Goal: Task Accomplishment & Management: Use online tool/utility

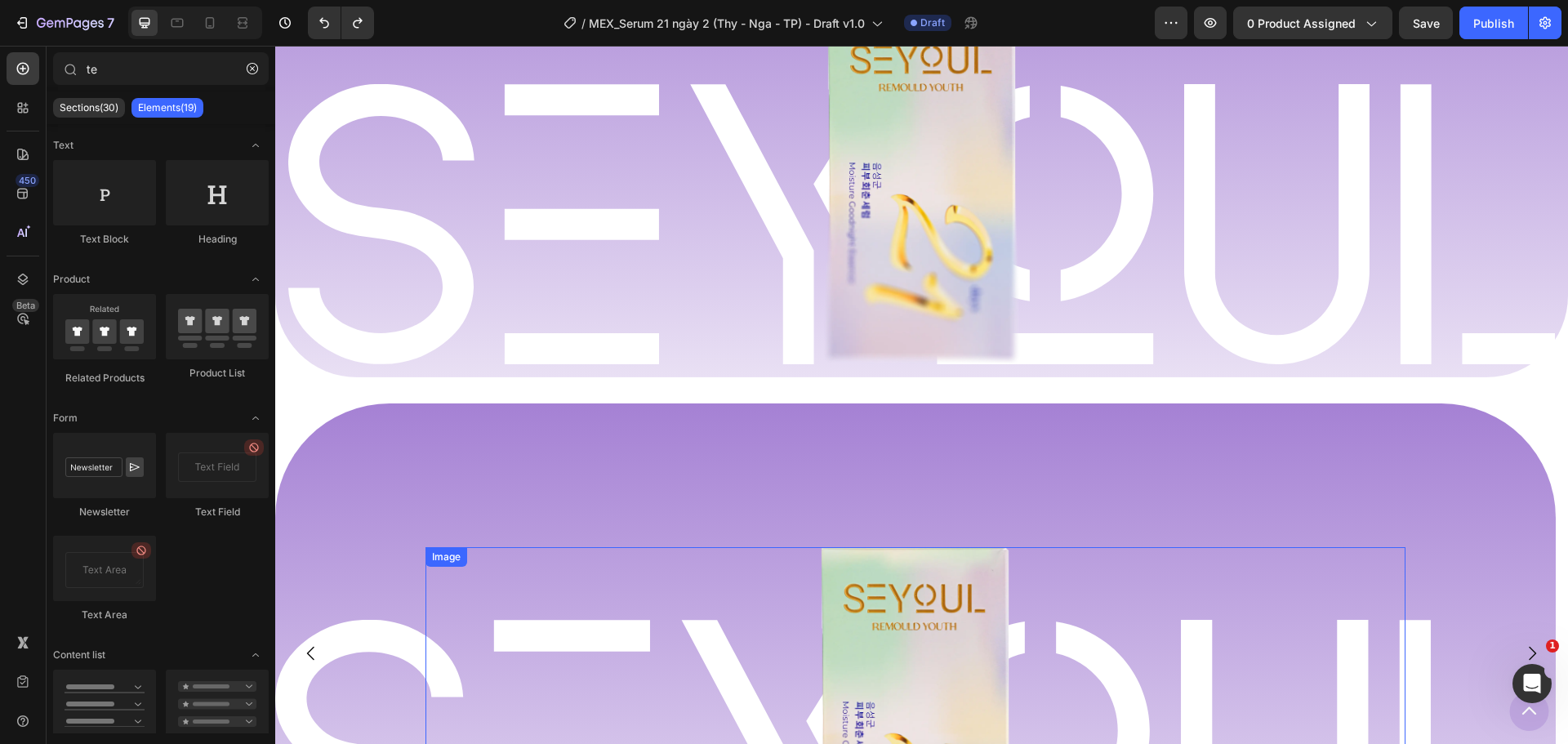
scroll to position [1616, 0]
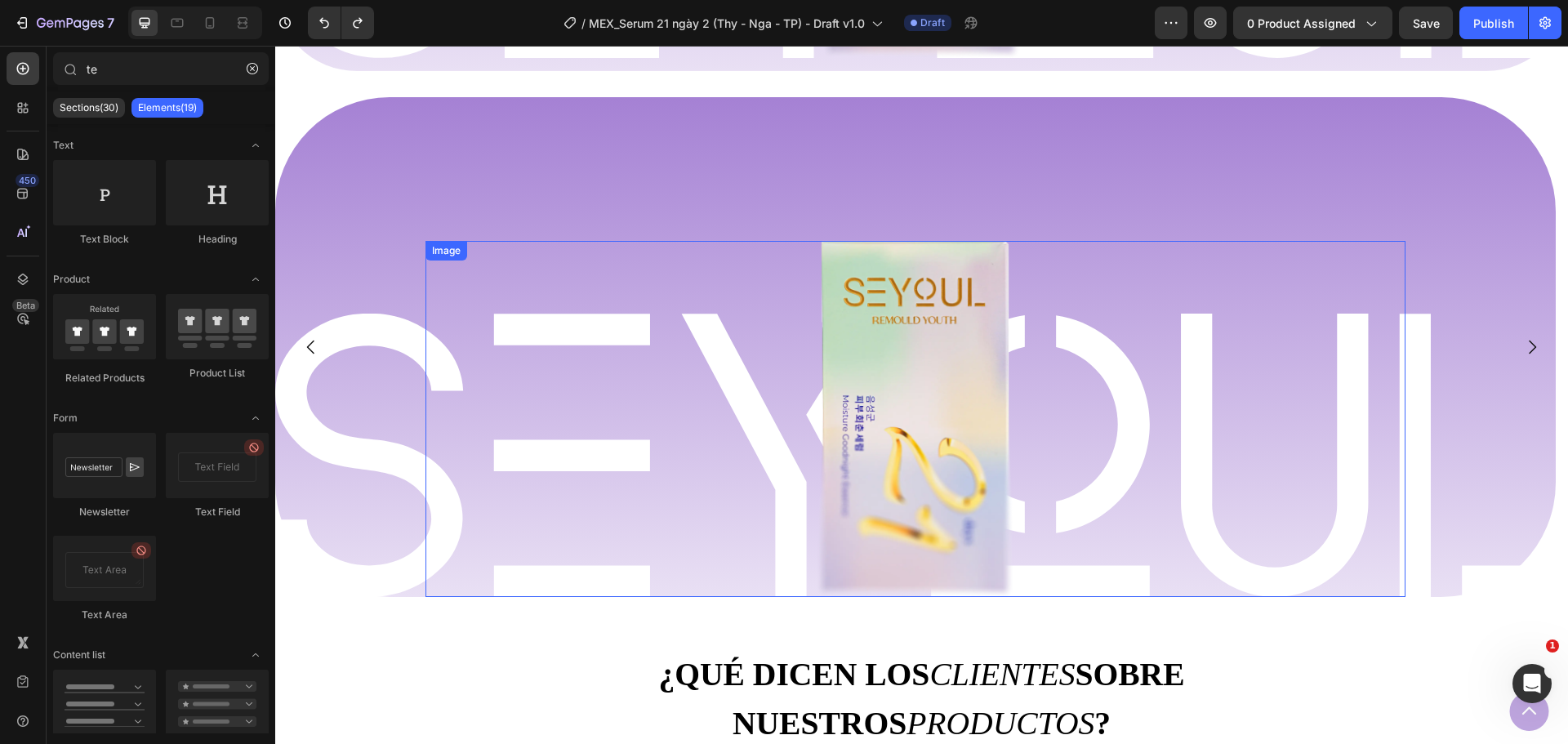
click at [942, 441] on img at bounding box center [916, 419] width 196 height 356
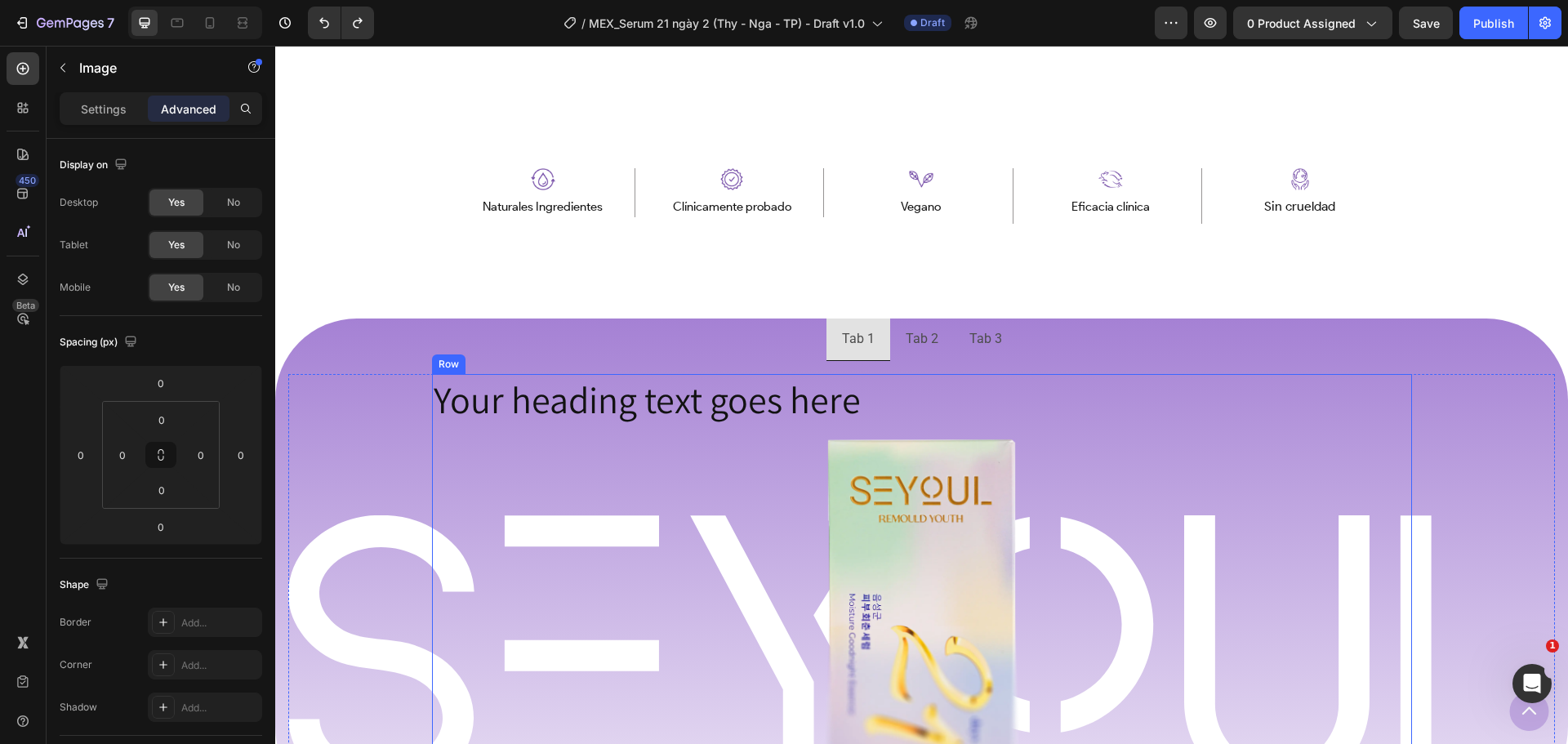
scroll to position [1042, 0]
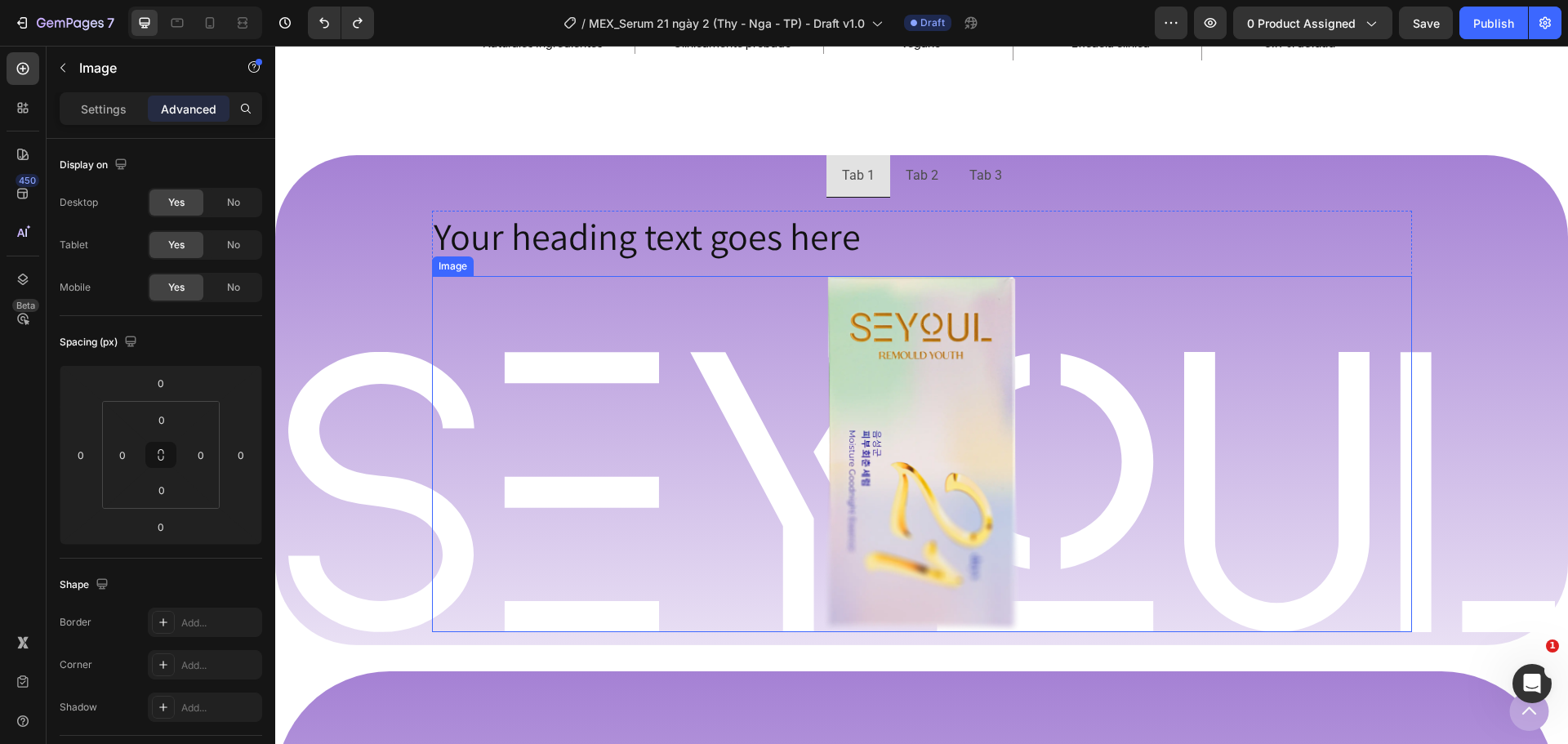
click at [929, 416] on img at bounding box center [922, 454] width 196 height 356
click at [761, 242] on h2 "Your heading text goes here" at bounding box center [922, 237] width 980 height 53
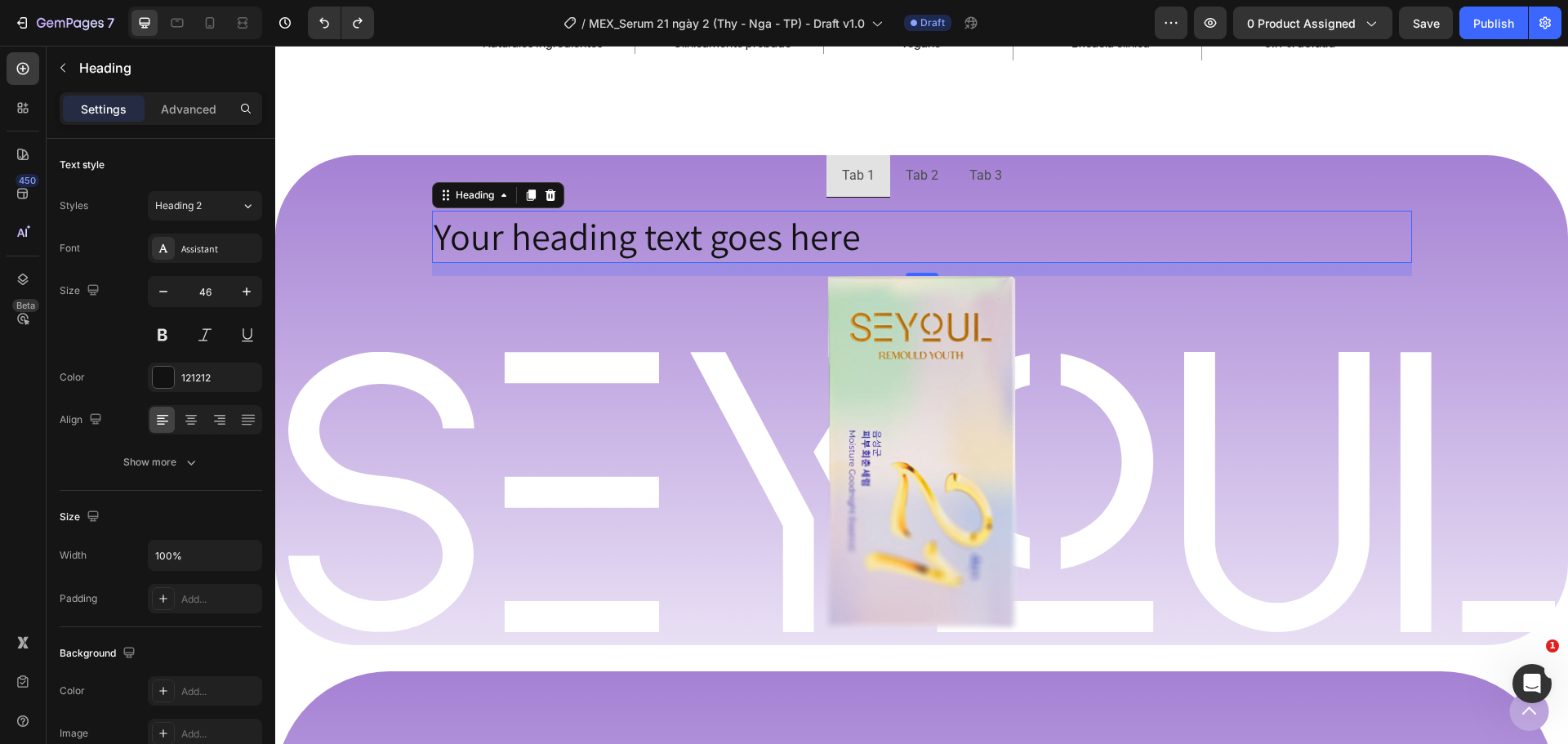
click at [1035, 225] on h2 "Your heading text goes here" at bounding box center [922, 237] width 980 height 53
click at [946, 434] on img at bounding box center [922, 454] width 196 height 356
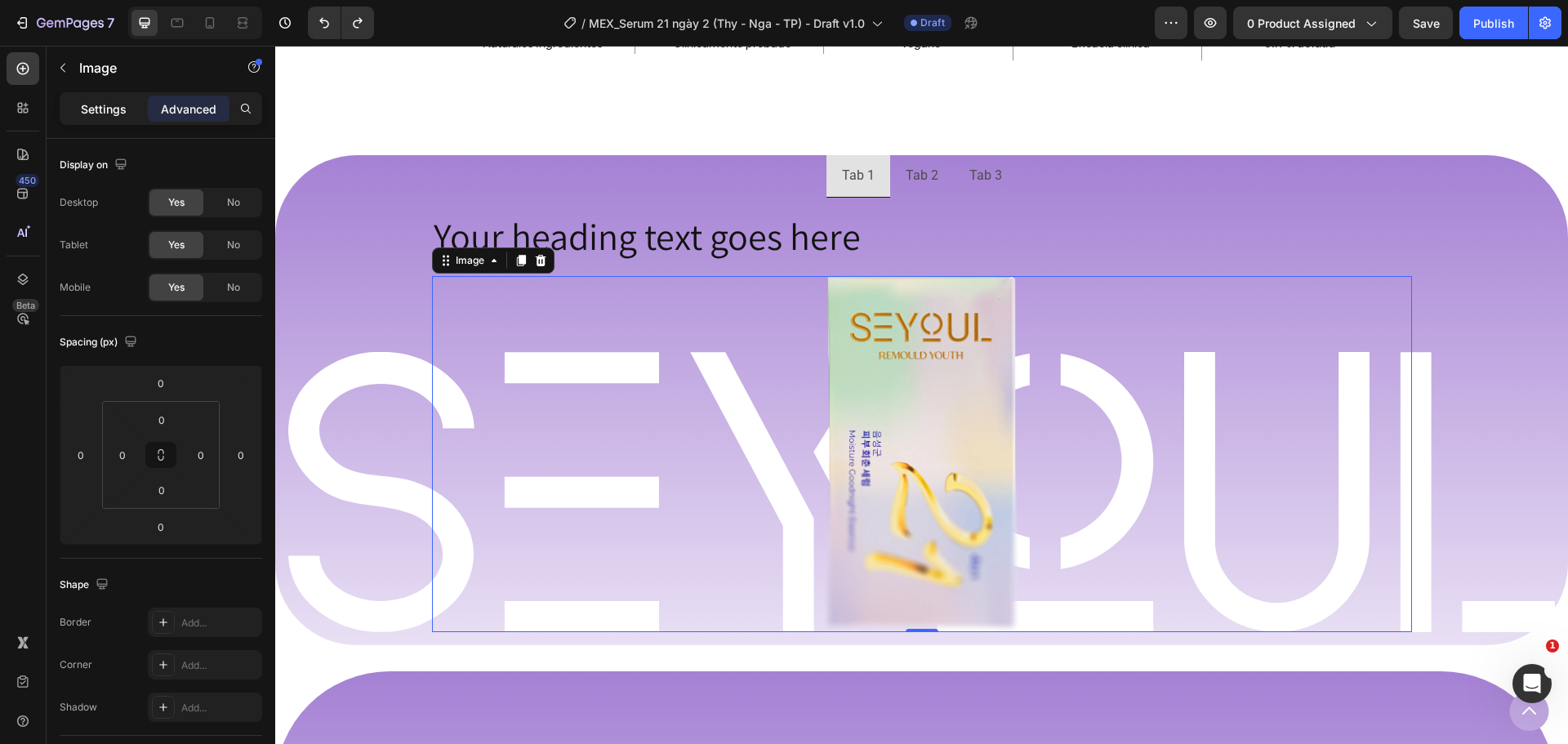
click at [126, 114] on div "Settings" at bounding box center [104, 108] width 82 height 26
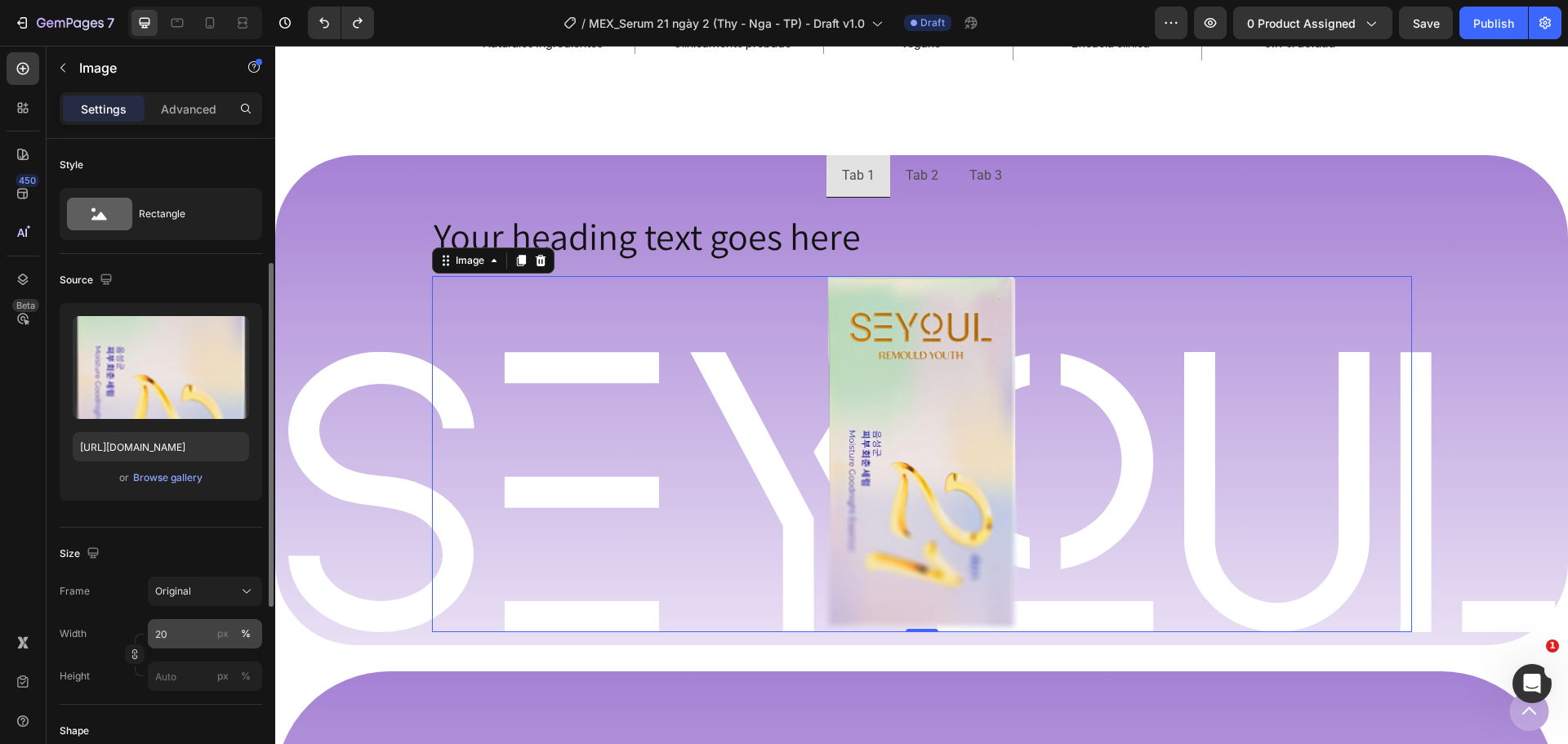
scroll to position [164, 0]
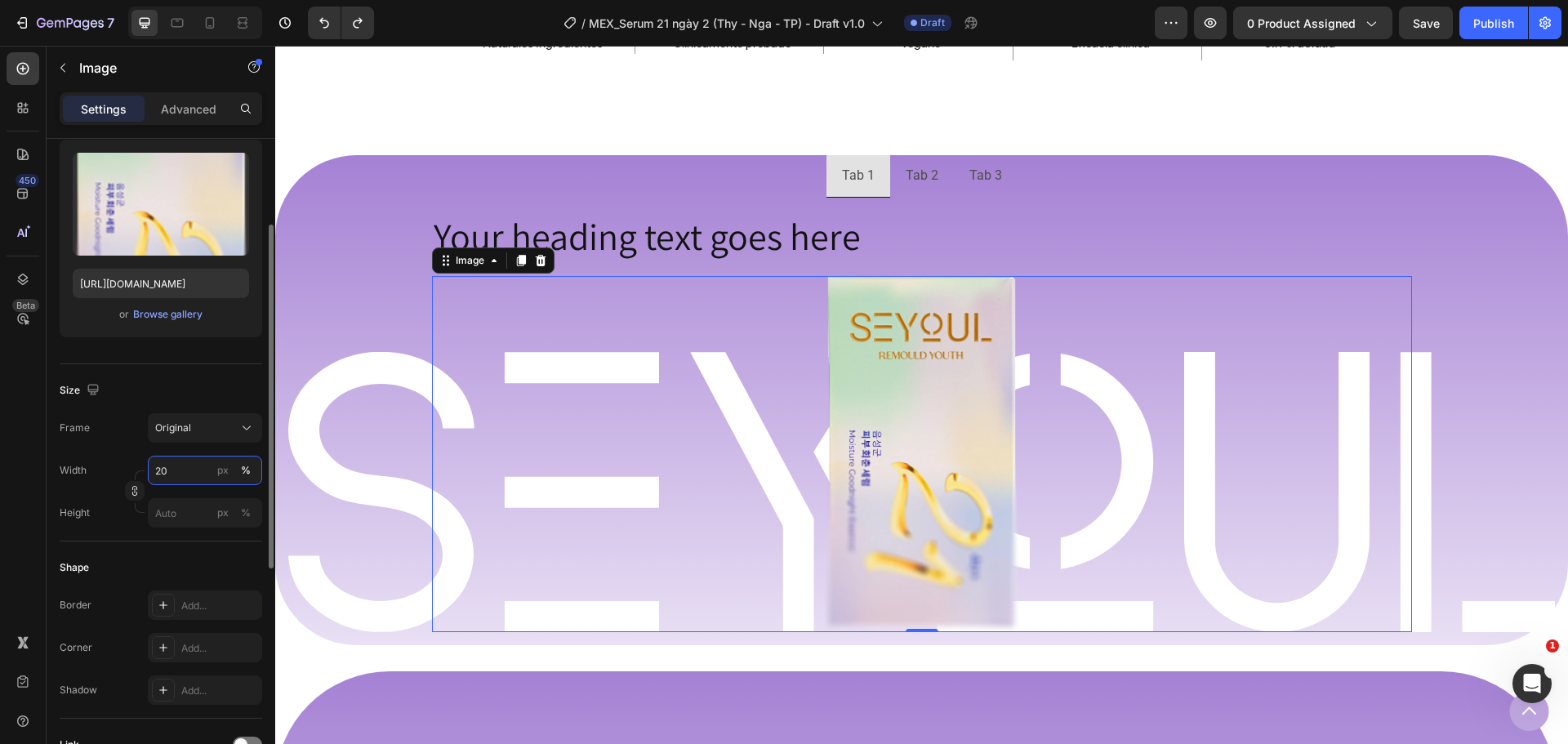
click at [164, 471] on input "20" at bounding box center [205, 471] width 114 height 29
type input "30"
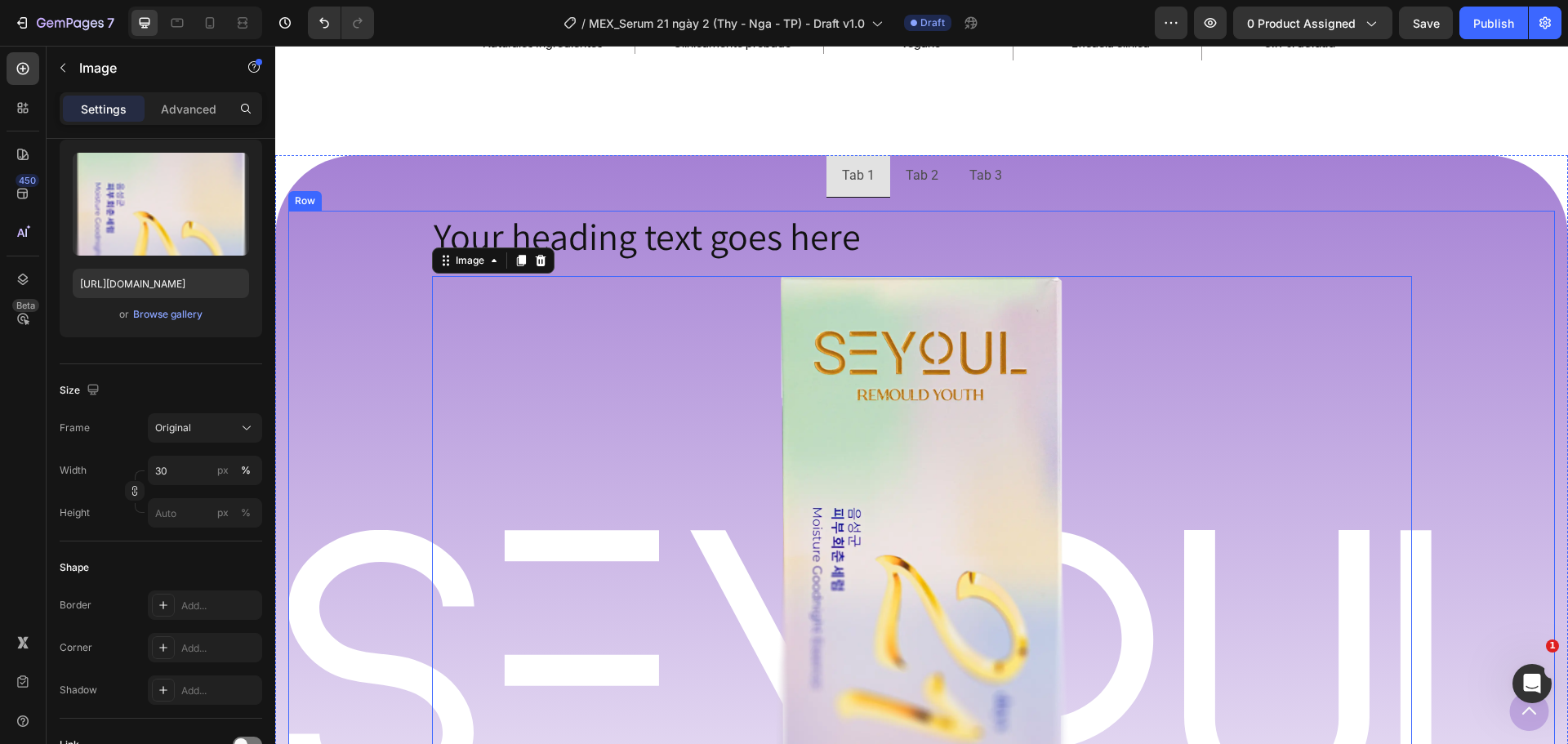
click at [386, 396] on div "Image Row Your heading text goes here Heading Image 0 Row" at bounding box center [921, 511] width 1266 height 600
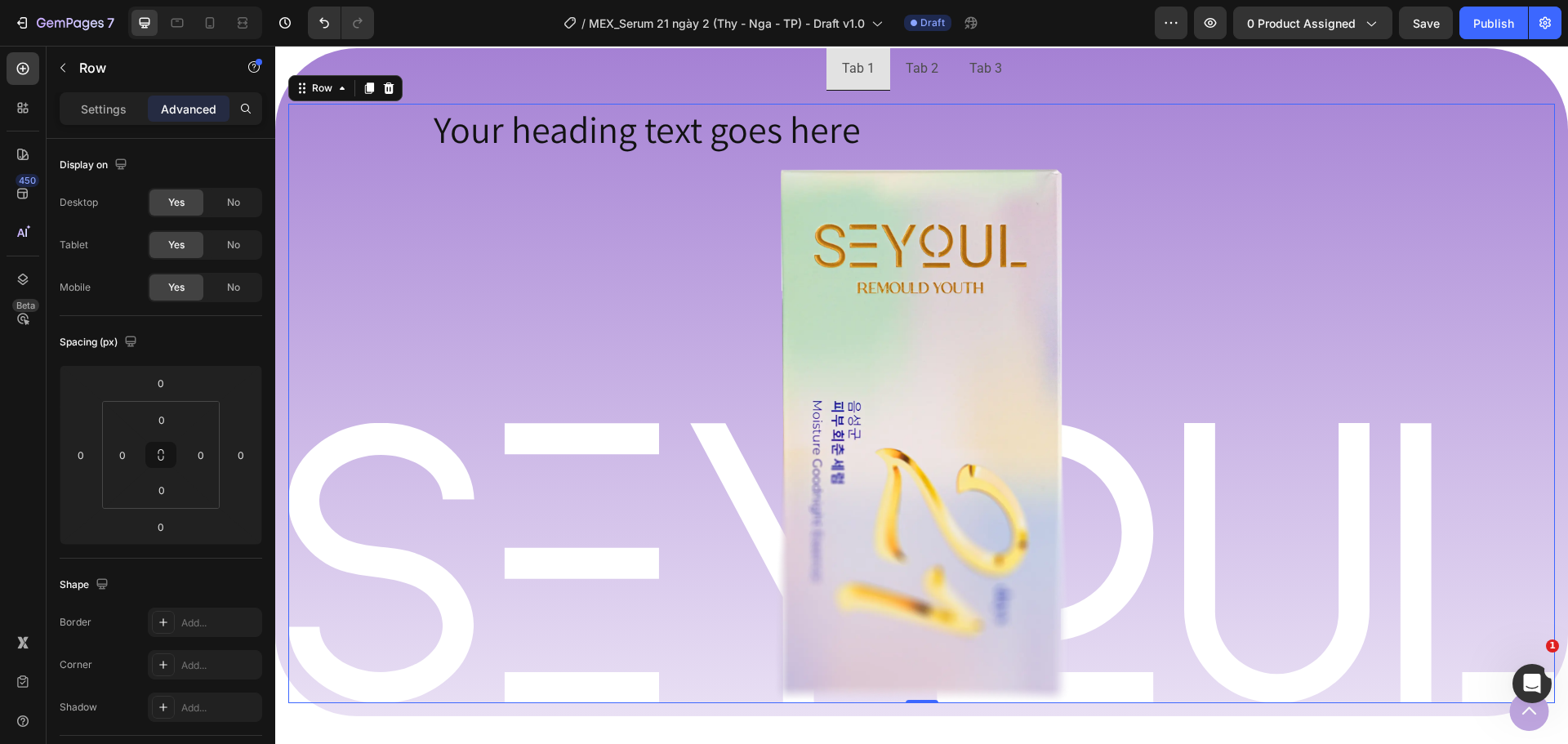
scroll to position [1124, 0]
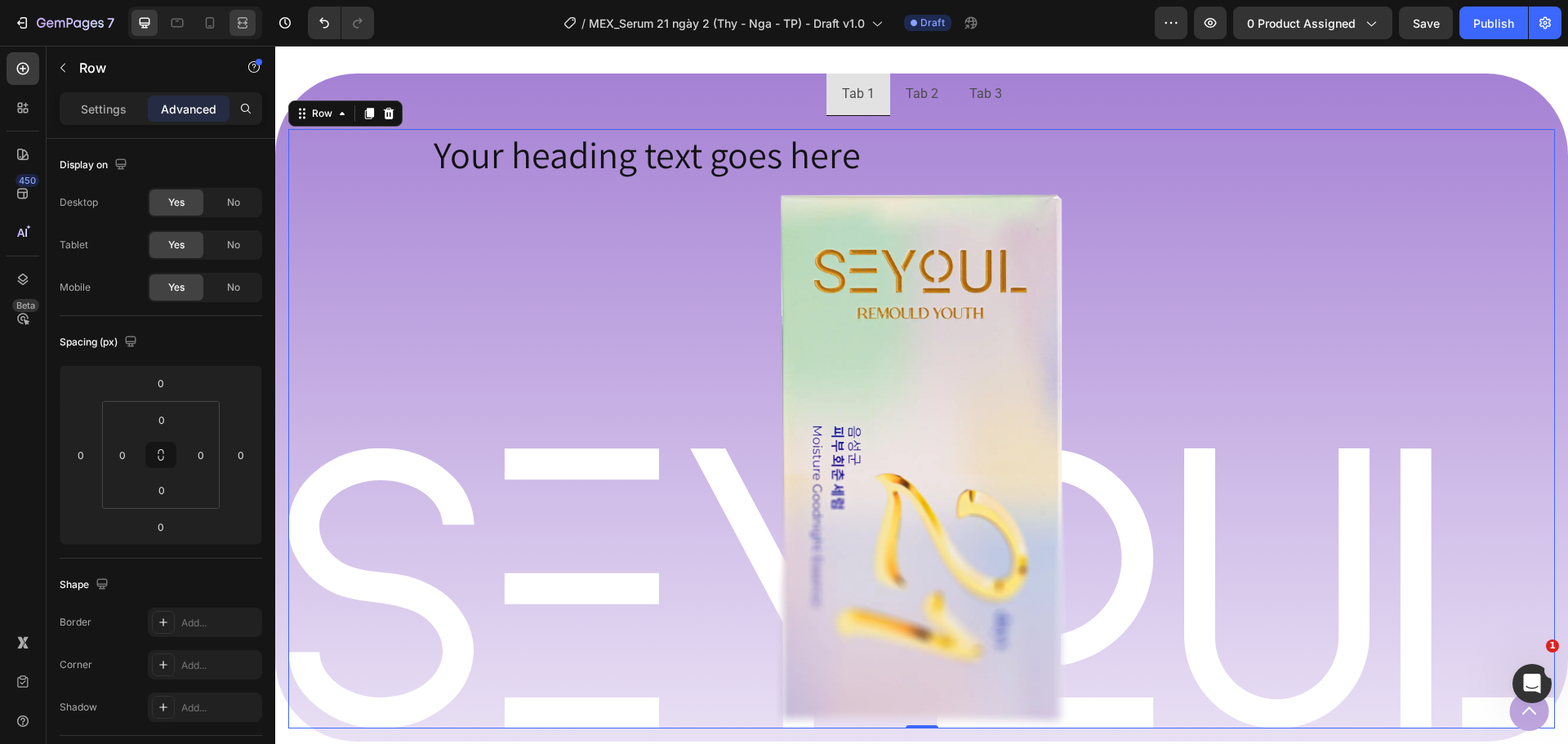
click at [245, 18] on icon at bounding box center [243, 19] width 10 height 4
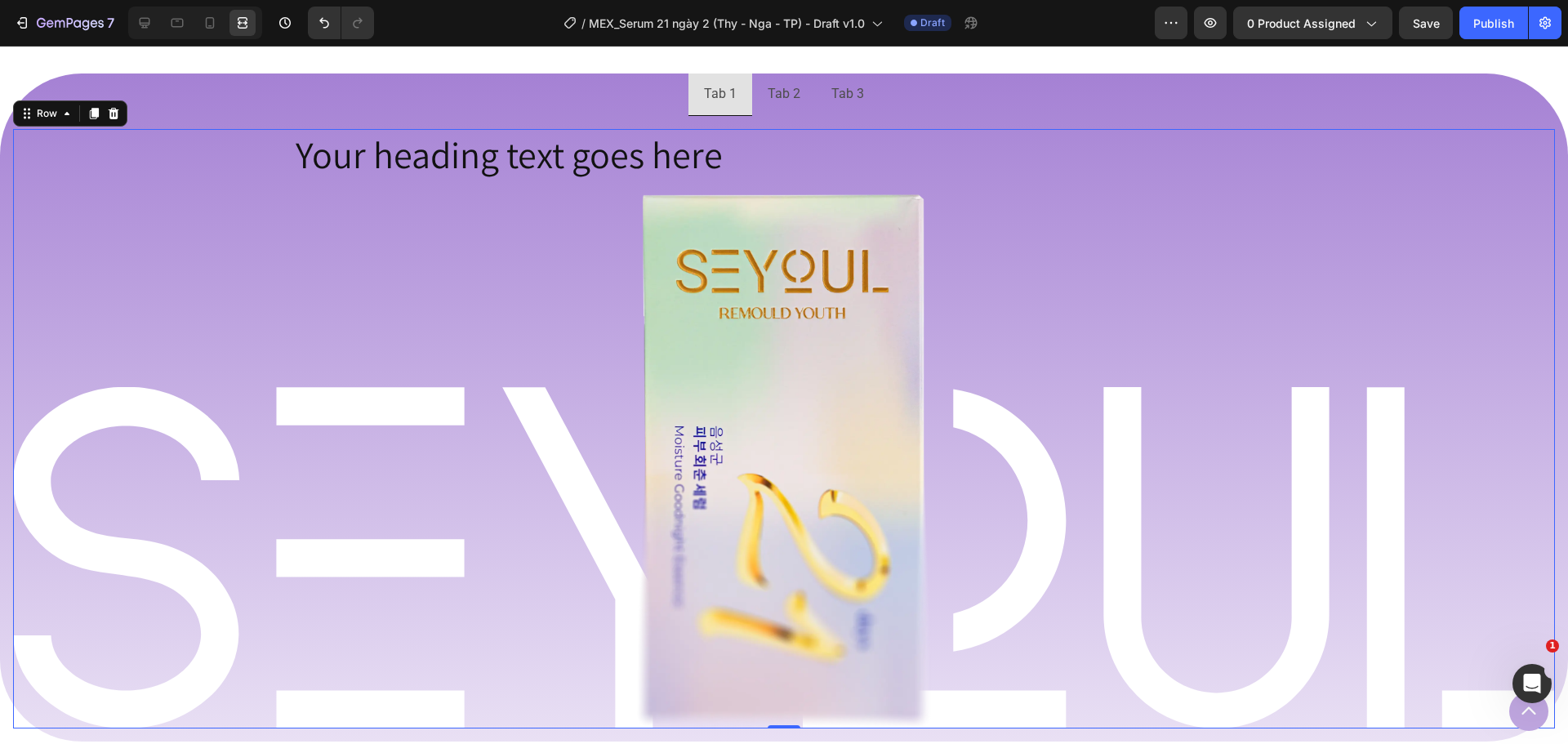
click at [233, 287] on div "Image Row Your heading text goes here Heading Image Row" at bounding box center [783, 429] width 1542 height 600
click at [1533, 93] on ul "Tab 1 Tab 2 Tab 3" at bounding box center [784, 94] width 1568 height 43
click at [155, 27] on div at bounding box center [144, 23] width 26 height 26
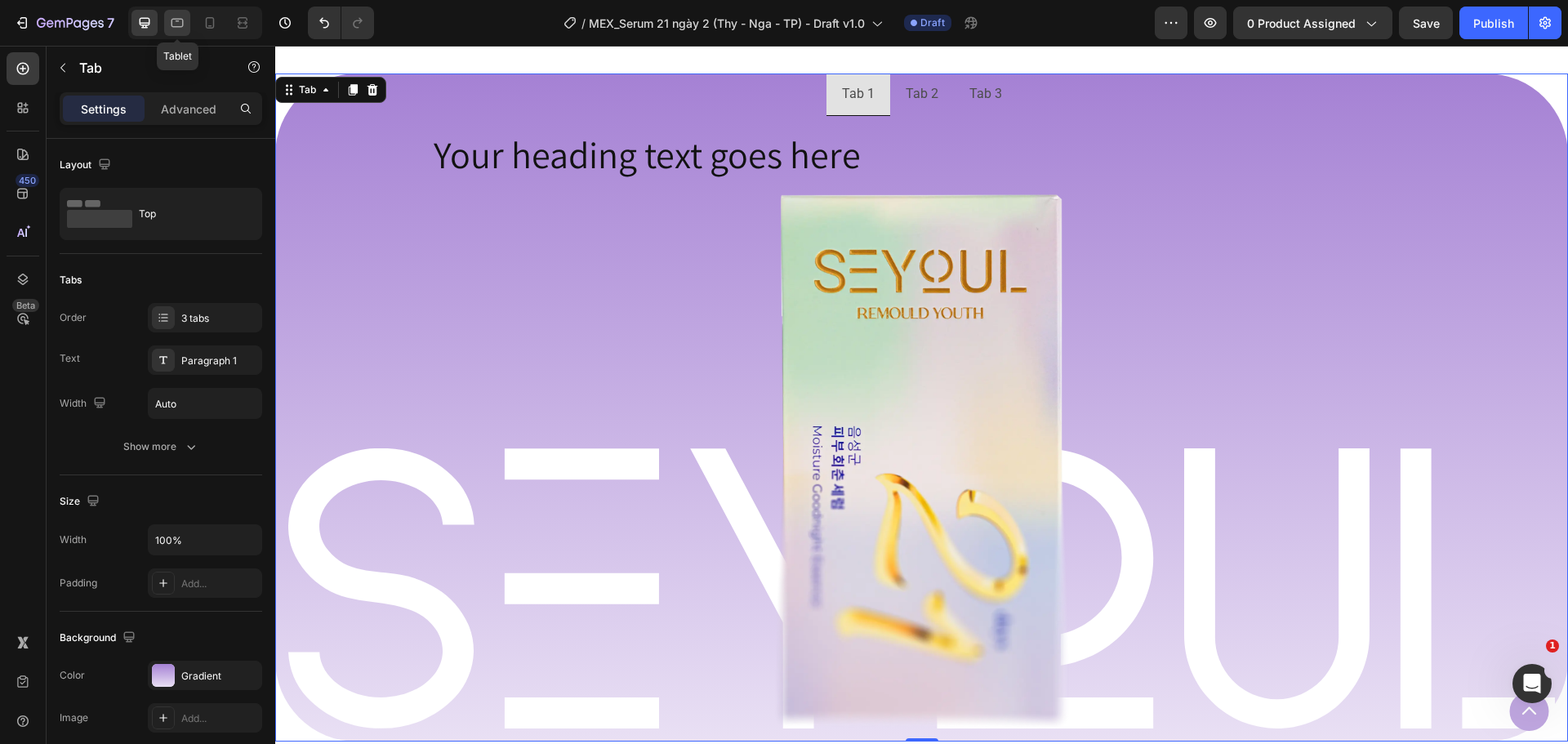
click at [173, 26] on icon at bounding box center [177, 24] width 12 height 9
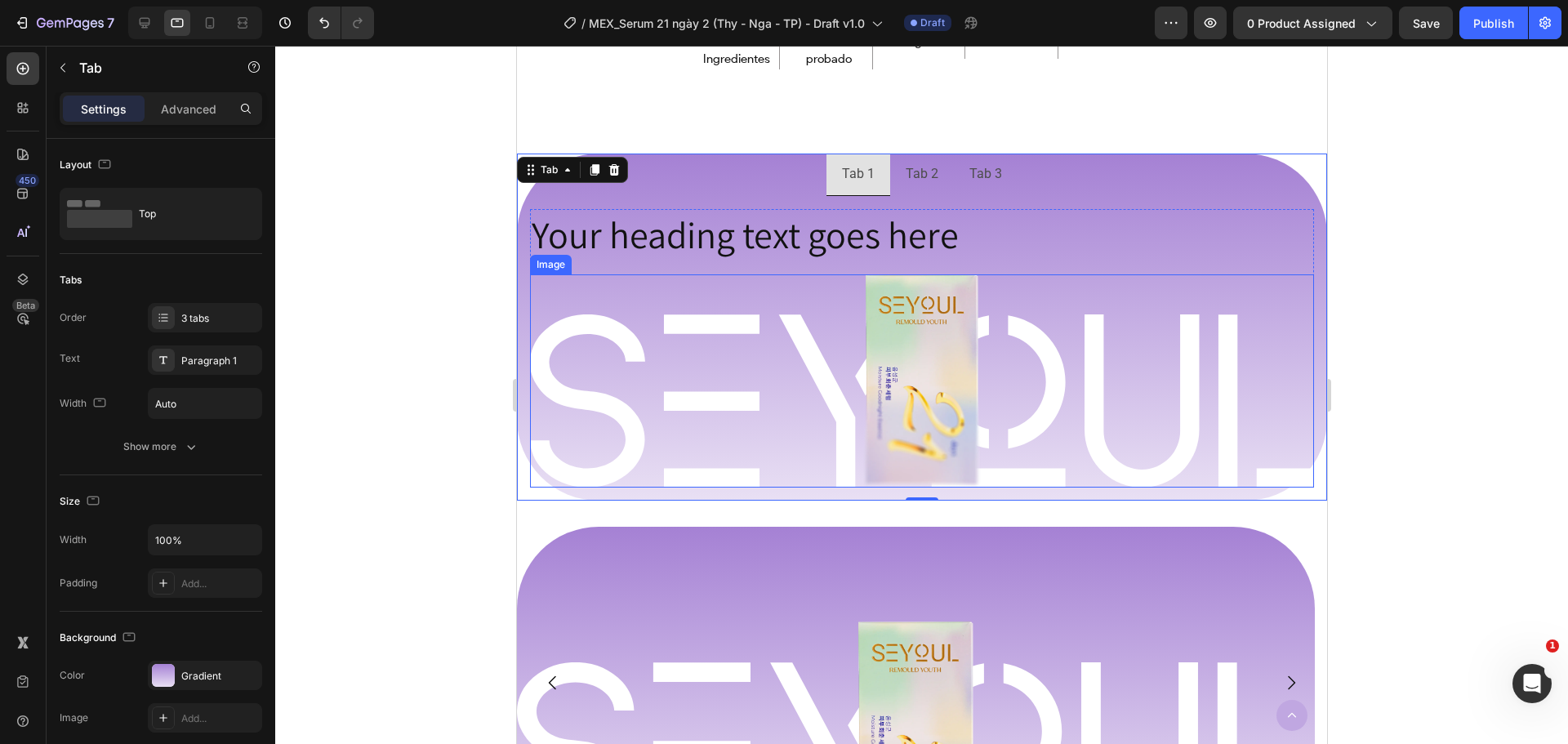
scroll to position [1035, 0]
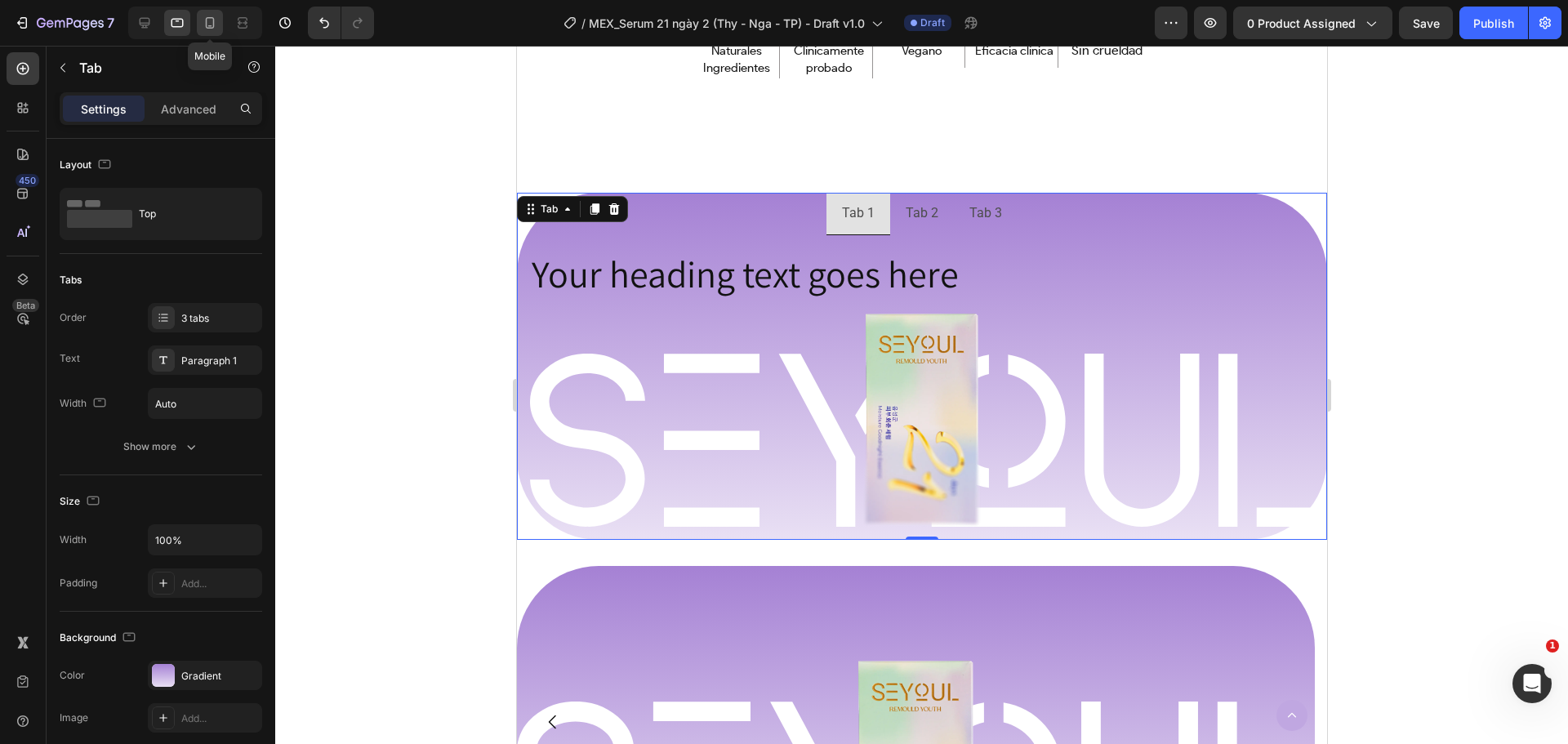
click at [211, 27] on icon at bounding box center [210, 23] width 16 height 16
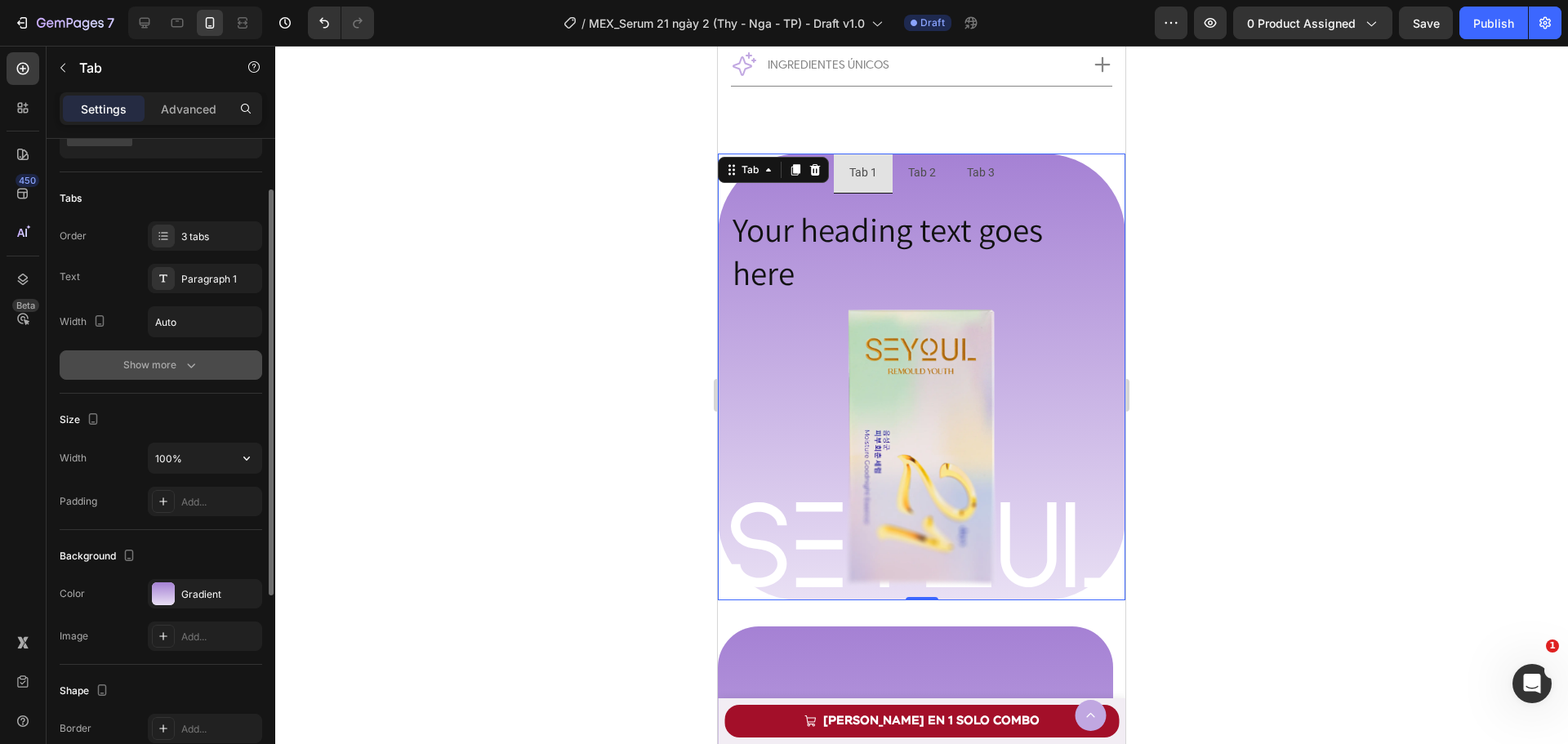
scroll to position [392, 0]
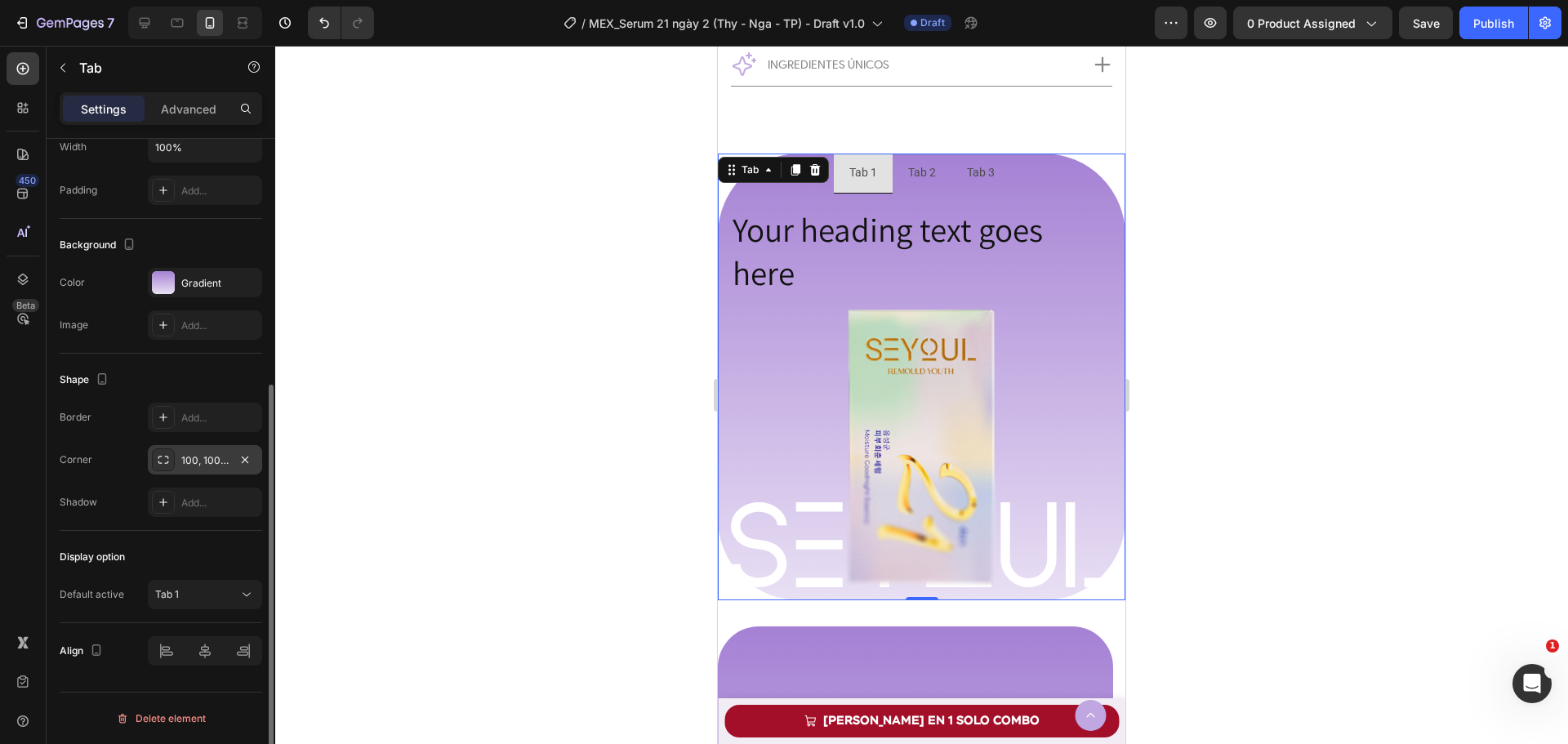
click at [206, 459] on div "100, 100, 100, 100" at bounding box center [205, 461] width 47 height 15
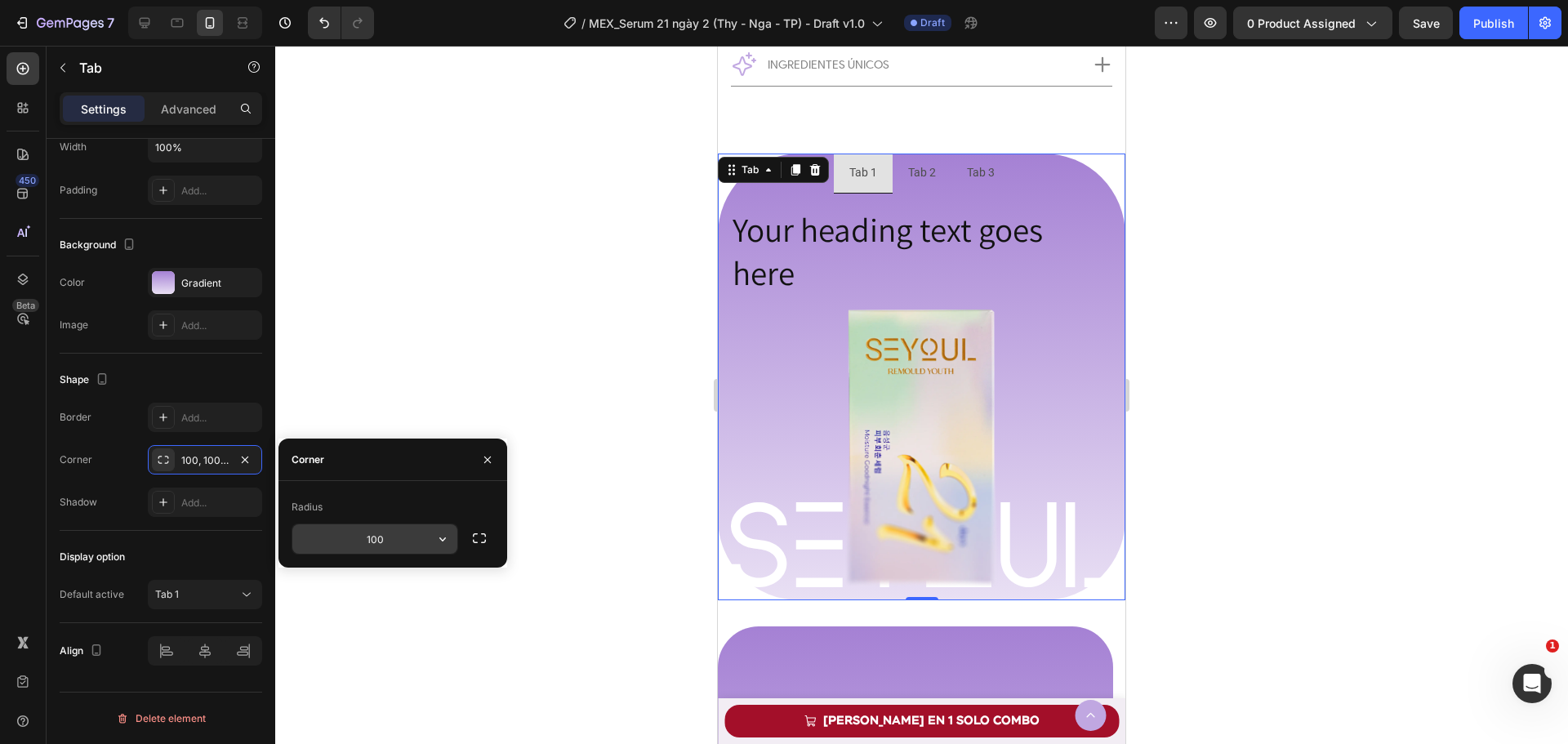
click at [387, 532] on input "100" at bounding box center [375, 539] width 165 height 29
type input "50"
click at [180, 23] on icon at bounding box center [177, 23] width 16 height 16
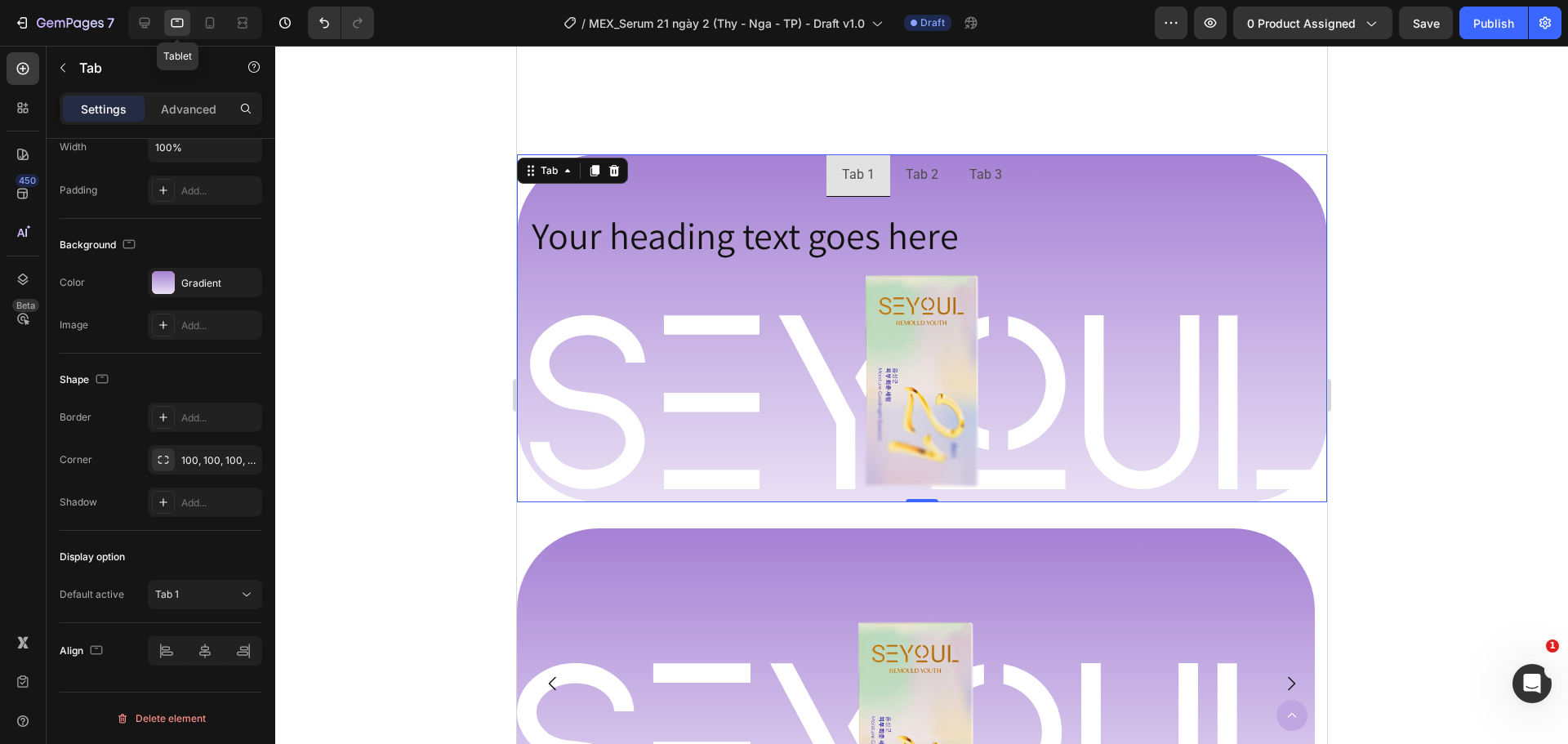
scroll to position [1206, 0]
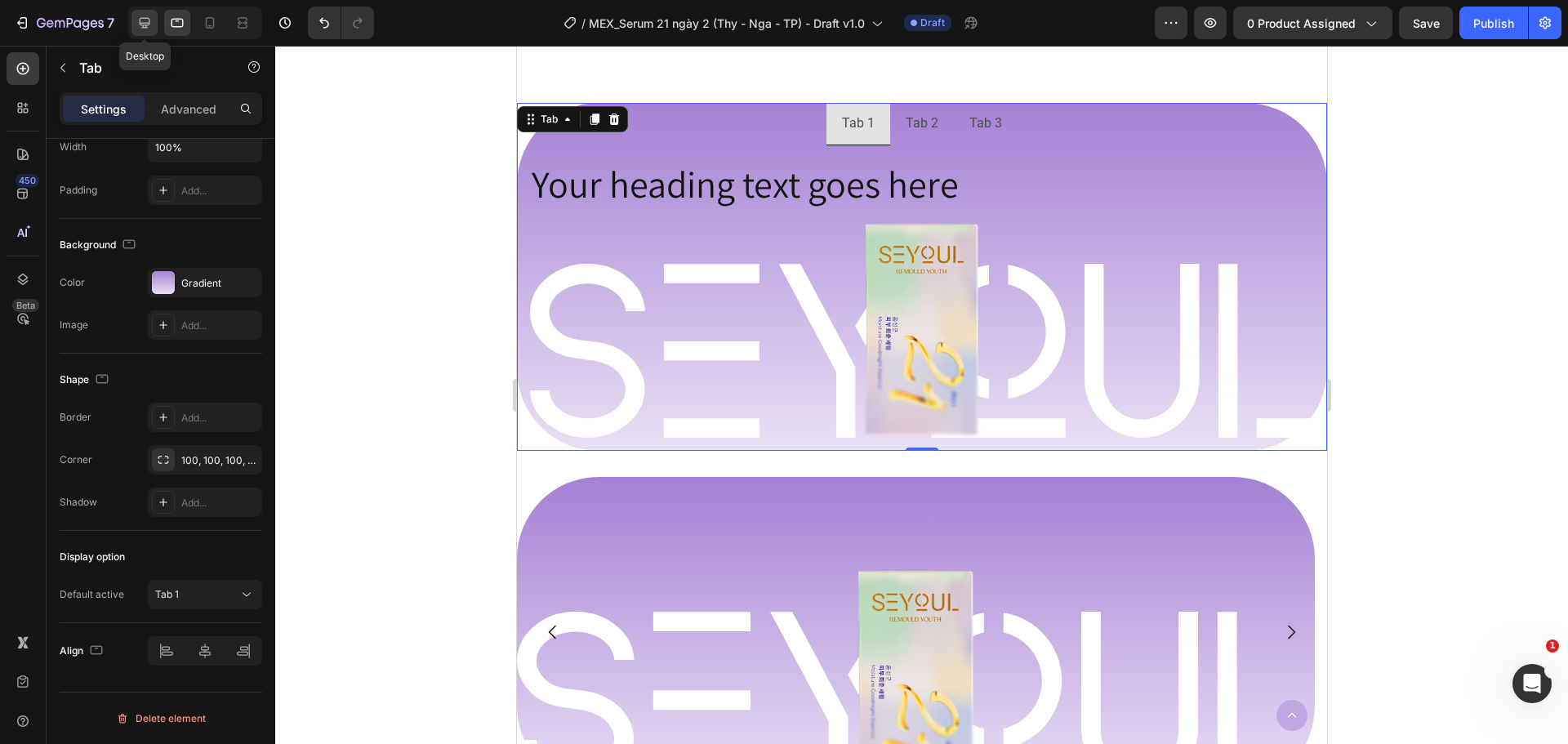
click at [142, 23] on icon at bounding box center [145, 24] width 11 height 11
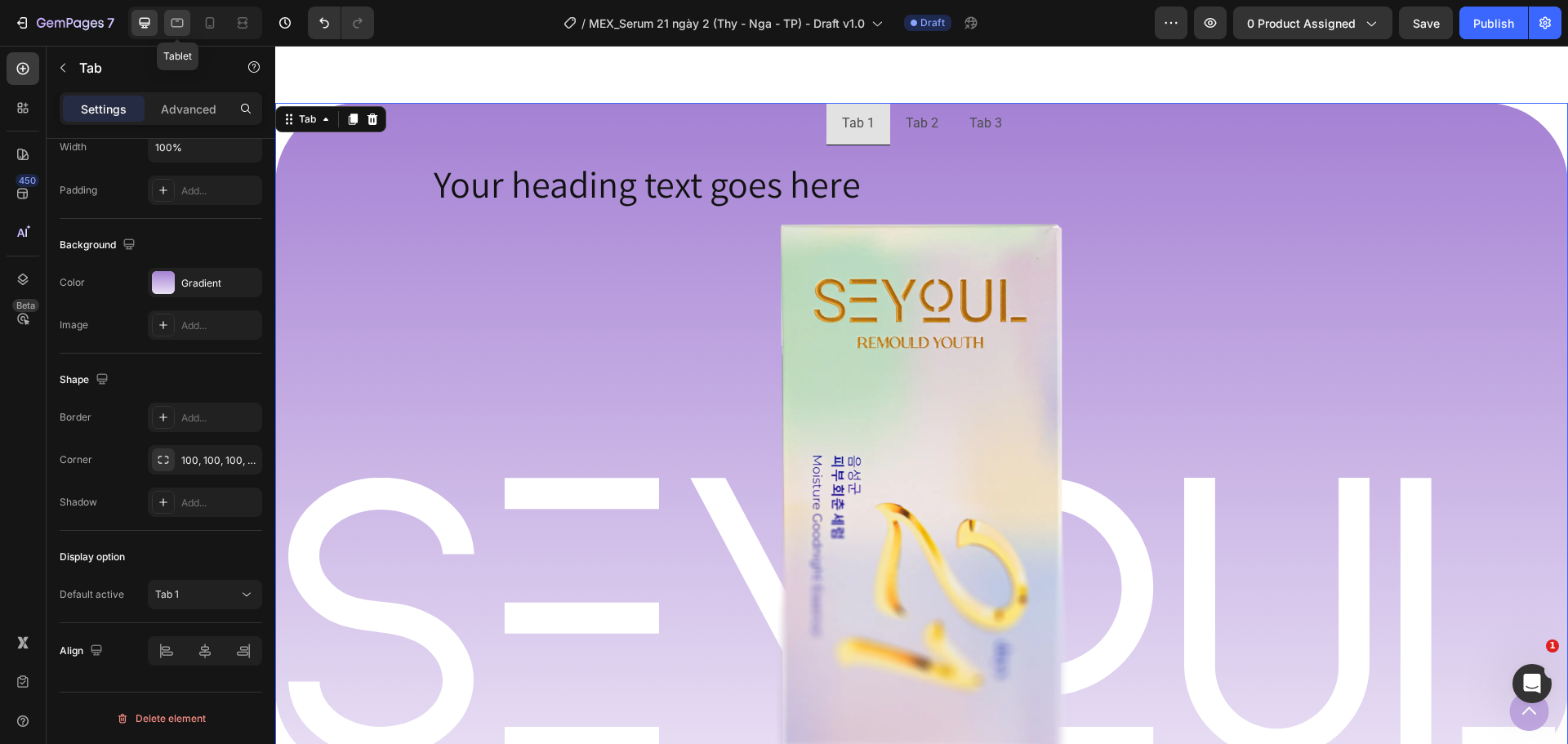
click at [186, 20] on div at bounding box center [177, 23] width 26 height 26
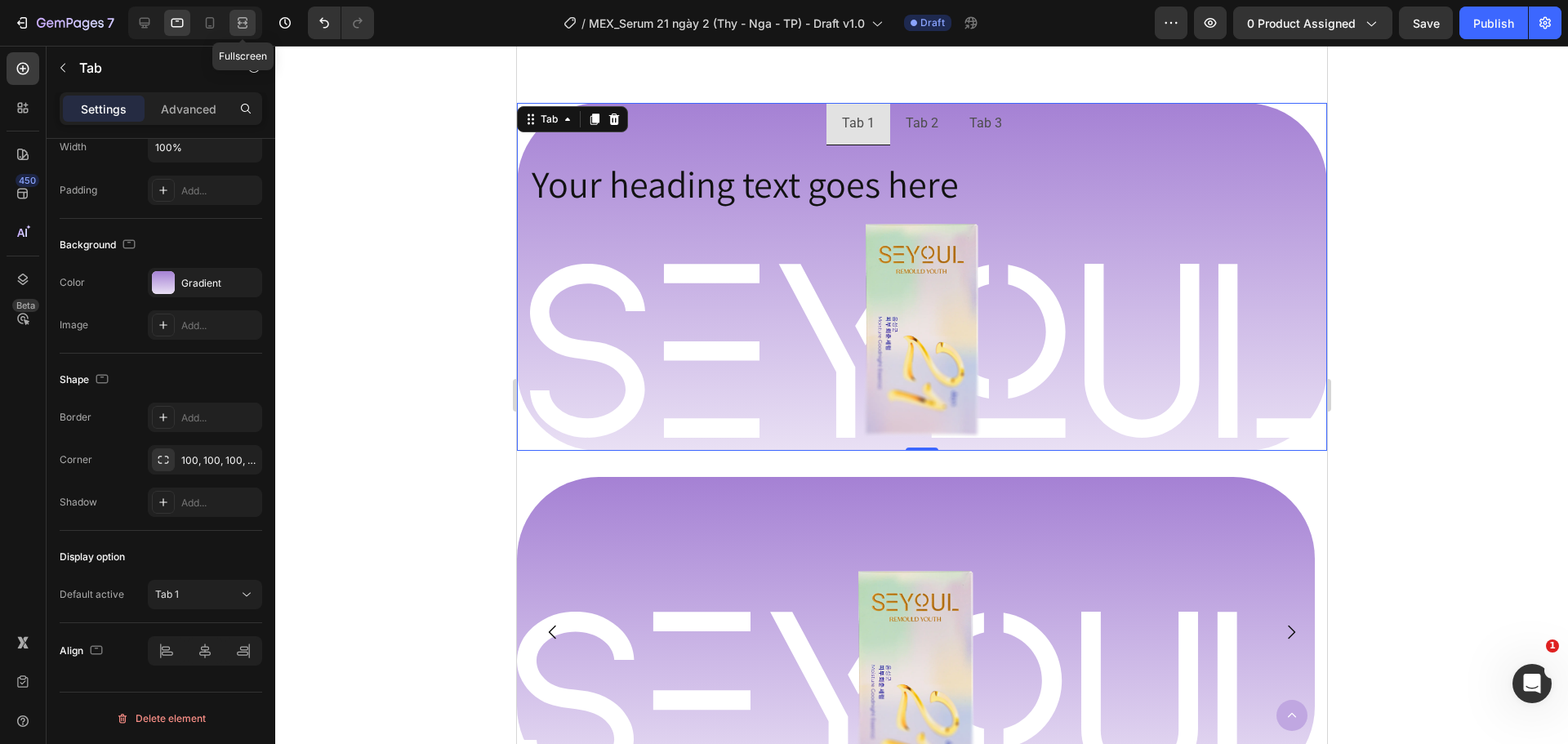
click at [243, 21] on icon at bounding box center [243, 23] width 16 height 16
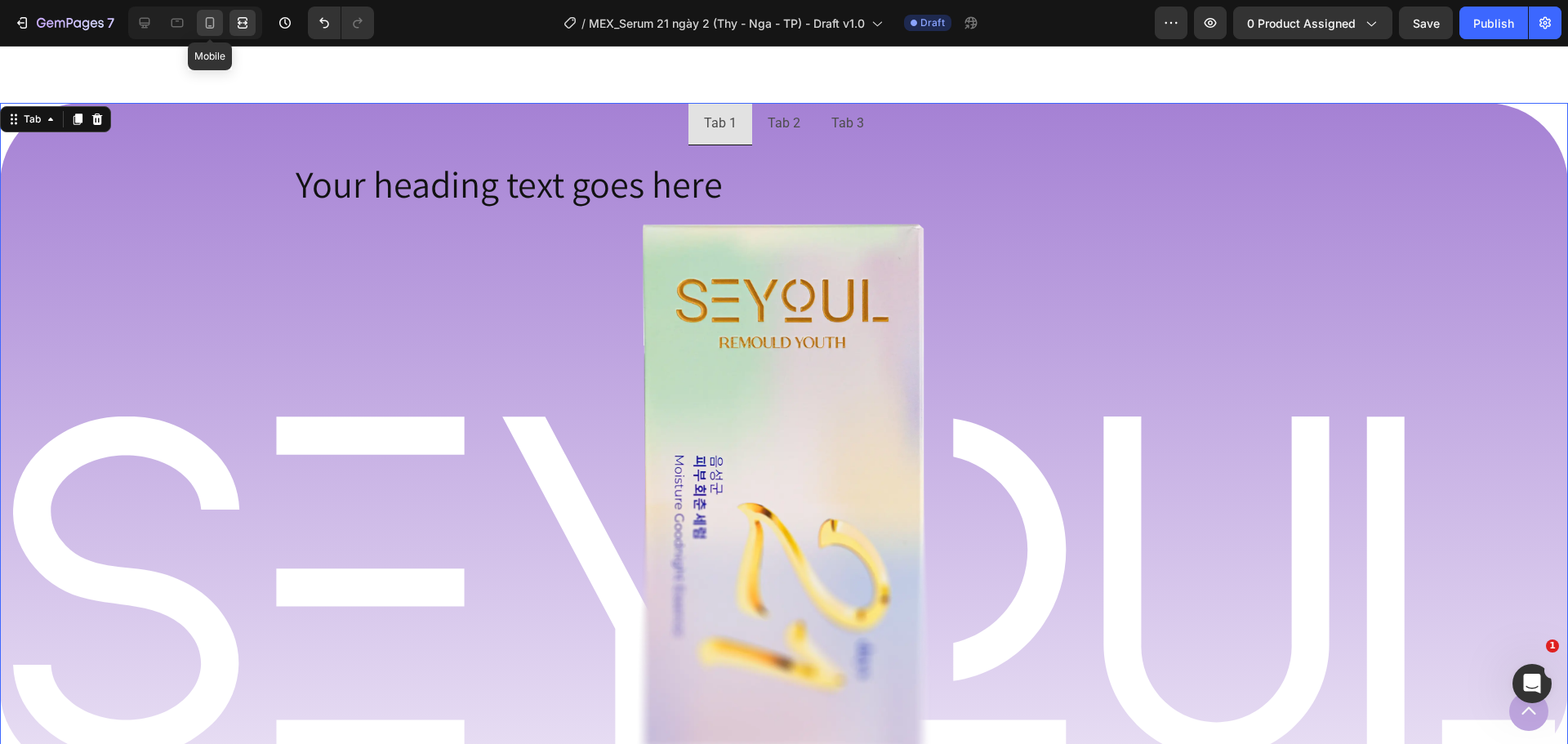
click at [197, 29] on div at bounding box center [210, 23] width 26 height 26
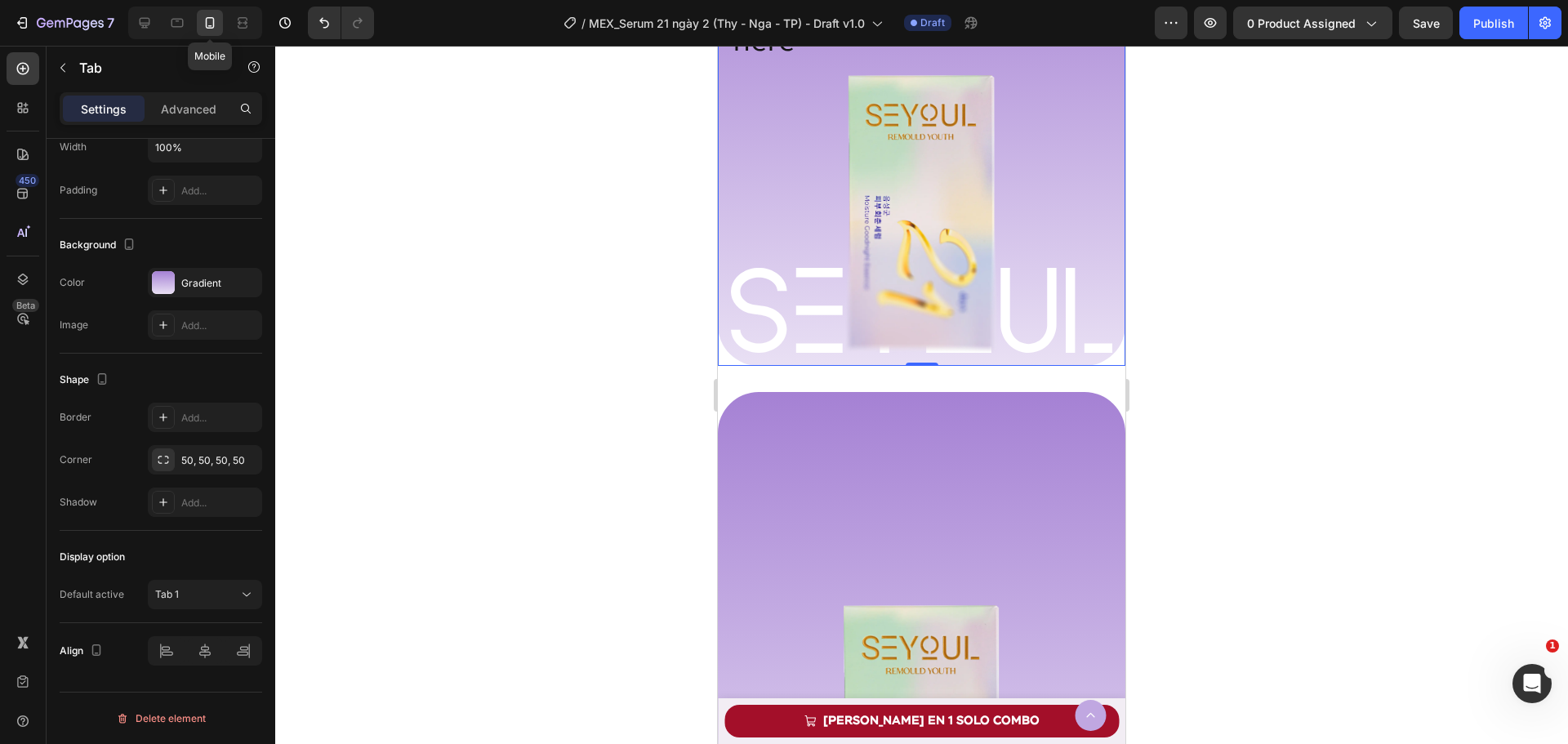
scroll to position [1022, 0]
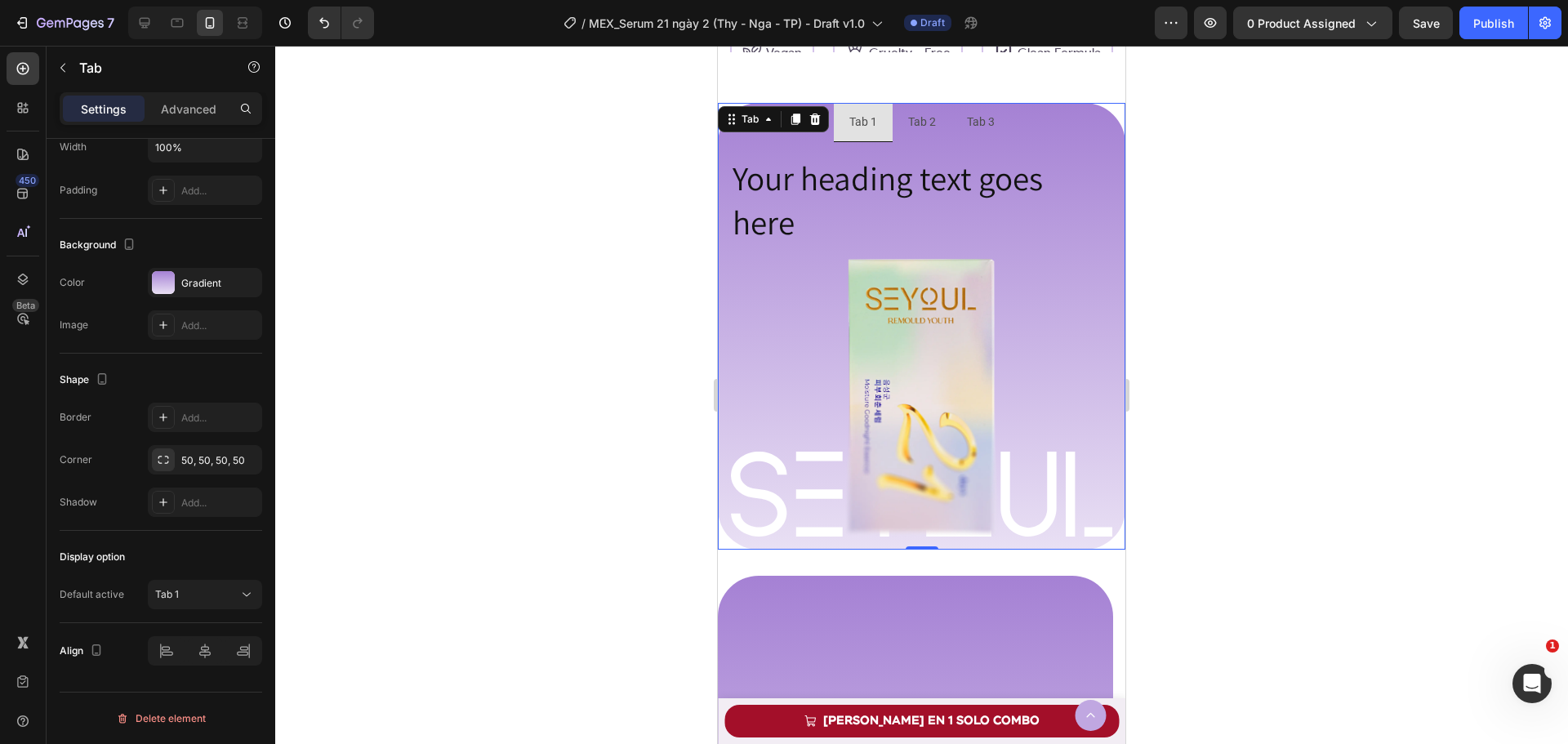
click at [163, 28] on div at bounding box center [194, 23] width 134 height 33
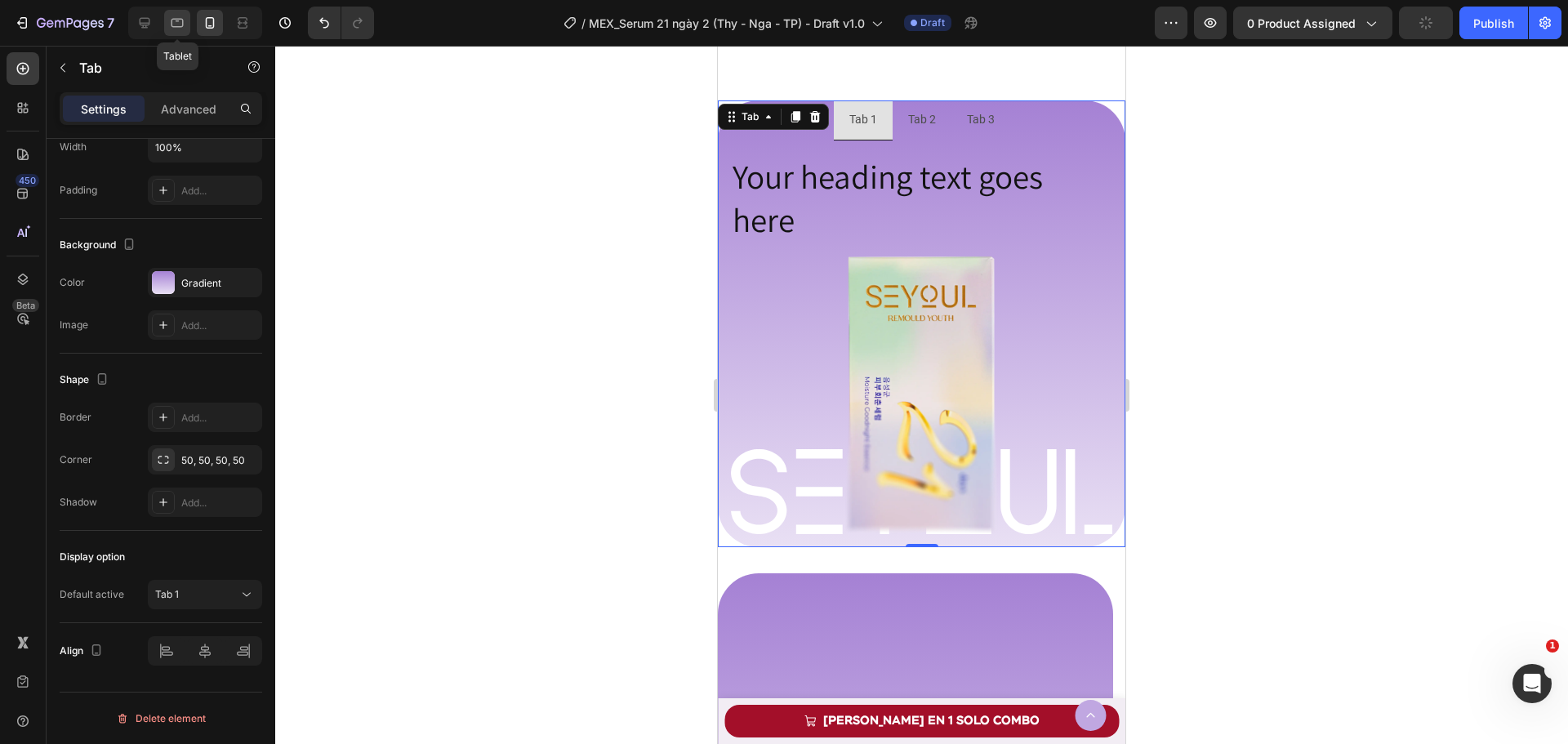
click at [174, 22] on icon at bounding box center [177, 23] width 16 height 16
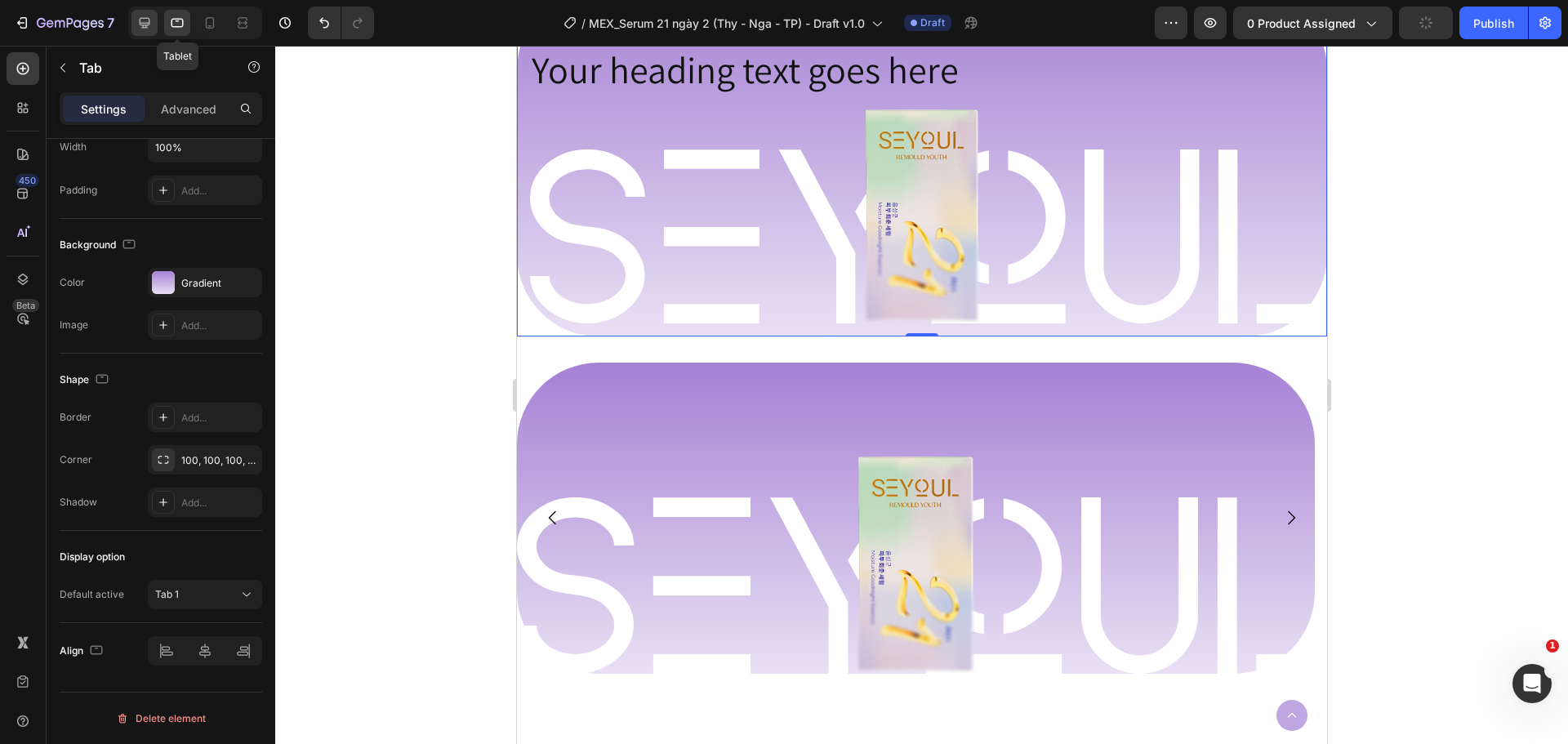
scroll to position [1206, 0]
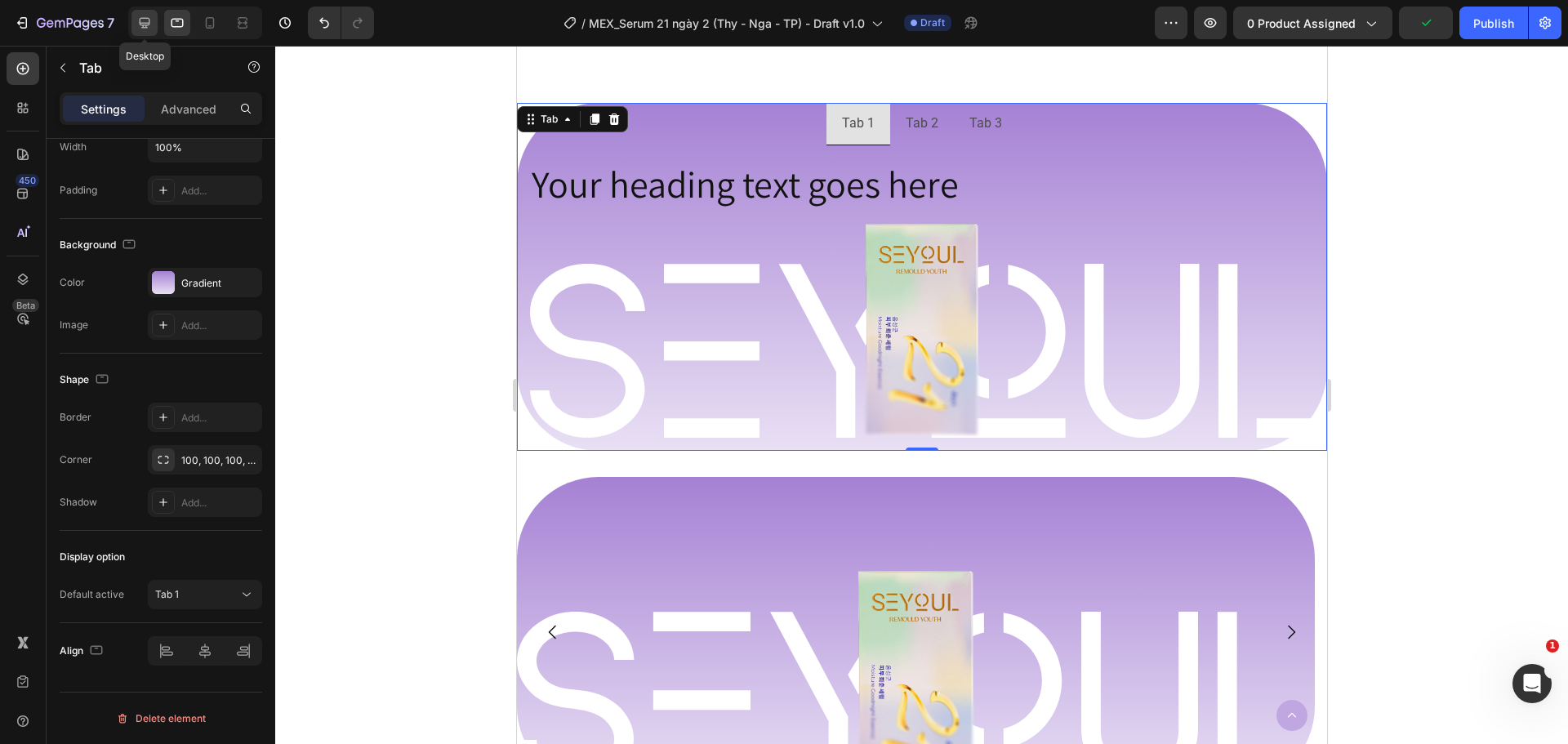
click at [151, 27] on icon at bounding box center [144, 23] width 16 height 16
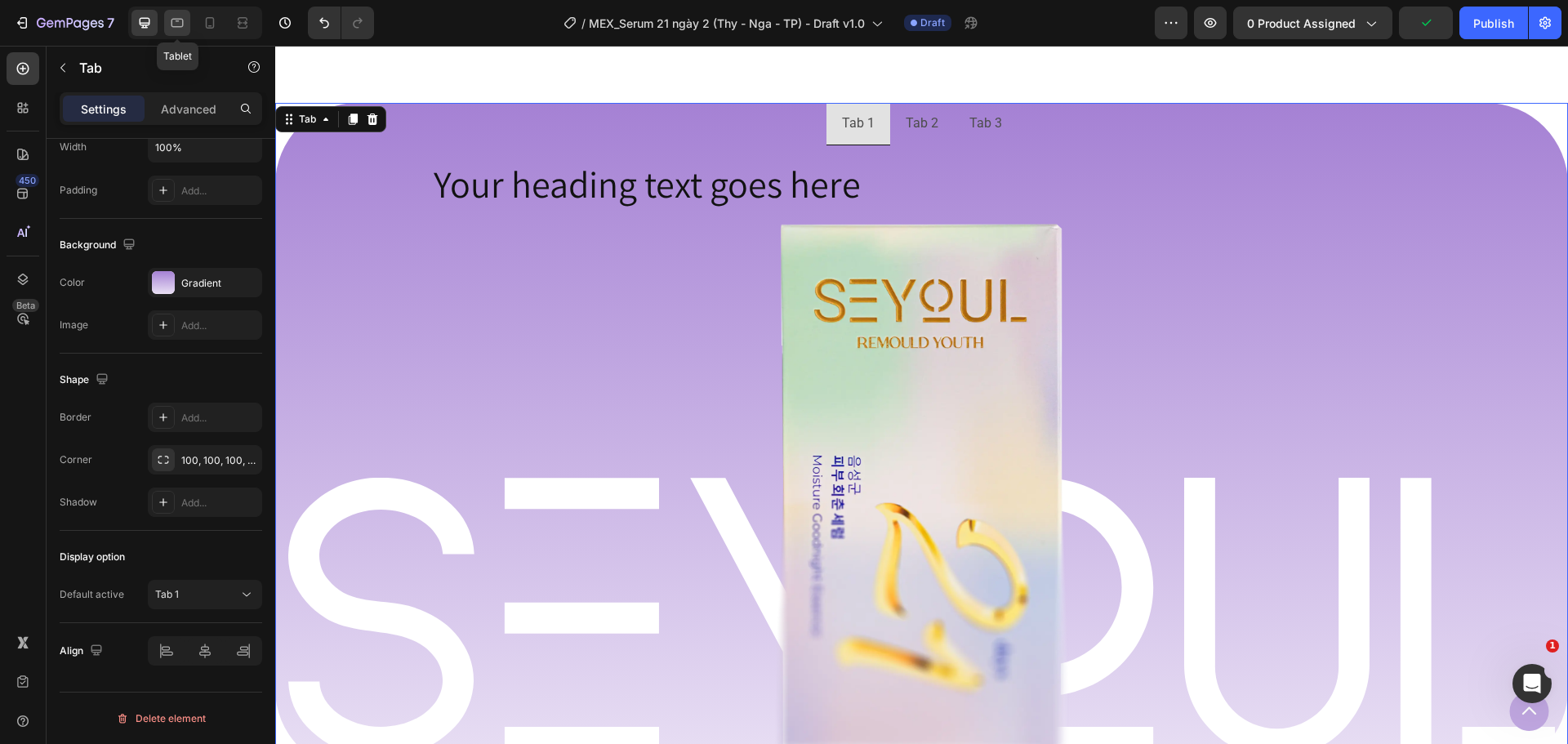
click at [184, 27] on icon at bounding box center [177, 23] width 16 height 16
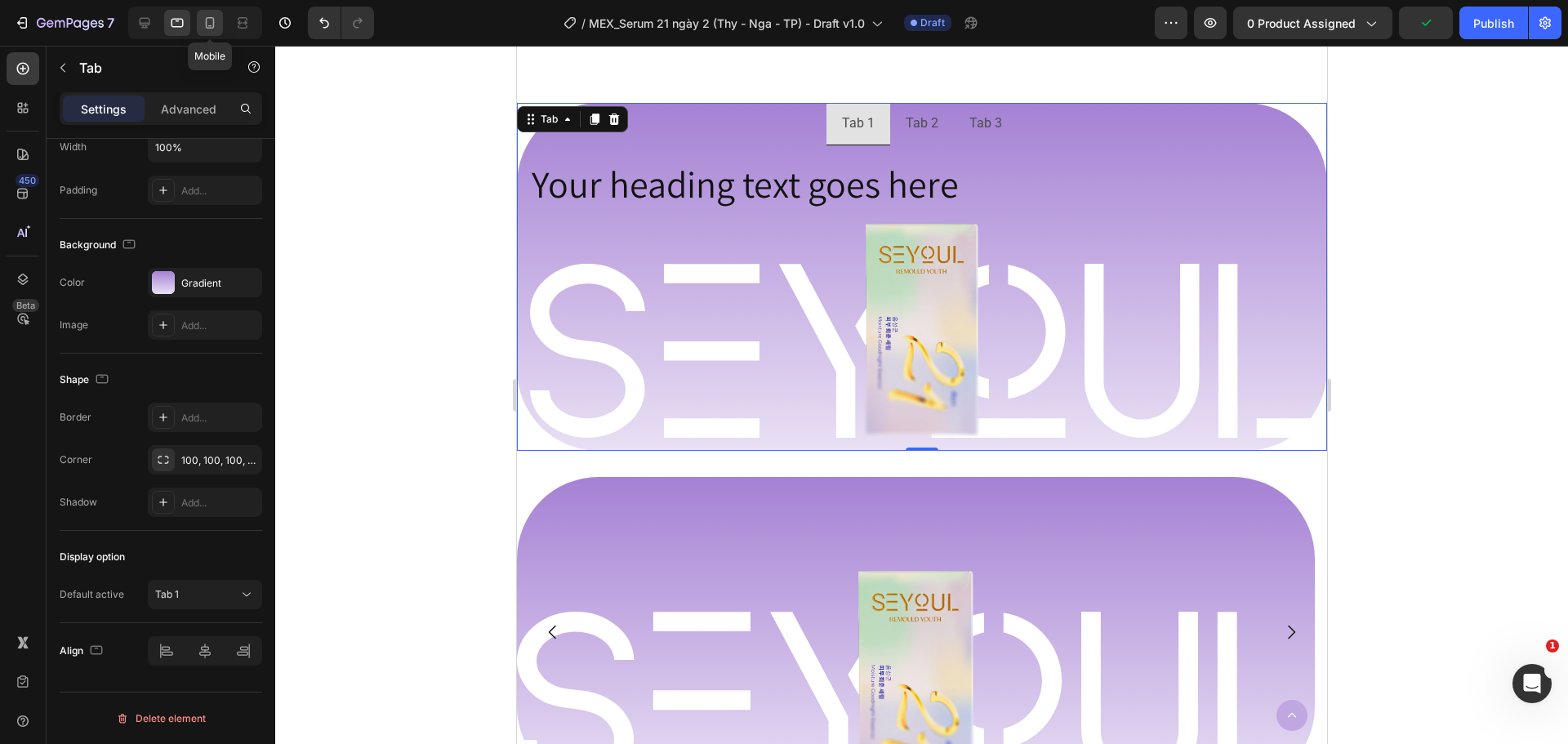
click at [207, 27] on icon at bounding box center [210, 23] width 16 height 16
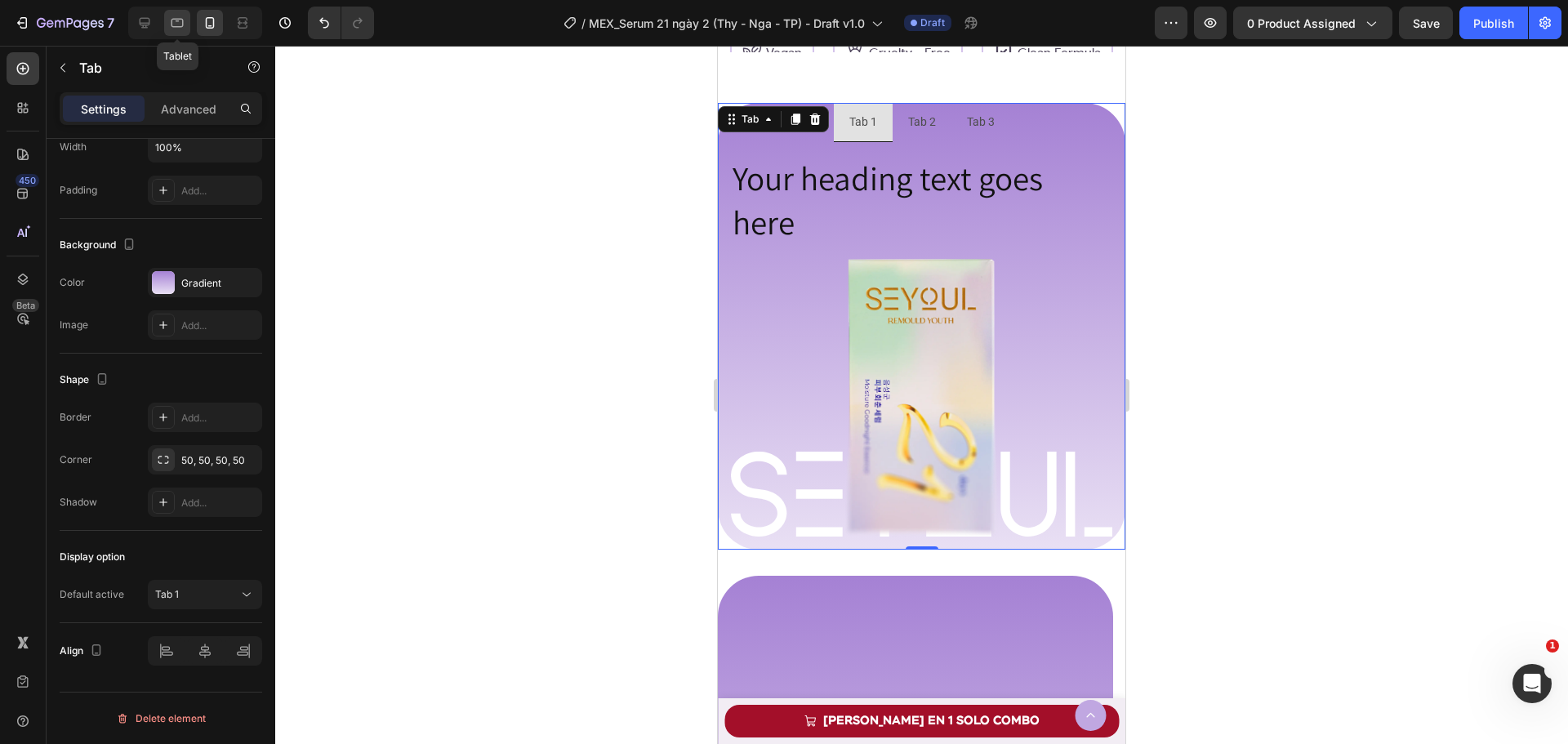
click at [171, 26] on icon at bounding box center [177, 23] width 16 height 16
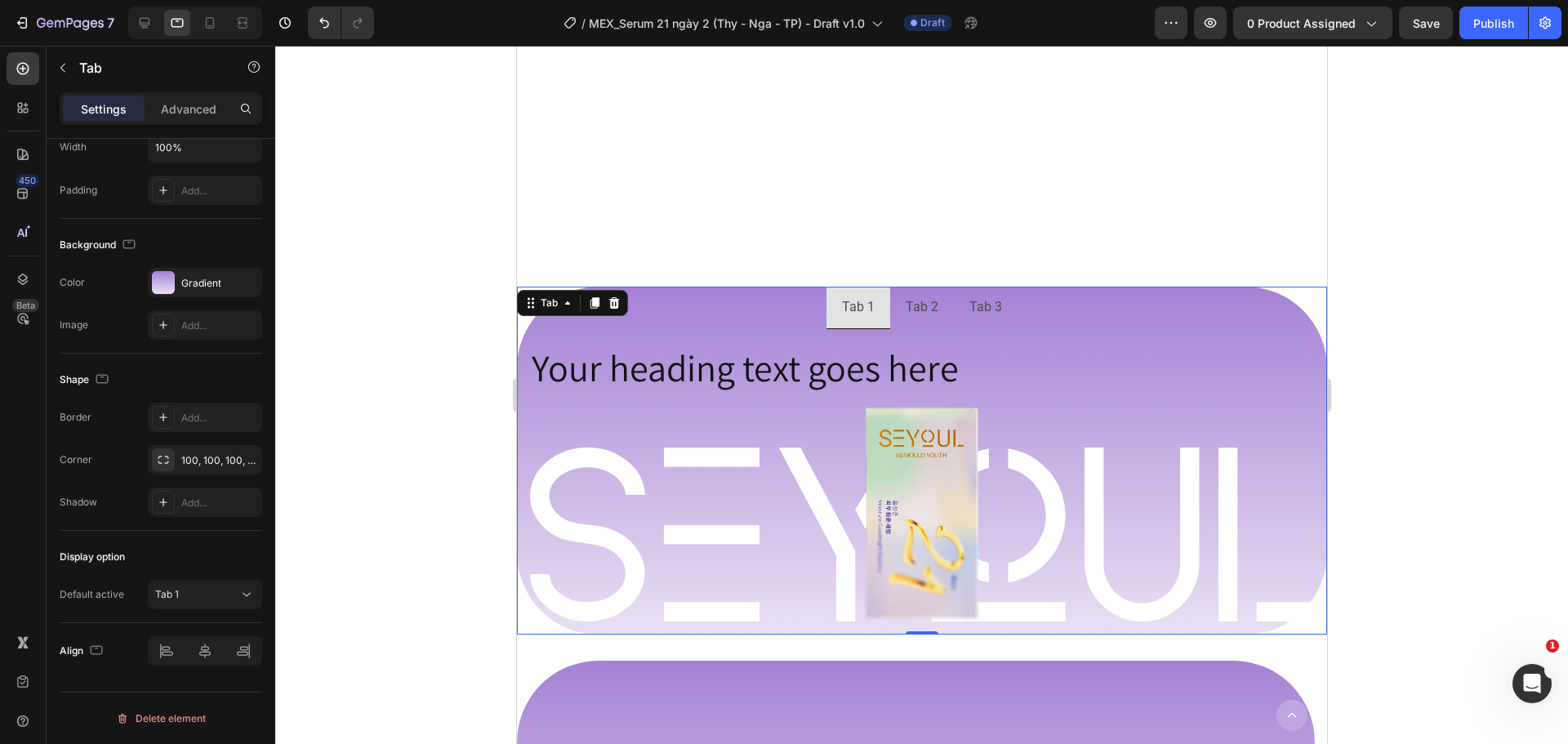
scroll to position [1206, 0]
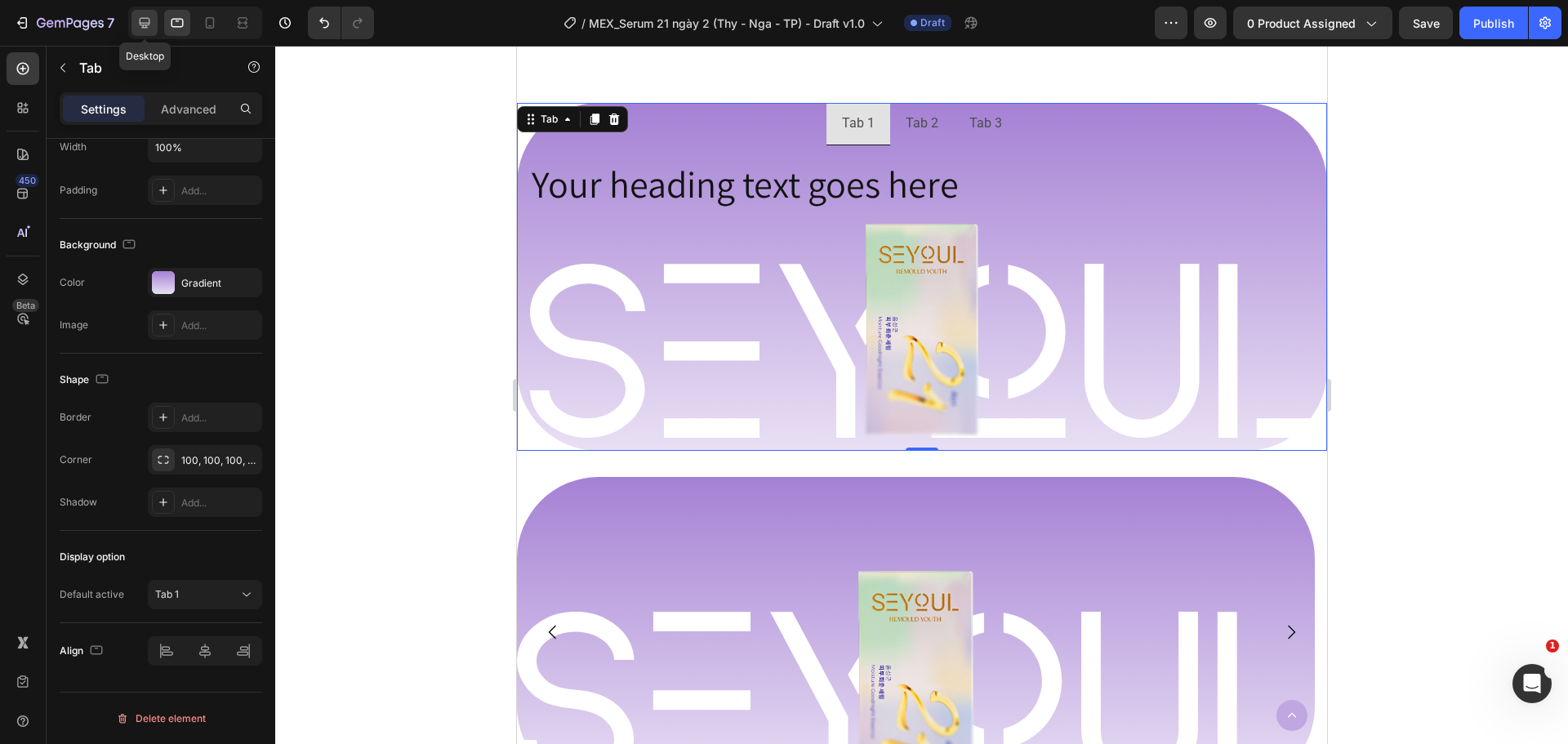
click at [144, 25] on icon at bounding box center [145, 24] width 11 height 11
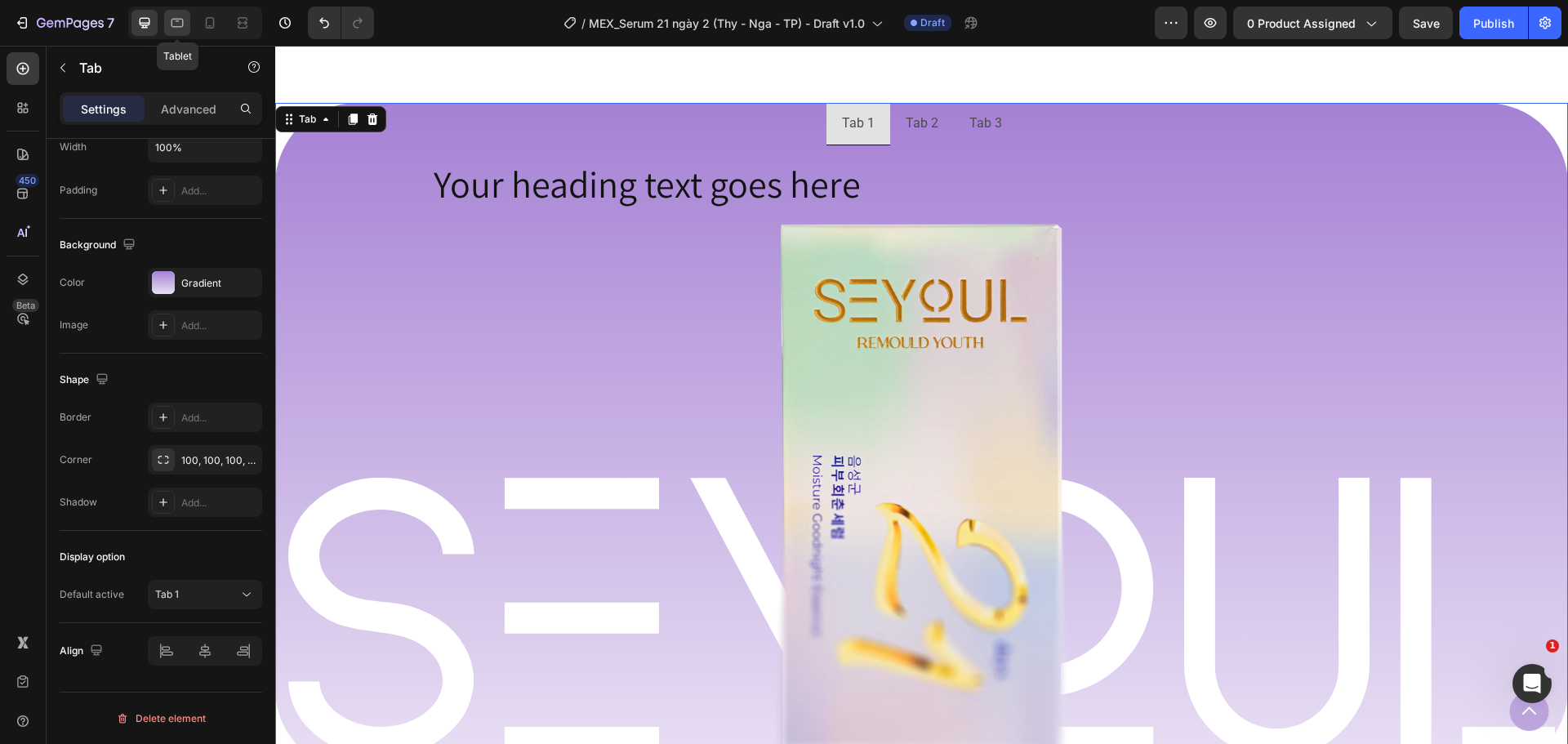
click at [172, 23] on icon at bounding box center [177, 24] width 12 height 9
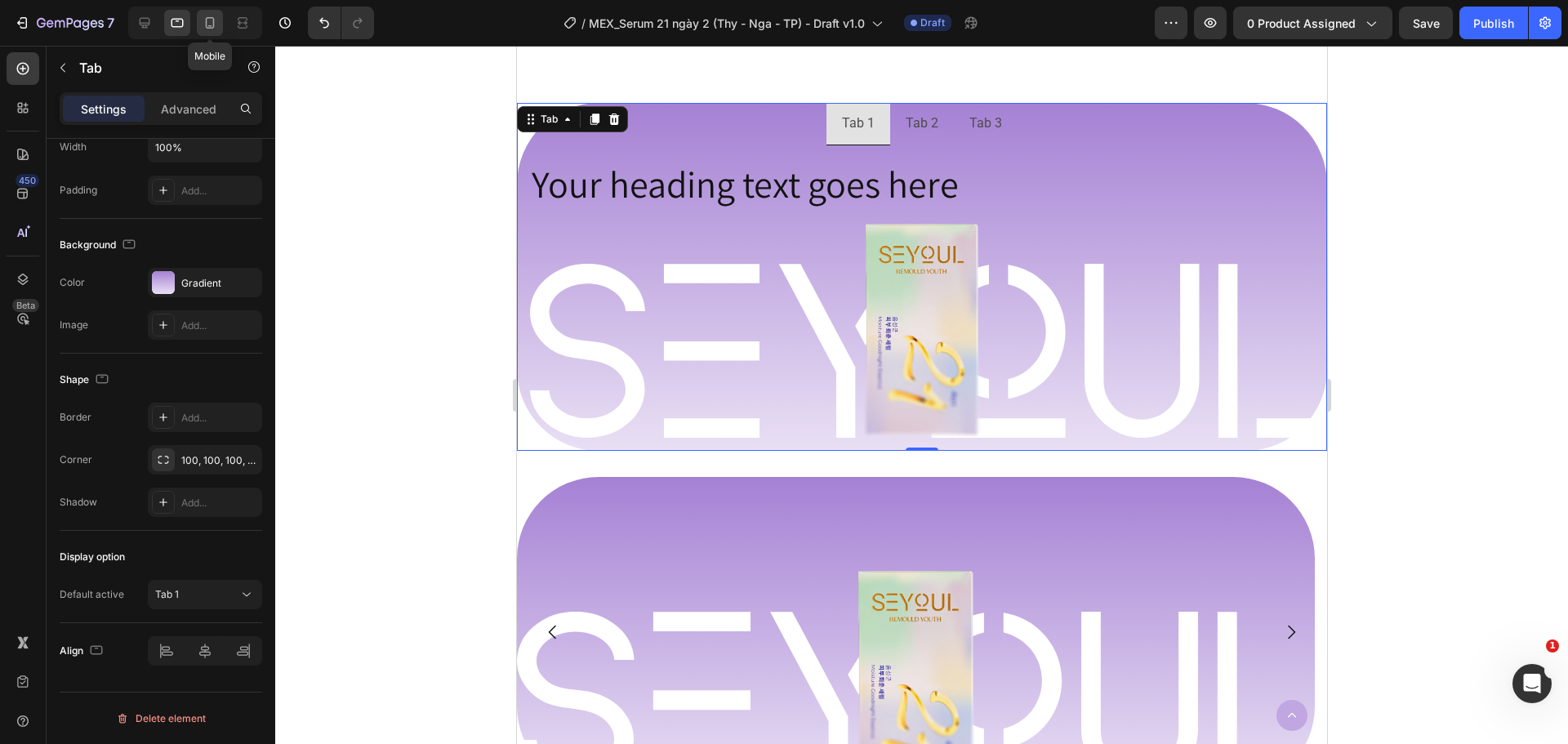
click at [213, 26] on icon at bounding box center [211, 23] width 9 height 12
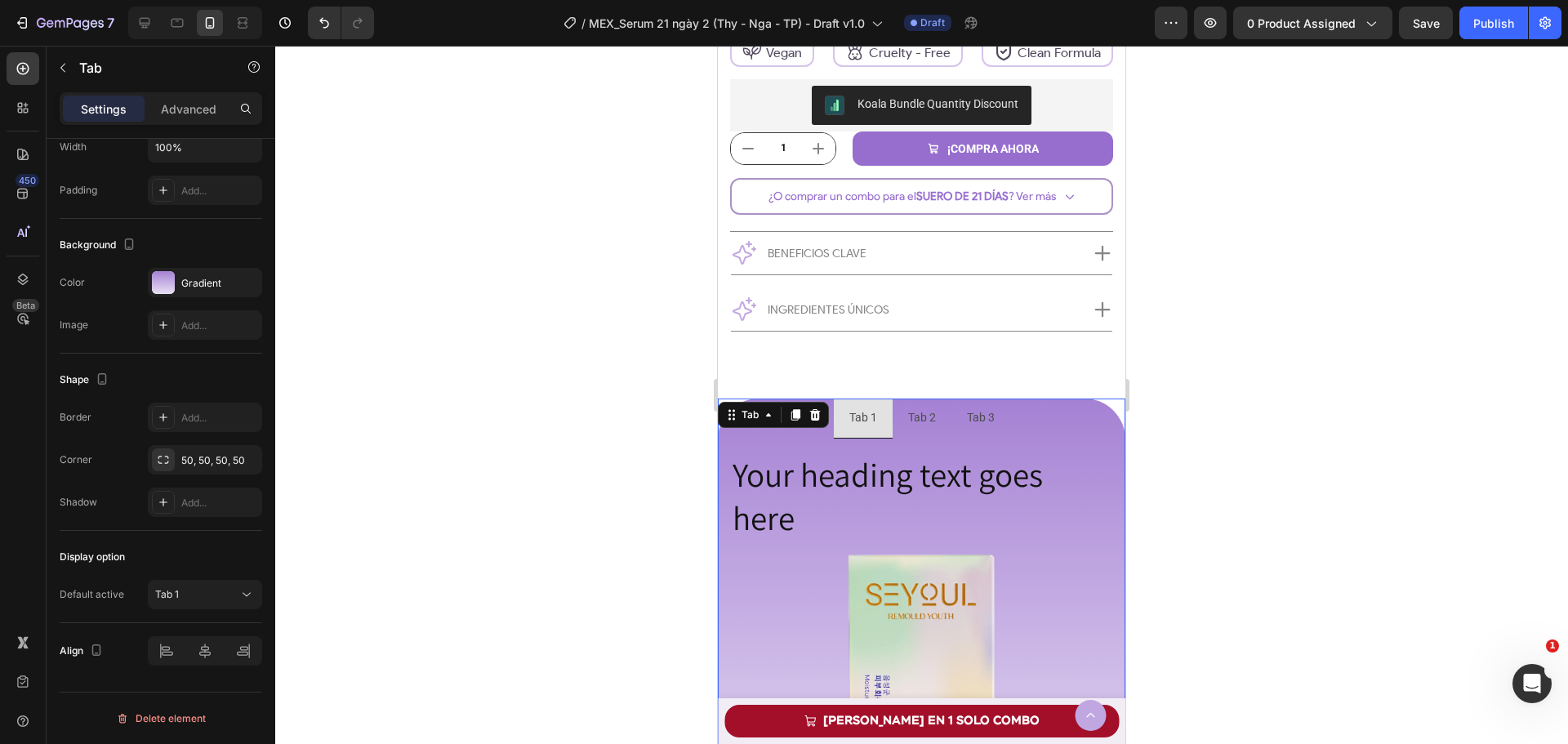
scroll to position [1320, 0]
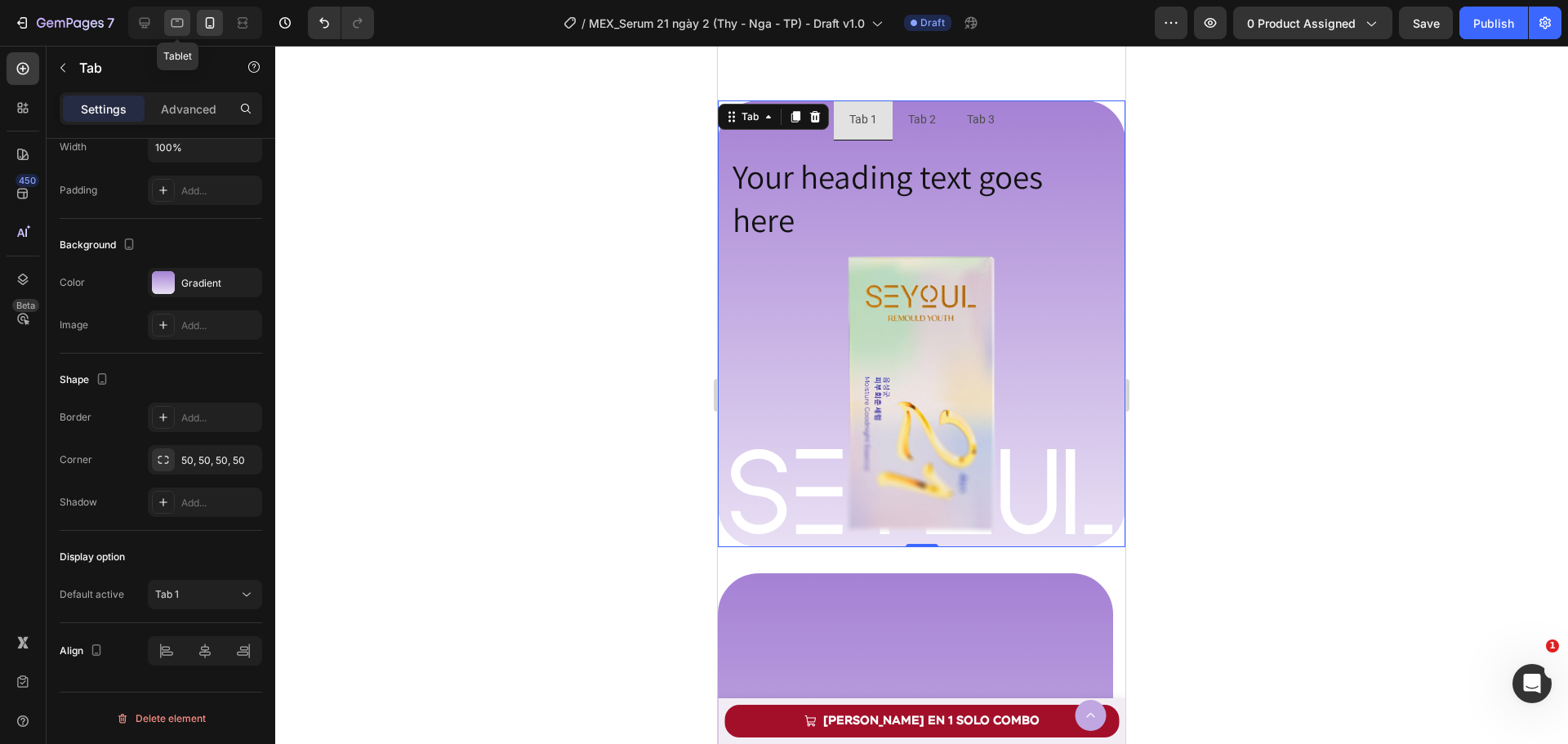
click at [181, 20] on icon at bounding box center [177, 23] width 16 height 16
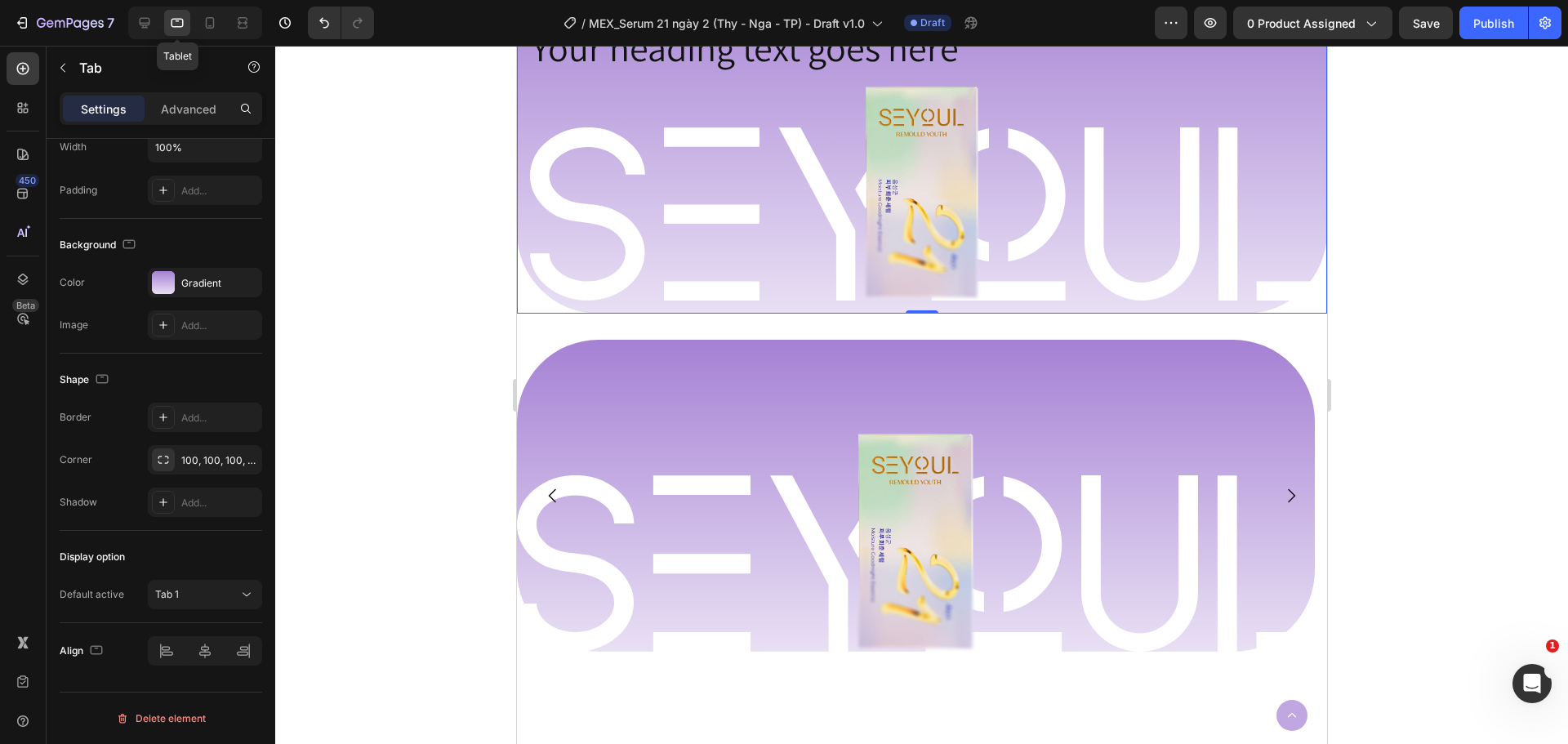
scroll to position [1184, 0]
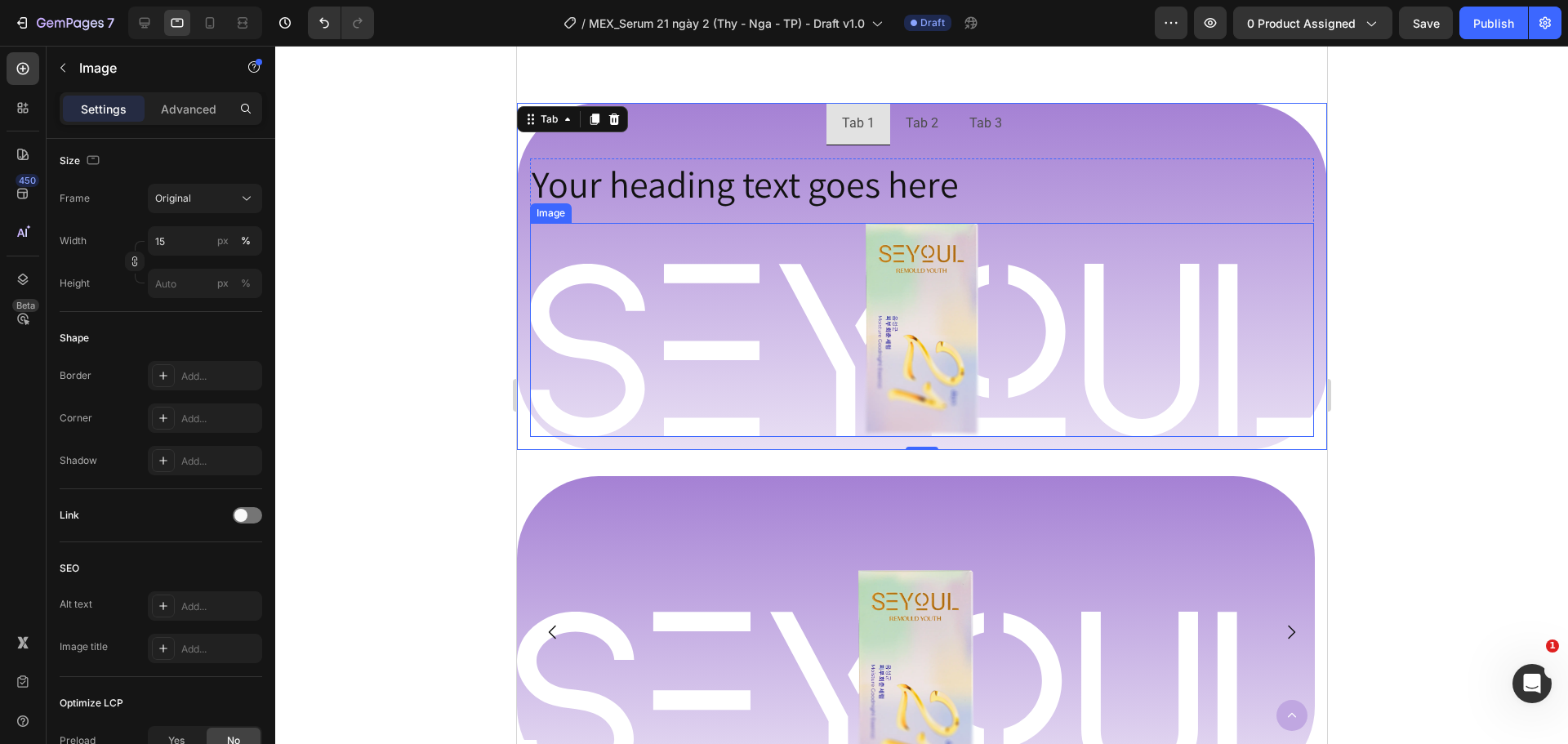
click at [903, 259] on img at bounding box center [920, 330] width 117 height 214
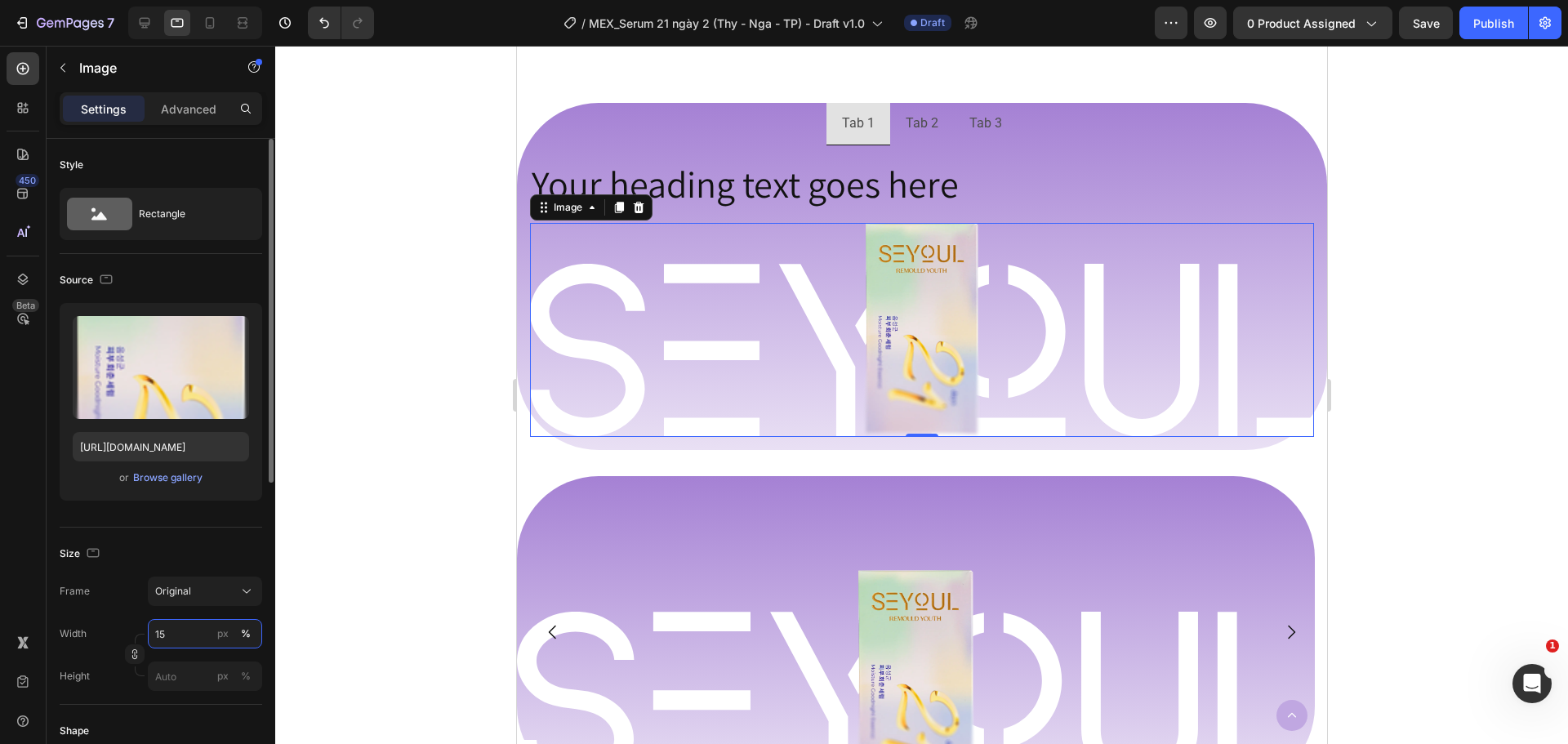
click at [184, 640] on input "15" at bounding box center [205, 633] width 114 height 29
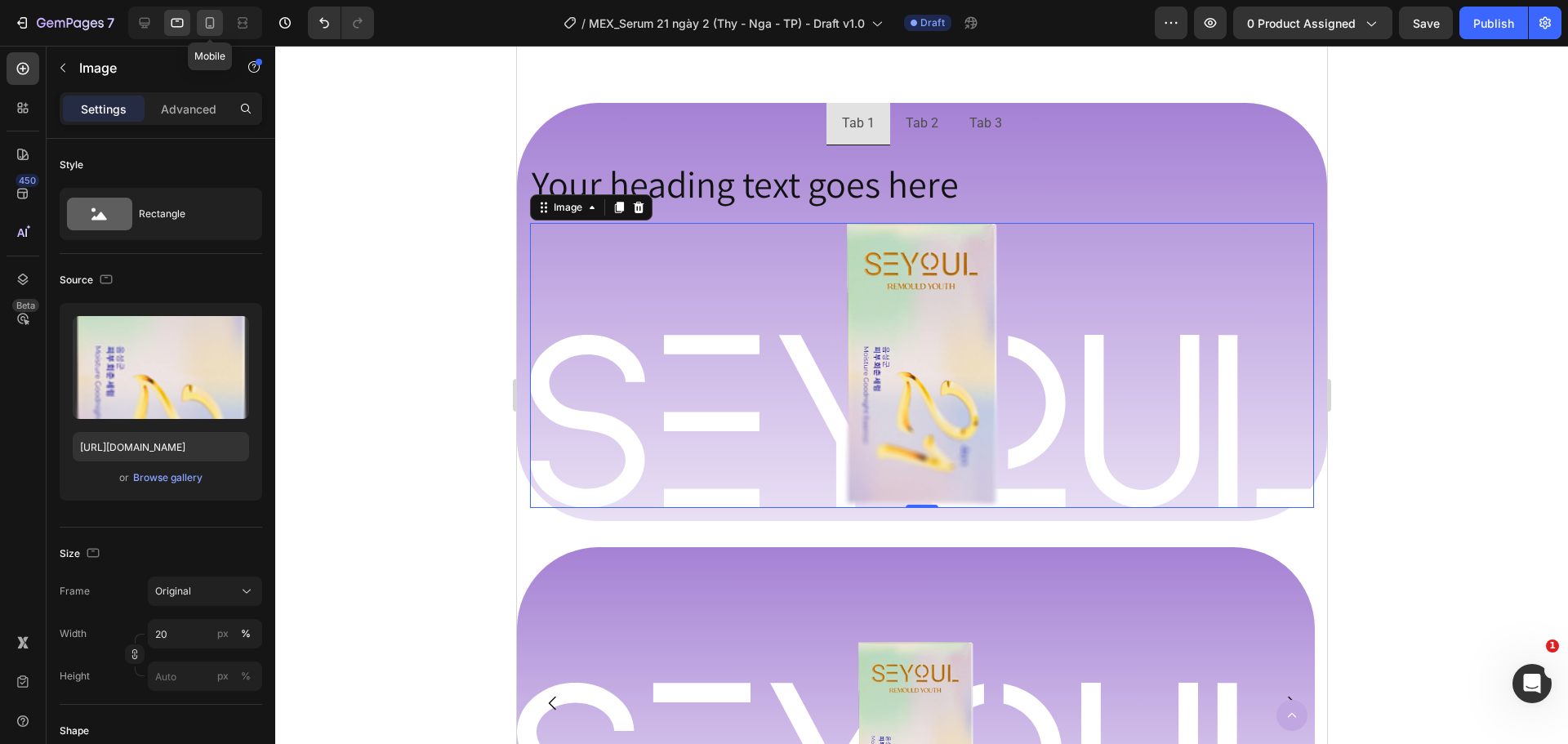
click at [197, 26] on div at bounding box center [210, 23] width 26 height 26
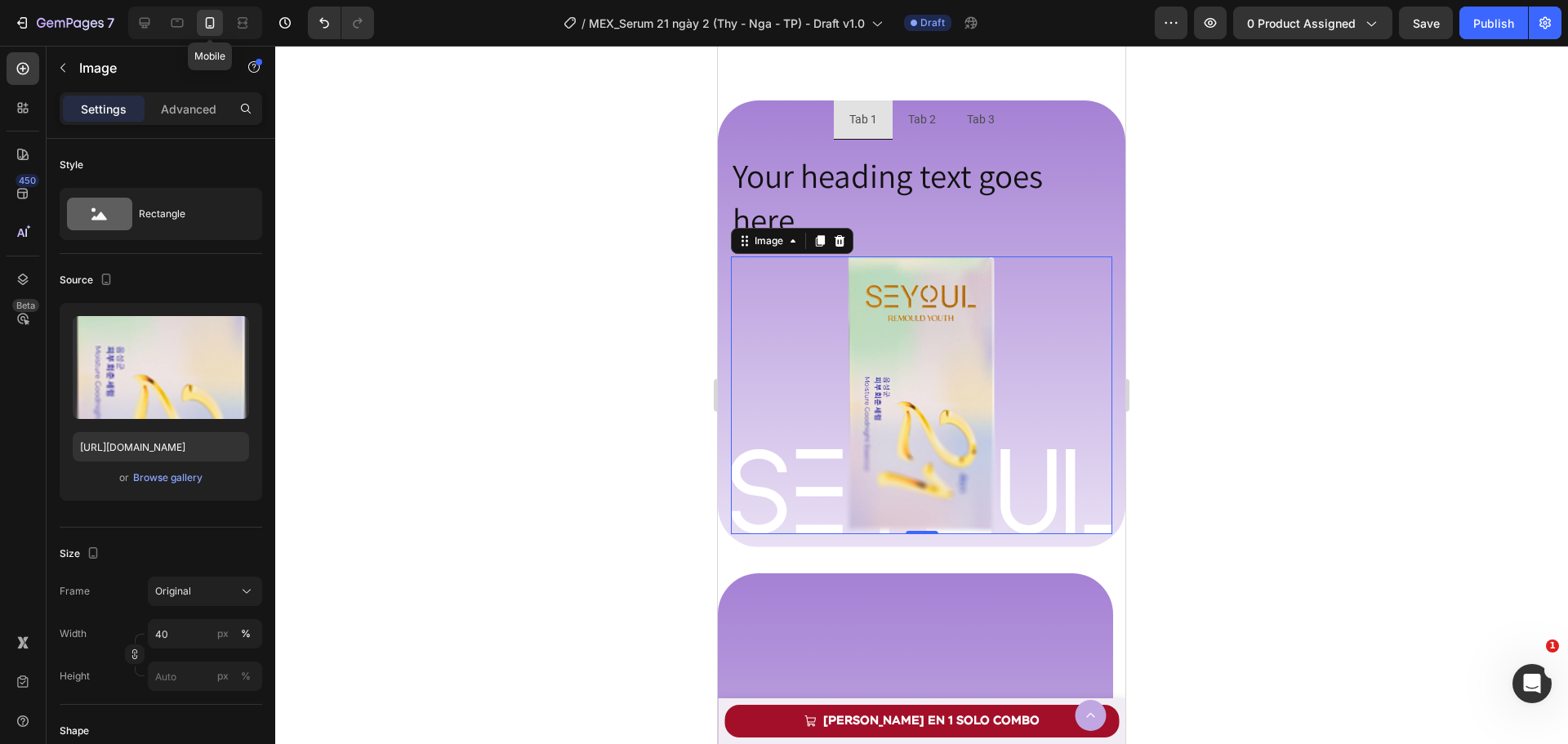
scroll to position [1178, 0]
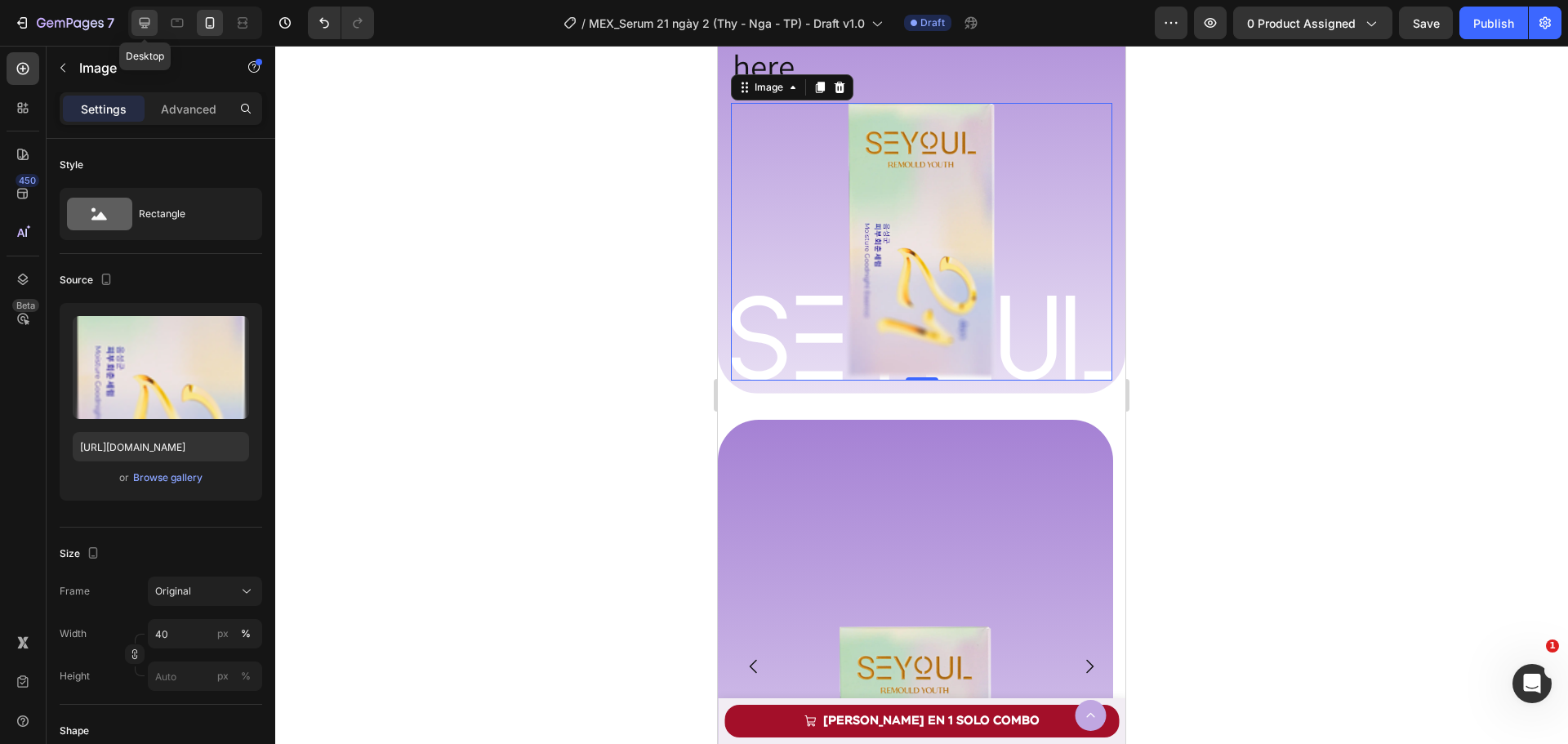
click at [144, 25] on icon at bounding box center [145, 24] width 11 height 11
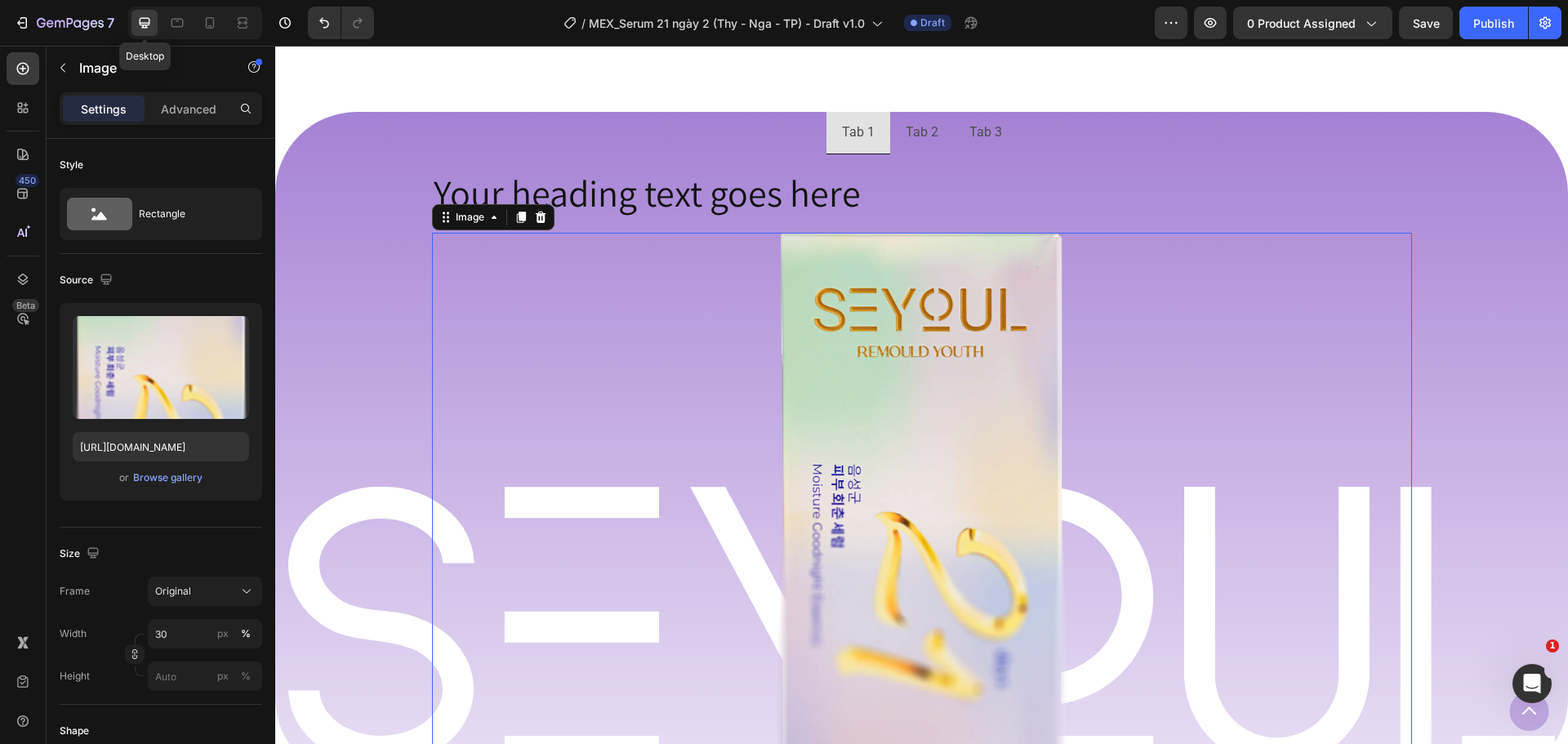
scroll to position [1296, 0]
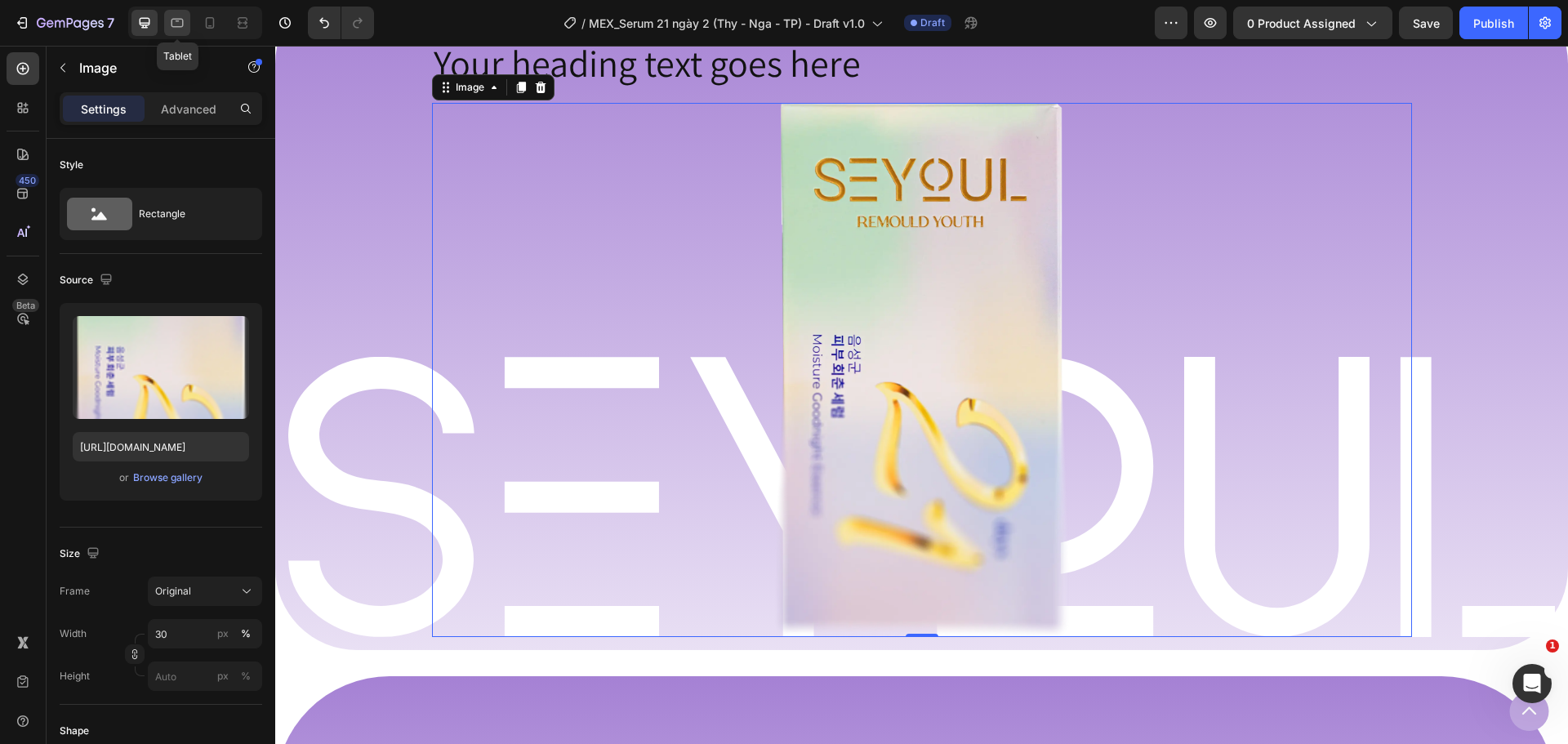
click at [164, 25] on div at bounding box center [177, 23] width 26 height 26
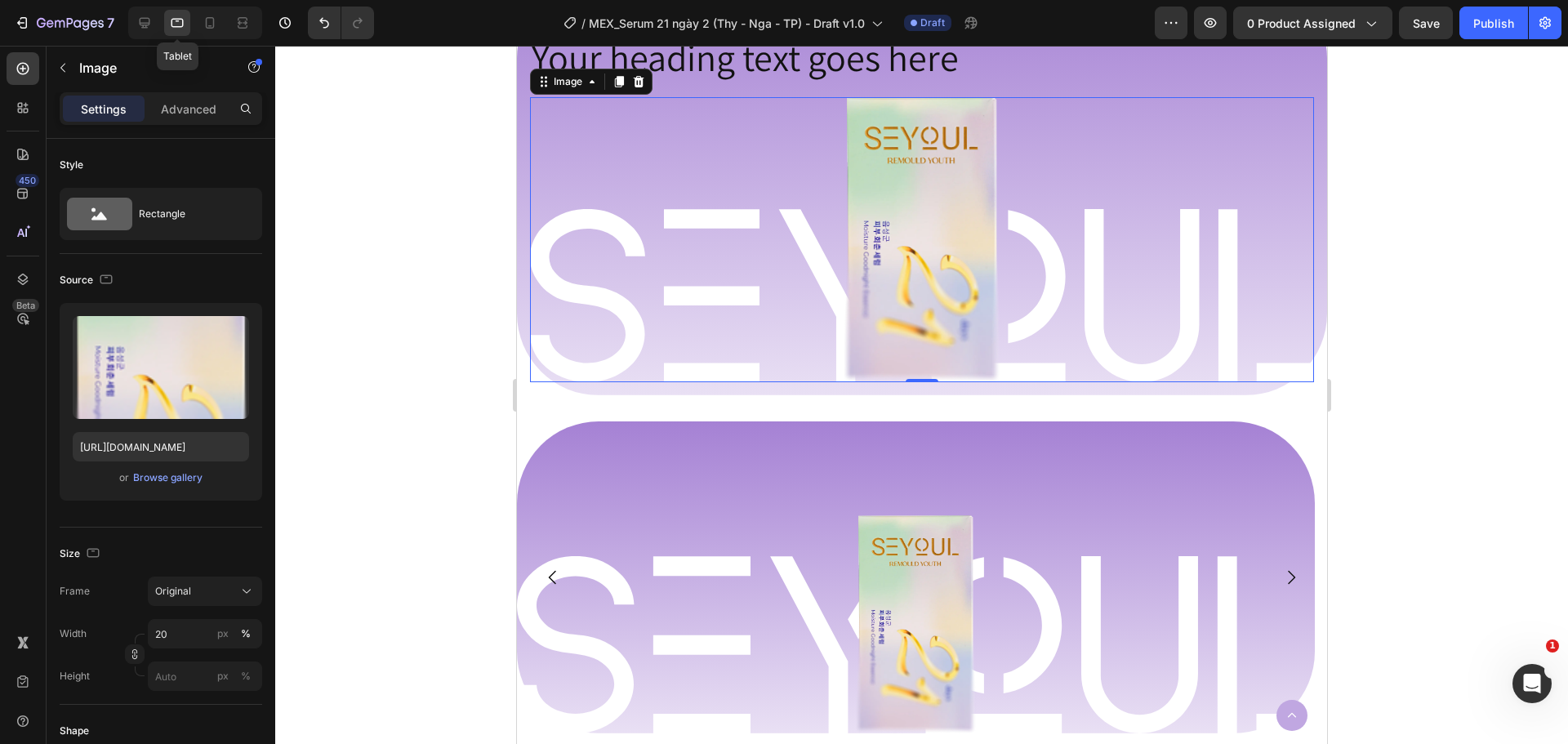
scroll to position [1296, 0]
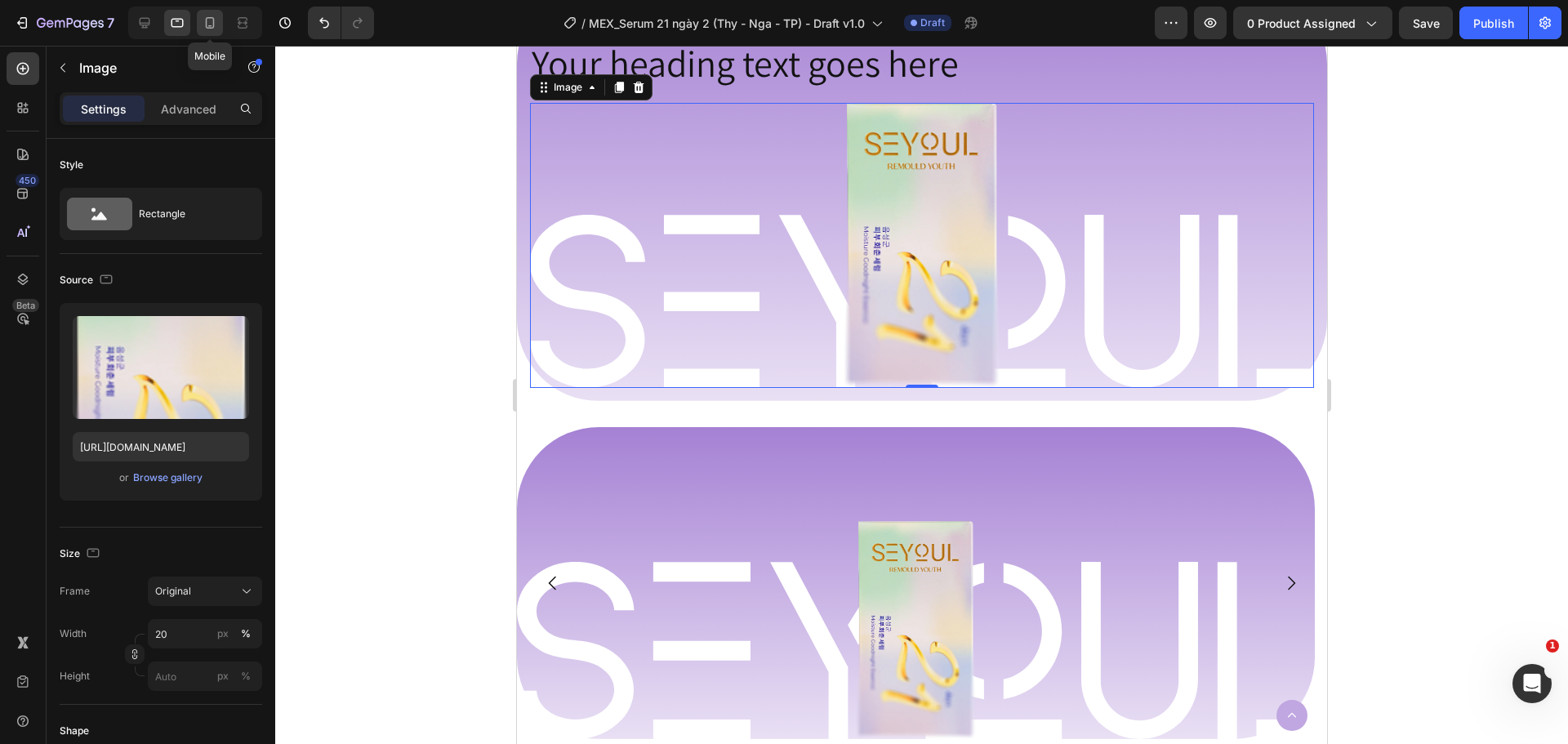
click at [212, 25] on icon at bounding box center [210, 23] width 16 height 16
type input "40"
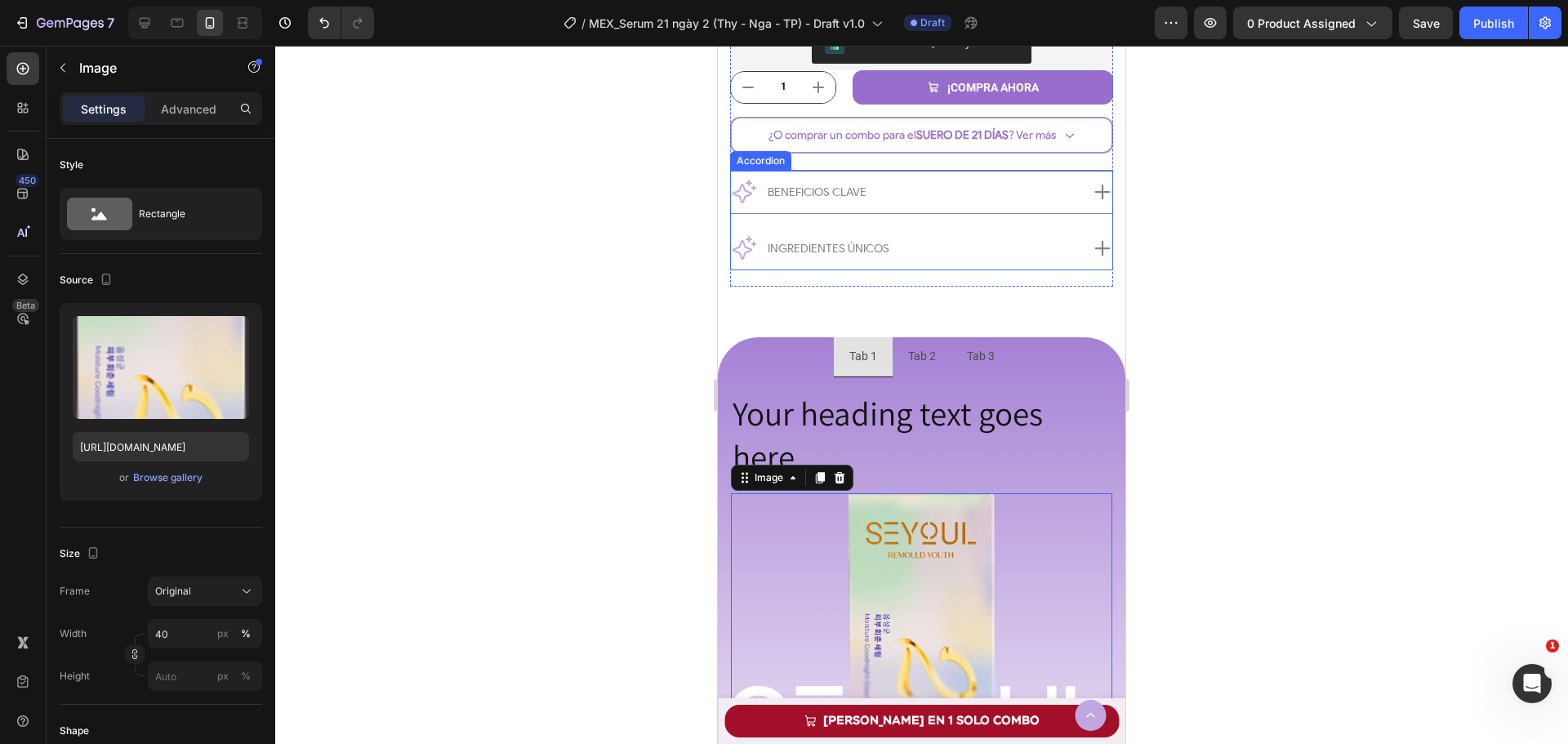
scroll to position [1178, 0]
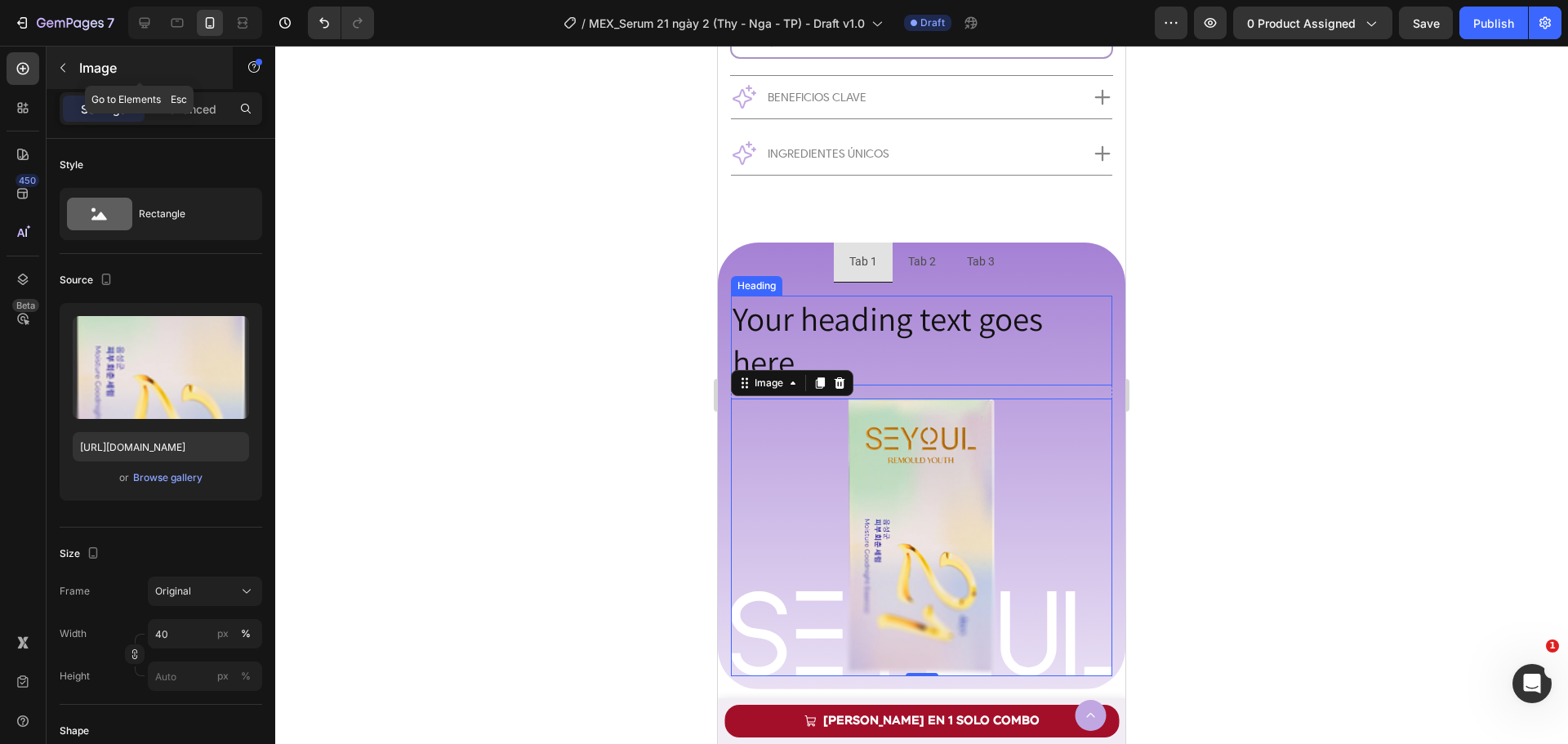
click at [77, 70] on div "Image" at bounding box center [139, 67] width 186 height 43
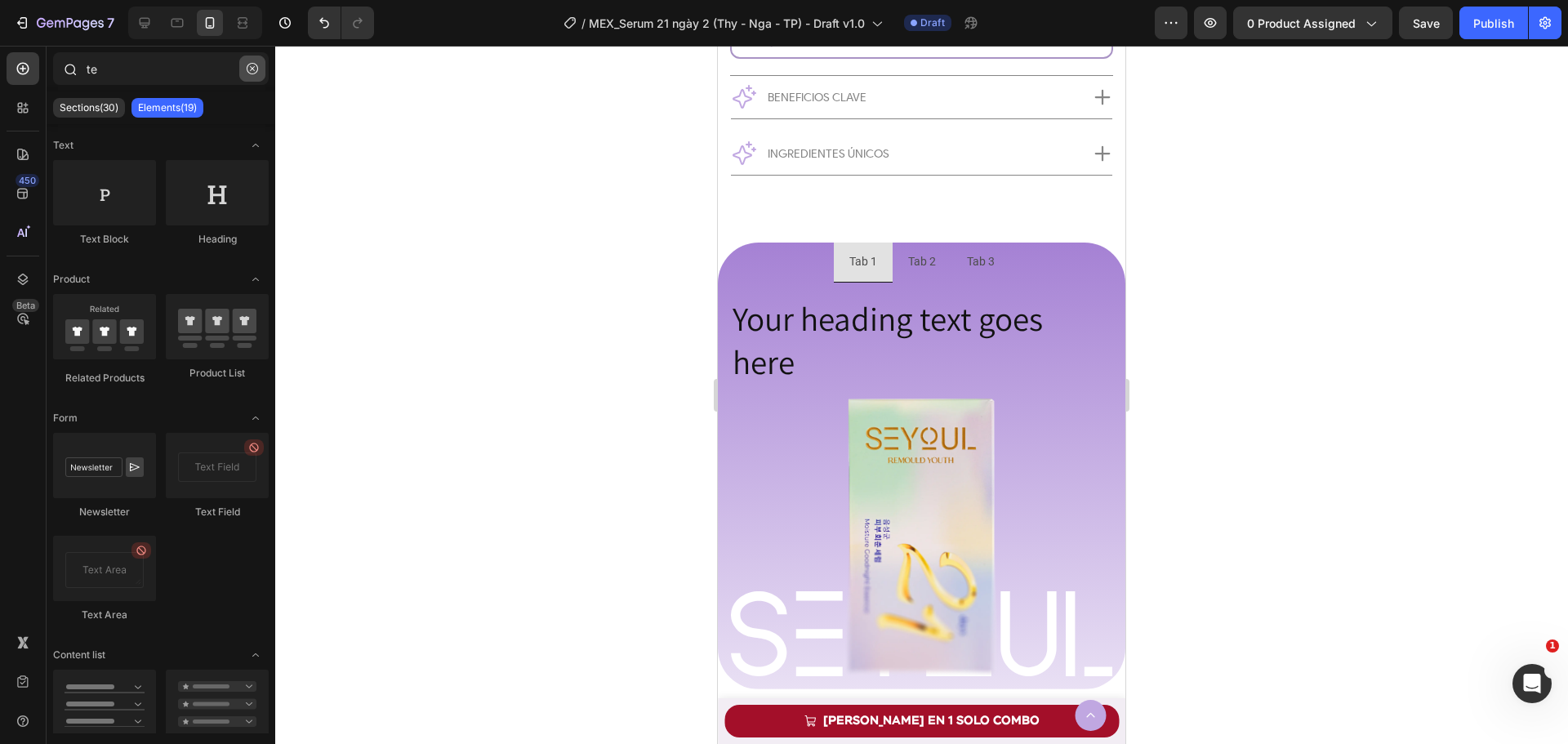
click at [257, 69] on icon "button" at bounding box center [252, 68] width 12 height 12
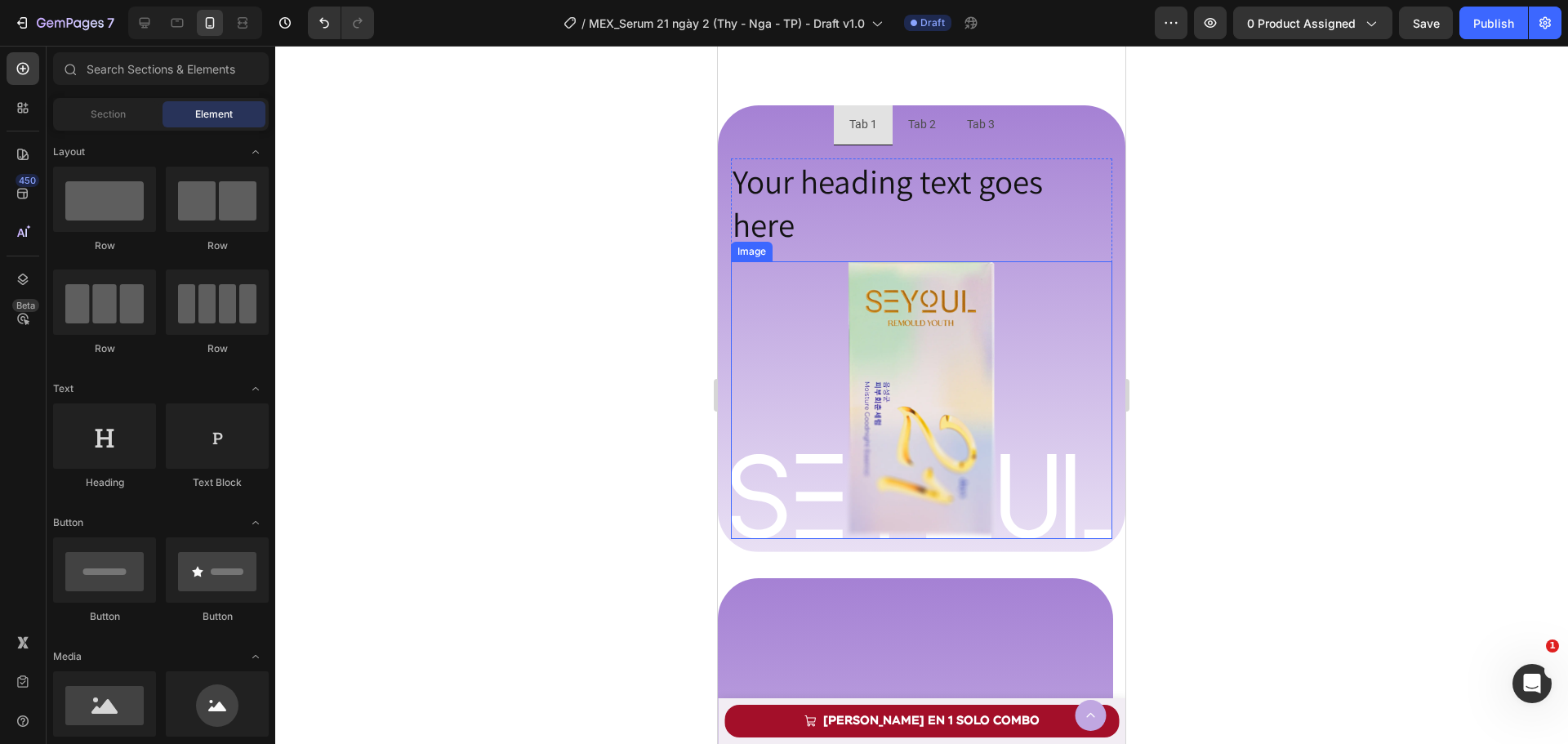
scroll to position [1342, 0]
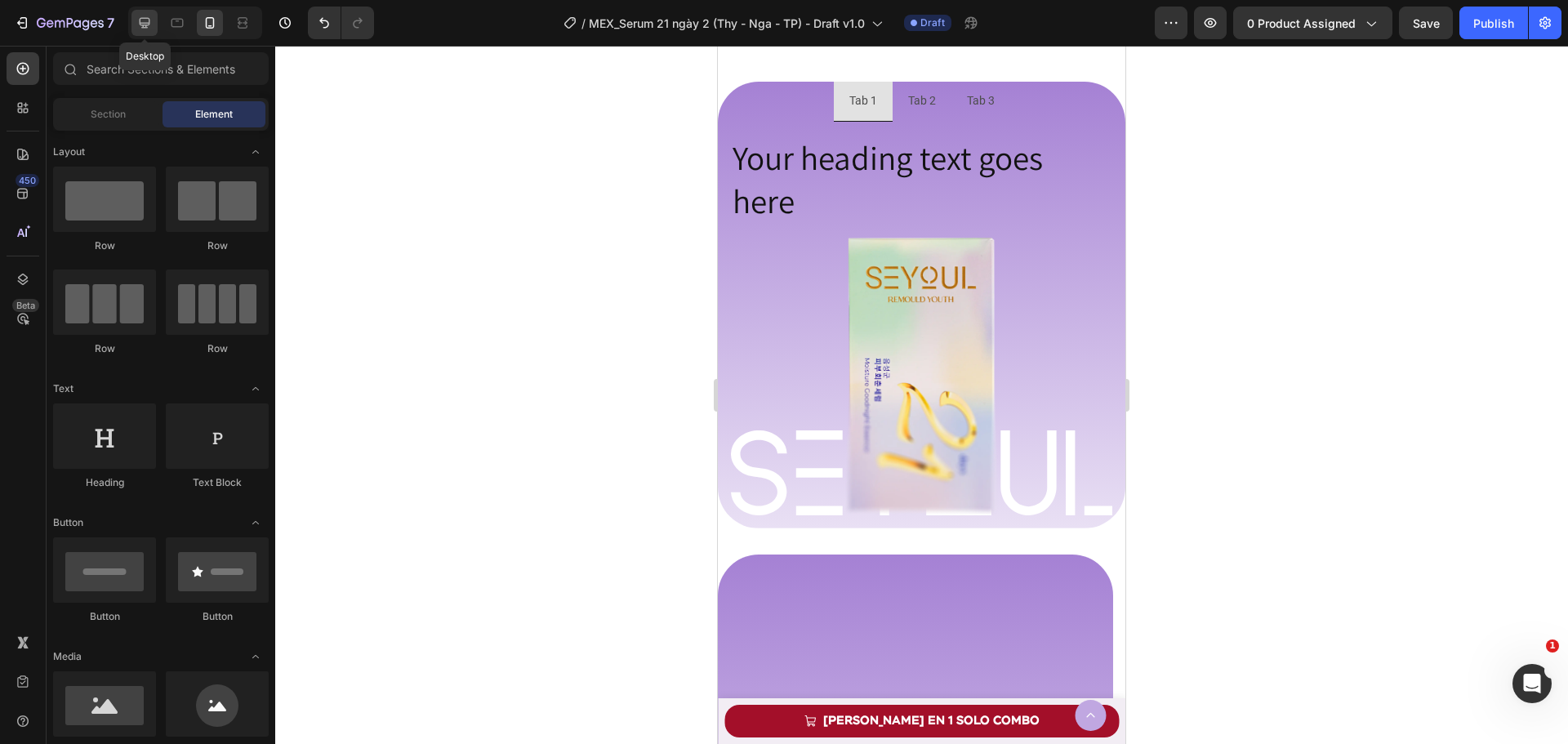
click at [149, 21] on icon at bounding box center [145, 24] width 11 height 11
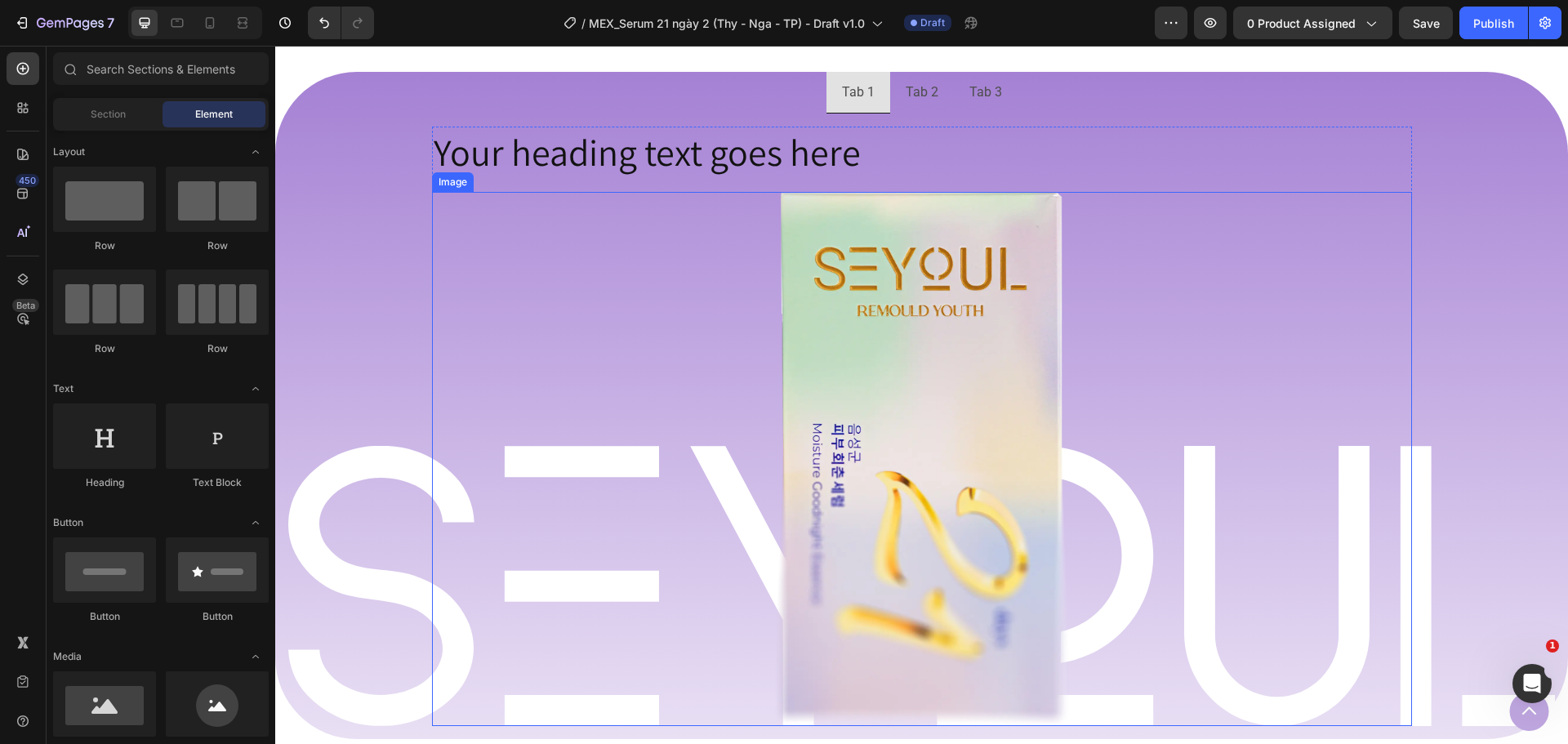
scroll to position [1505, 0]
click at [706, 246] on div at bounding box center [922, 460] width 980 height 534
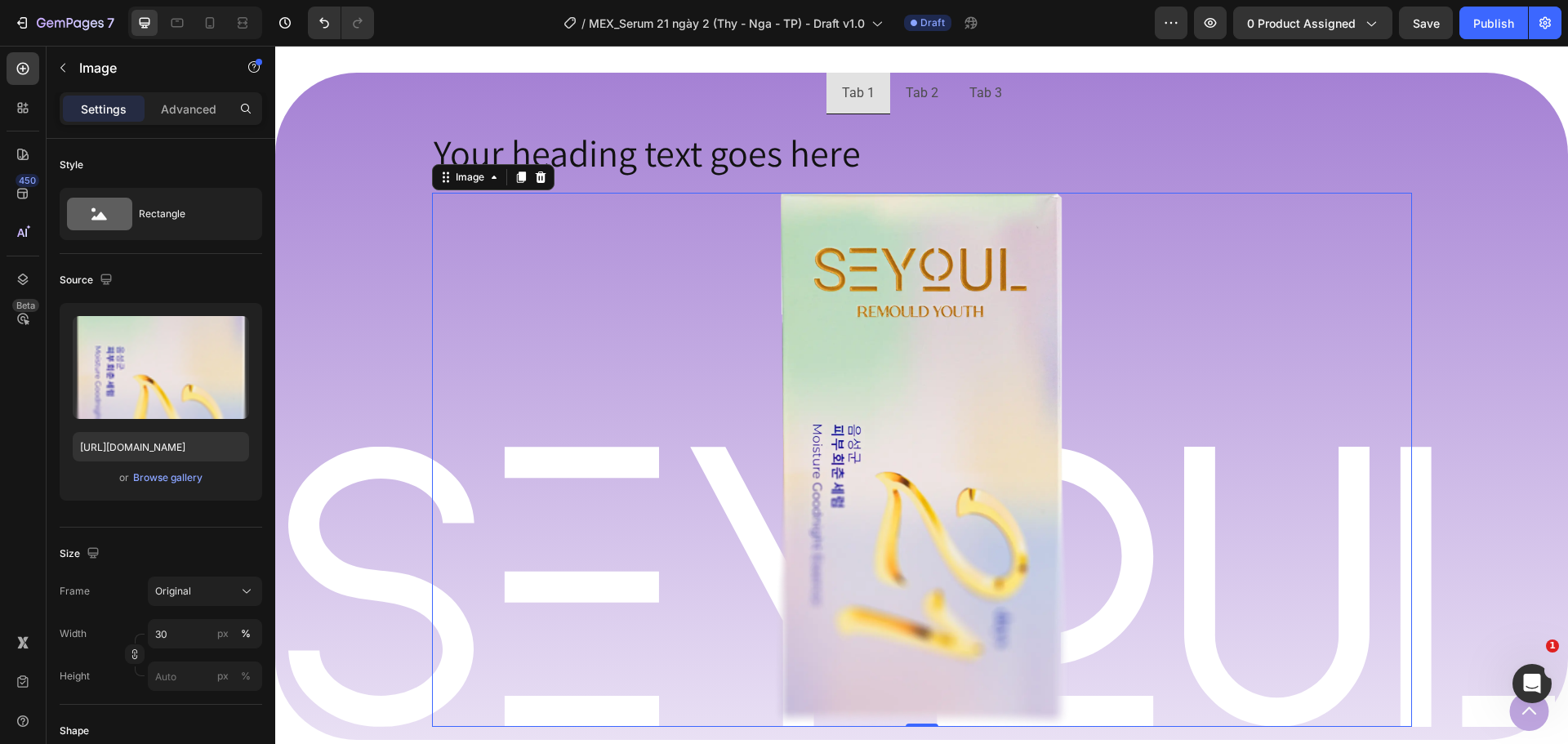
click at [898, 291] on img at bounding box center [922, 460] width 294 height 534
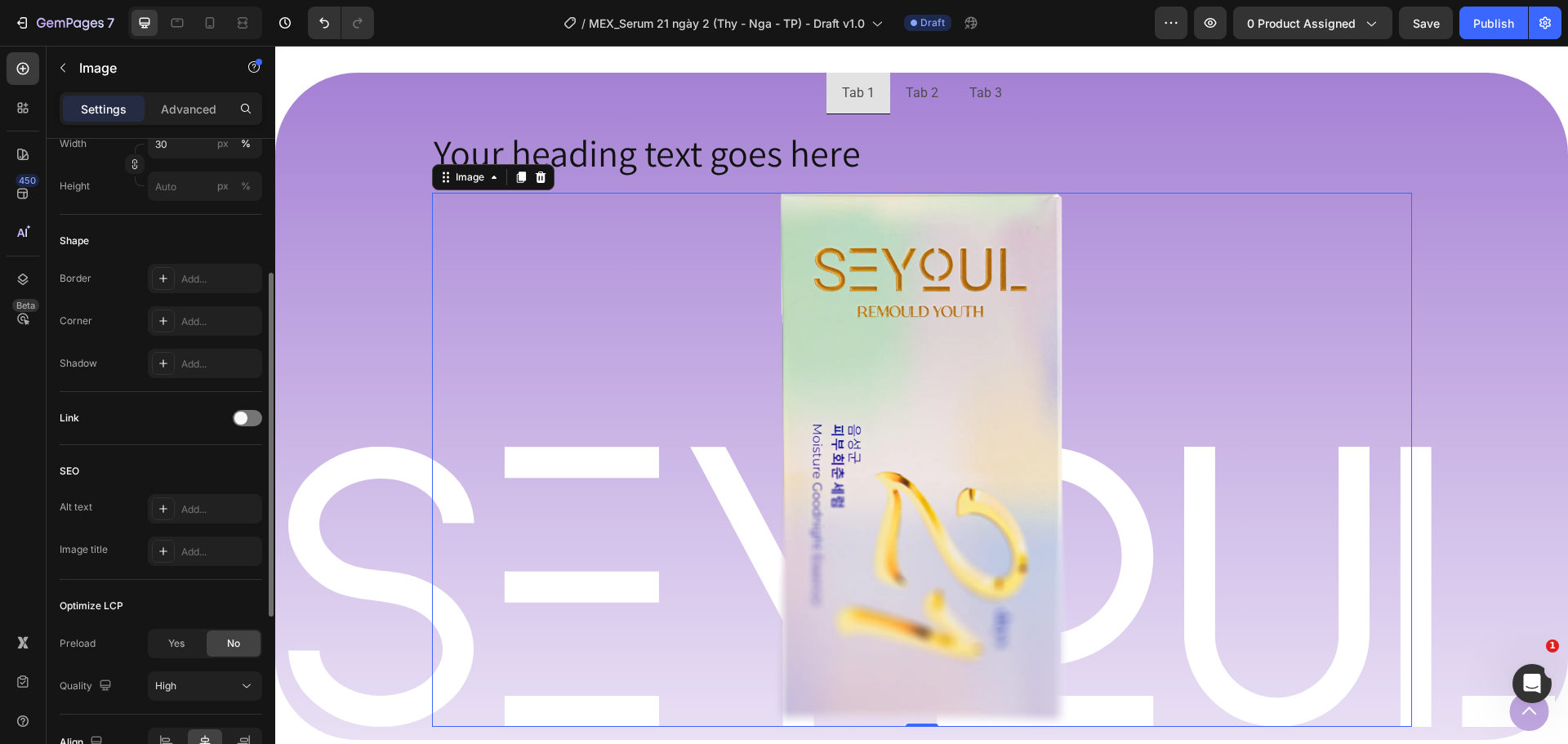
scroll to position [327, 0]
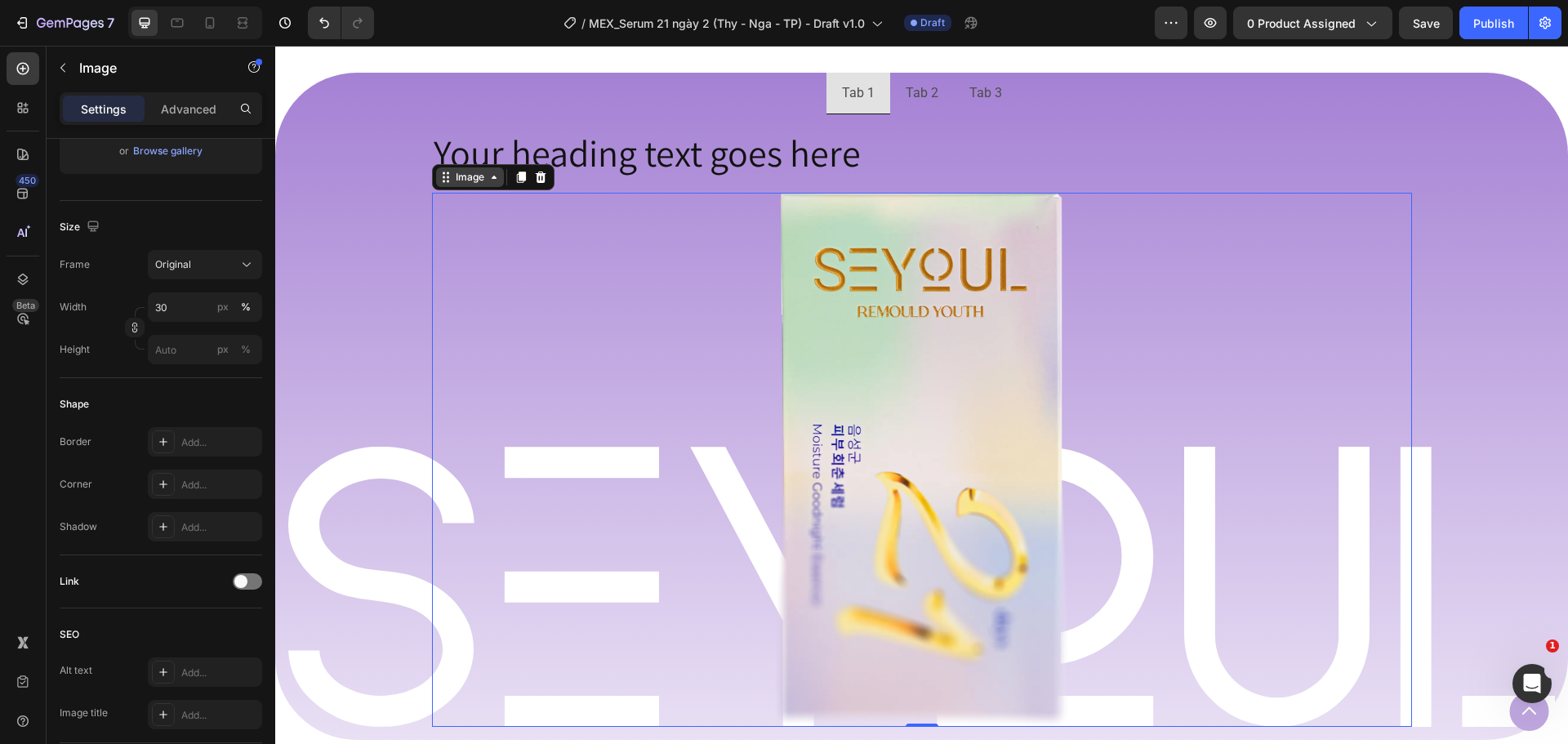
click at [479, 185] on div "Image" at bounding box center [470, 177] width 68 height 20
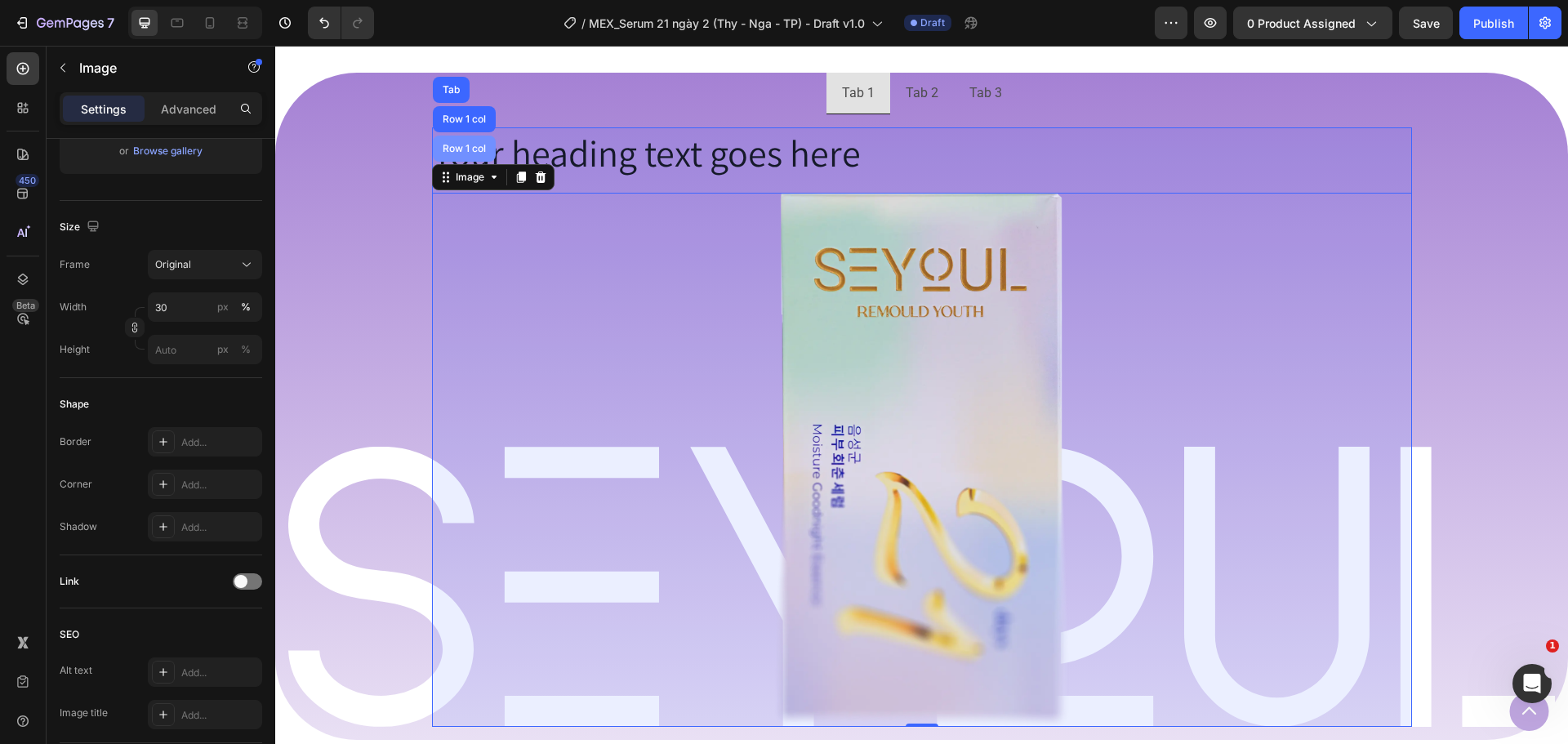
click at [465, 143] on div "Row 1 col" at bounding box center [463, 148] width 63 height 26
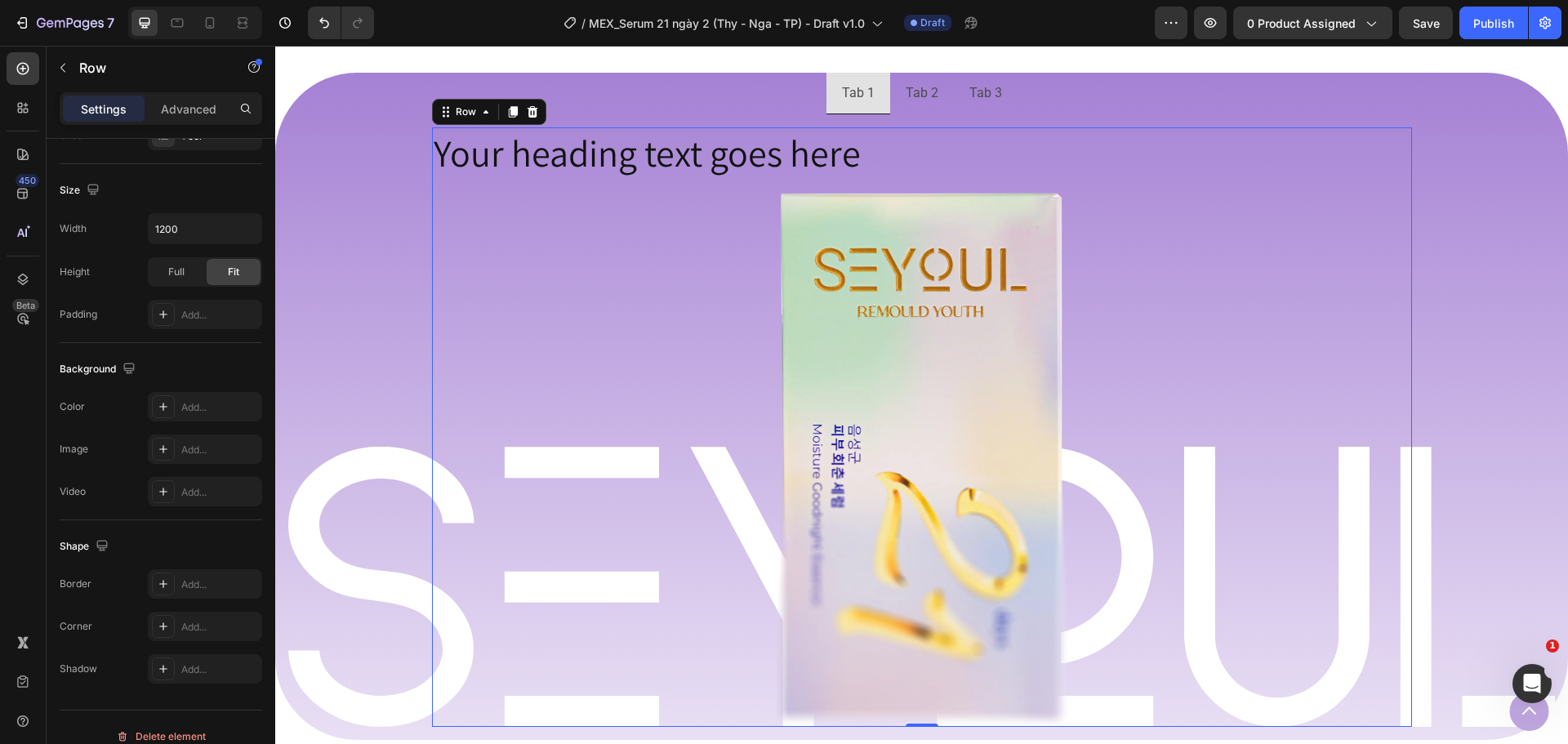
scroll to position [0, 0]
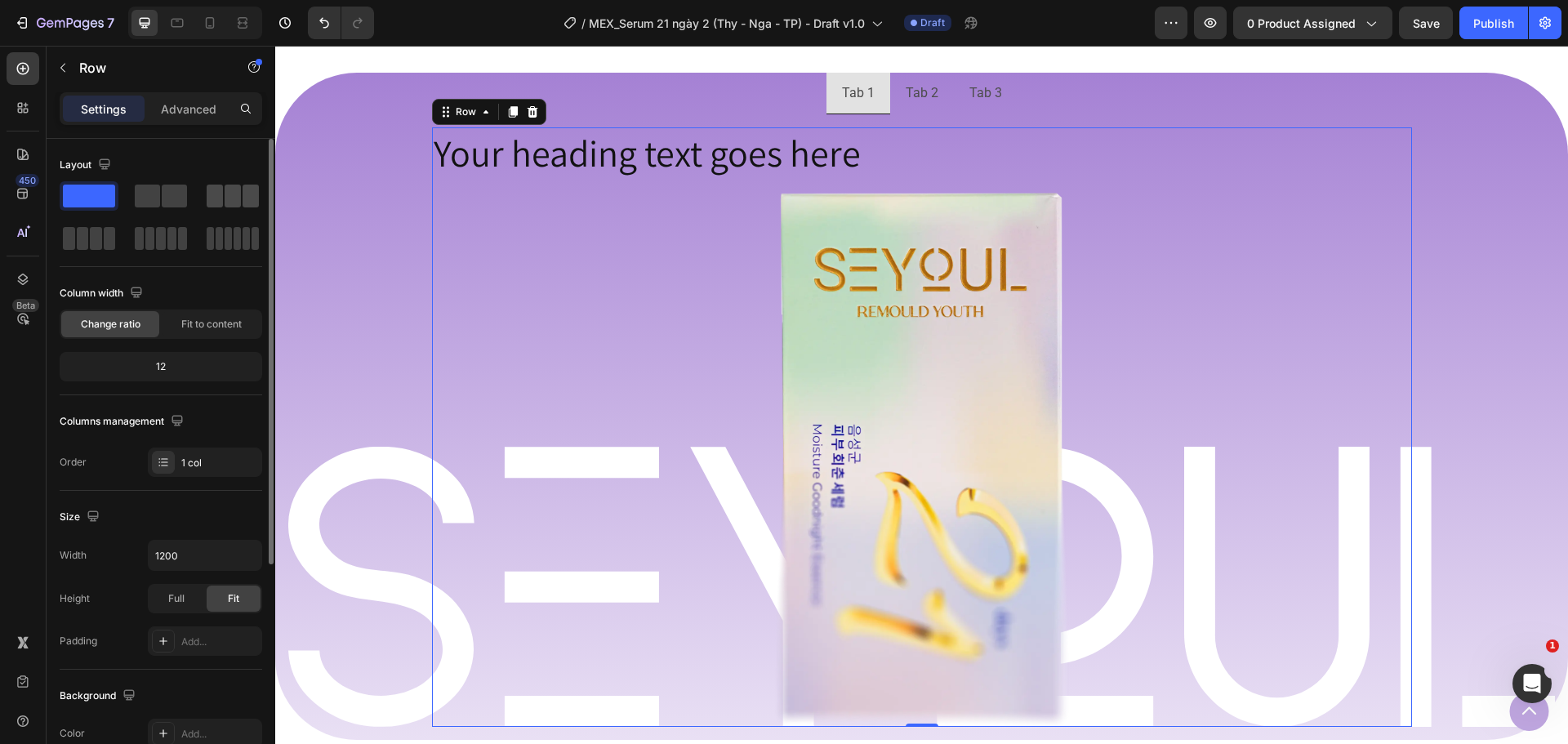
click at [222, 191] on span at bounding box center [214, 195] width 16 height 23
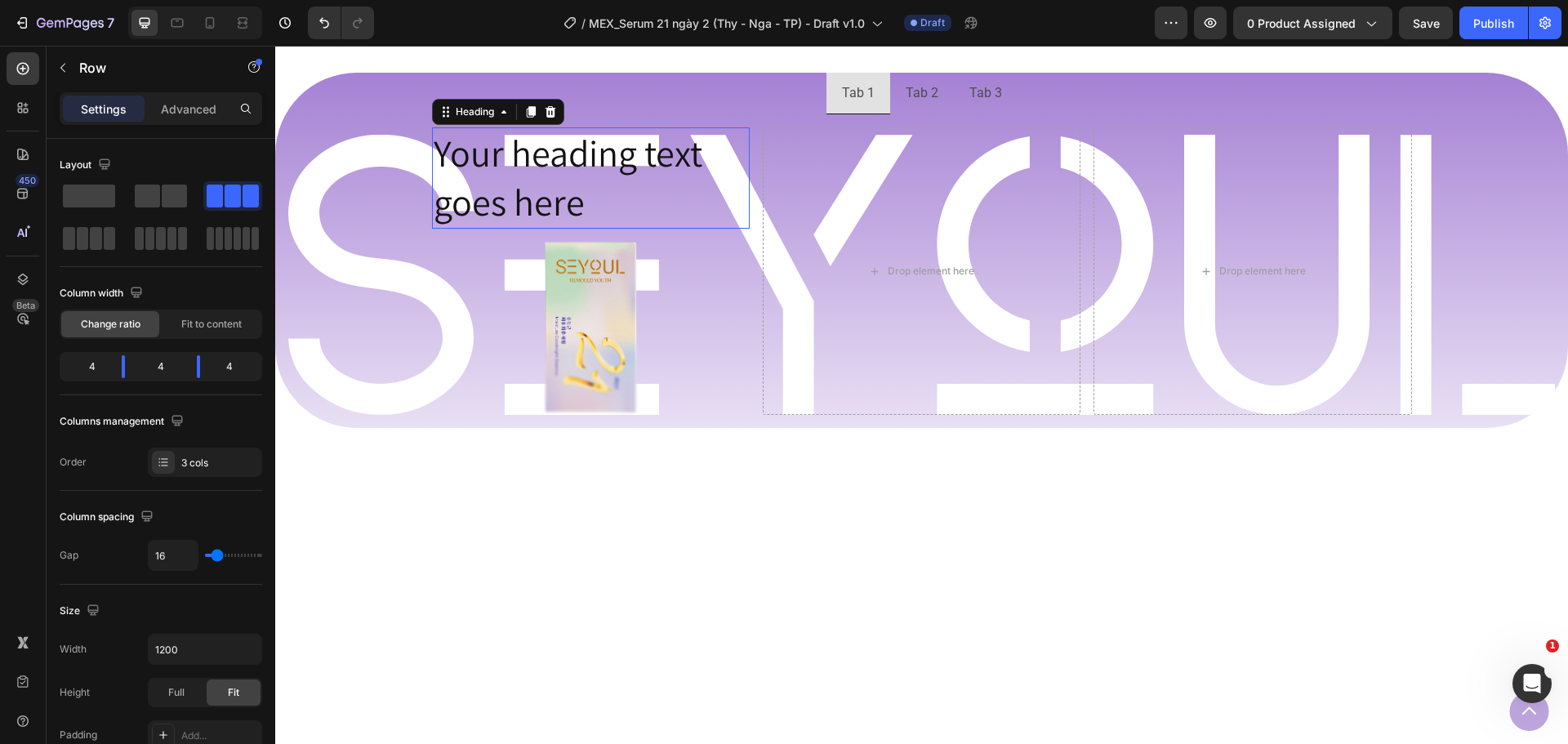
click at [521, 203] on p "Your heading text goes here" at bounding box center [590, 178] width 314 height 98
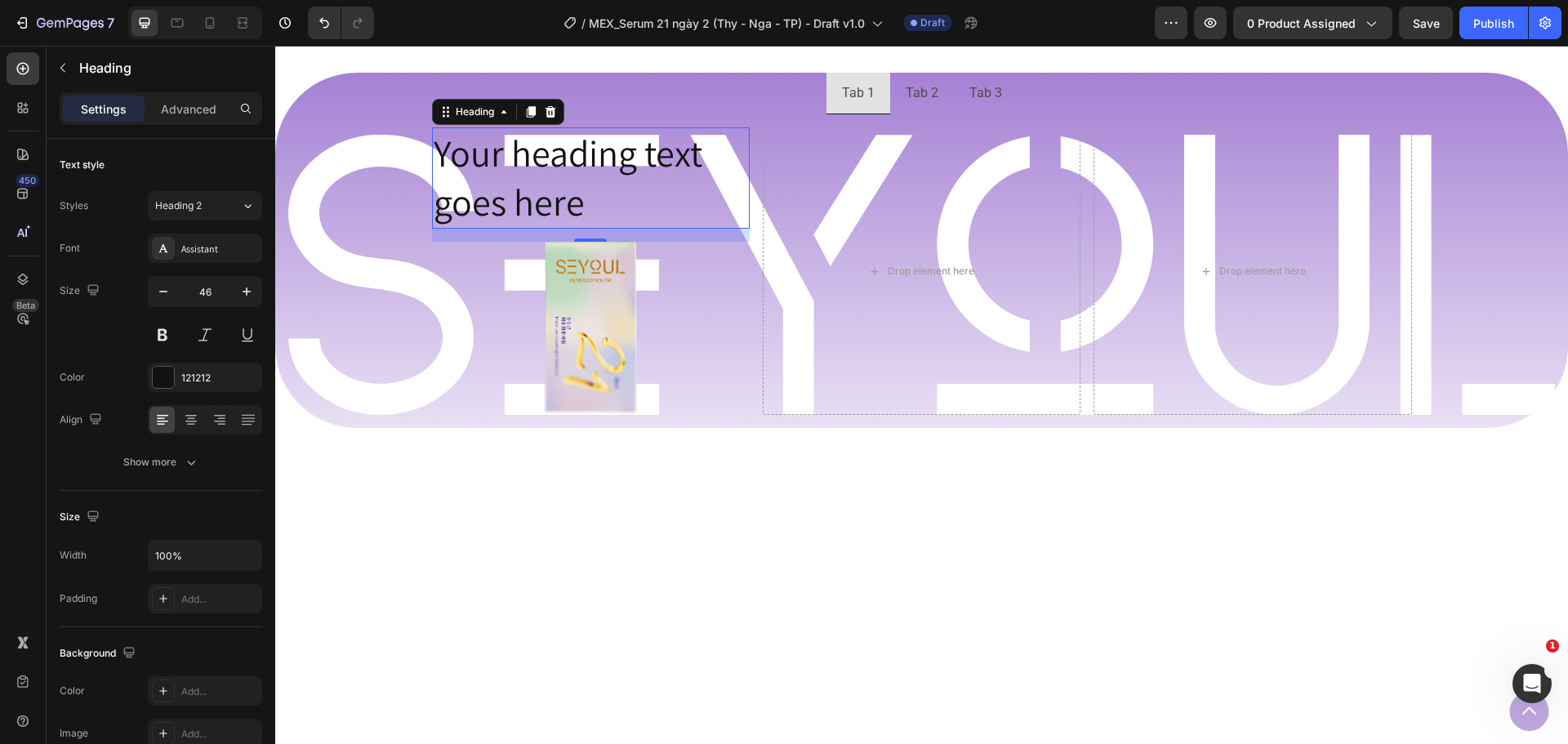
drag, startPoint x: 549, startPoint y: 113, endPoint x: 546, endPoint y: 154, distance: 41.1
click at [546, 154] on div "Your heading text goes here Heading 16" at bounding box center [591, 177] width 318 height 101
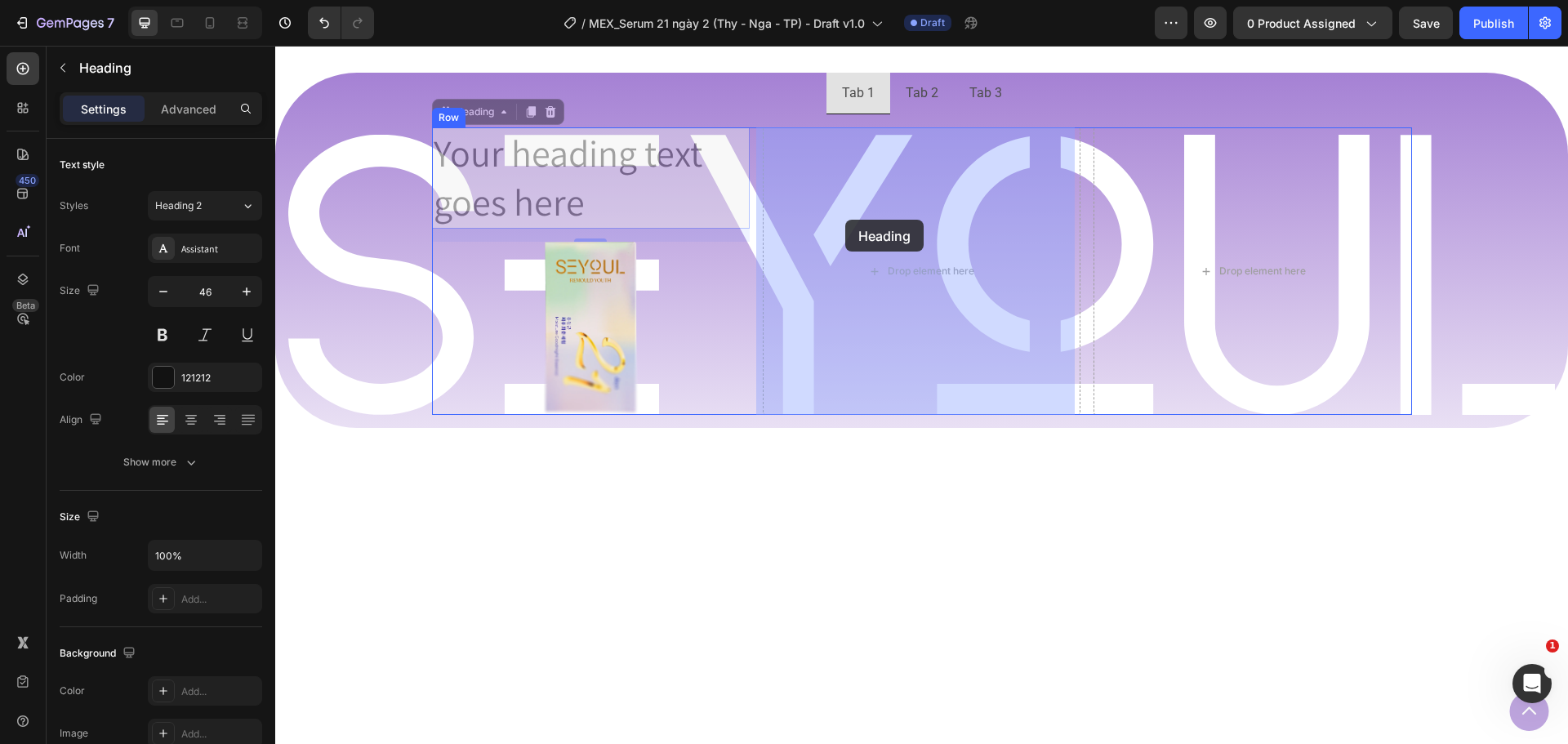
drag, startPoint x: 438, startPoint y: 114, endPoint x: 845, endPoint y: 220, distance: 420.6
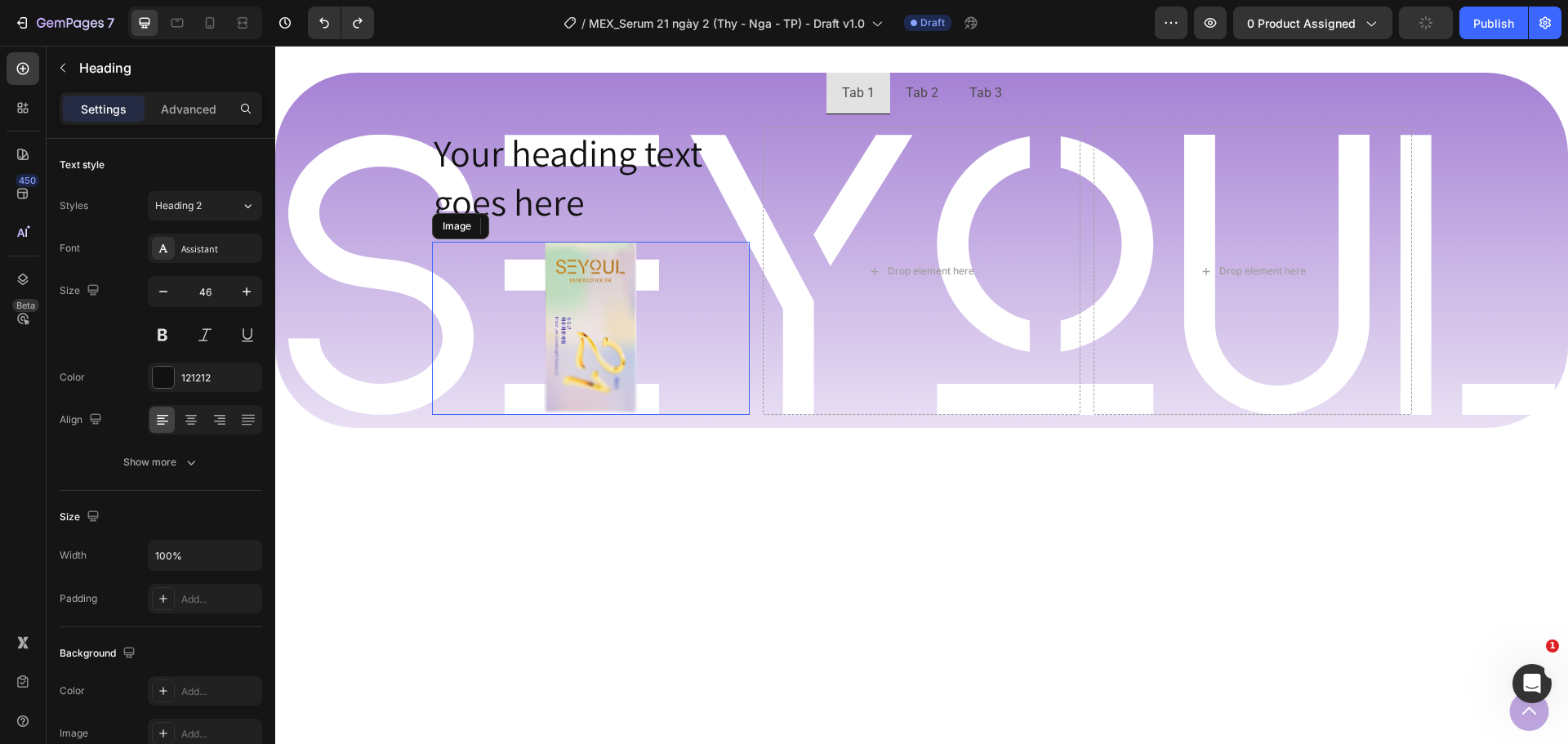
click at [558, 282] on img at bounding box center [590, 328] width 95 height 174
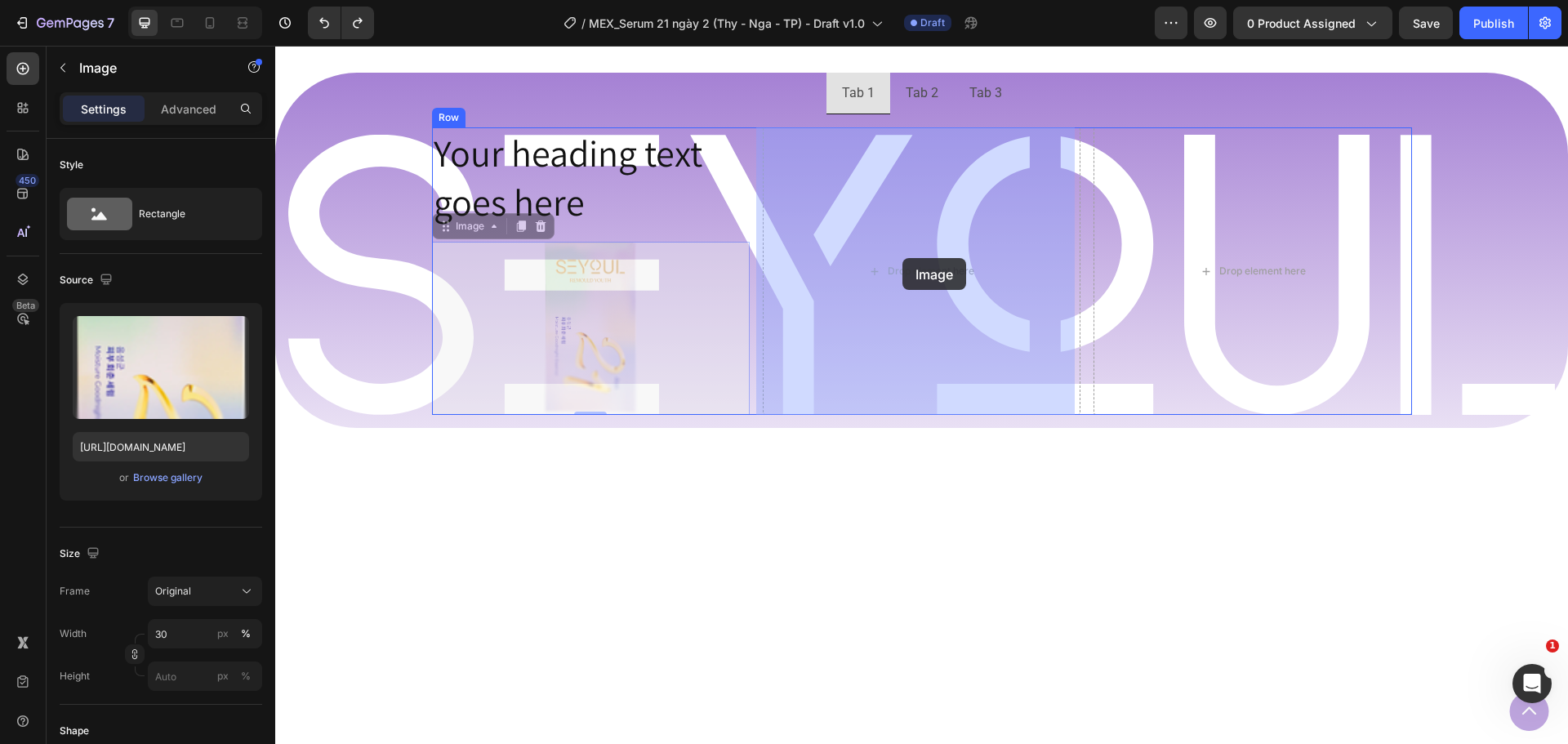
drag, startPoint x: 441, startPoint y: 232, endPoint x: 902, endPoint y: 258, distance: 461.7
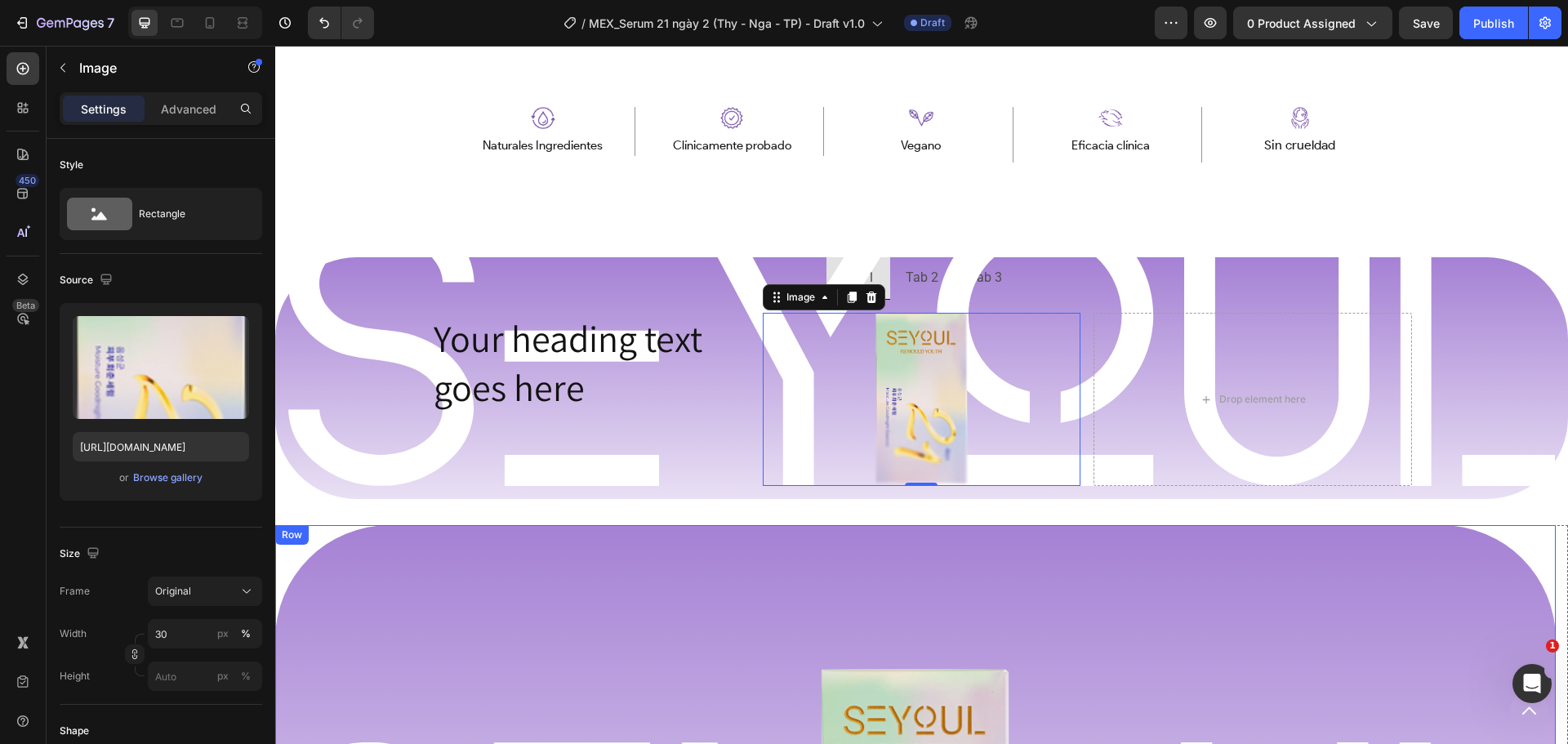
scroll to position [931, 0]
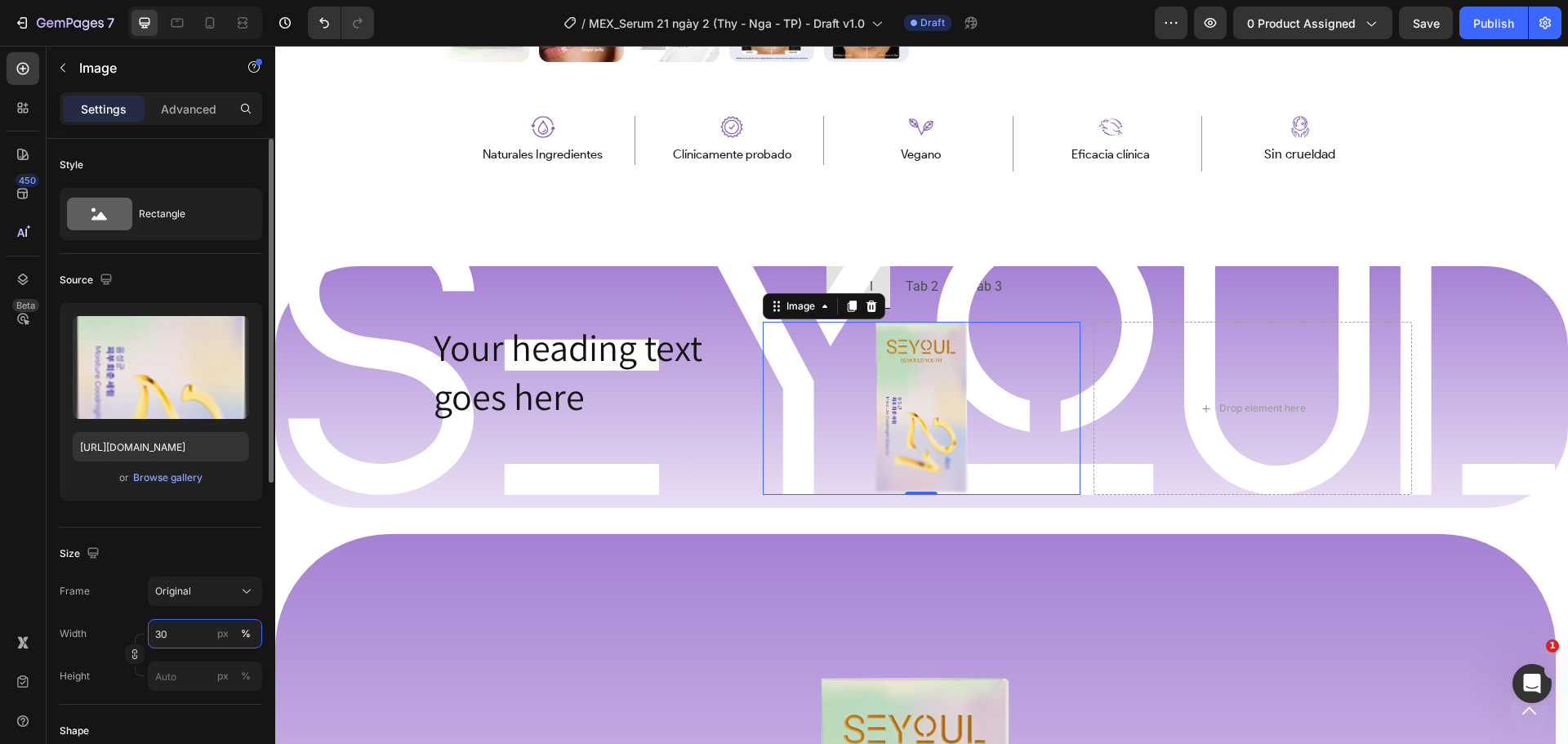
click at [175, 633] on input "30" at bounding box center [205, 633] width 114 height 29
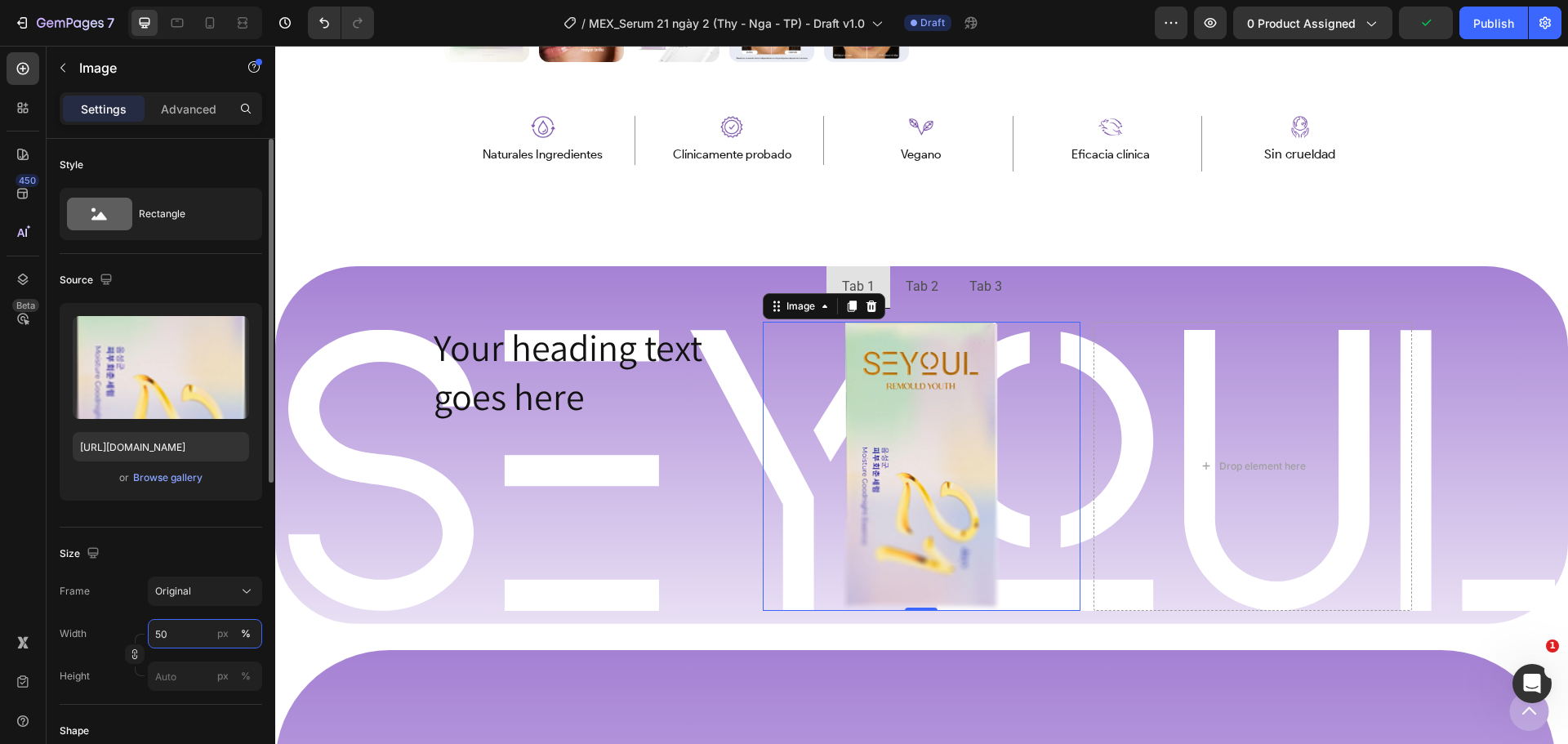
type input "5"
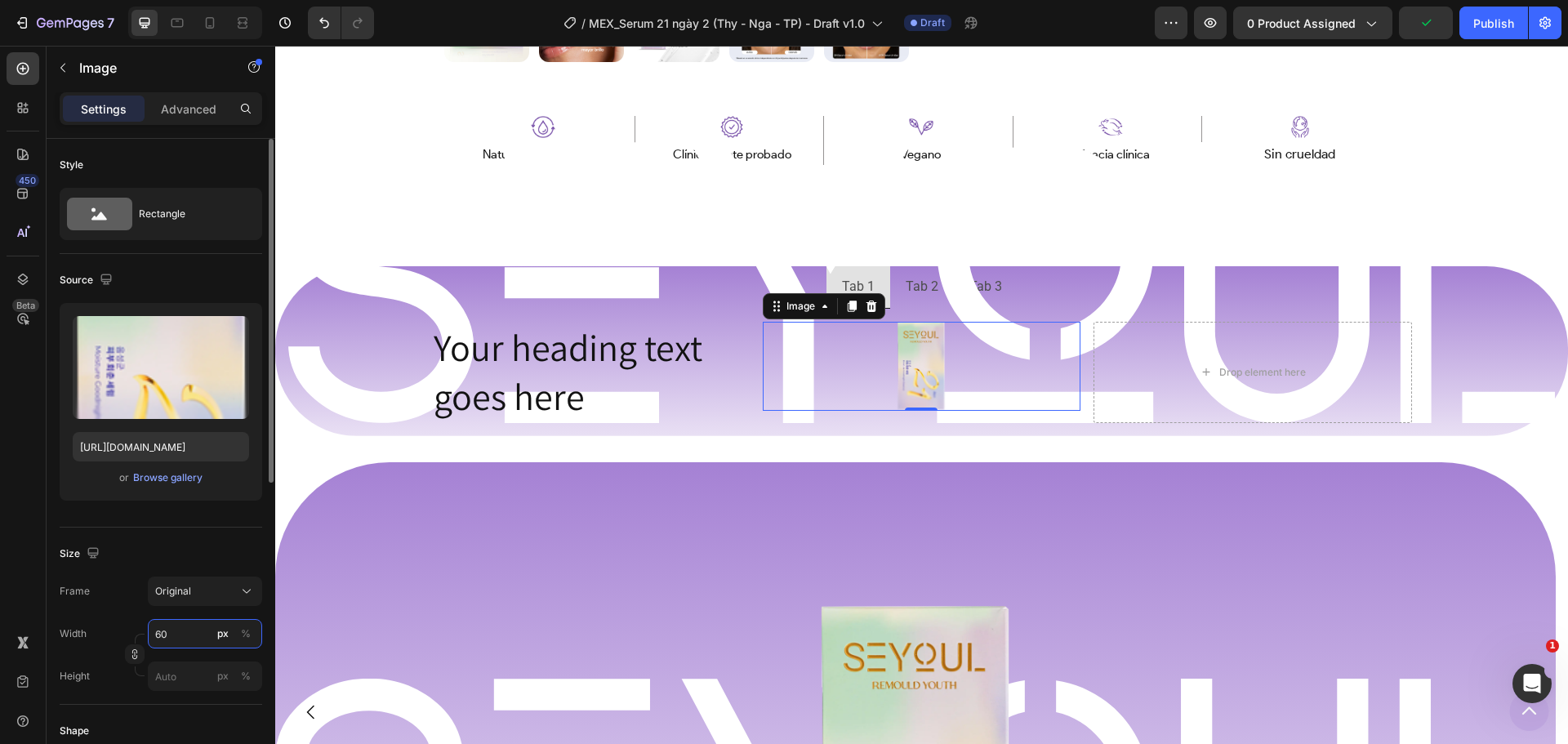
type input "6"
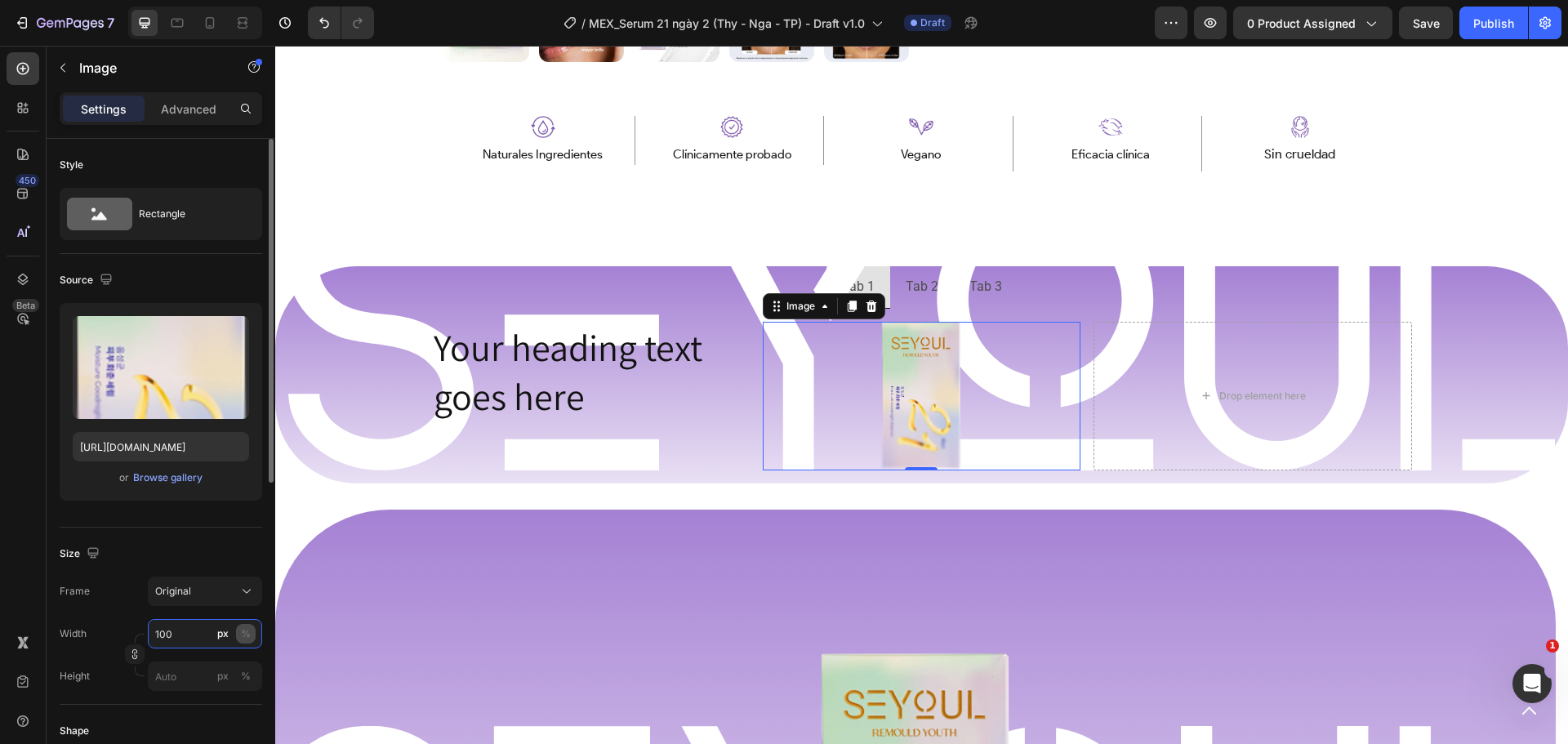
type input "100"
click at [244, 637] on div "%" at bounding box center [245, 633] width 10 height 15
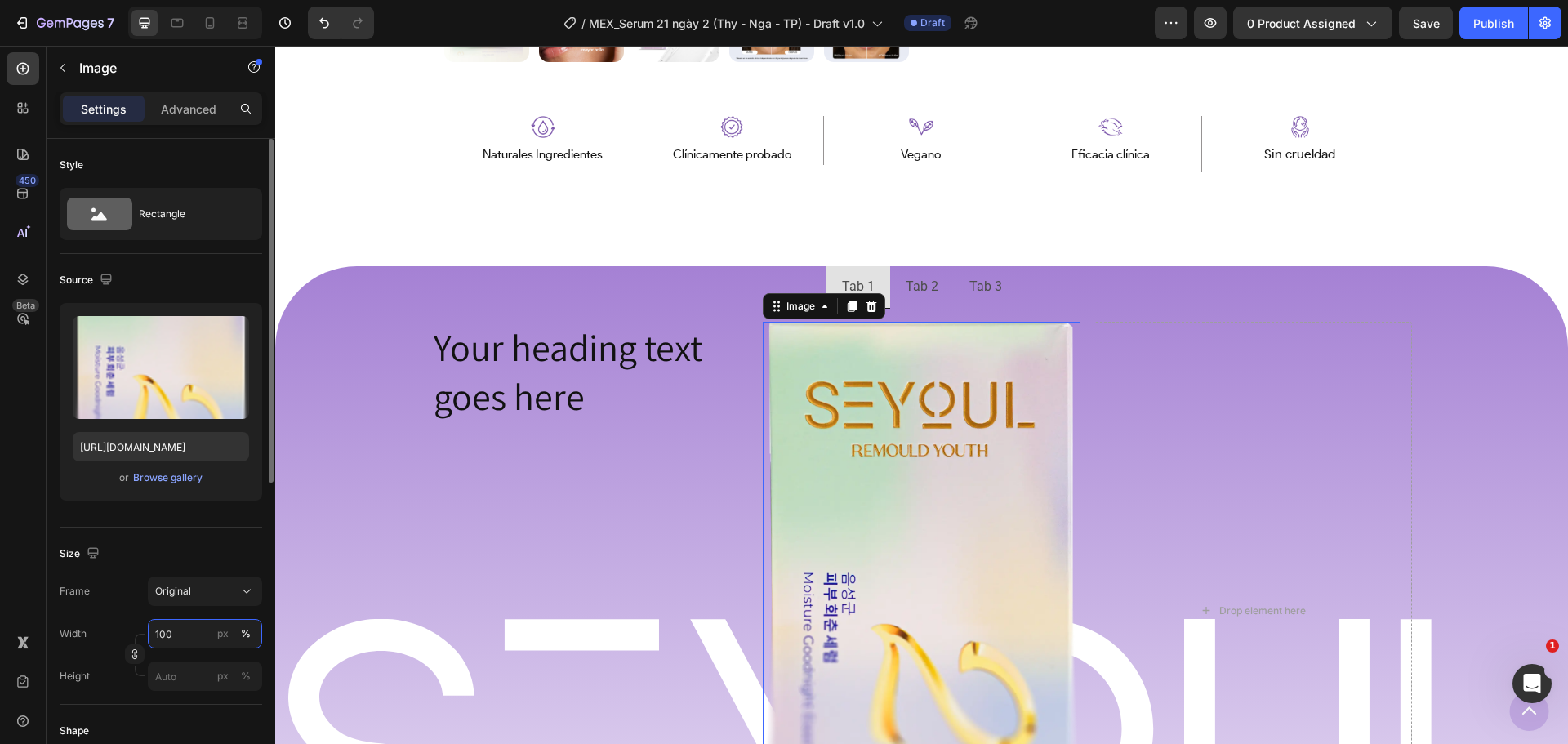
click at [181, 637] on input "100" at bounding box center [205, 633] width 114 height 29
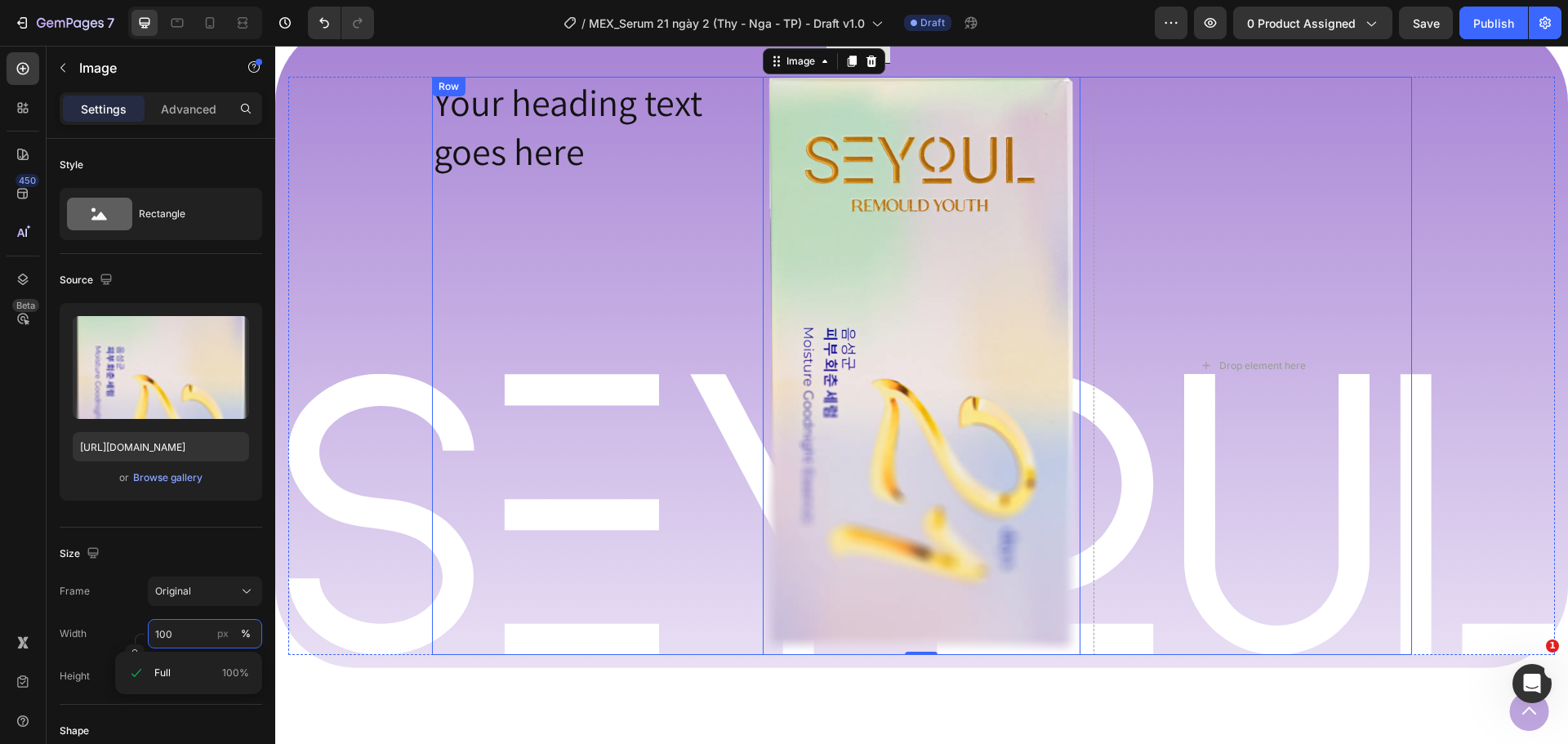
scroll to position [1094, 0]
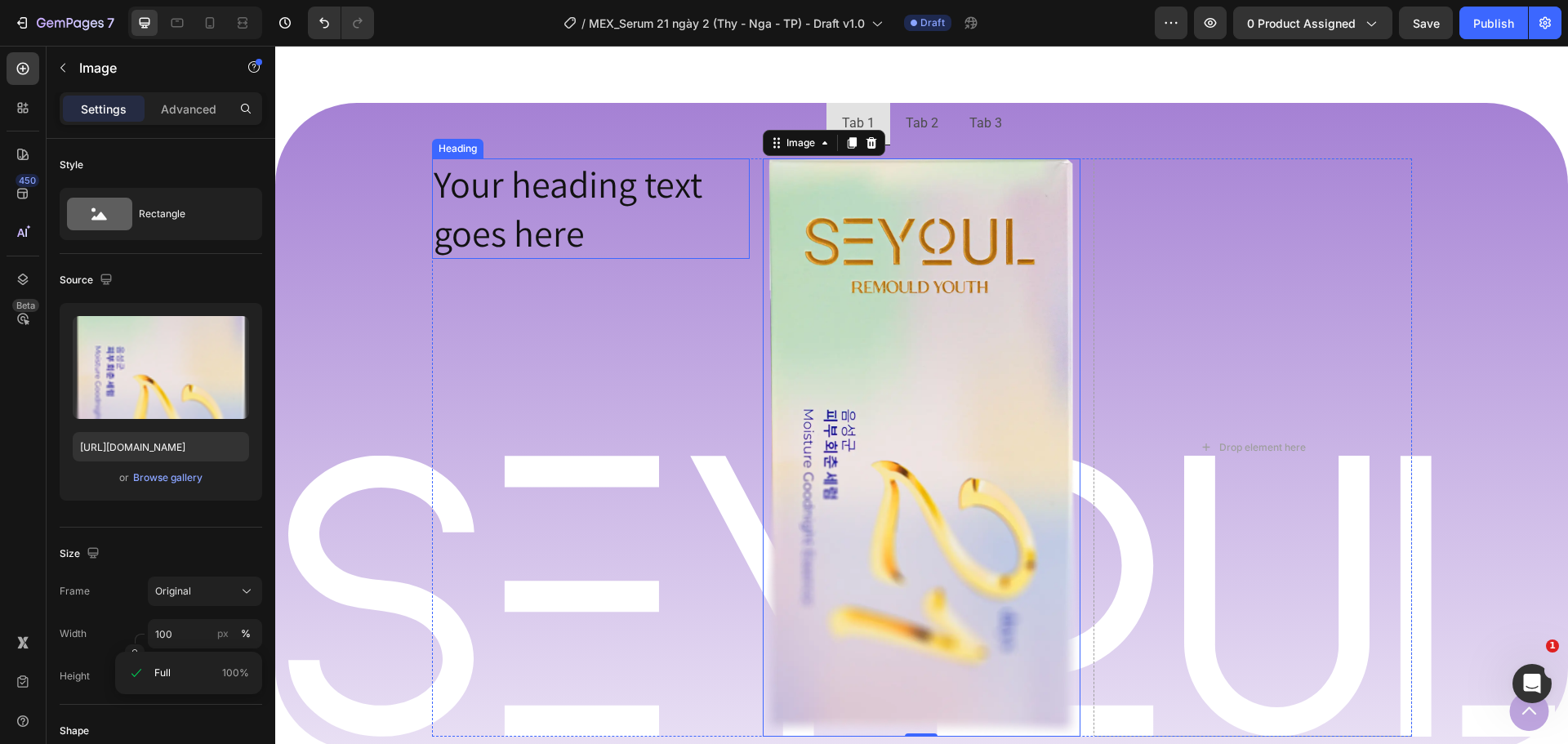
click at [540, 243] on h2 "Your heading text goes here" at bounding box center [591, 208] width 318 height 101
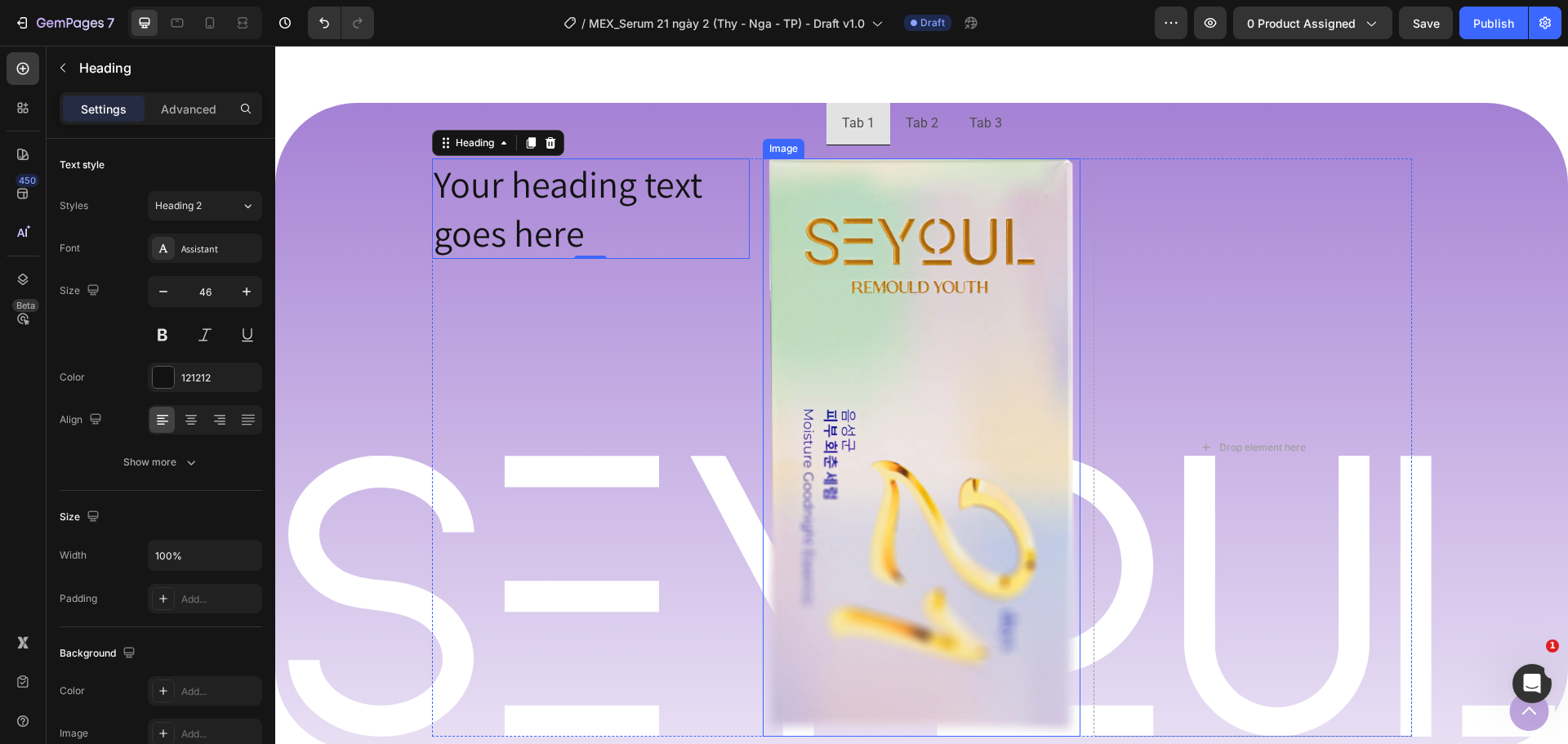
click at [865, 385] on img at bounding box center [922, 447] width 318 height 578
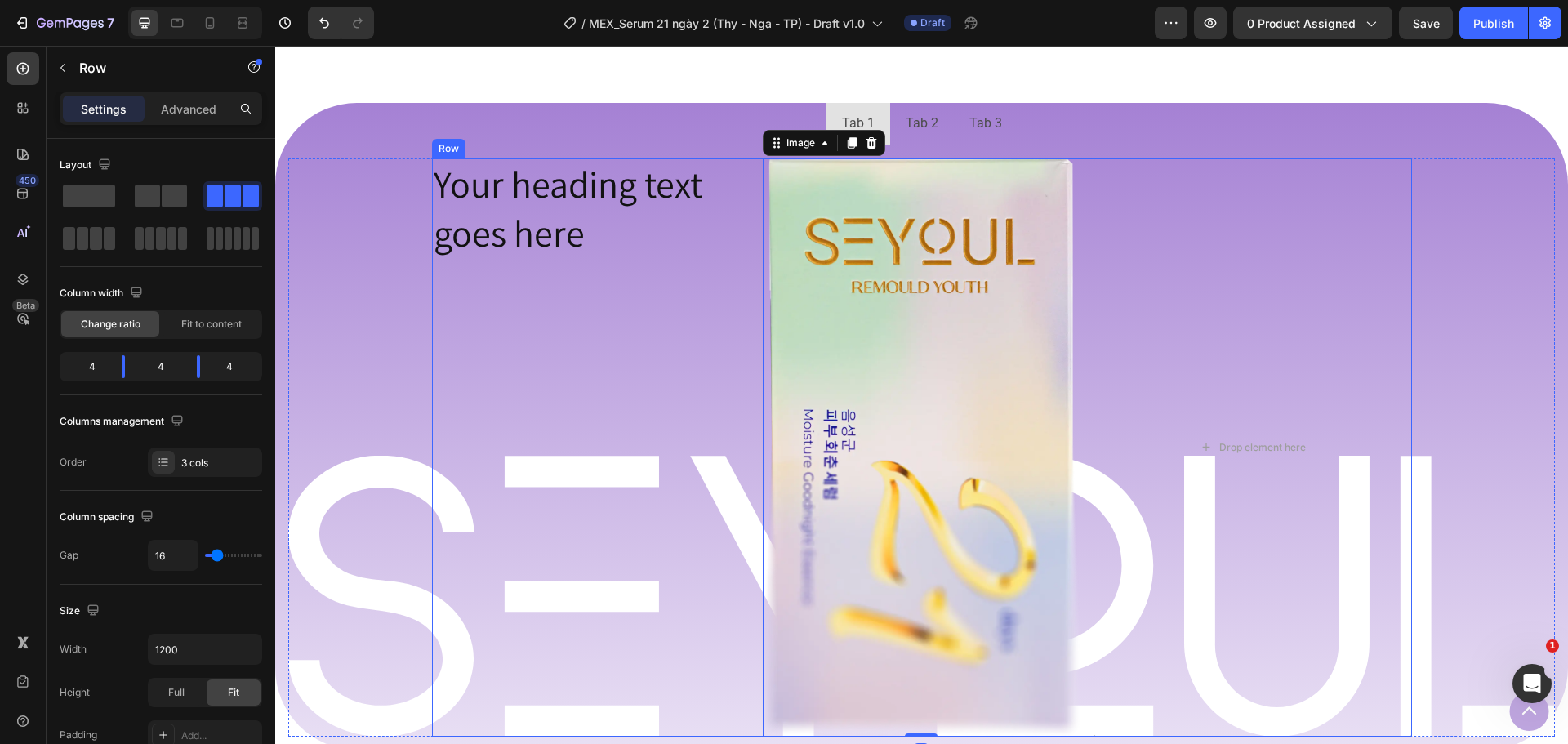
click at [644, 383] on div "Your heading text goes here Heading" at bounding box center [591, 447] width 318 height 578
click at [207, 107] on p "Advanced" at bounding box center [188, 109] width 55 height 17
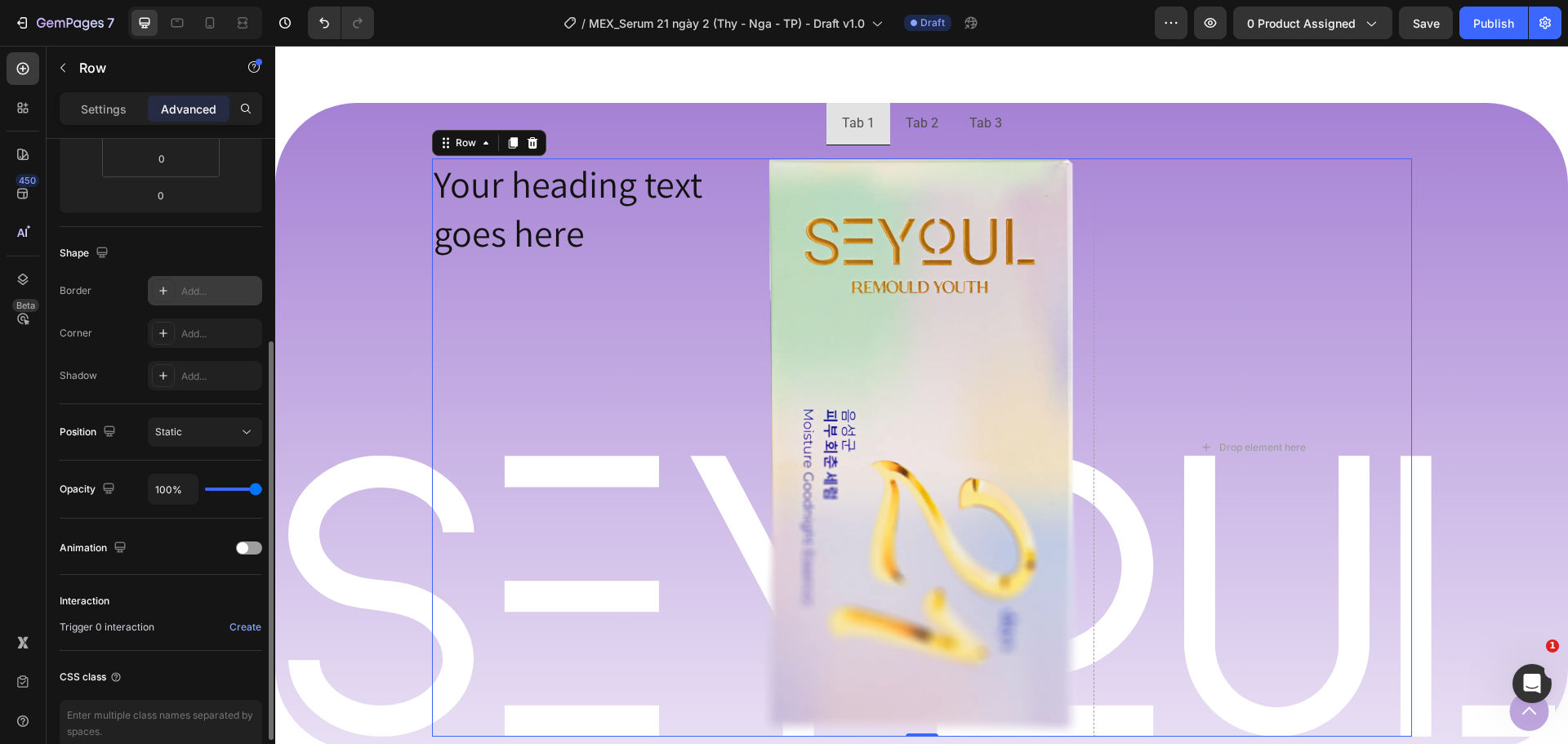
scroll to position [413, 0]
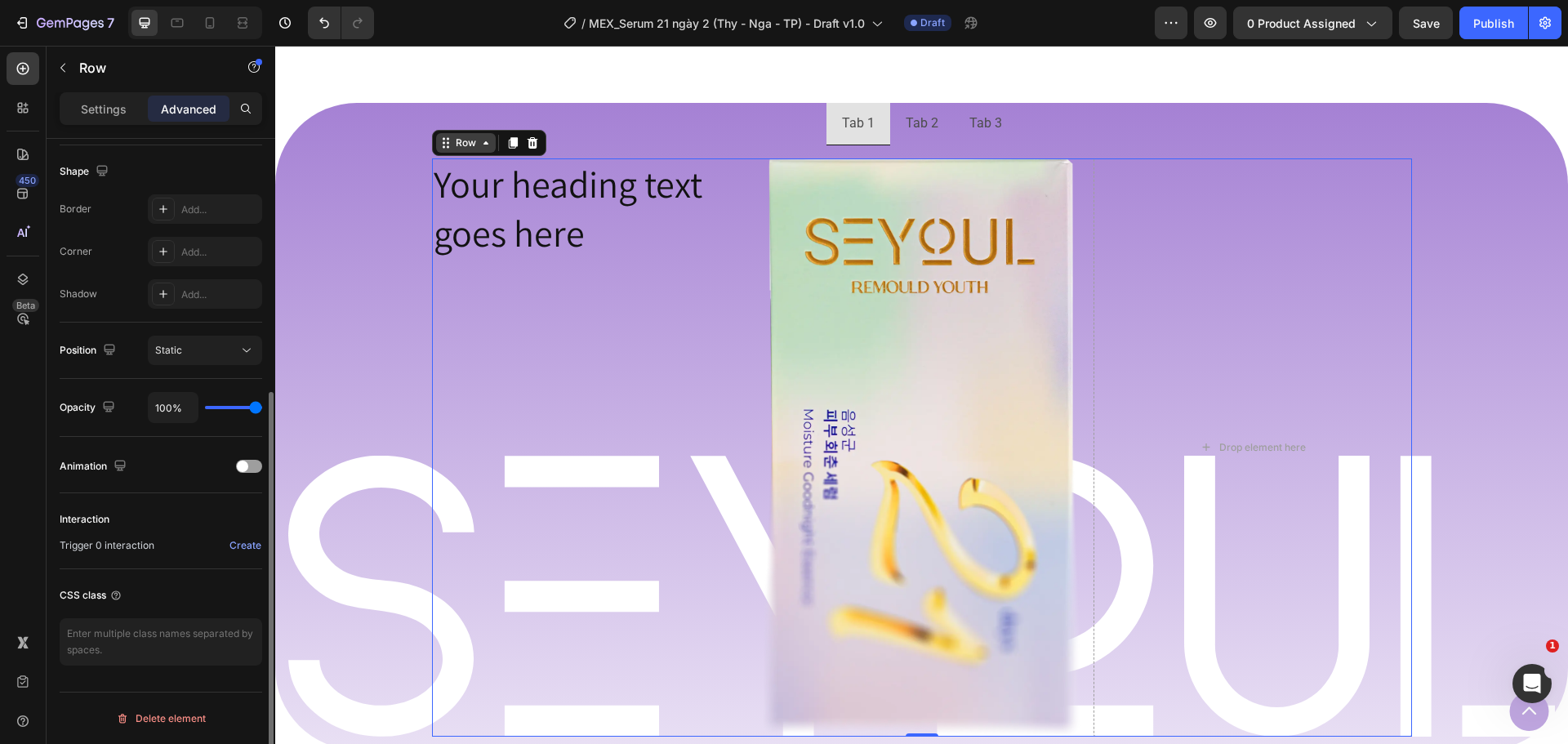
click at [464, 142] on div "Row" at bounding box center [466, 143] width 27 height 15
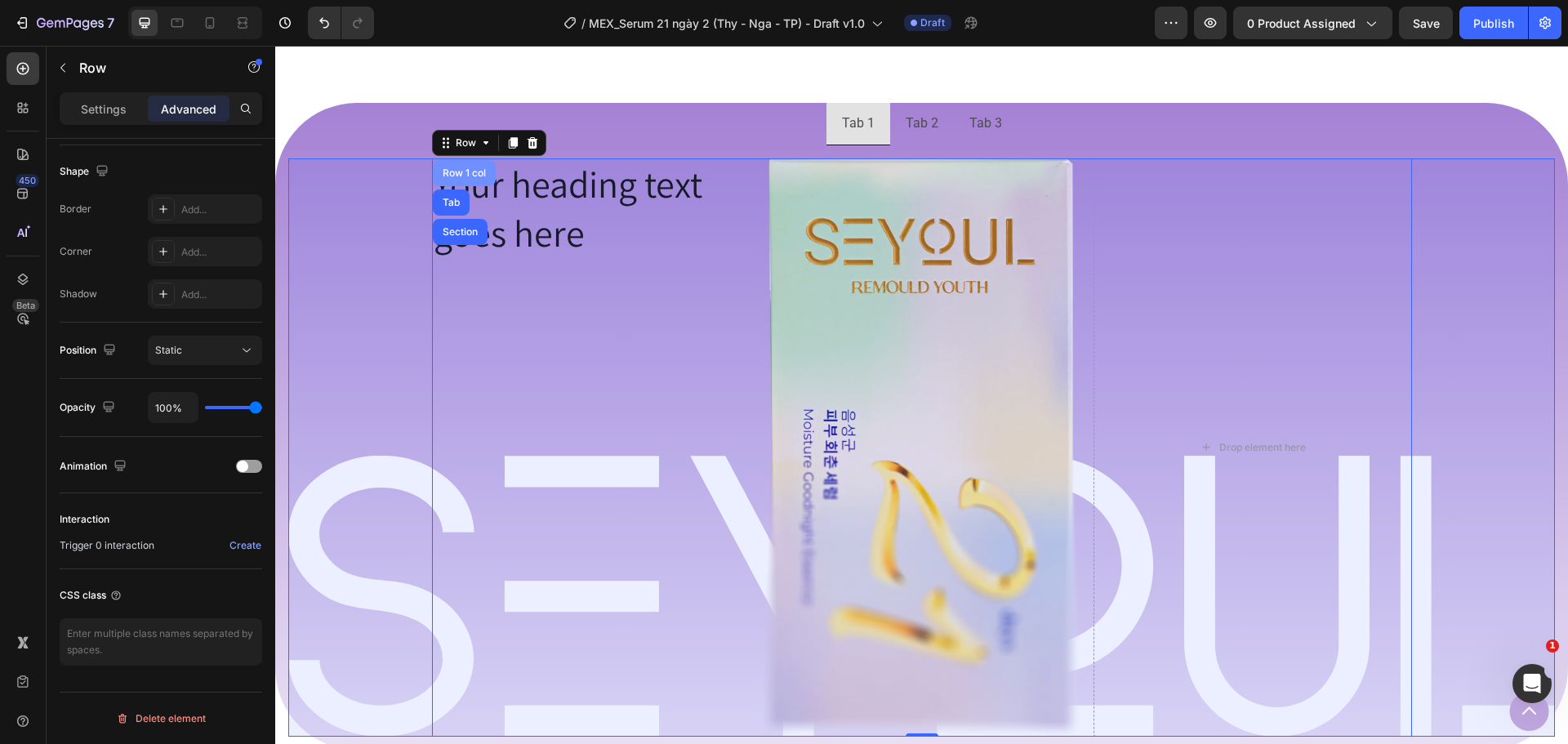
click at [458, 171] on div "Row 1 col" at bounding box center [464, 173] width 50 height 10
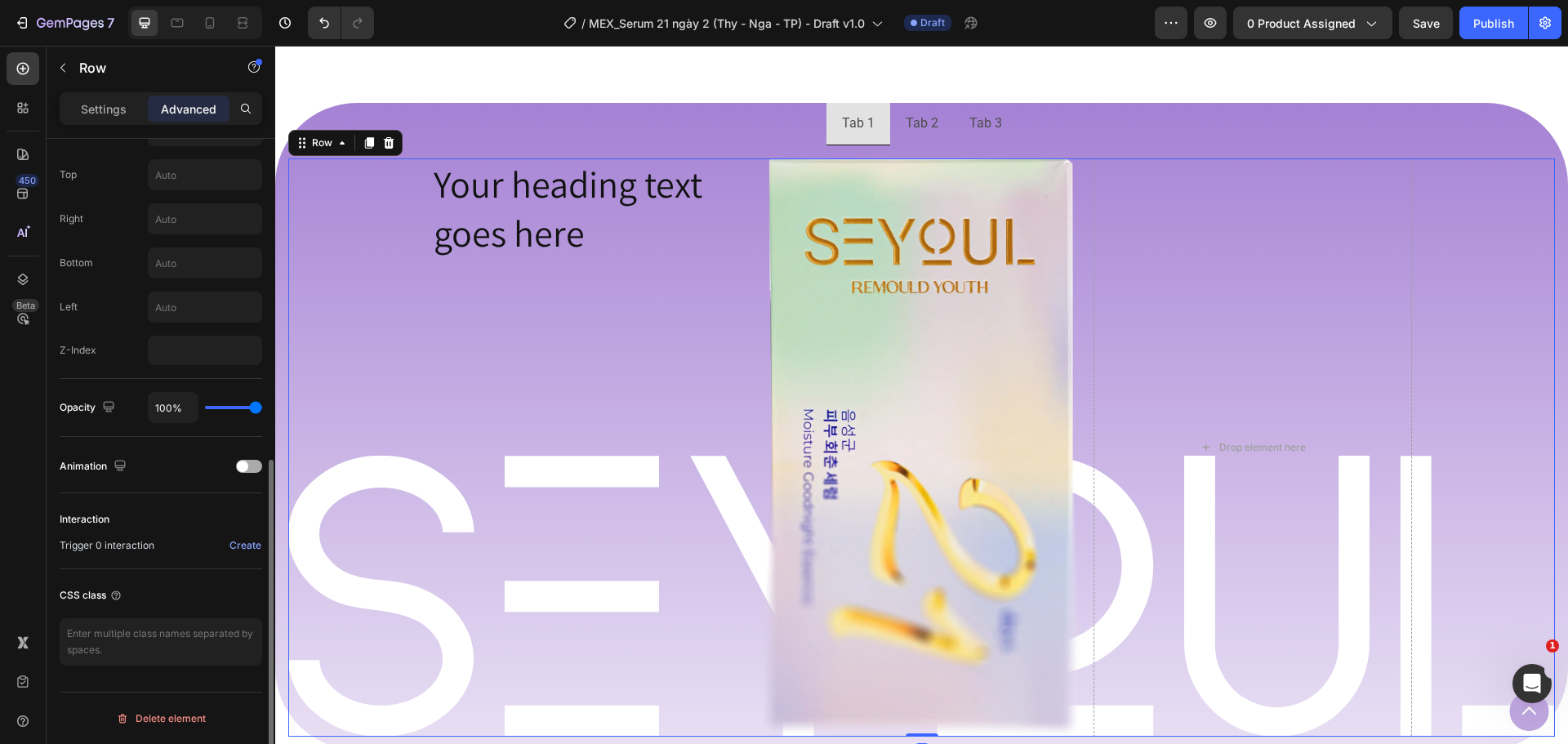
scroll to position [632, 0]
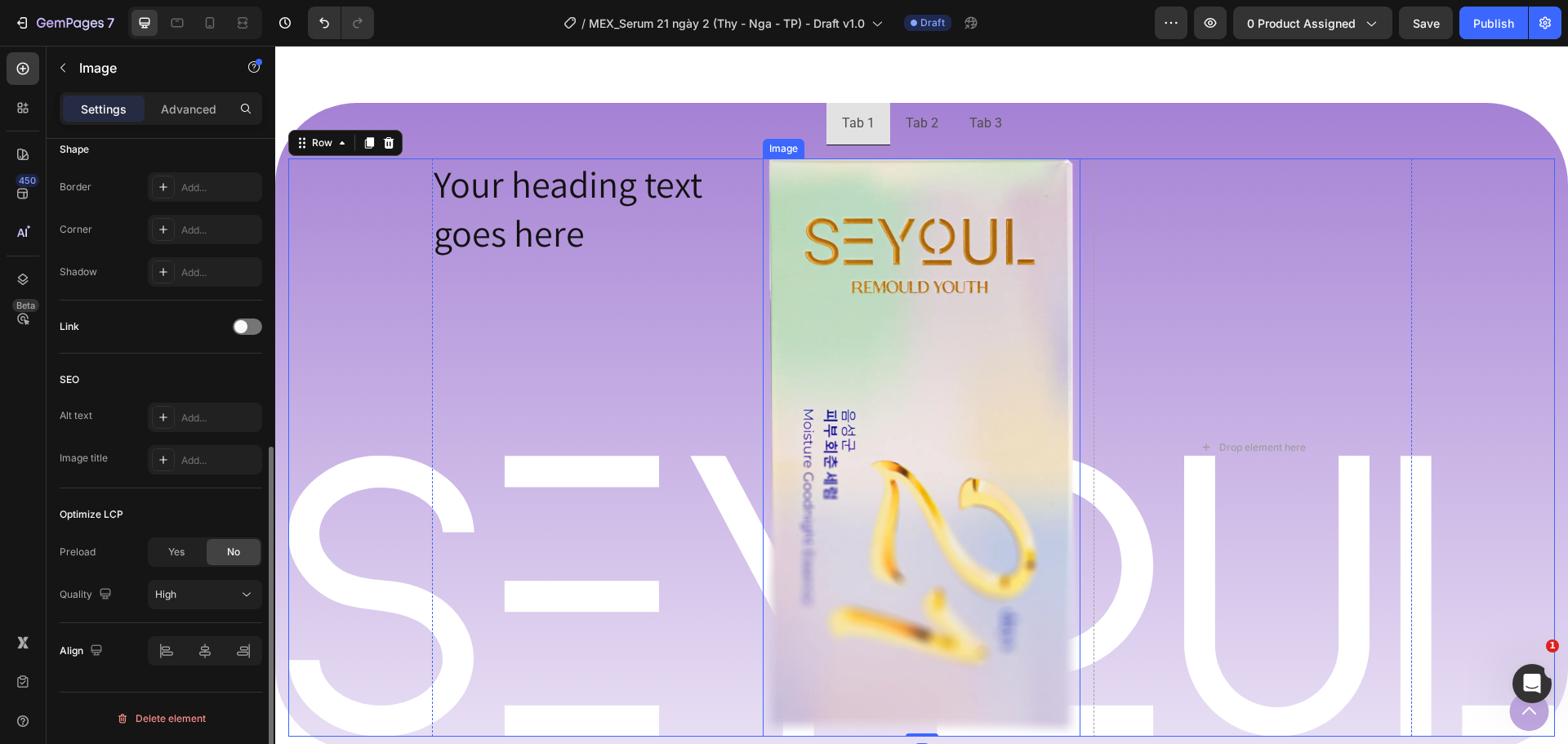
click at [857, 339] on img at bounding box center [922, 447] width 318 height 578
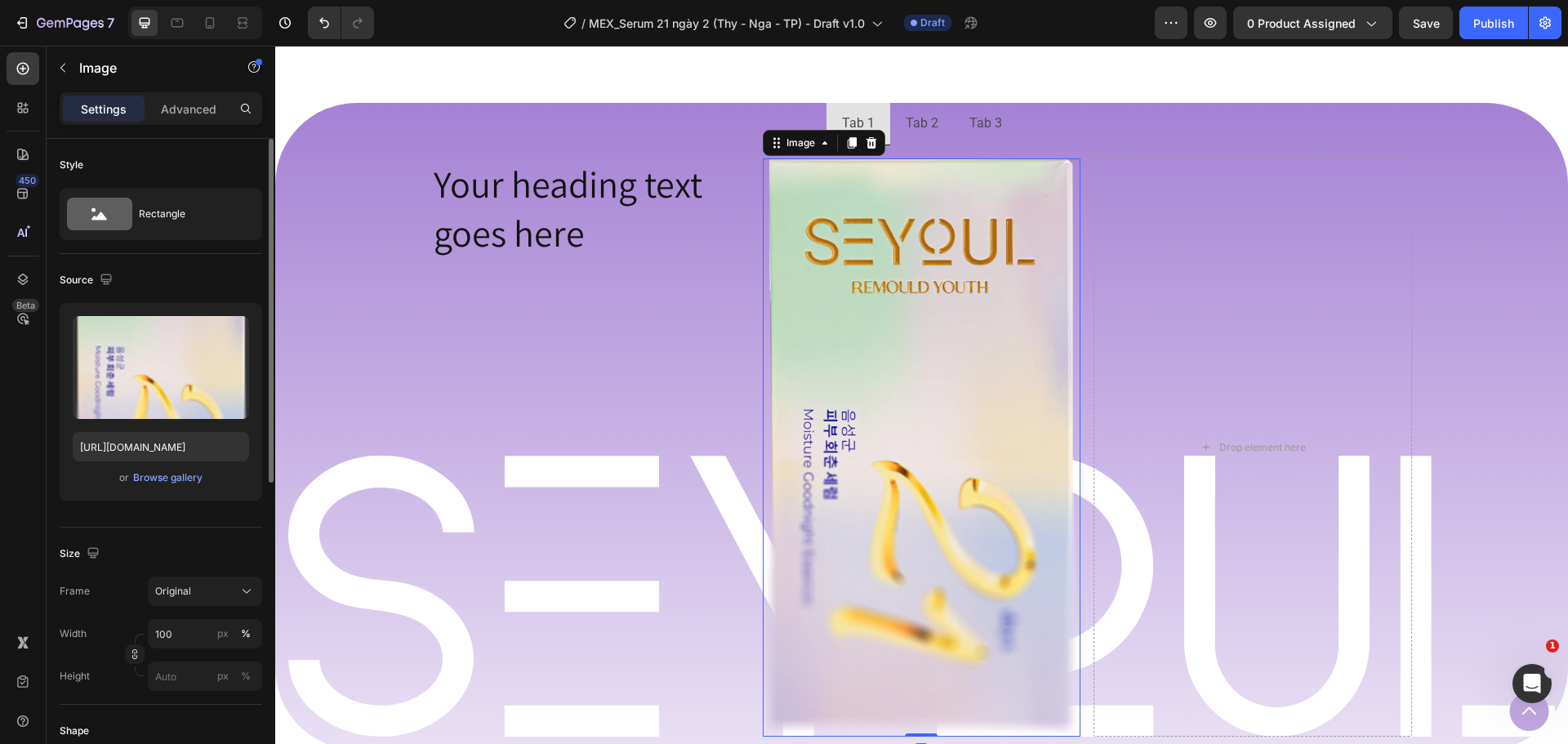
click at [190, 124] on div "Settings Advanced" at bounding box center [161, 109] width 203 height 33
click at [190, 115] on p "Advanced" at bounding box center [188, 109] width 55 height 17
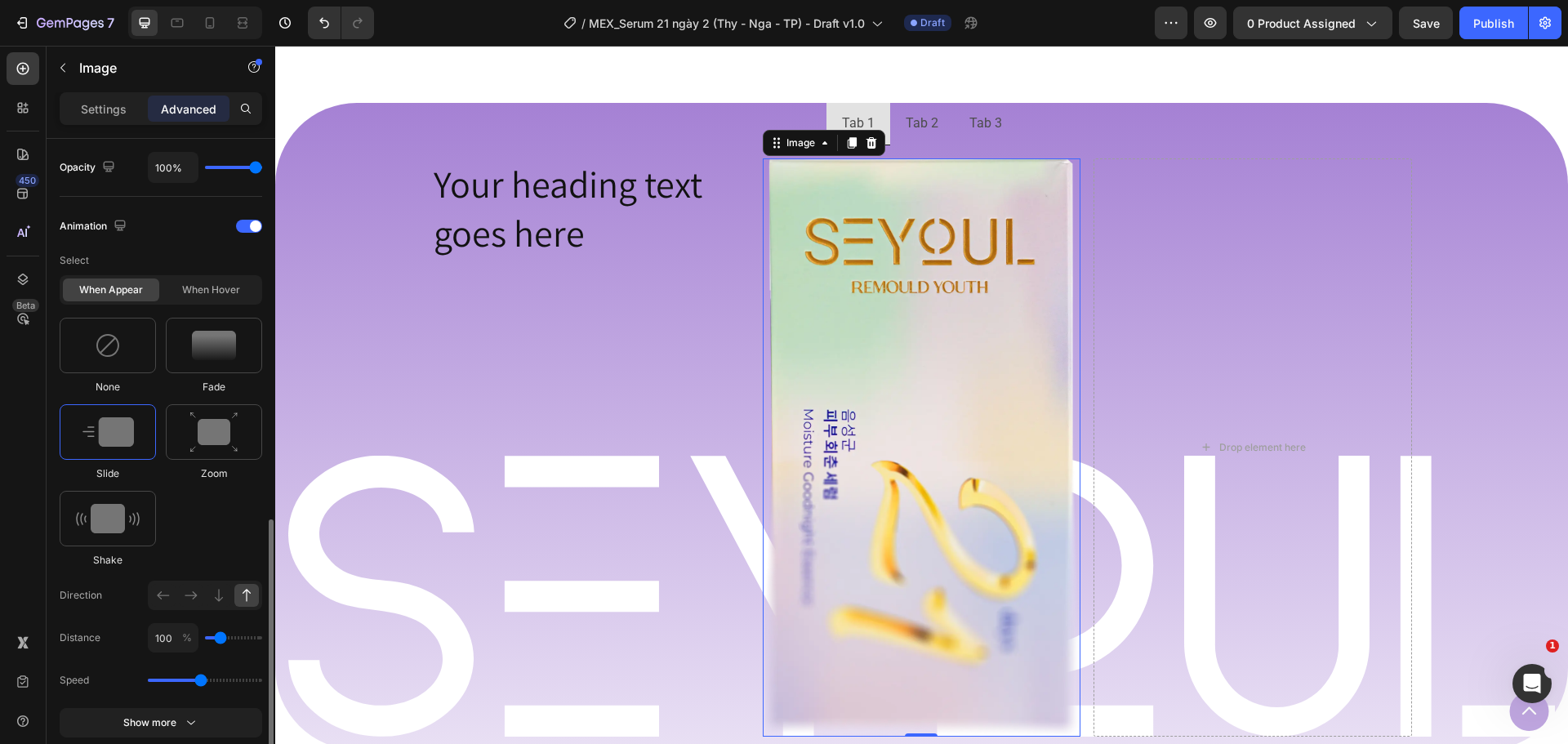
scroll to position [817, 0]
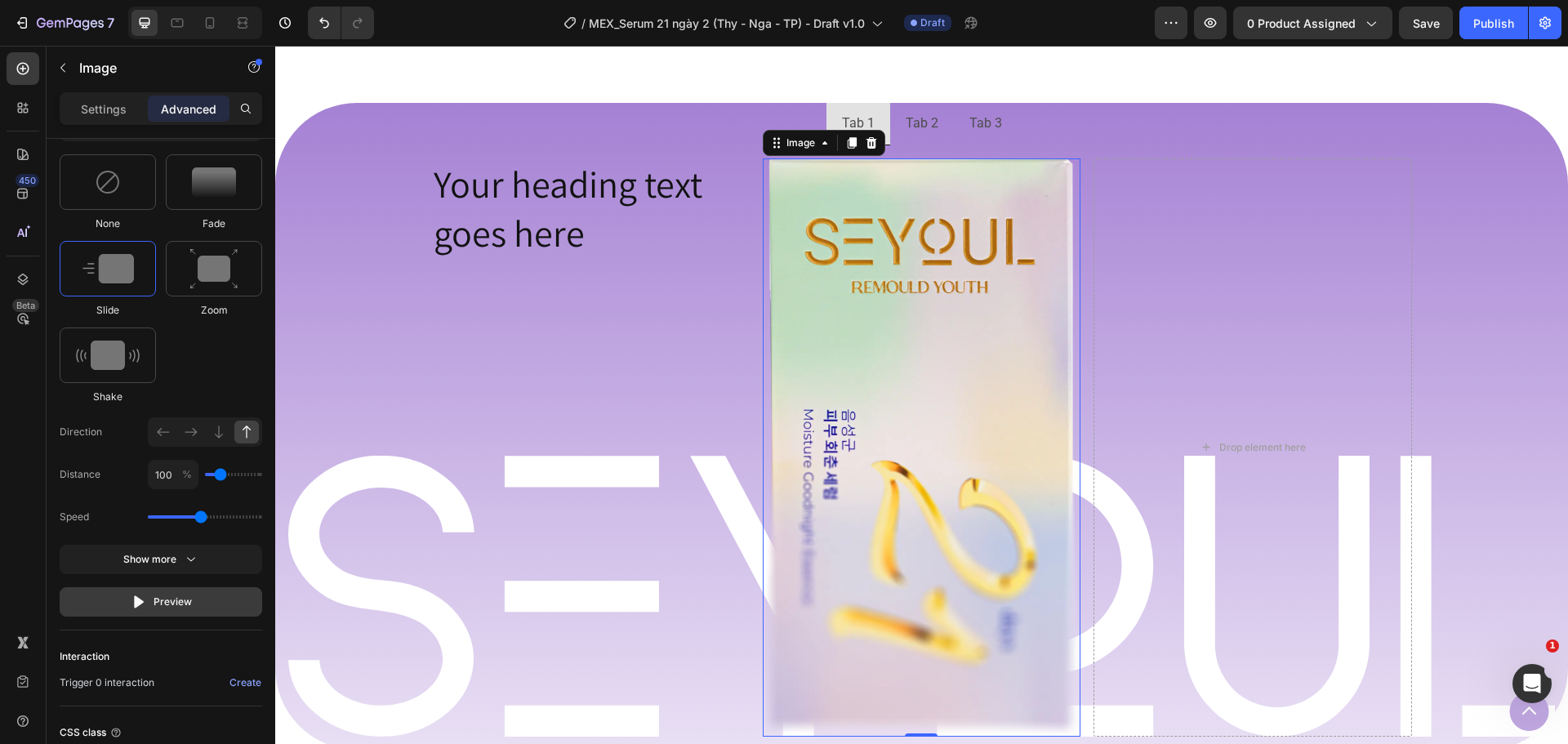
click at [182, 607] on div "Preview" at bounding box center [161, 601] width 61 height 16
drag, startPoint x: 202, startPoint y: 517, endPoint x: 226, endPoint y: 517, distance: 24.0
click at [226, 517] on input "range" at bounding box center [205, 517] width 114 height 4
click at [190, 602] on div "Preview" at bounding box center [161, 601] width 61 height 16
drag, startPoint x: 242, startPoint y: 514, endPoint x: 307, endPoint y: 518, distance: 65.1
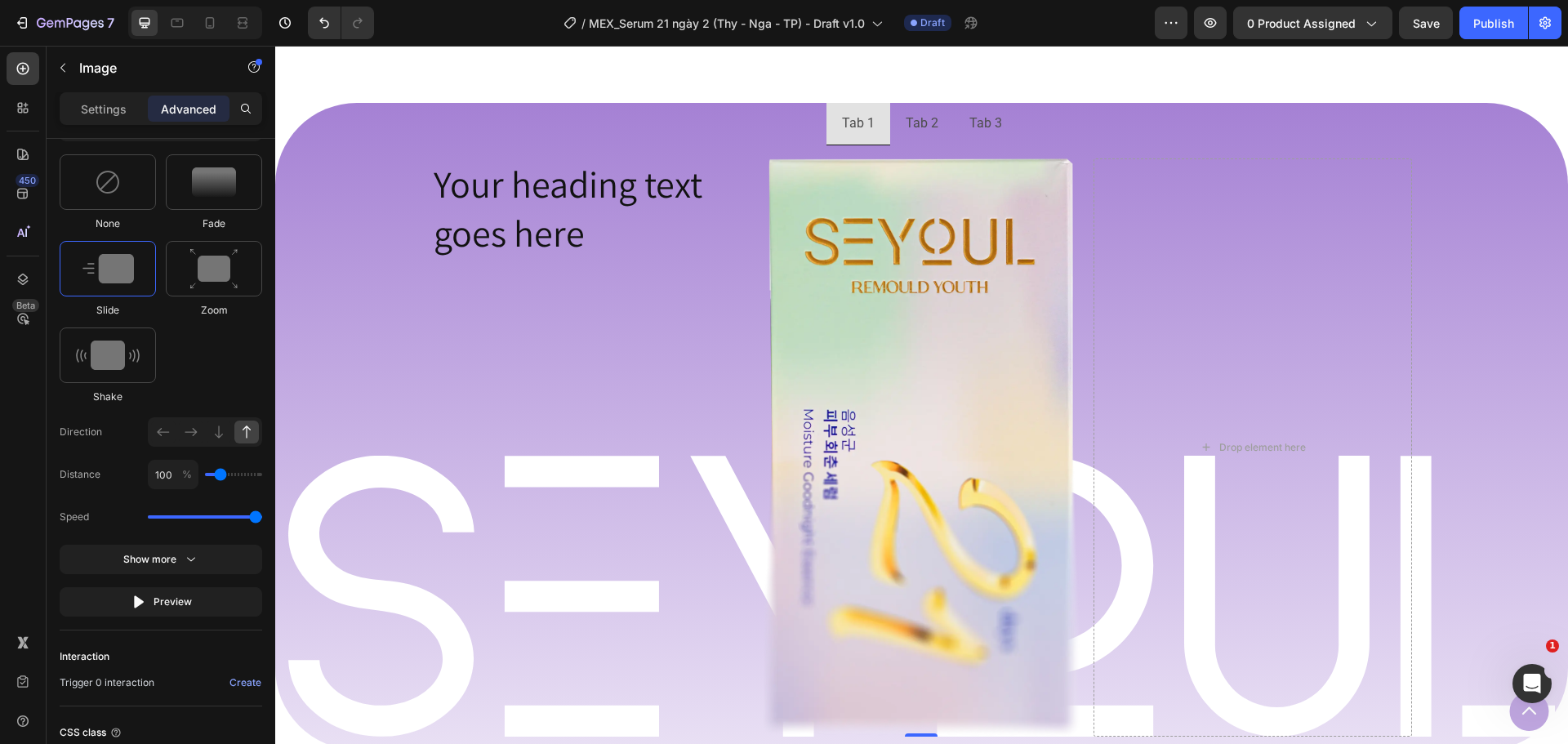
click at [263, 518] on input "range" at bounding box center [205, 517] width 114 height 4
click at [210, 590] on button "Preview" at bounding box center [161, 601] width 203 height 29
click at [236, 522] on div "Speed" at bounding box center [161, 517] width 203 height 29
drag, startPoint x: 230, startPoint y: 517, endPoint x: 153, endPoint y: 521, distance: 77.1
click at [153, 519] on input "range" at bounding box center [205, 517] width 114 height 4
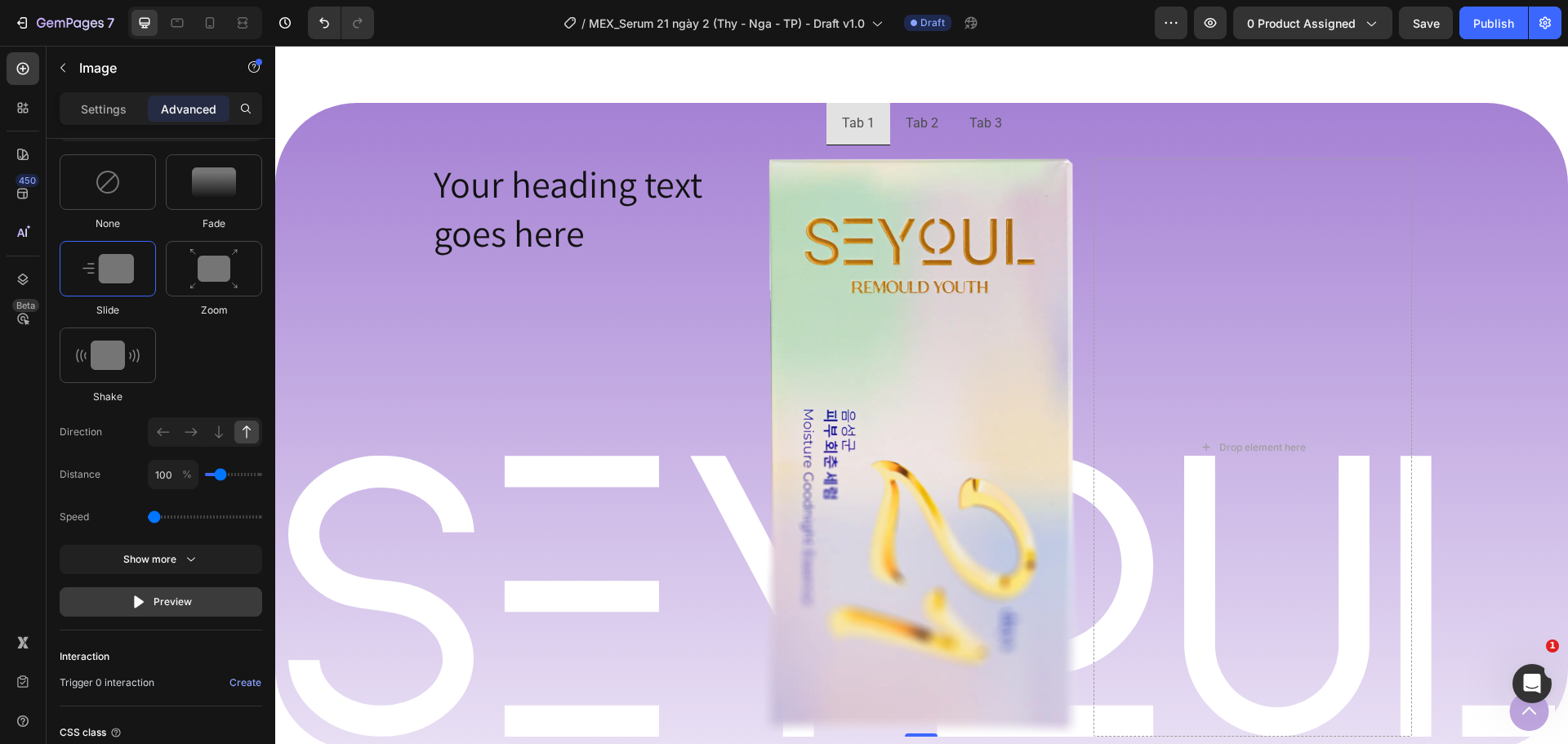
click at [149, 600] on div "Preview" at bounding box center [161, 601] width 61 height 16
click at [164, 550] on button "Show more" at bounding box center [161, 560] width 203 height 29
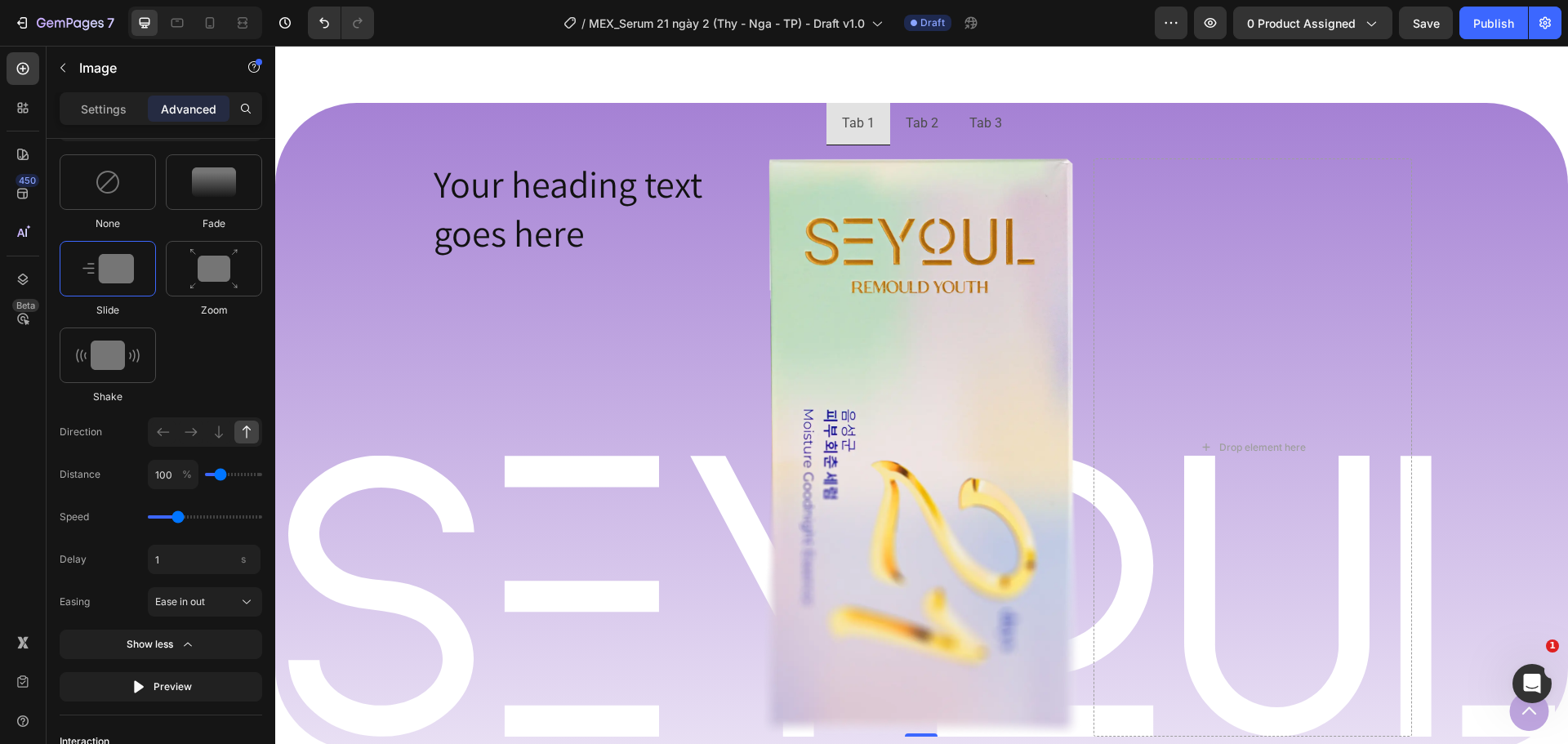
drag, startPoint x: 153, startPoint y: 519, endPoint x: 179, endPoint y: 519, distance: 26.0
click at [179, 519] on input "range" at bounding box center [205, 517] width 114 height 4
click at [161, 691] on div "Preview" at bounding box center [161, 687] width 61 height 16
drag, startPoint x: 179, startPoint y: 520, endPoint x: 199, endPoint y: 518, distance: 20.1
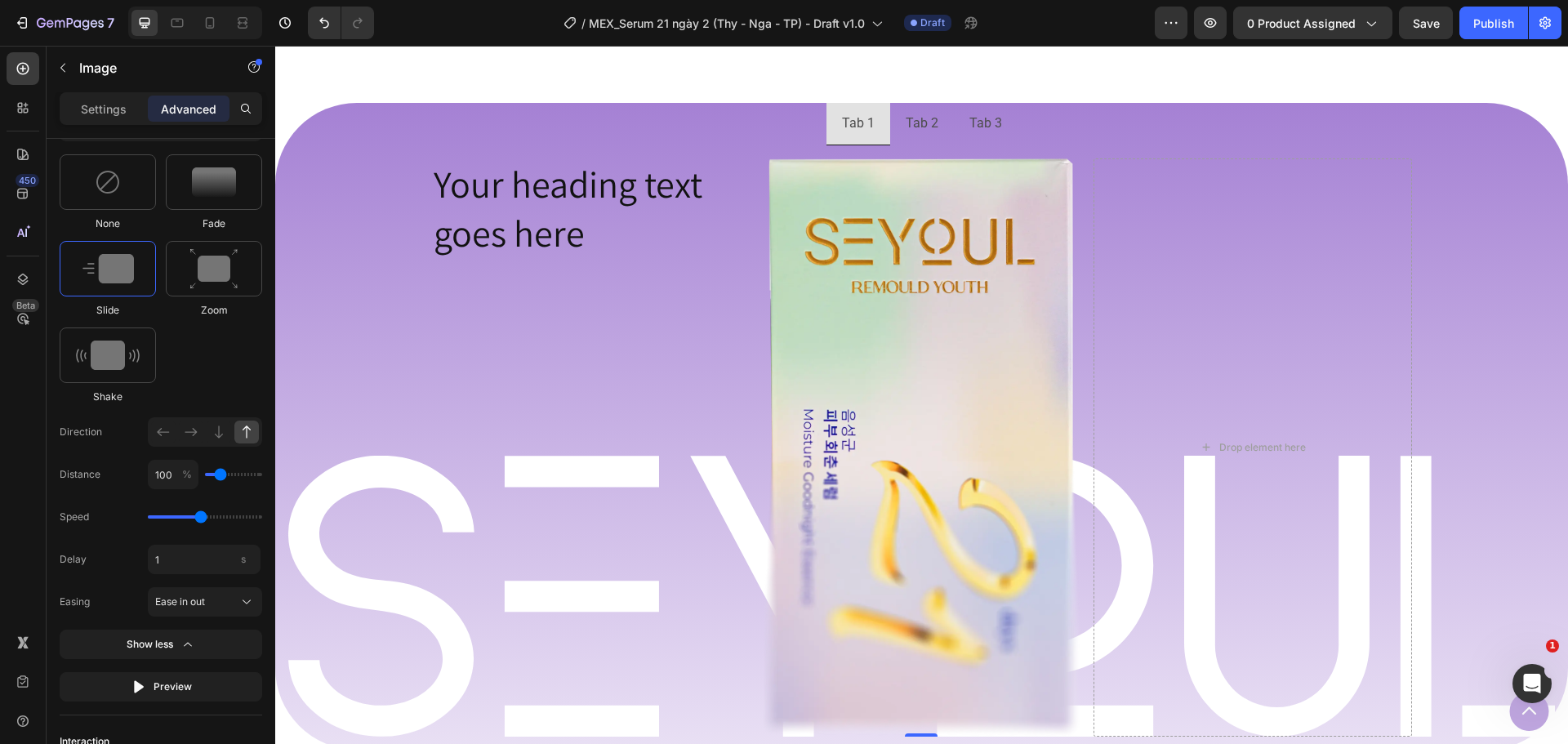
type input "1.7"
click at [199, 518] on input "range" at bounding box center [205, 517] width 114 height 4
click at [193, 690] on button "Preview" at bounding box center [161, 687] width 203 height 29
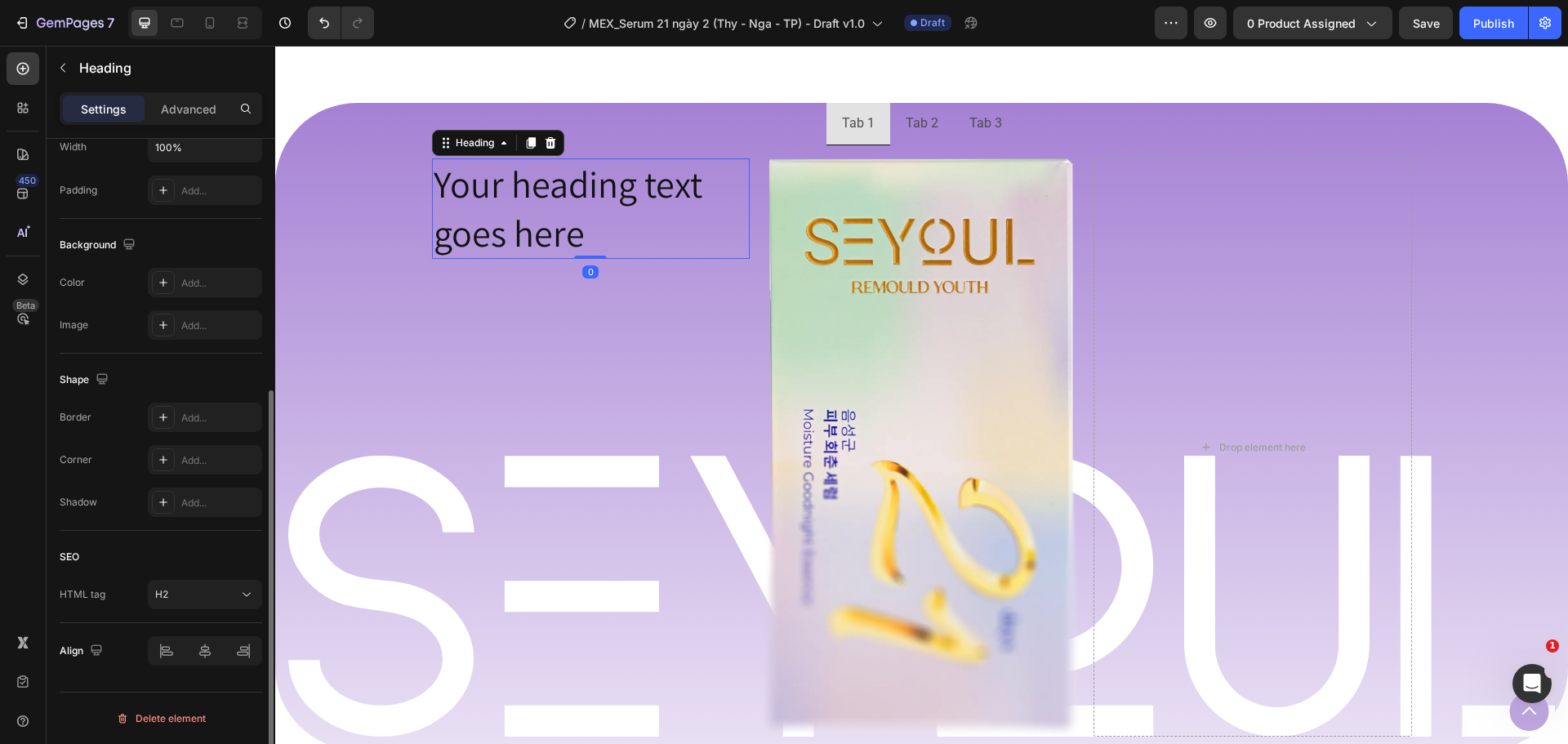
click at [516, 232] on h2 "Your heading text goes here" at bounding box center [591, 208] width 318 height 101
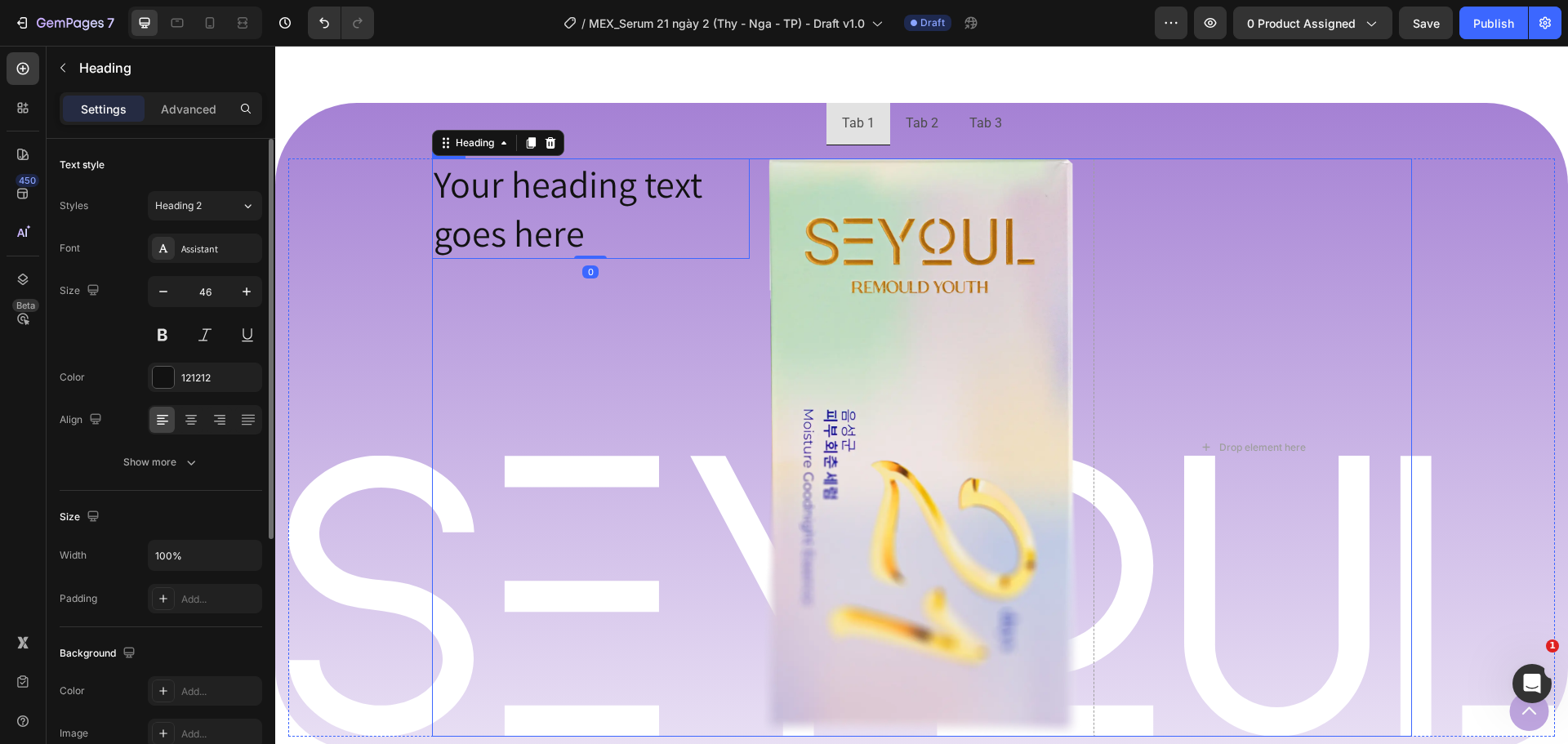
click at [551, 326] on div "Your heading text goes here Heading 0" at bounding box center [591, 447] width 318 height 578
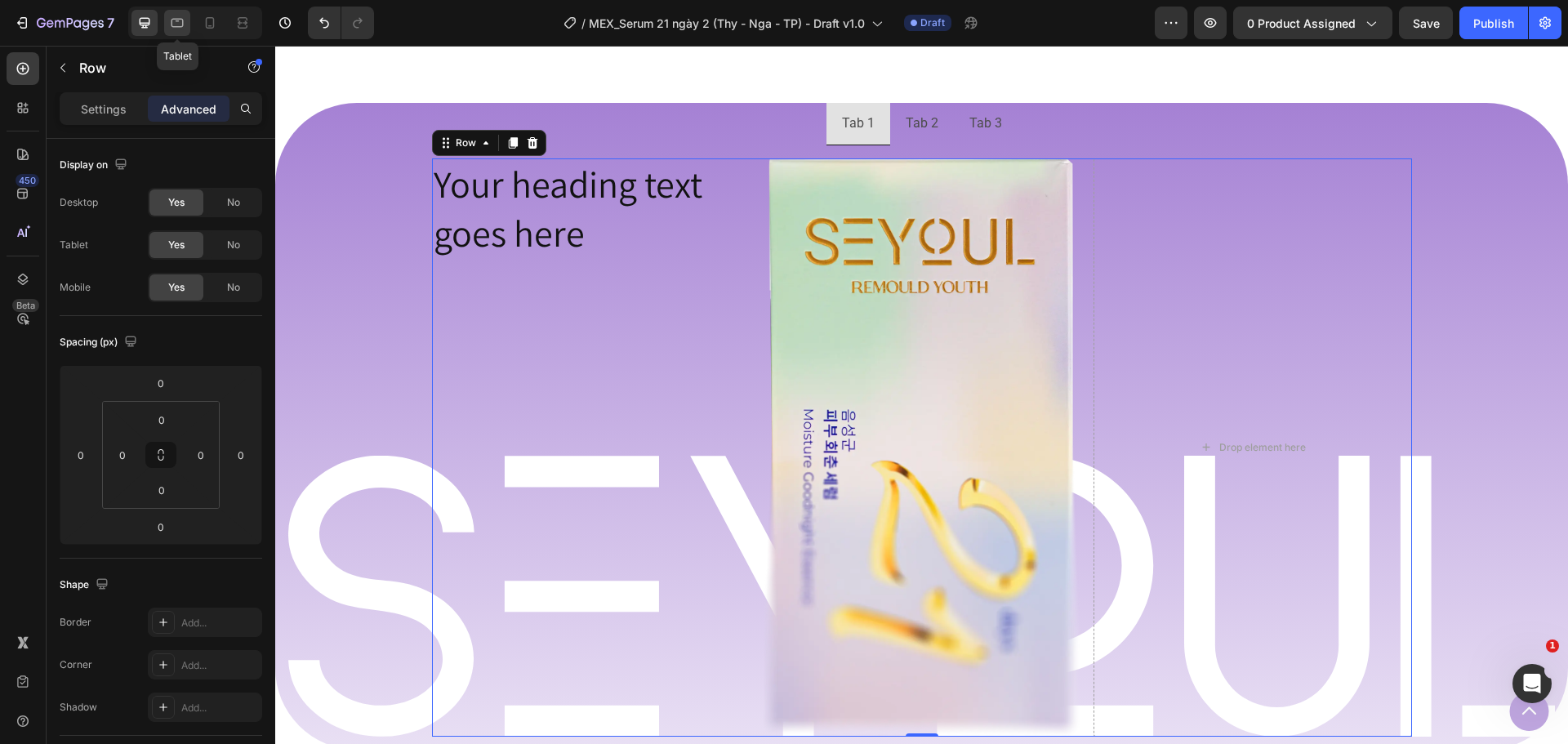
click at [182, 31] on div at bounding box center [177, 23] width 26 height 26
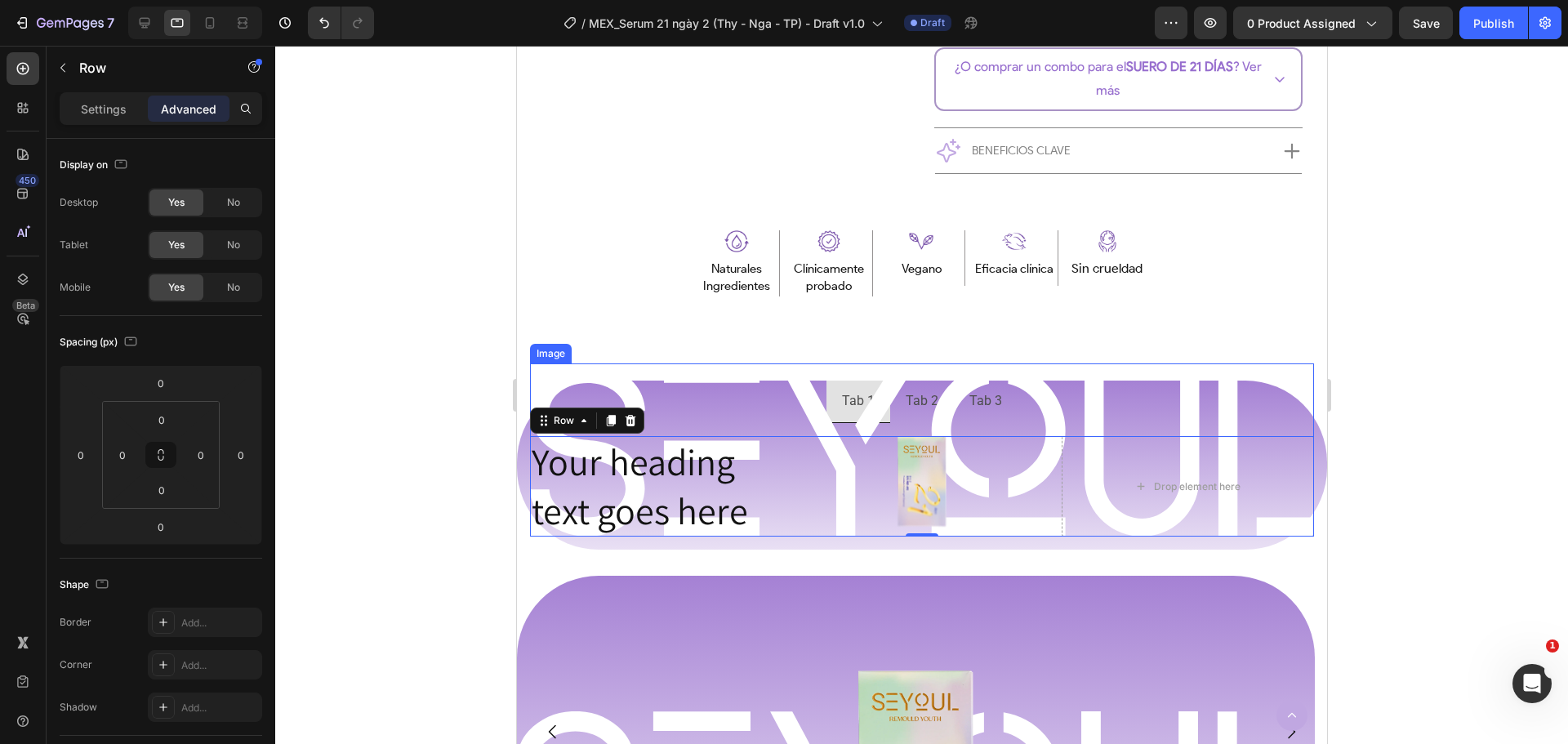
scroll to position [741, 0]
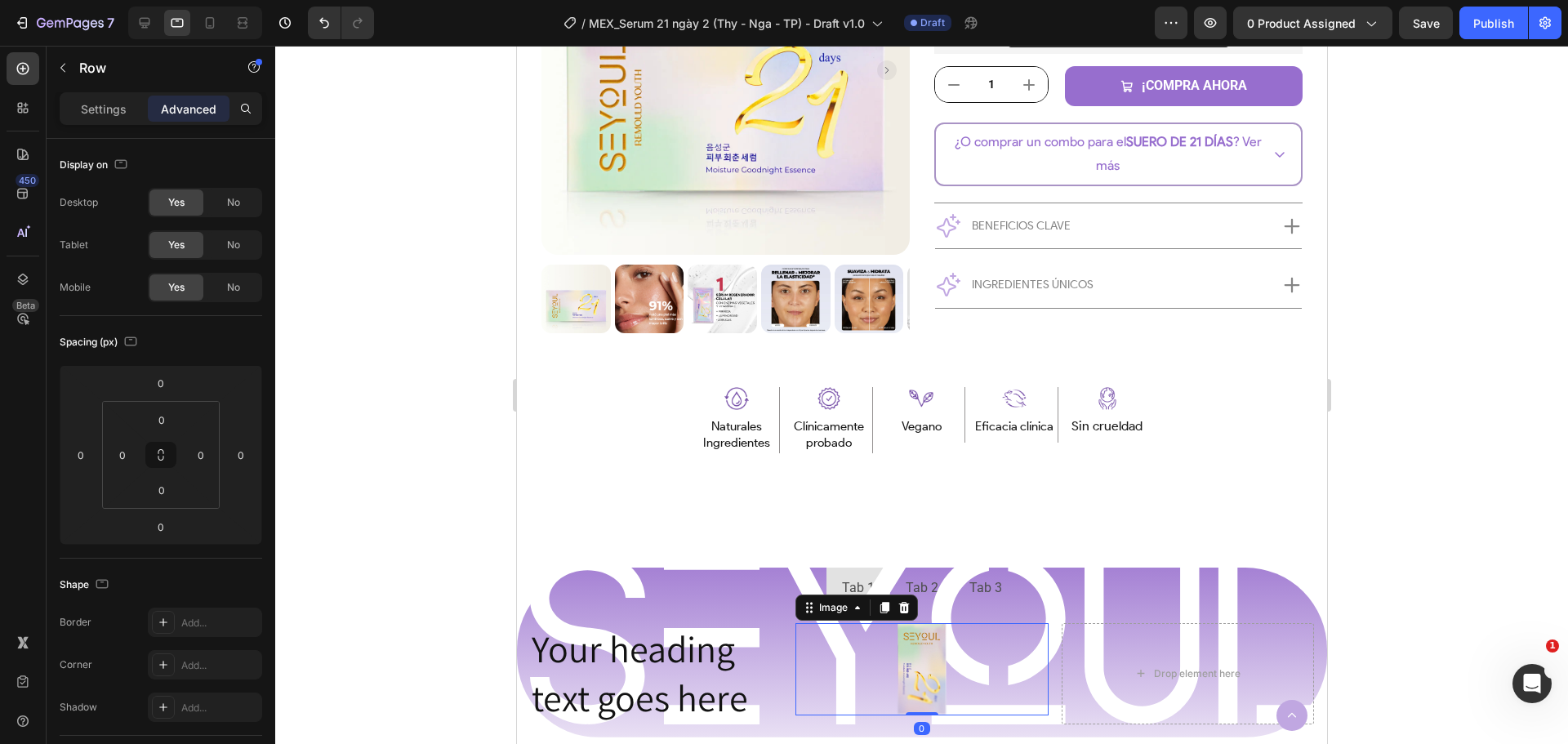
click at [930, 653] on img at bounding box center [921, 669] width 51 height 92
click at [104, 110] on p "Settings" at bounding box center [104, 109] width 45 height 17
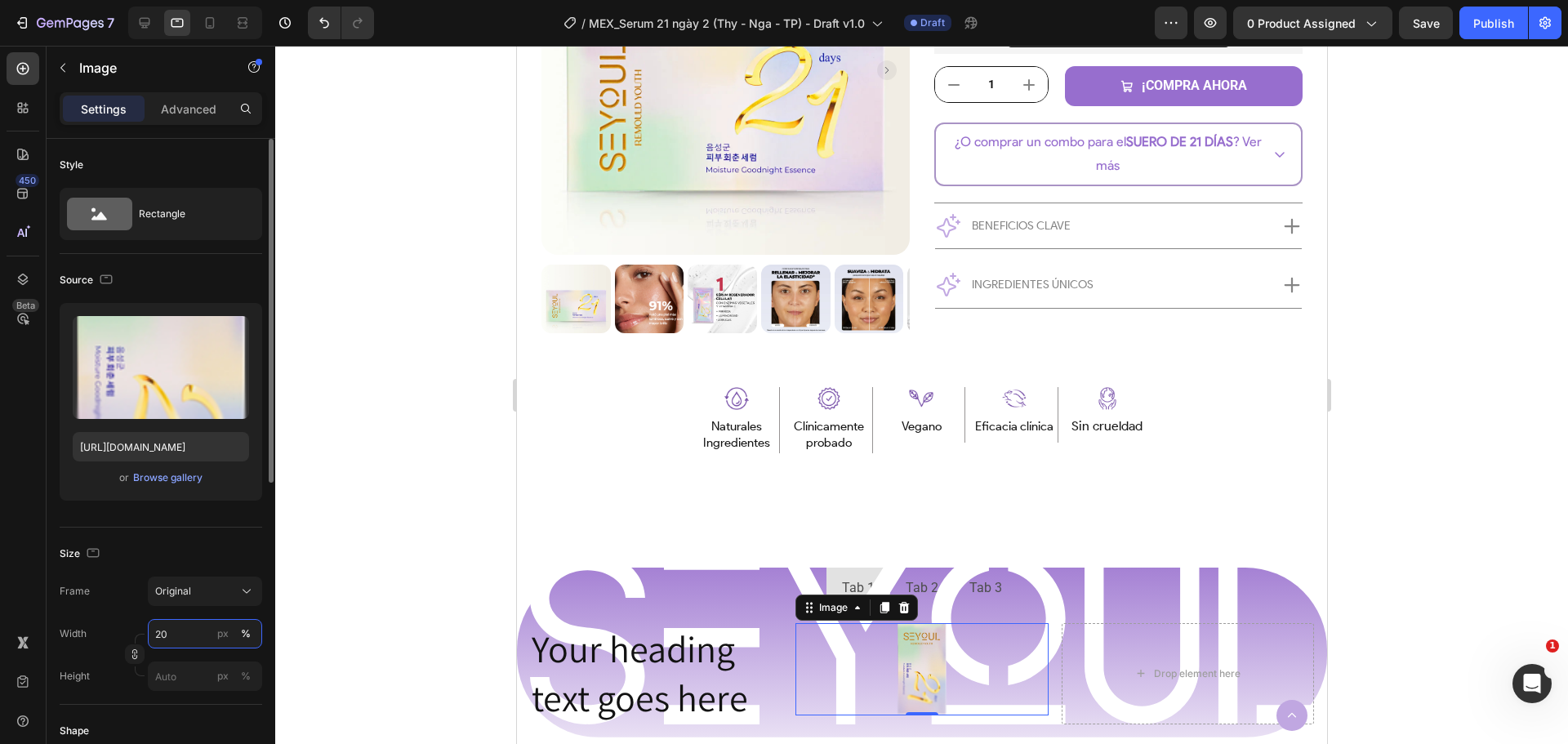
click at [175, 632] on input "20" at bounding box center [205, 633] width 114 height 29
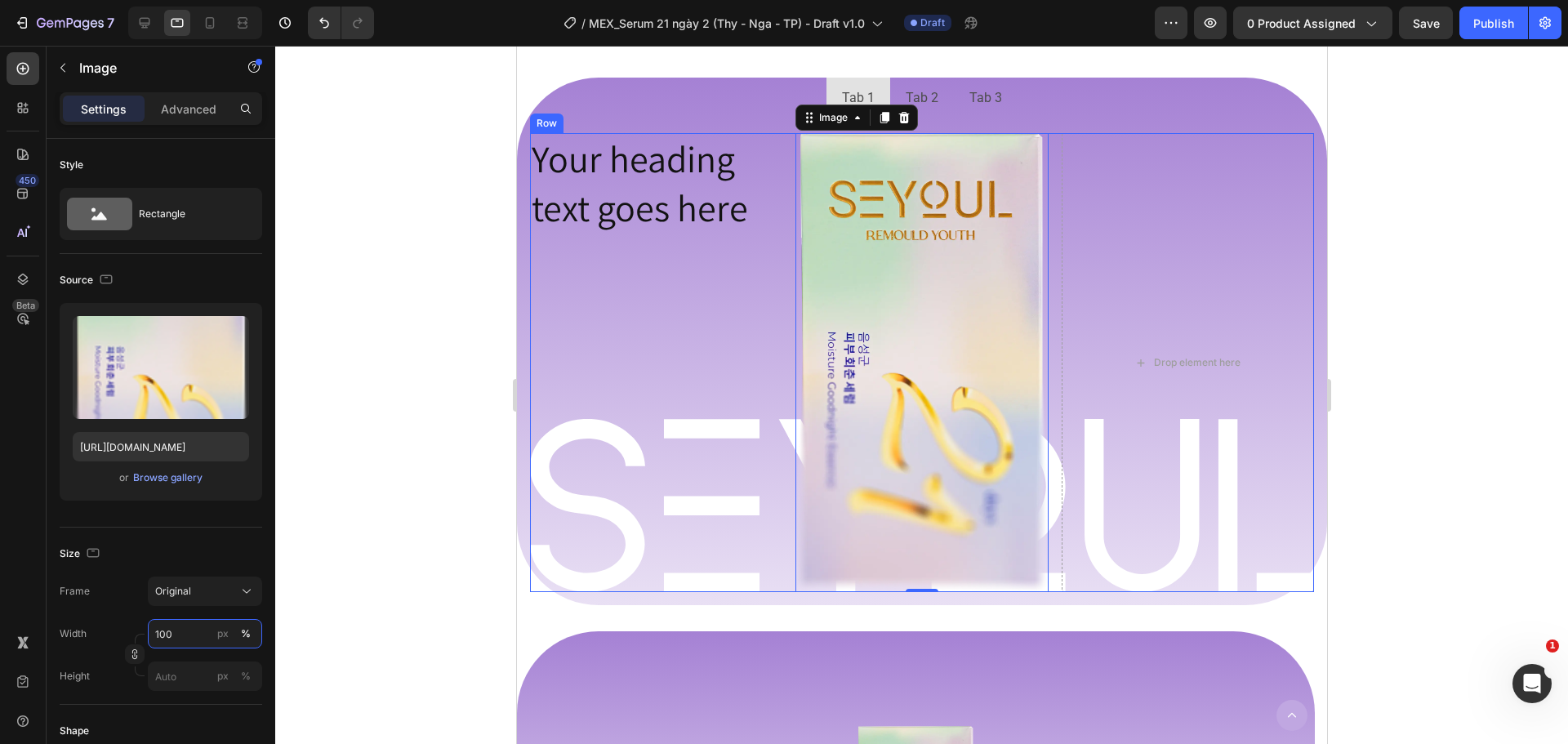
scroll to position [1150, 0]
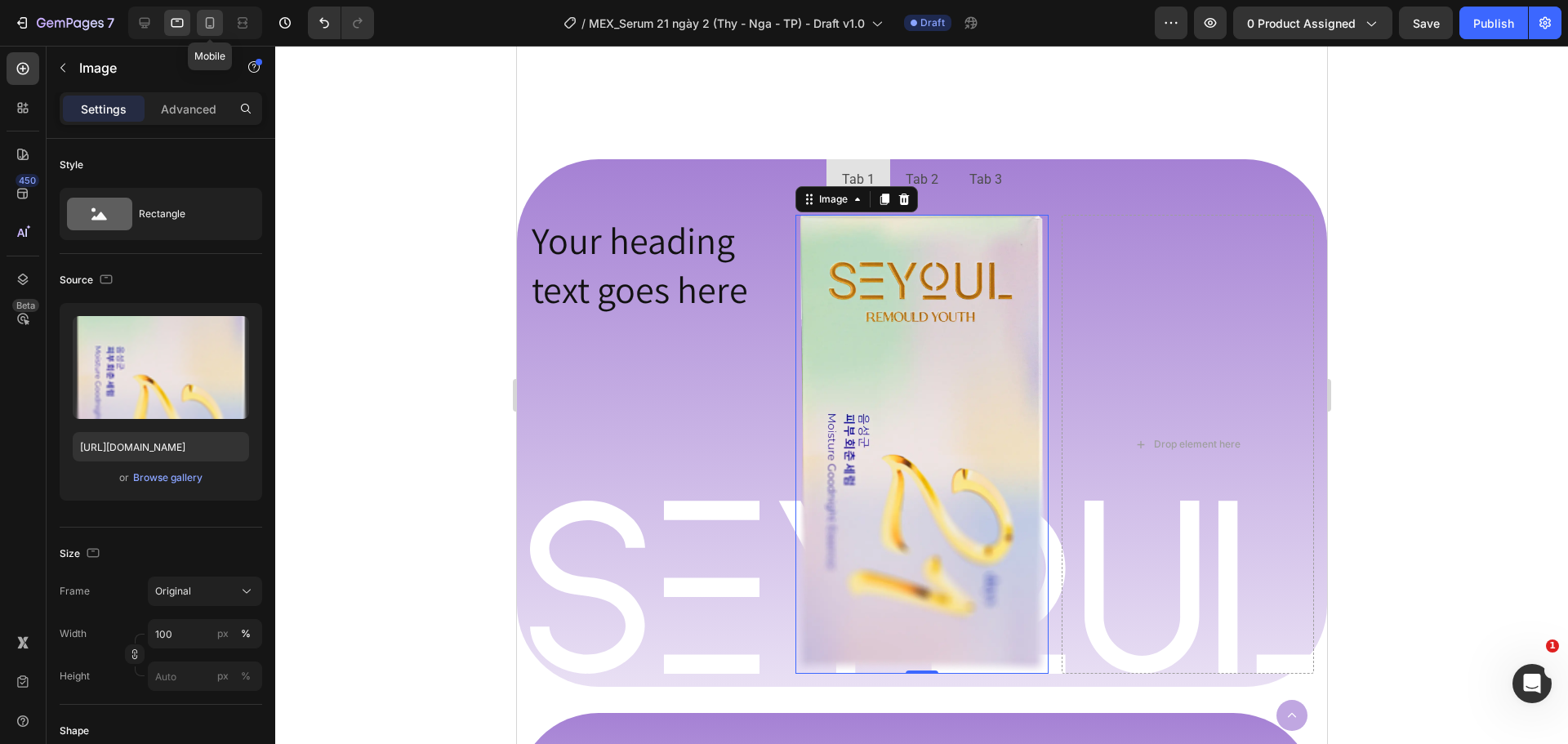
click at [206, 25] on icon at bounding box center [211, 23] width 9 height 12
type input "40"
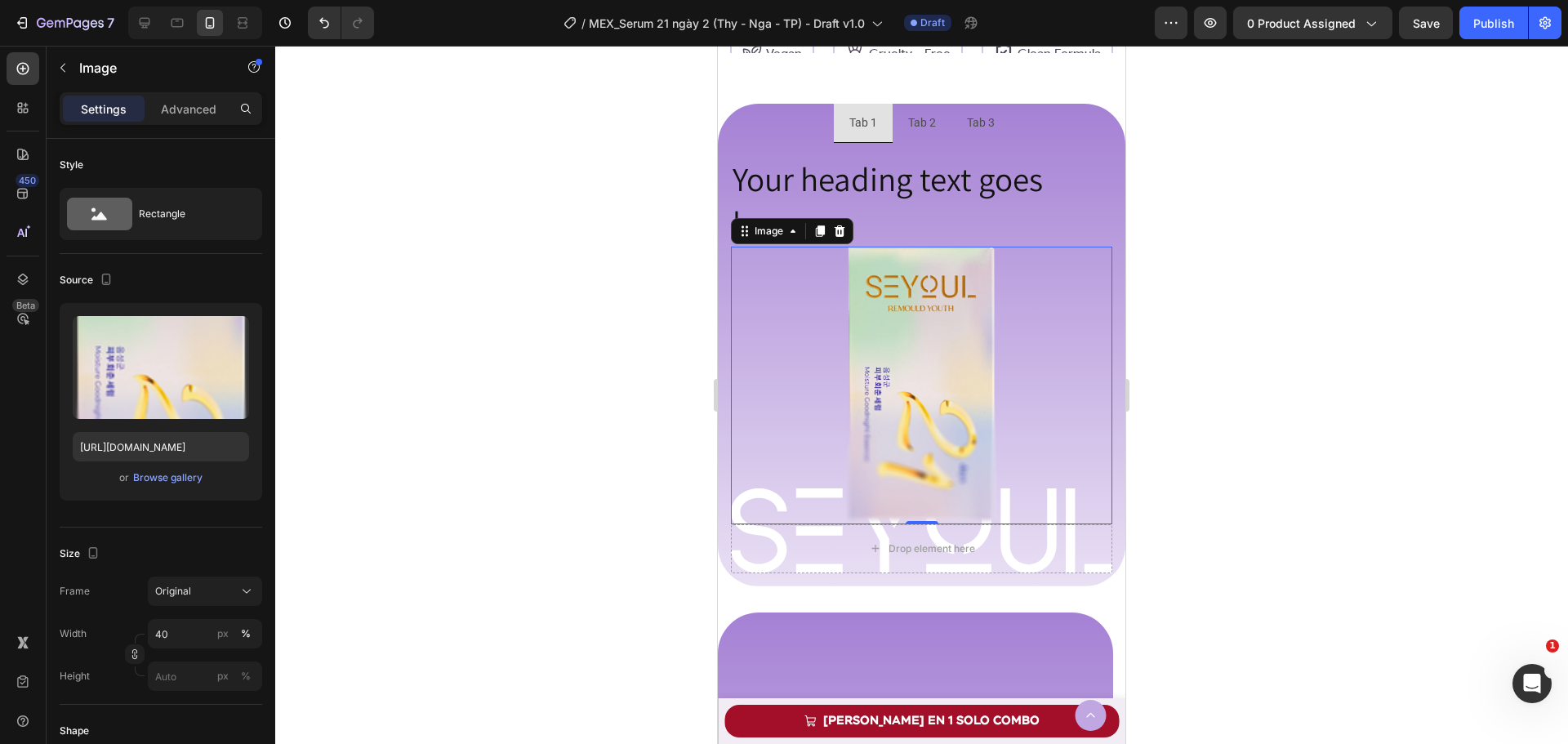
scroll to position [1002, 0]
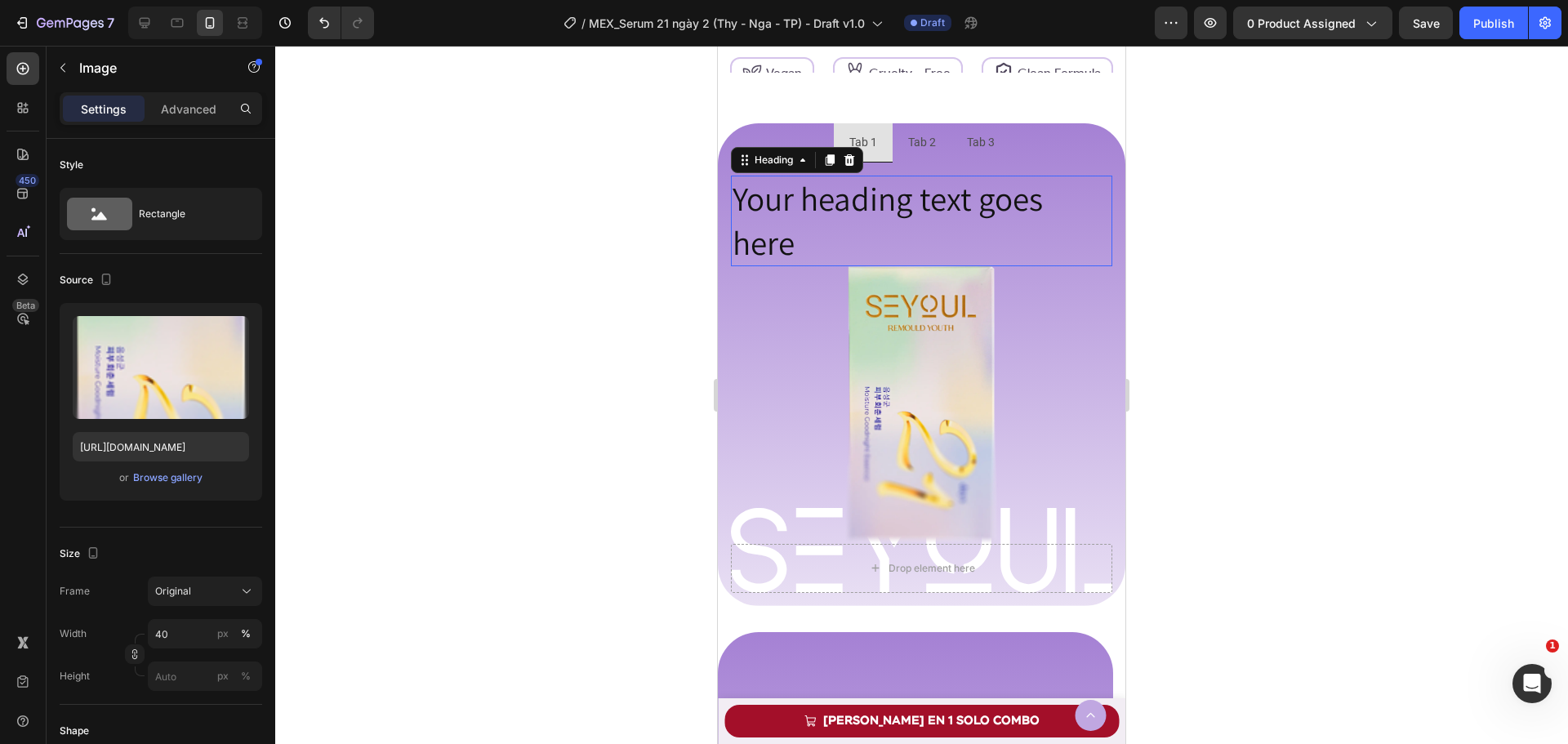
click at [929, 232] on h2 "Your heading text goes here" at bounding box center [921, 221] width 382 height 91
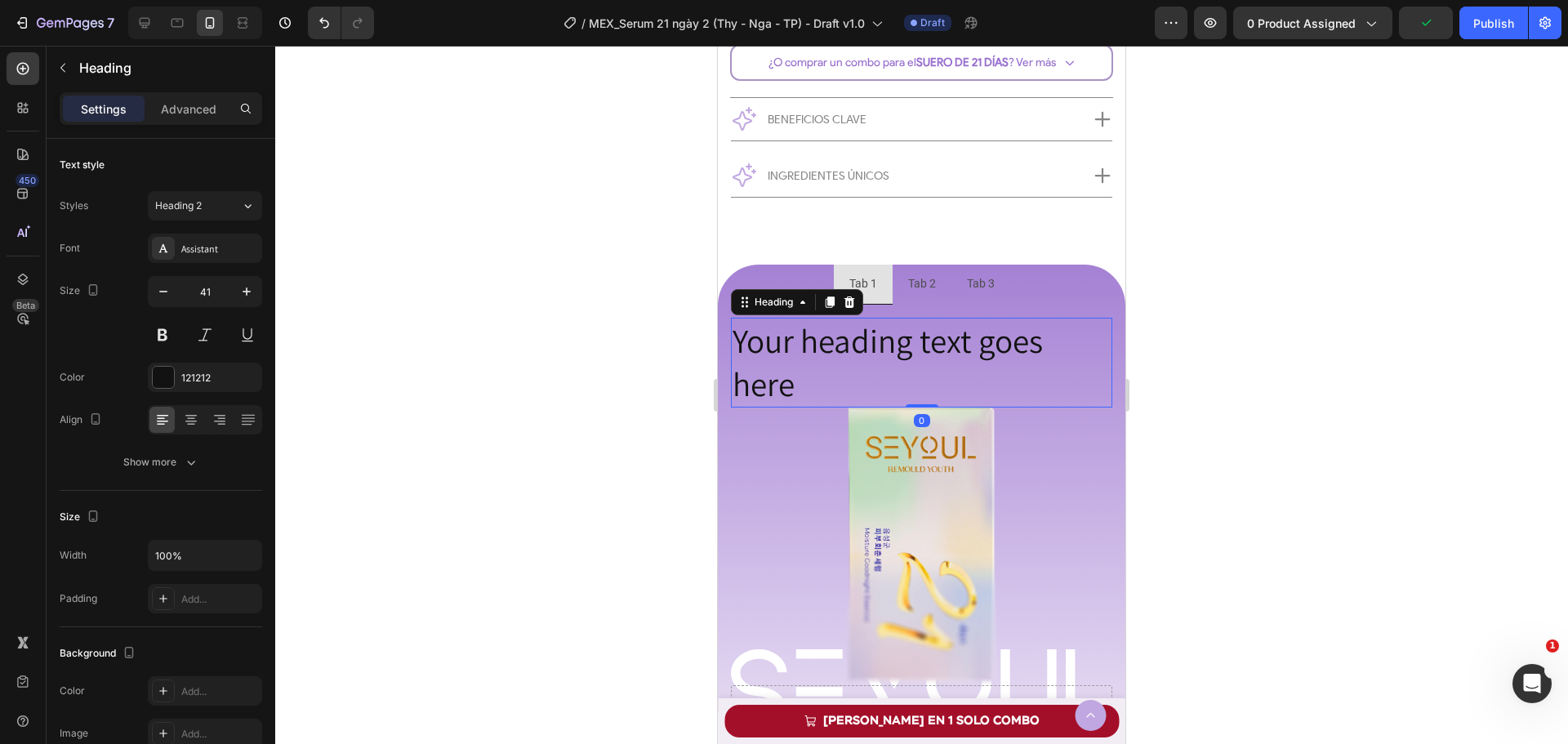
scroll to position [1247, 0]
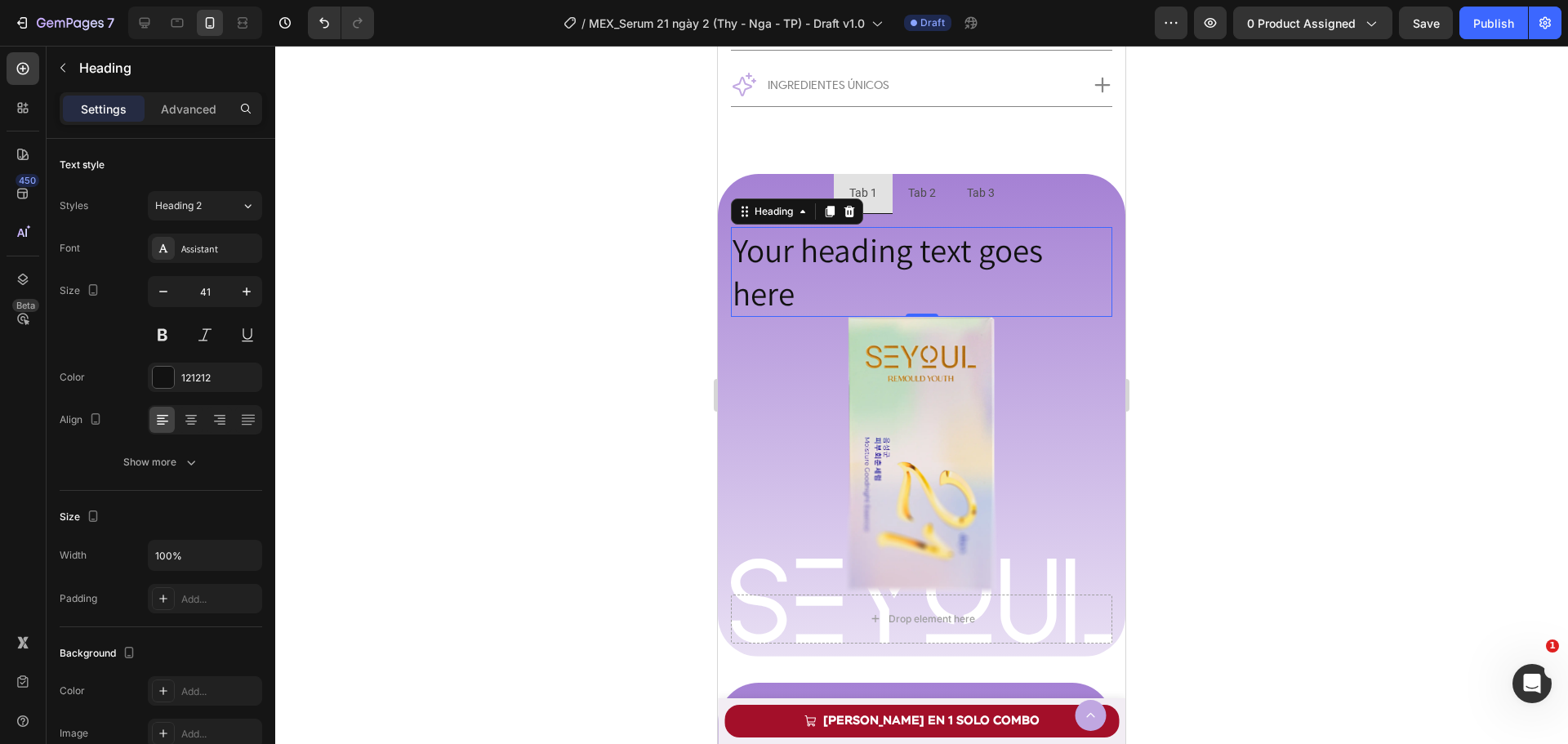
click at [913, 285] on h2 "Your heading text goes here" at bounding box center [921, 273] width 382 height 91
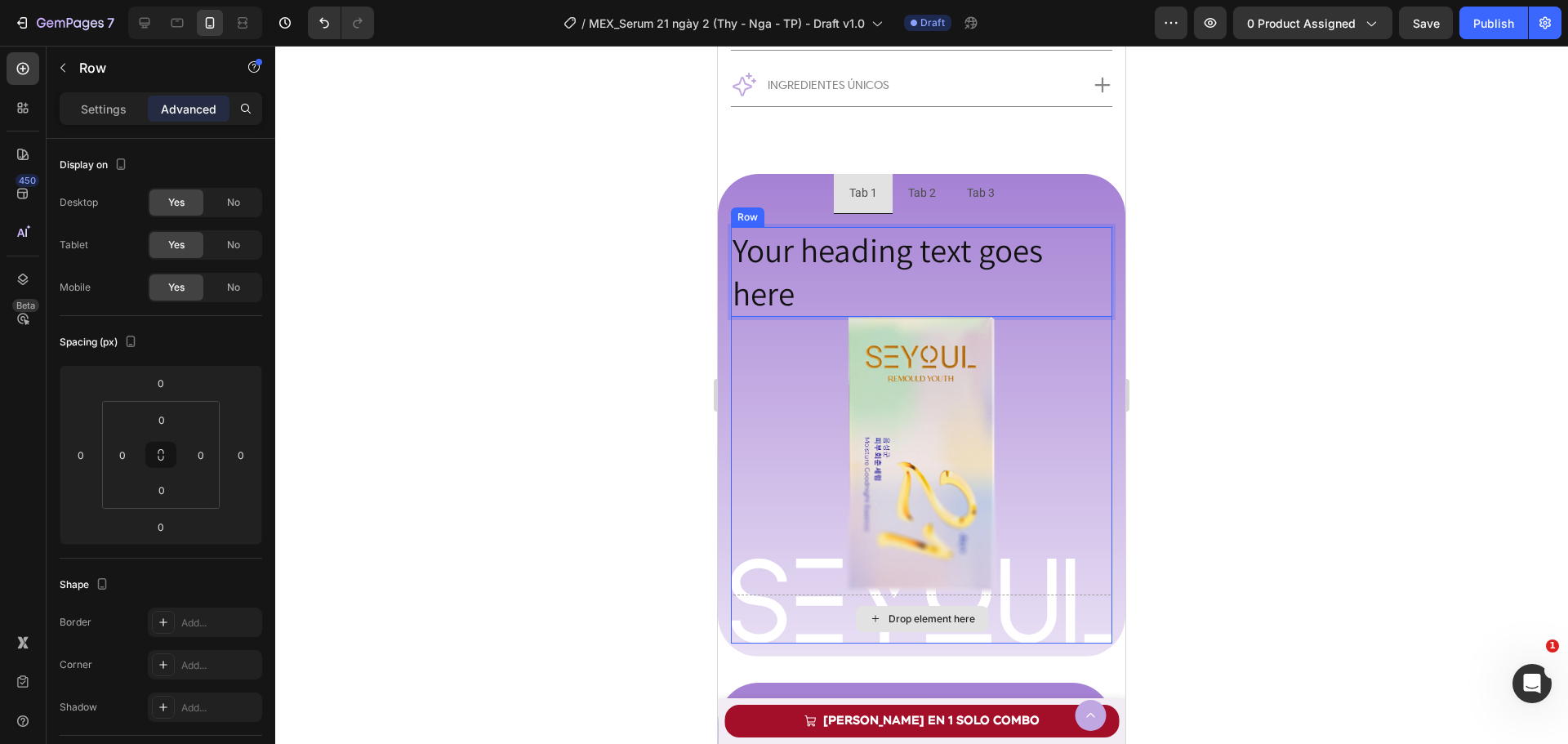
click at [990, 600] on div "Drop element here" at bounding box center [921, 619] width 382 height 49
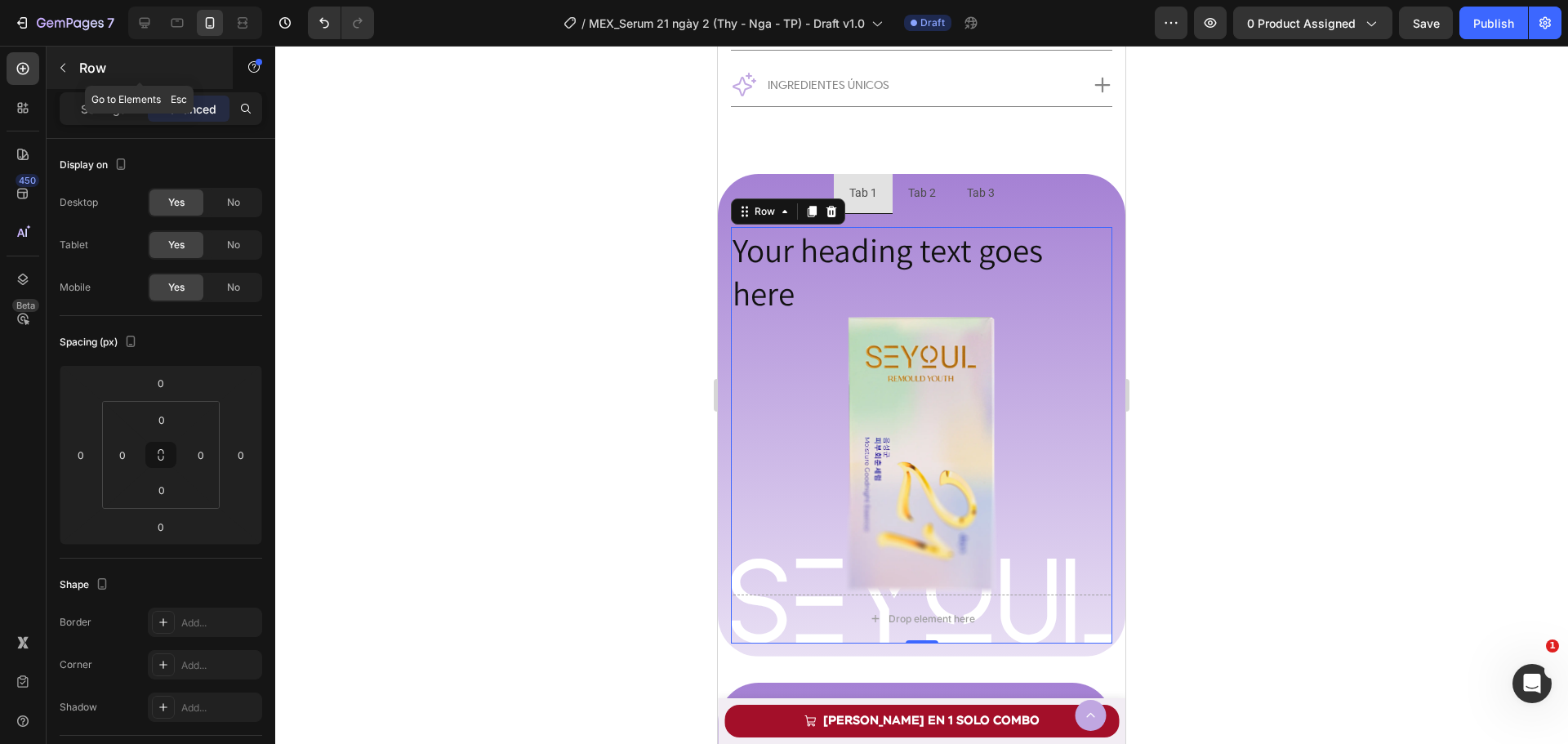
click at [79, 69] on p "Row" at bounding box center [148, 68] width 139 height 20
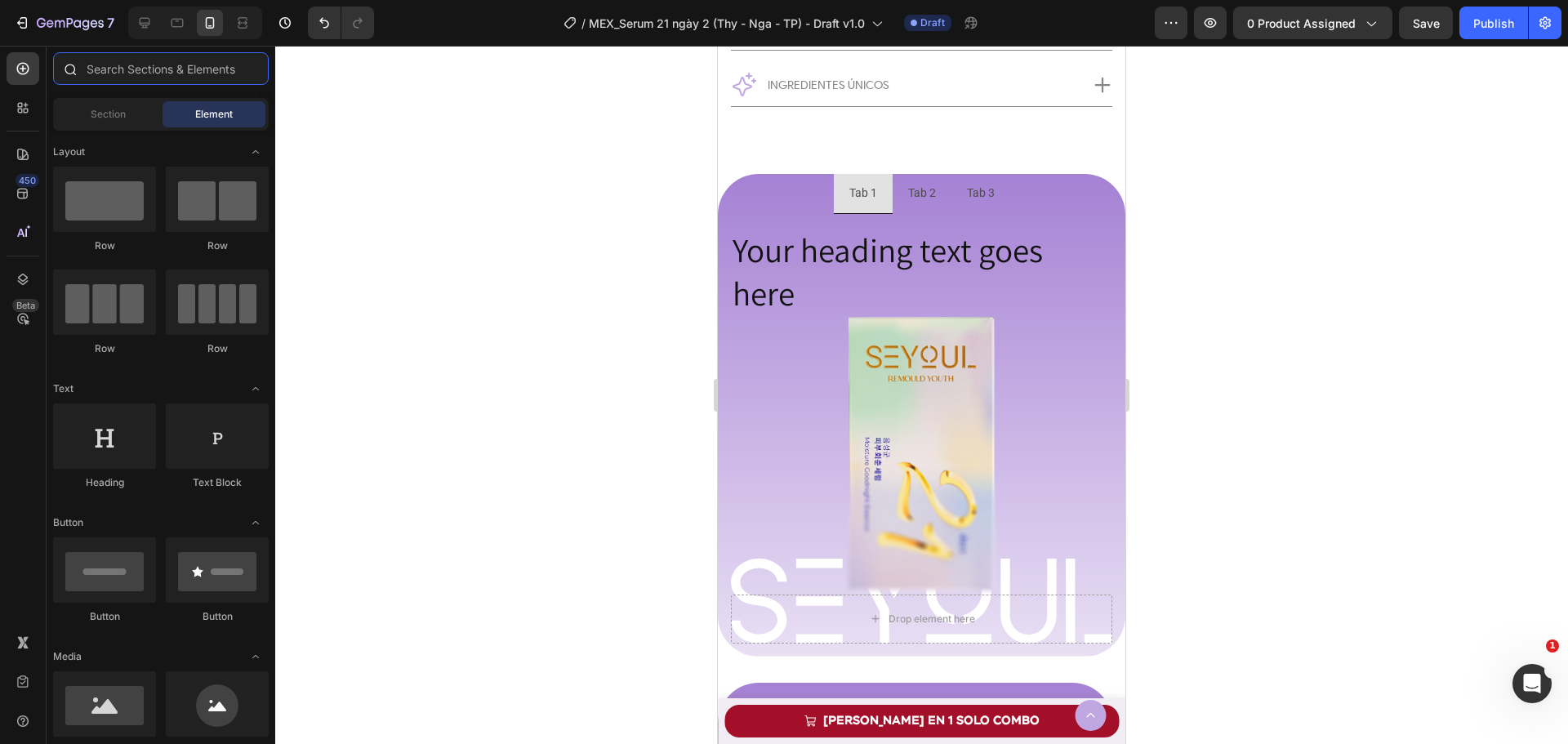
click at [125, 74] on input "text" at bounding box center [160, 69] width 215 height 33
click at [796, 251] on p "Your heading text goes here" at bounding box center [921, 273] width 378 height 87
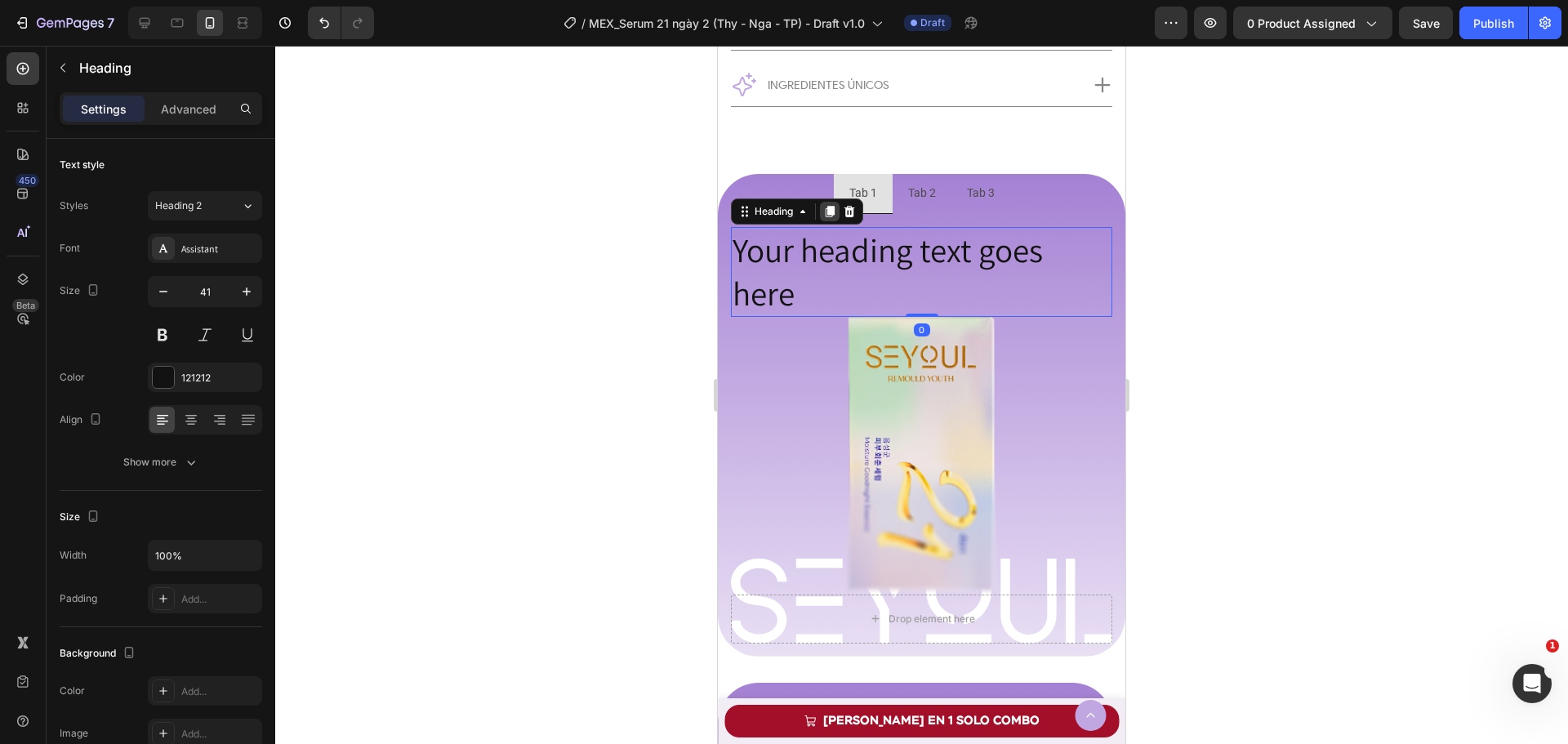
click at [834, 210] on icon at bounding box center [830, 212] width 9 height 12
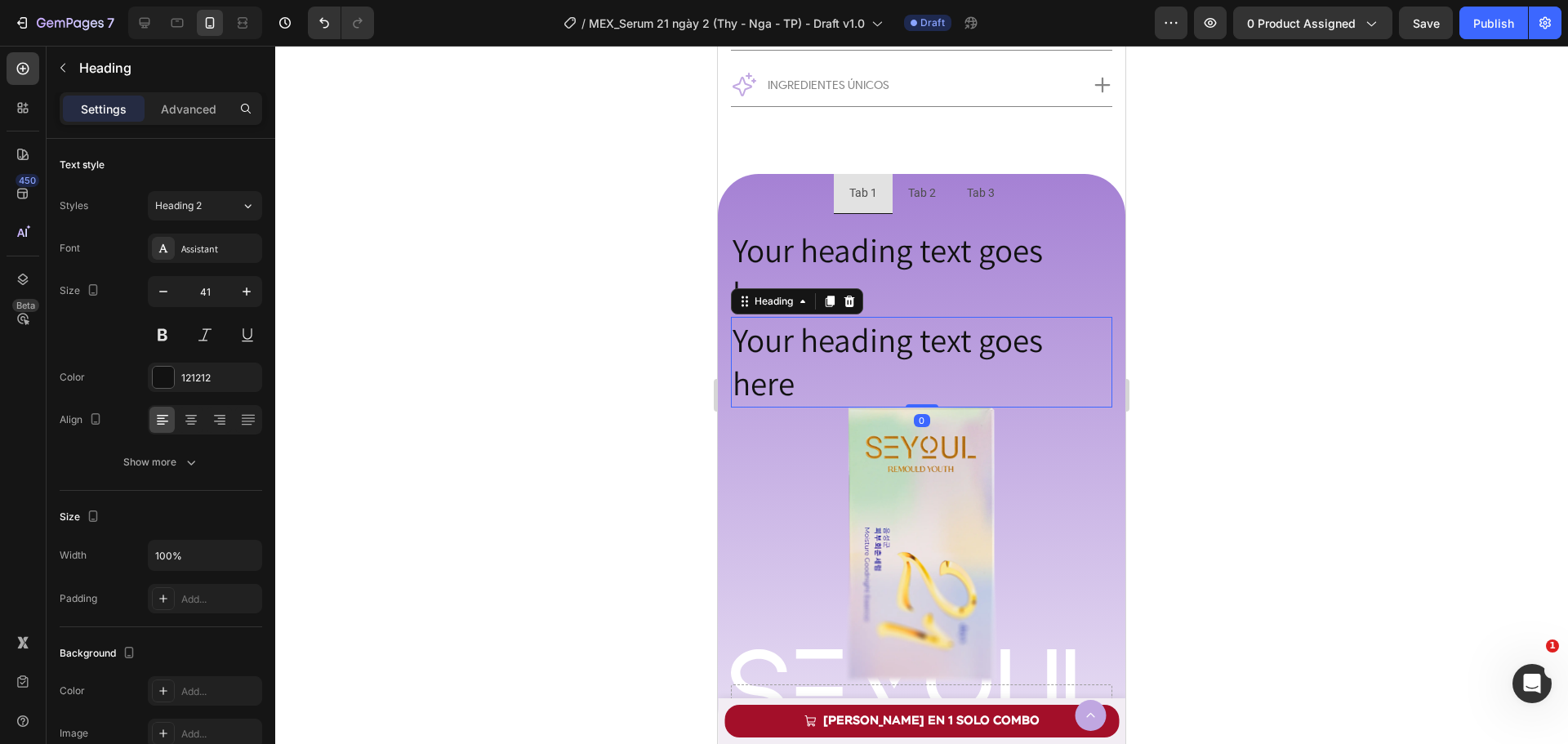
click at [868, 355] on h2 "Your heading text goes here" at bounding box center [921, 362] width 382 height 91
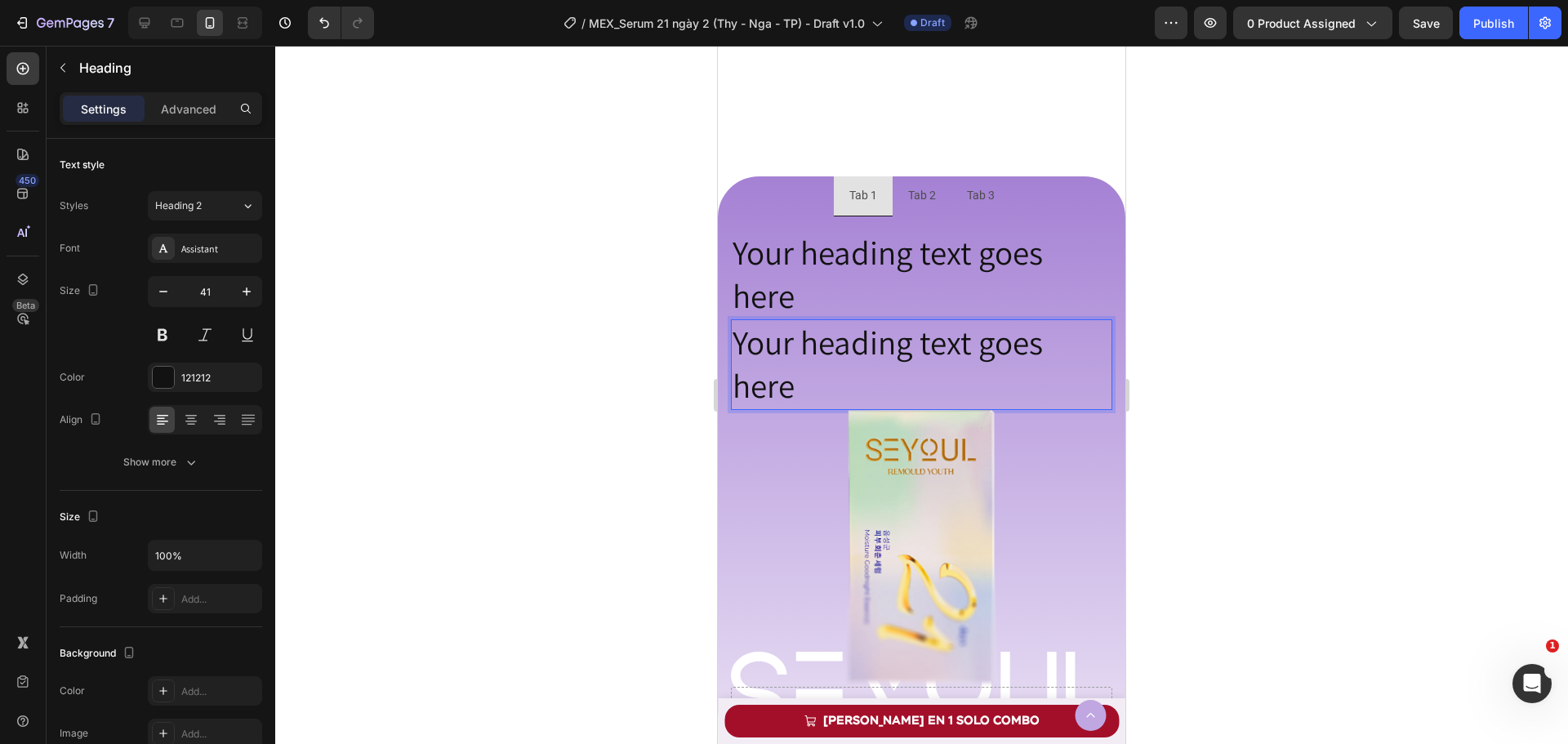
scroll to position [1410, 0]
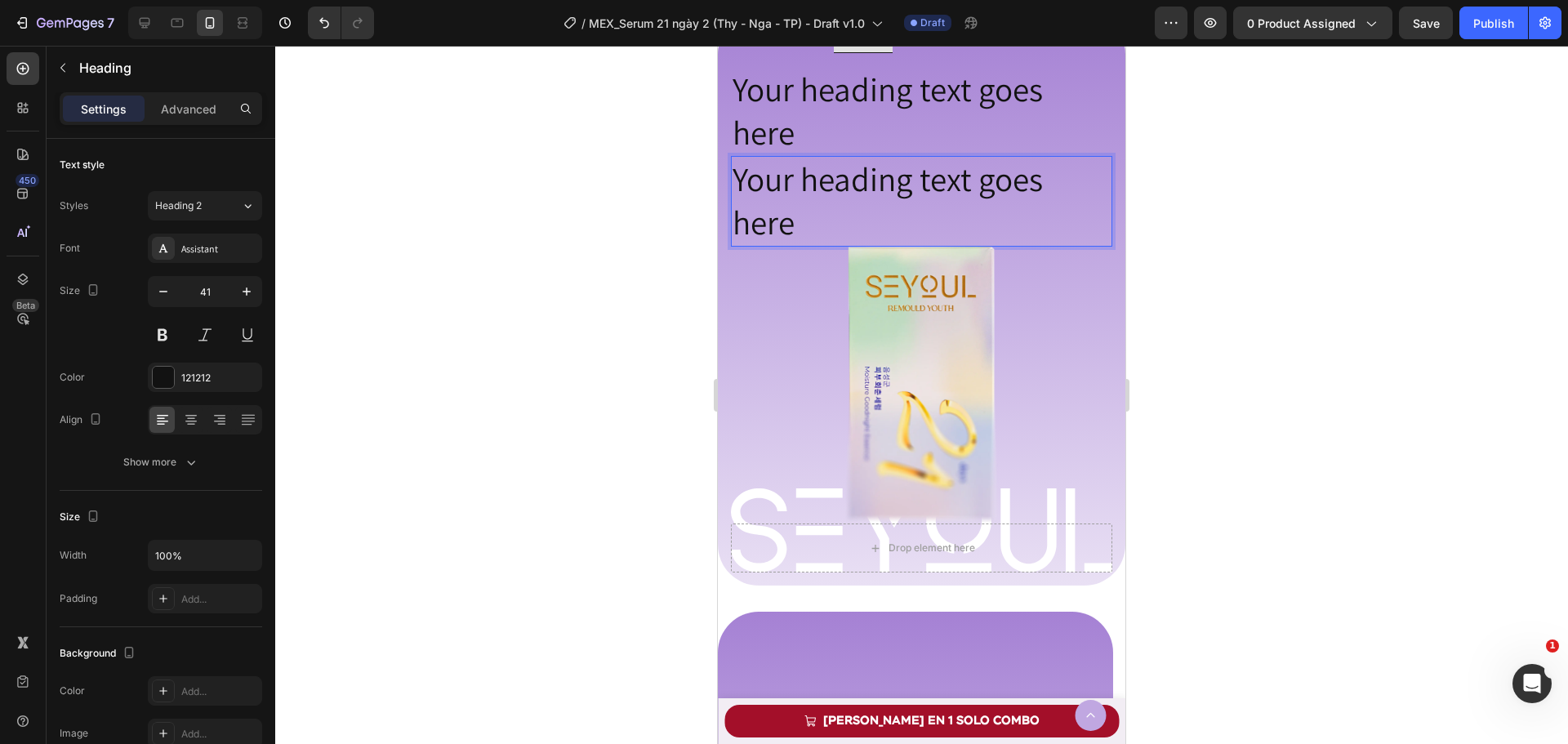
click at [789, 202] on p "Your heading text goes here" at bounding box center [921, 201] width 378 height 87
click at [178, 29] on icon at bounding box center [177, 23] width 16 height 16
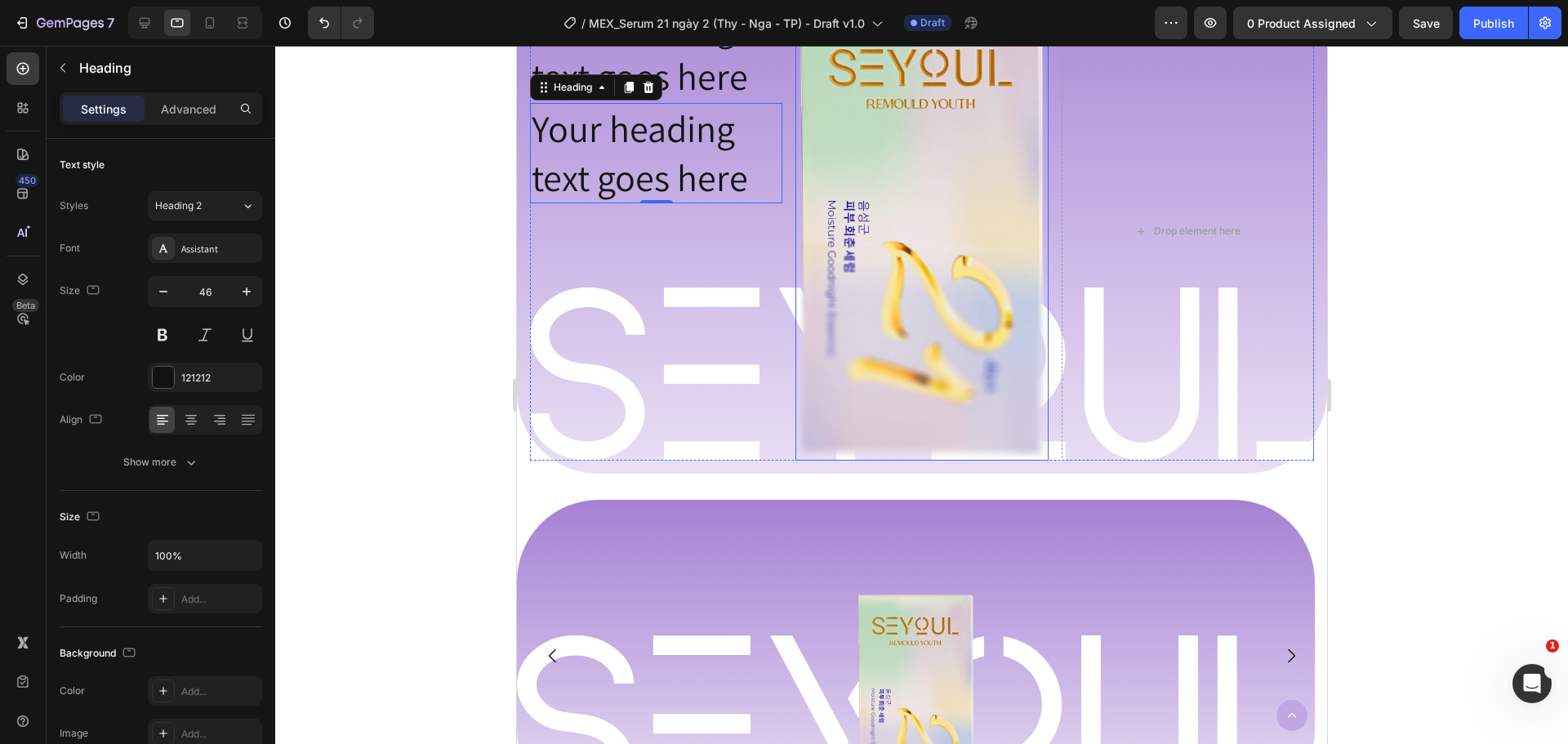
scroll to position [1416, 0]
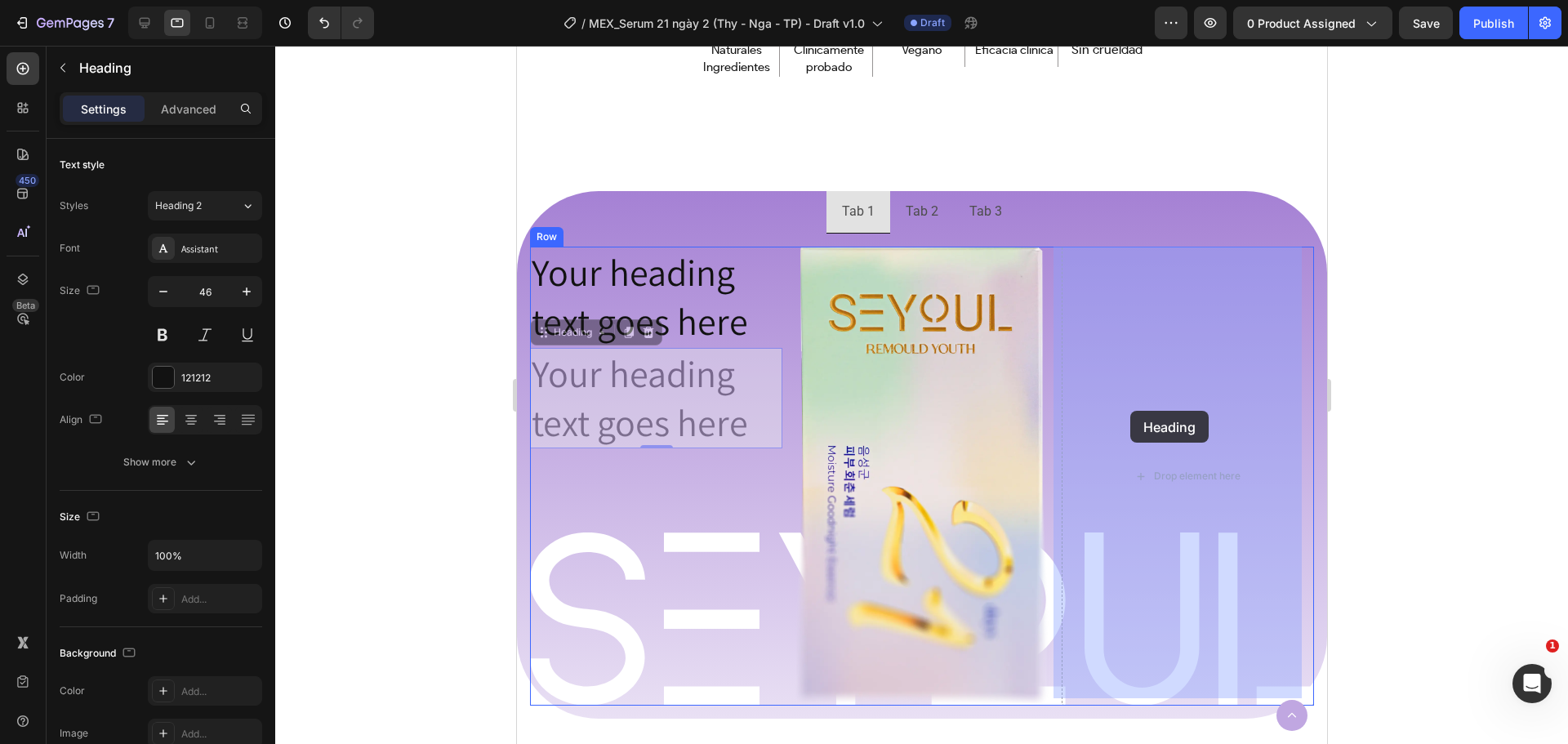
drag, startPoint x: 539, startPoint y: 335, endPoint x: 1102, endPoint y: 403, distance: 567.1
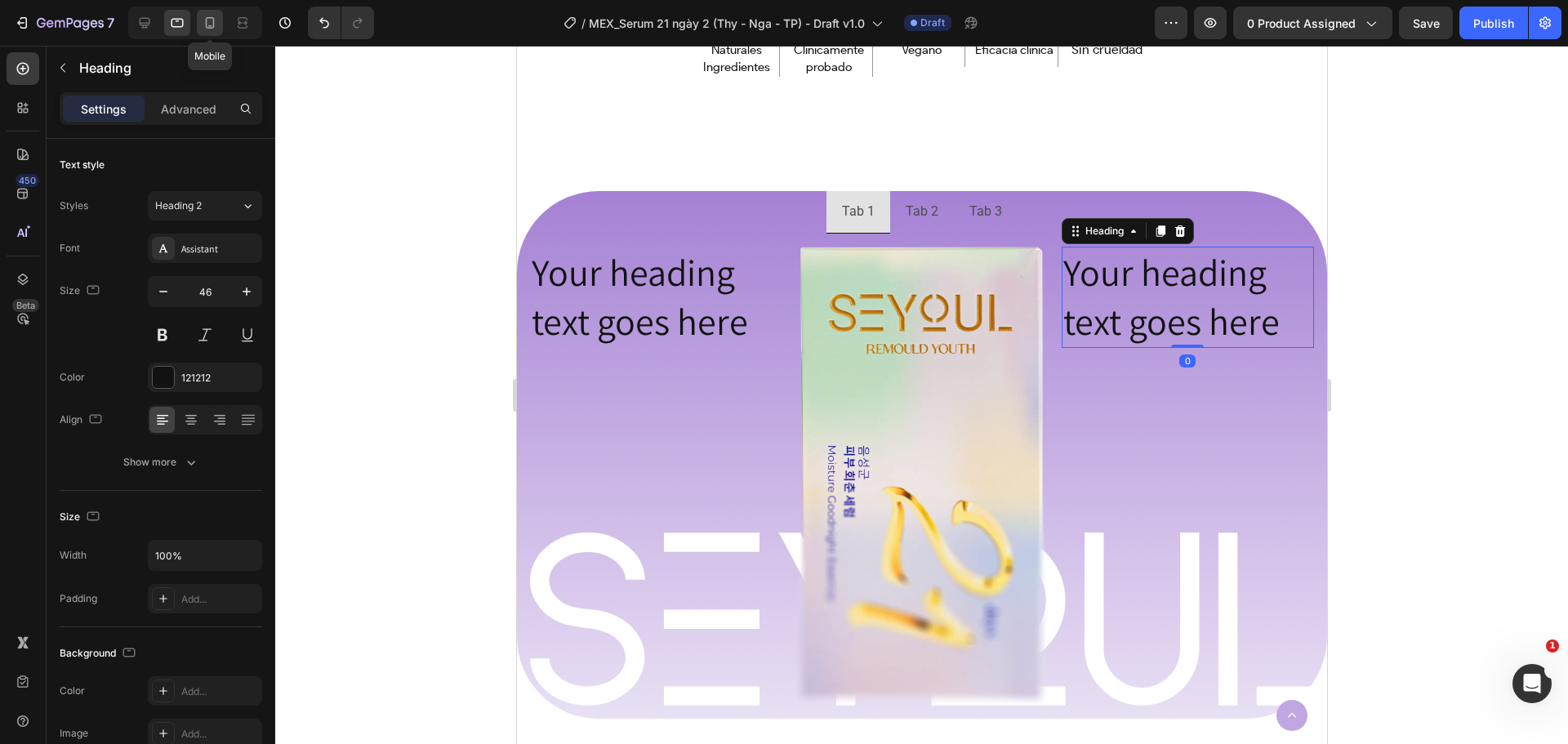
click at [211, 29] on icon at bounding box center [210, 23] width 16 height 16
type input "41"
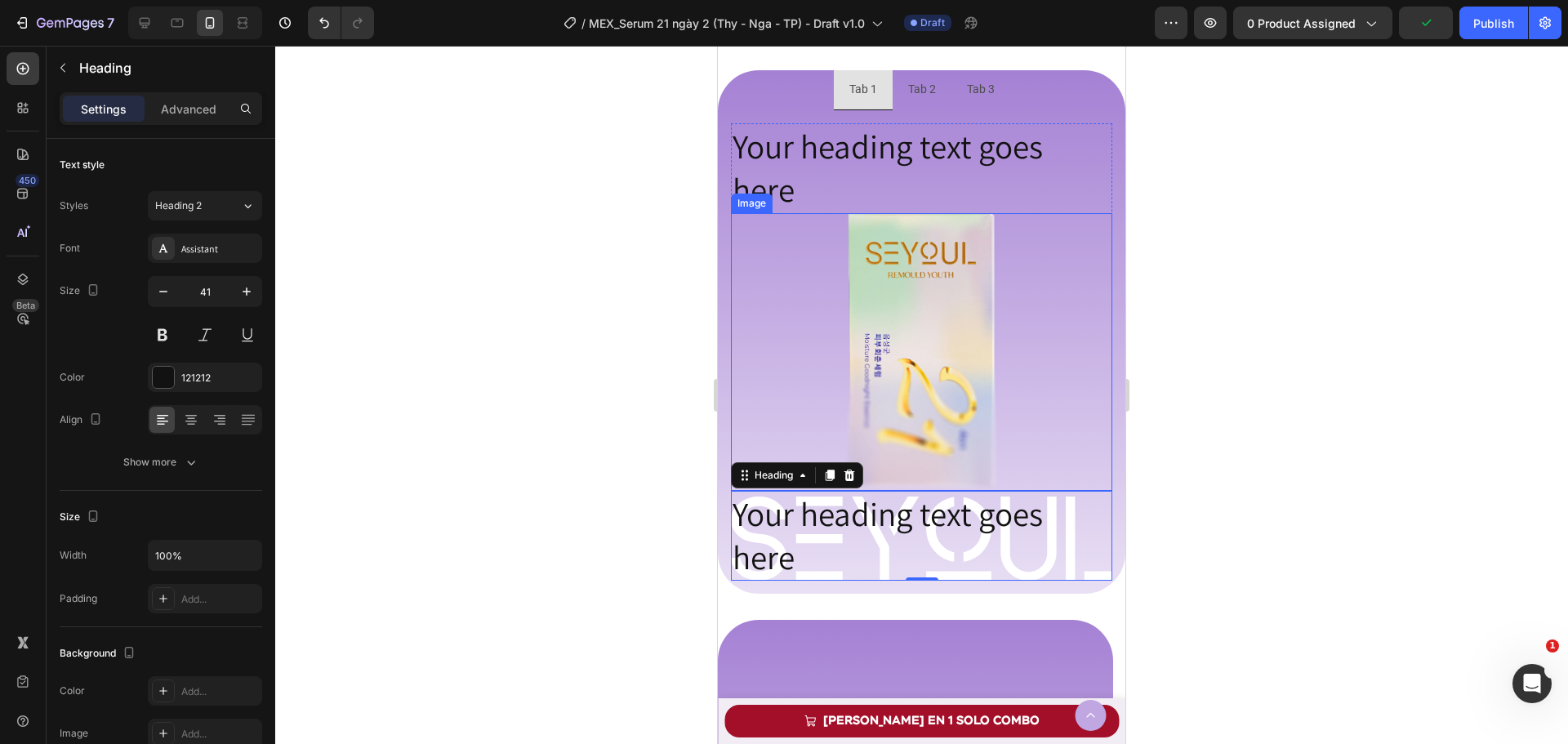
scroll to position [1324, 0]
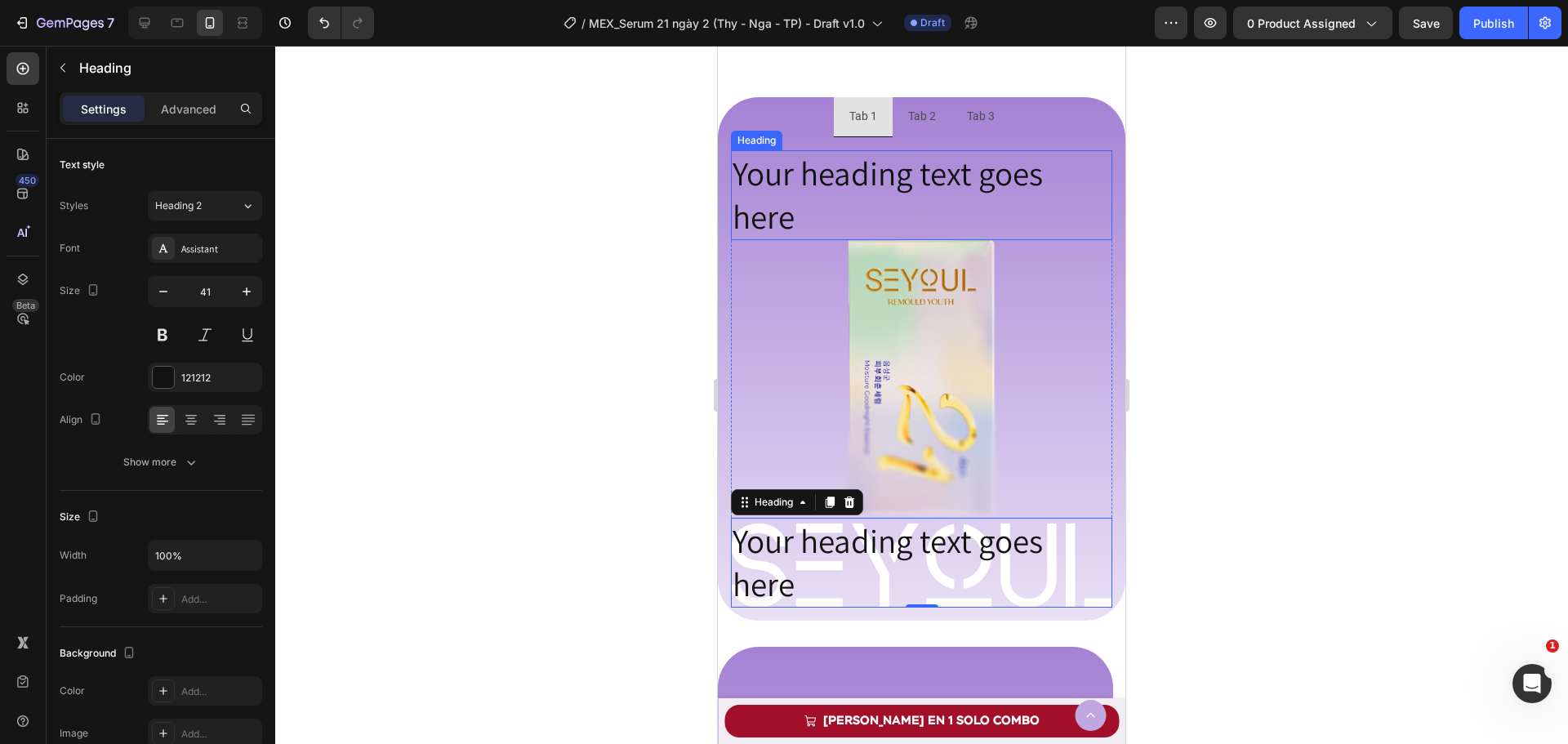
click at [819, 230] on p "Your heading text goes here" at bounding box center [921, 195] width 378 height 87
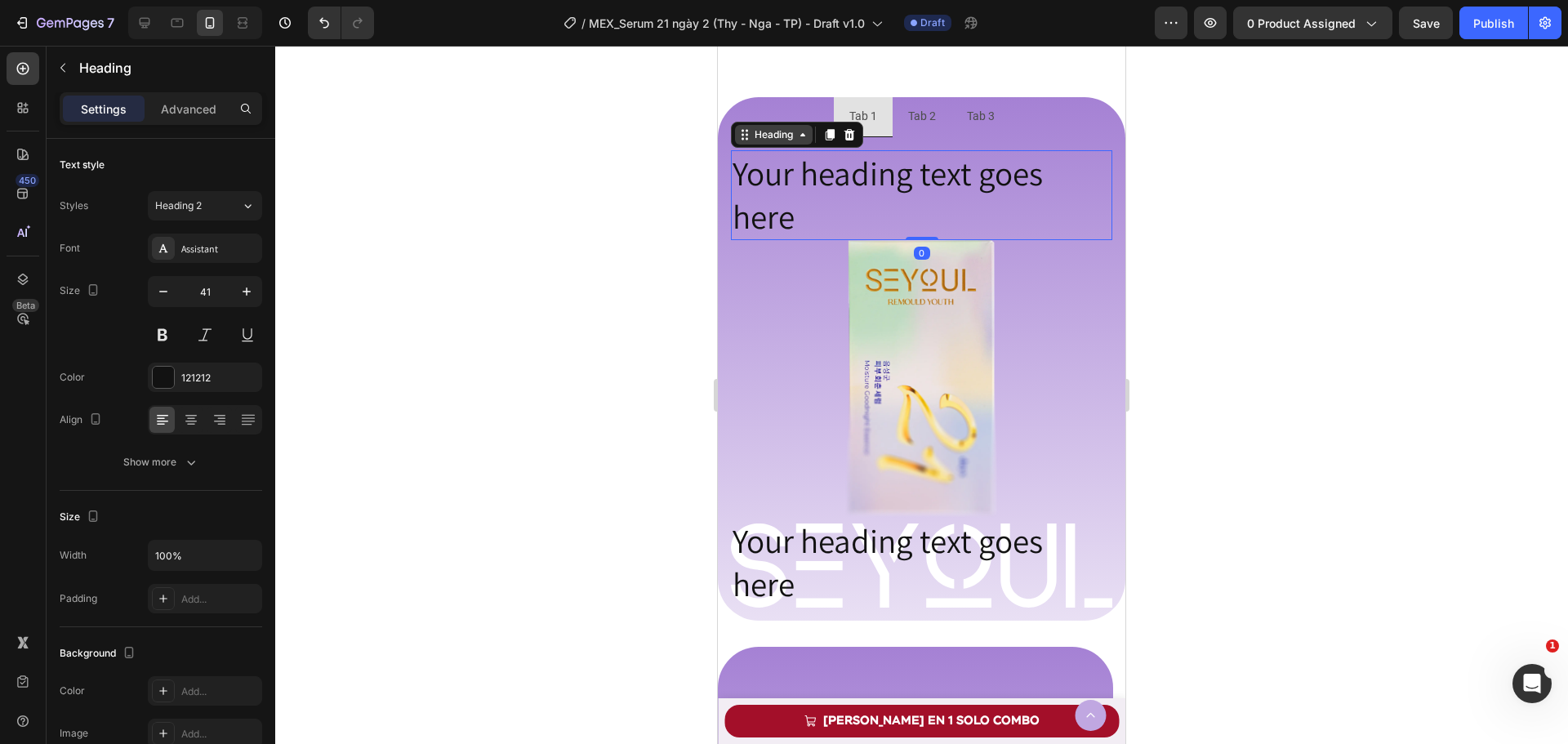
click at [750, 144] on div "Heading" at bounding box center [773, 135] width 77 height 20
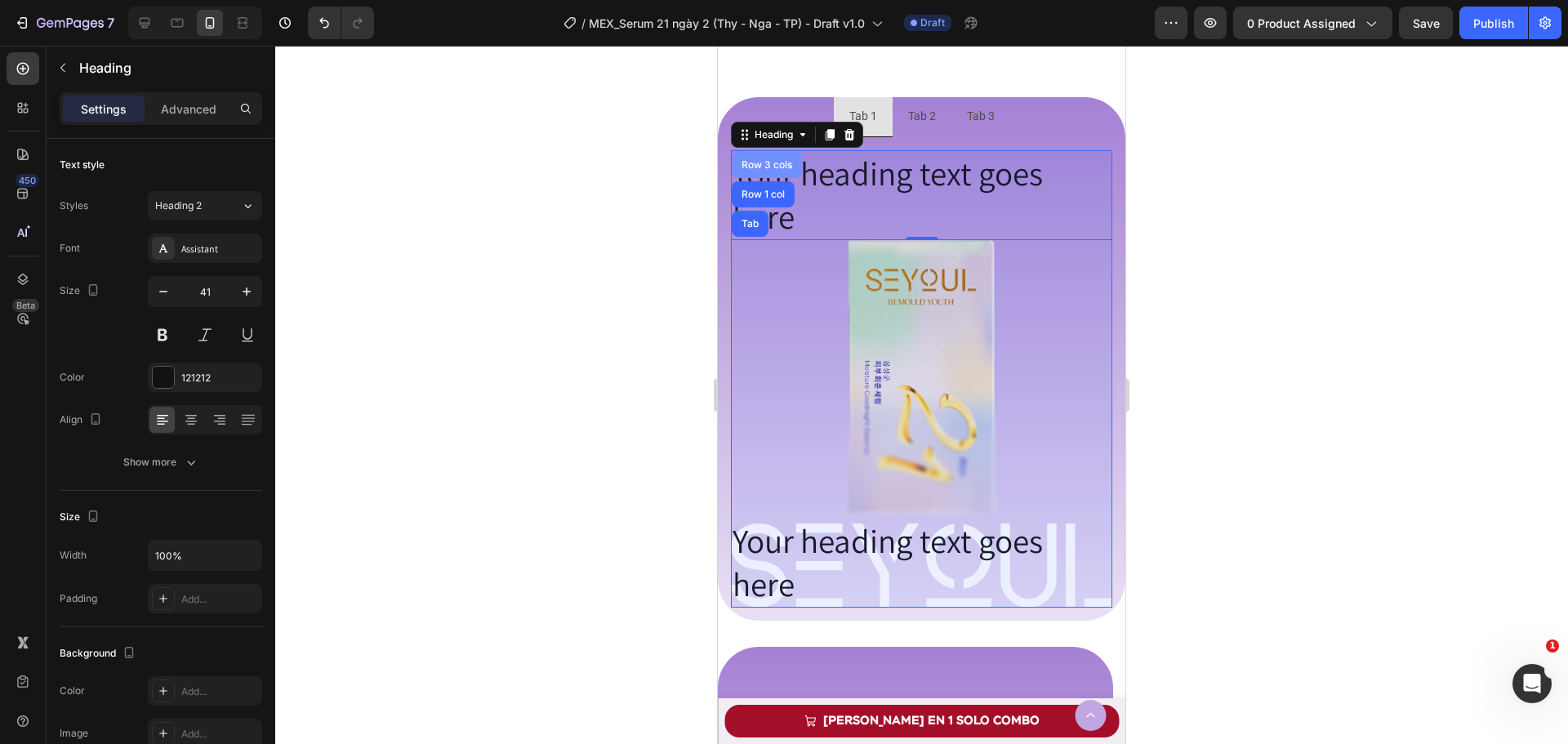
click at [769, 173] on div "Row 3 cols" at bounding box center [766, 164] width 70 height 26
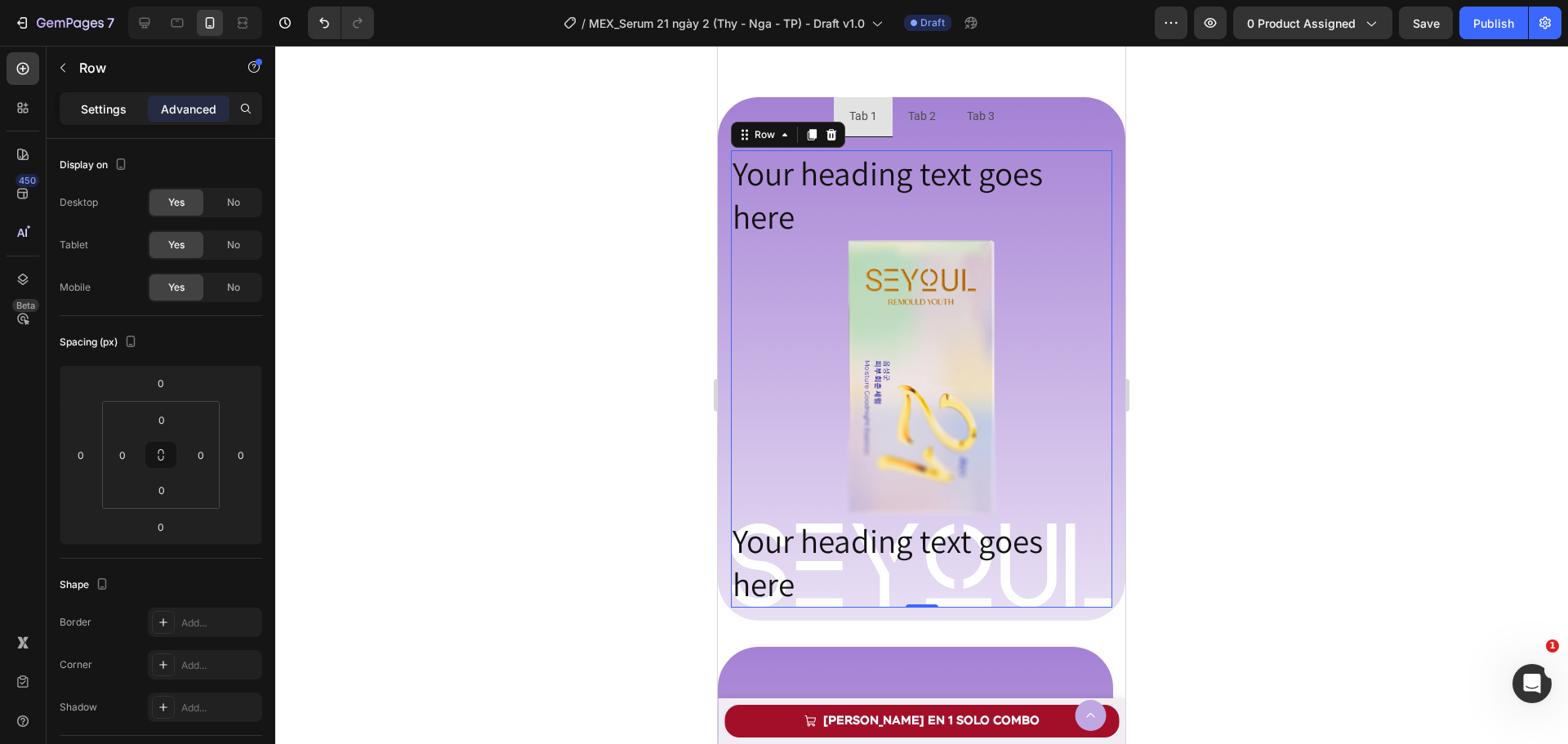
click at [112, 107] on p "Settings" at bounding box center [104, 109] width 45 height 17
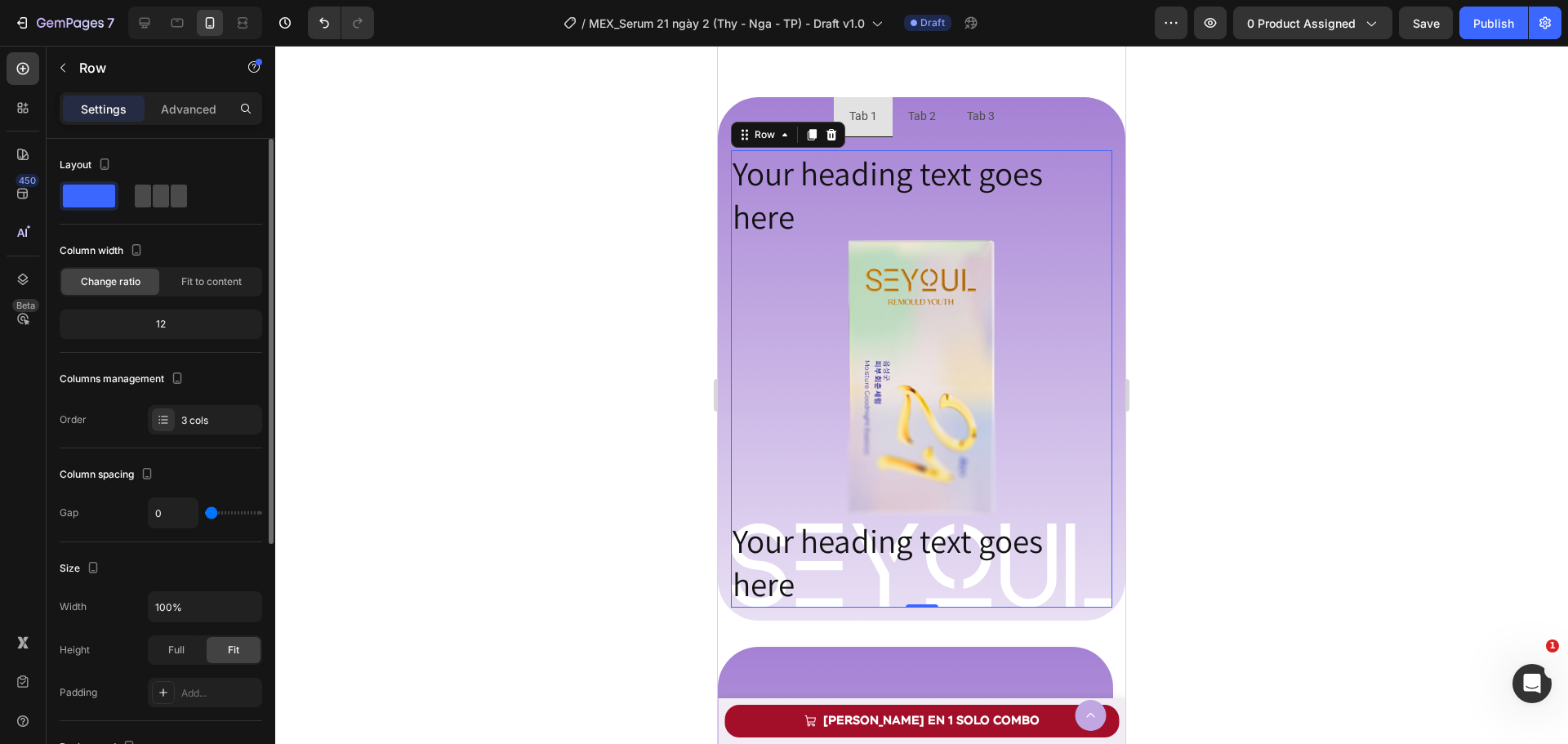
click at [166, 198] on span at bounding box center [161, 195] width 16 height 23
type input "16"
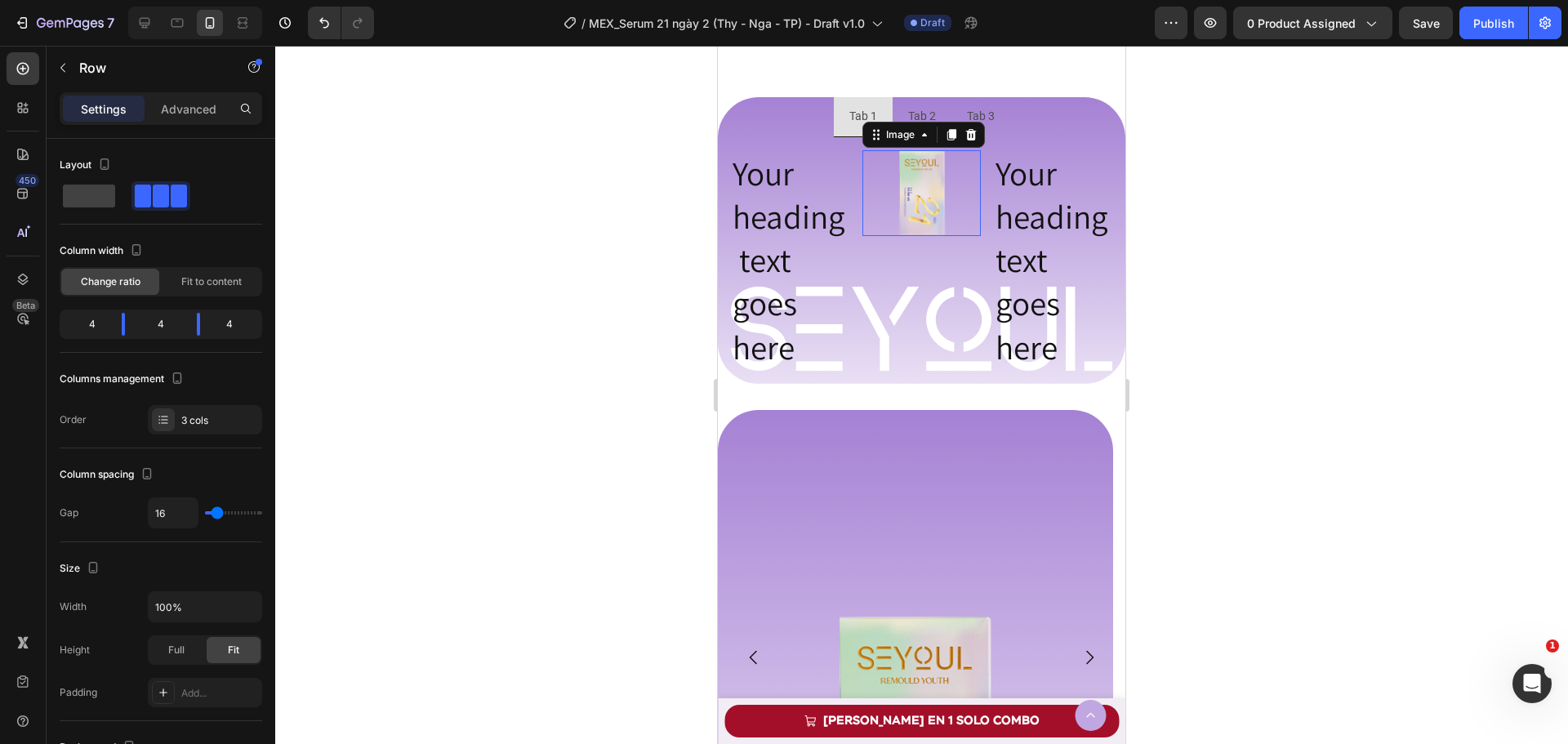
click at [938, 193] on img at bounding box center [922, 193] width 47 height 85
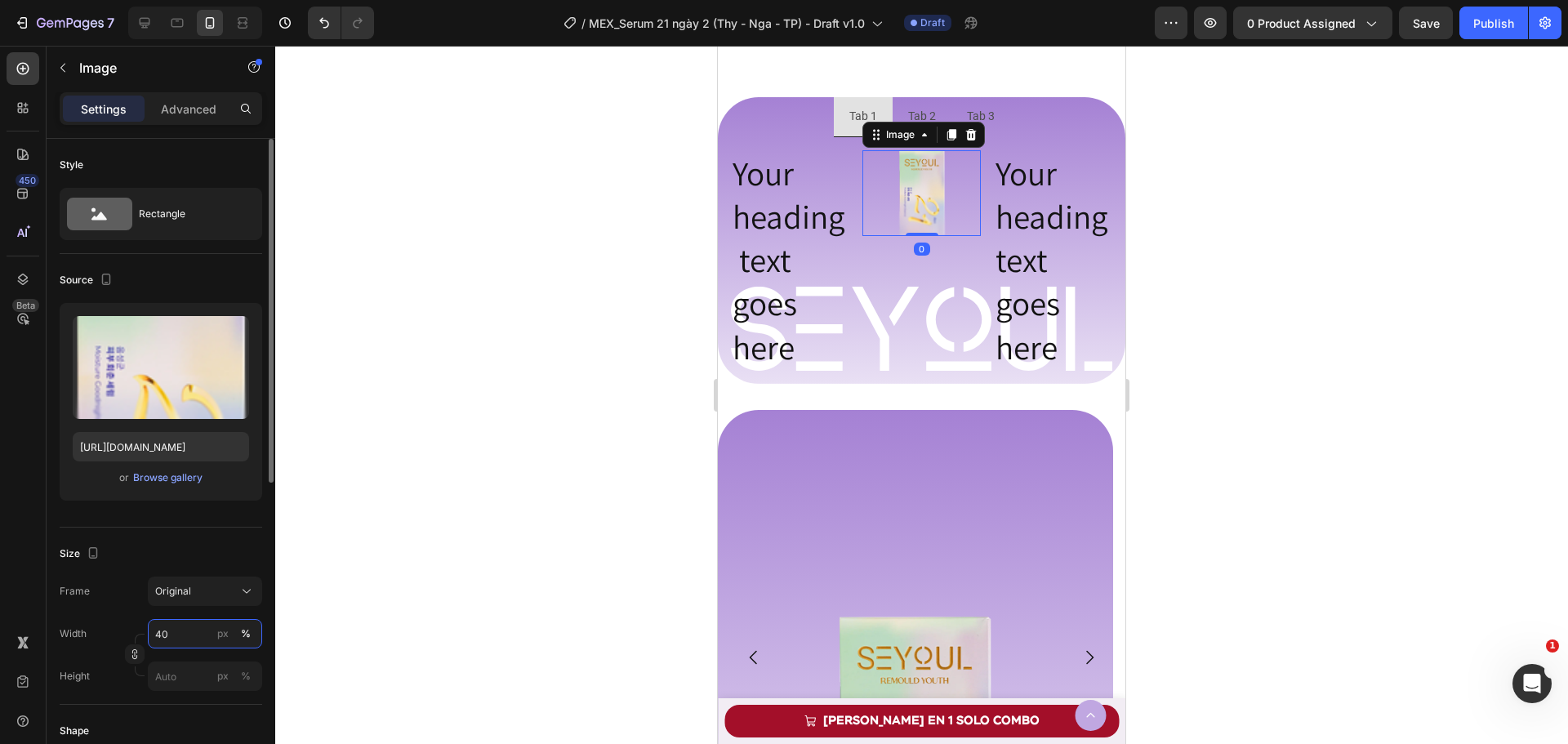
click at [173, 634] on input "40" at bounding box center [205, 633] width 114 height 29
type input "100"
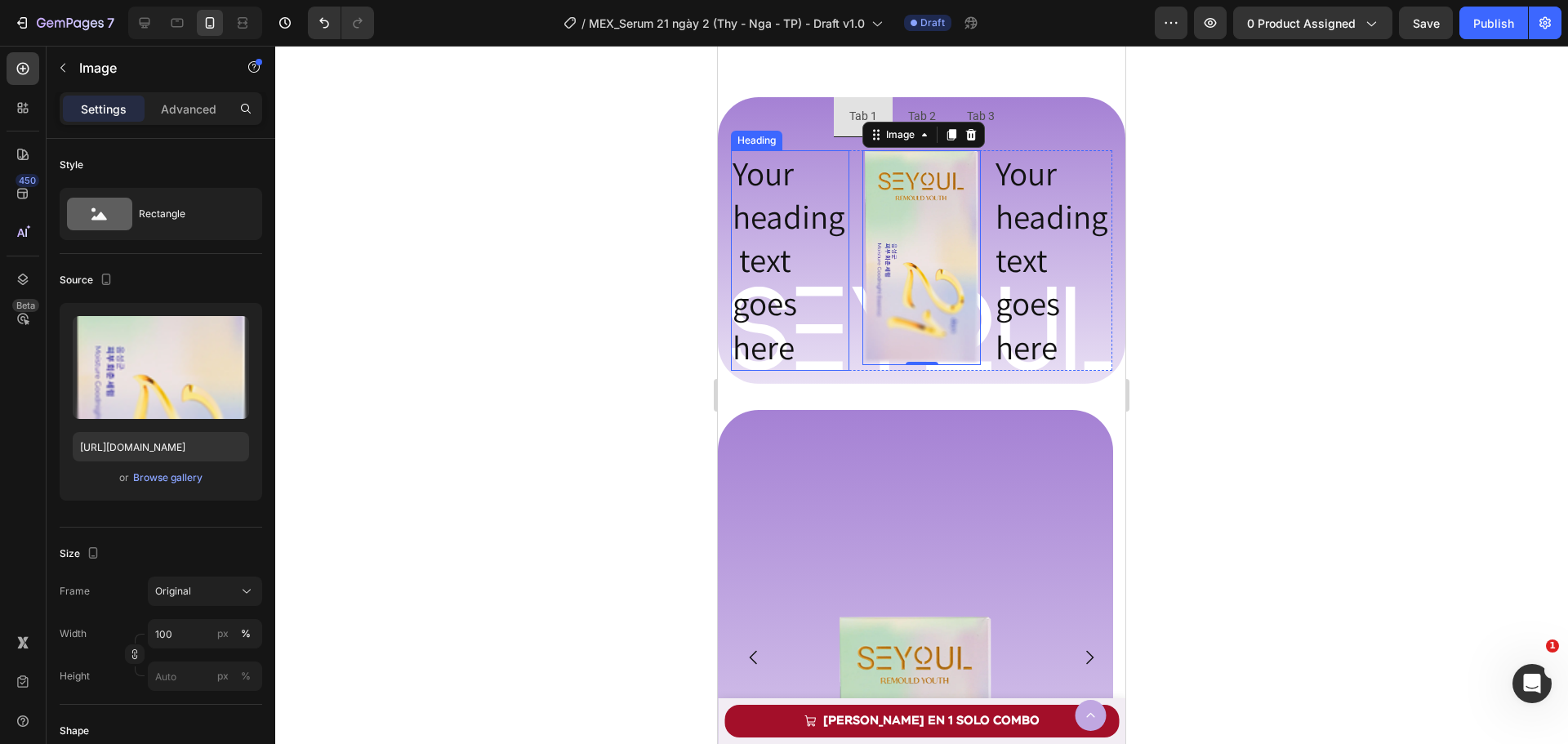
click at [762, 288] on p "Your heading text goes here" at bounding box center [789, 260] width 115 height 217
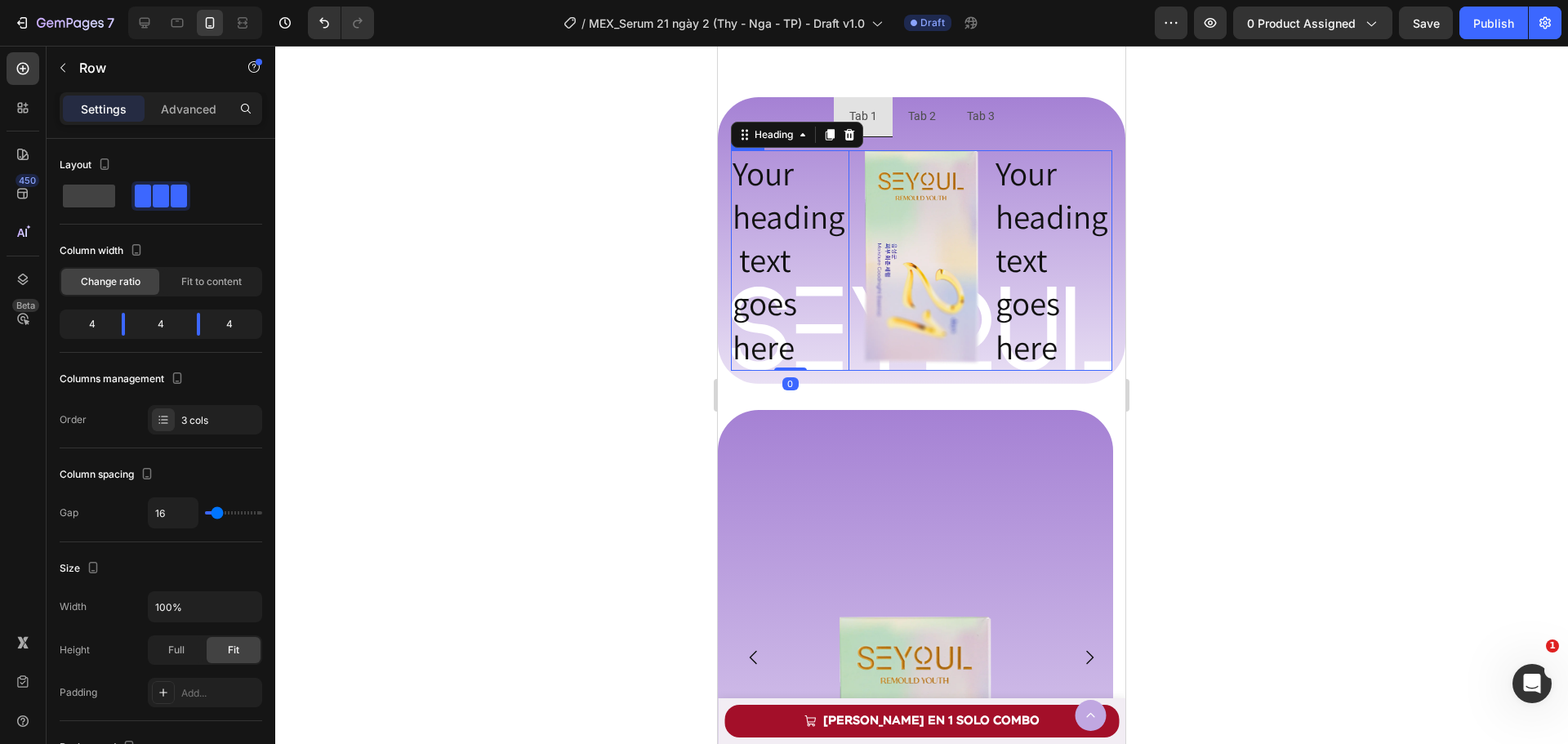
click at [850, 254] on div "Your heading text goes here Heading 0 Image Your heading text goes here [GEOGRA…" at bounding box center [921, 260] width 382 height 221
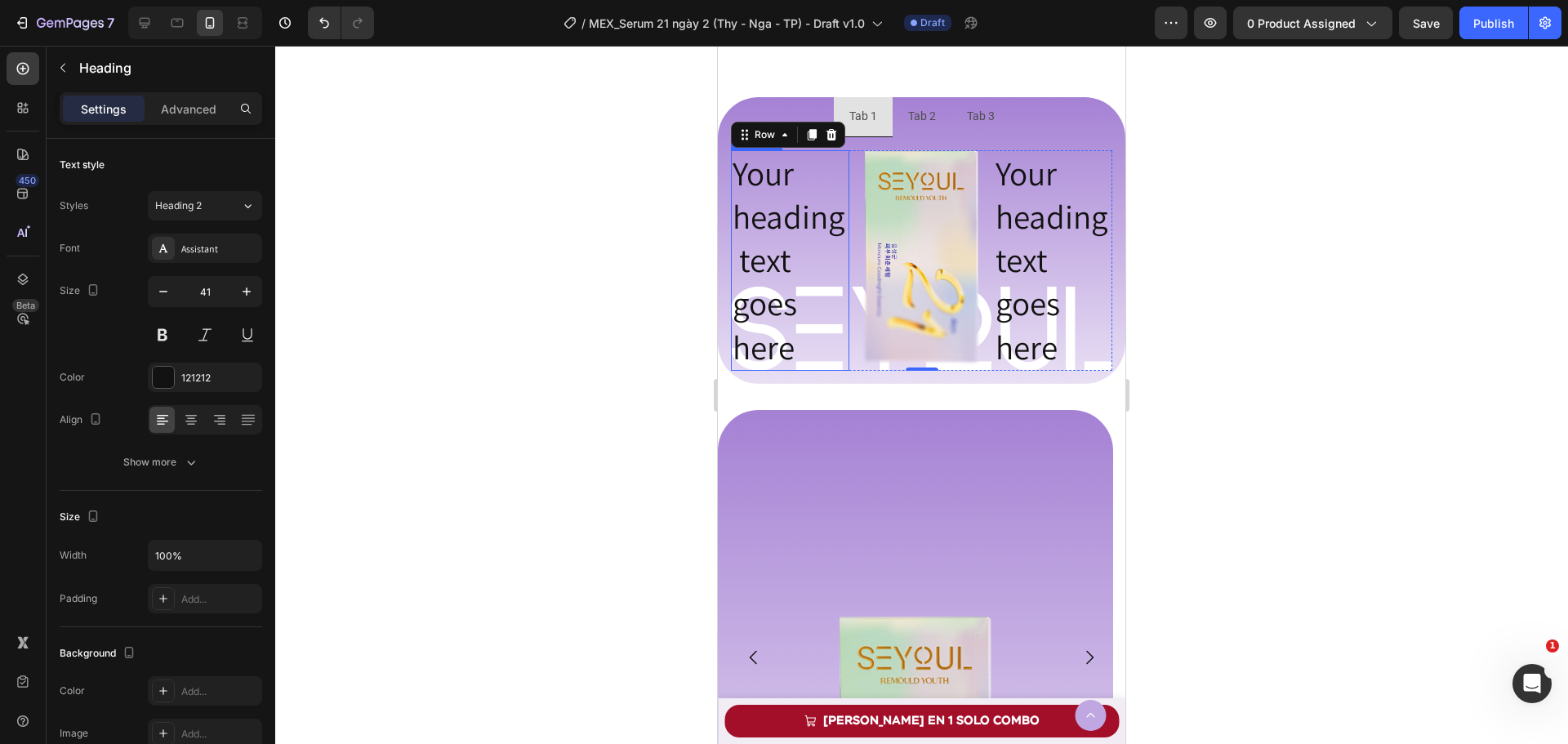
click at [808, 254] on p "Your heading text goes here" at bounding box center [789, 260] width 115 height 217
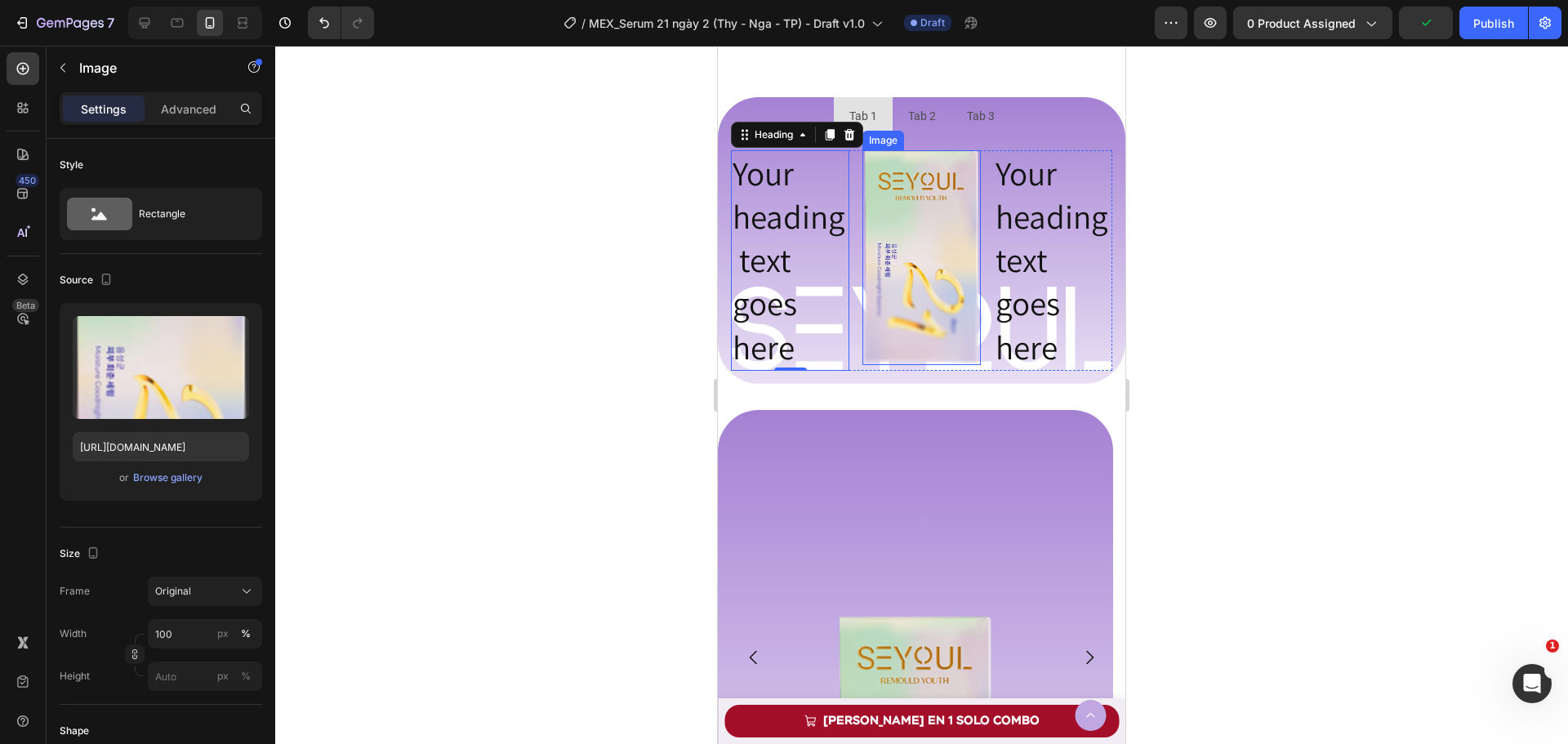
click at [957, 326] on img at bounding box center [921, 257] width 118 height 215
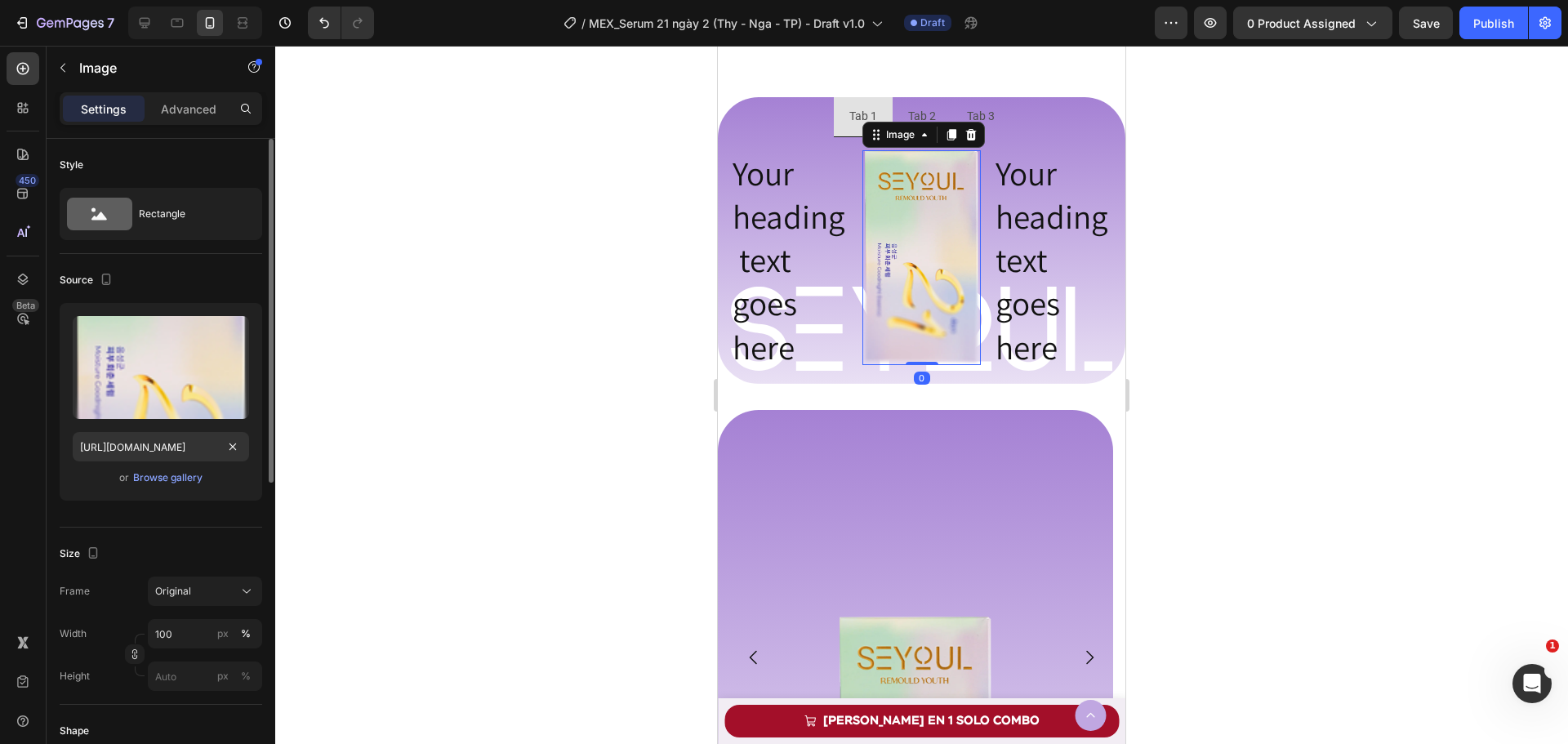
scroll to position [245, 0]
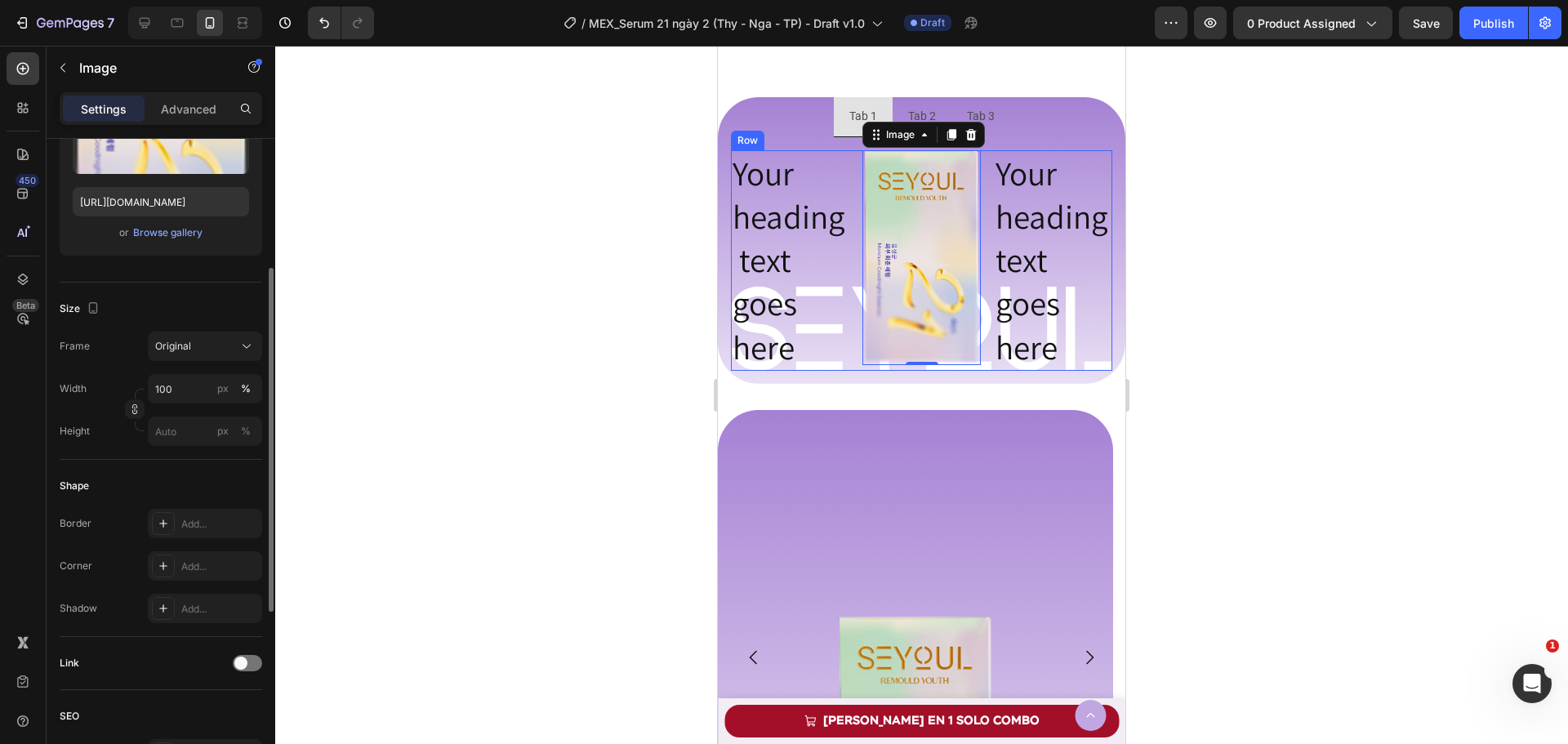
click at [849, 264] on div "Your heading text goes here Heading Image 0 Your heading text goes here [GEOGRA…" at bounding box center [921, 260] width 382 height 221
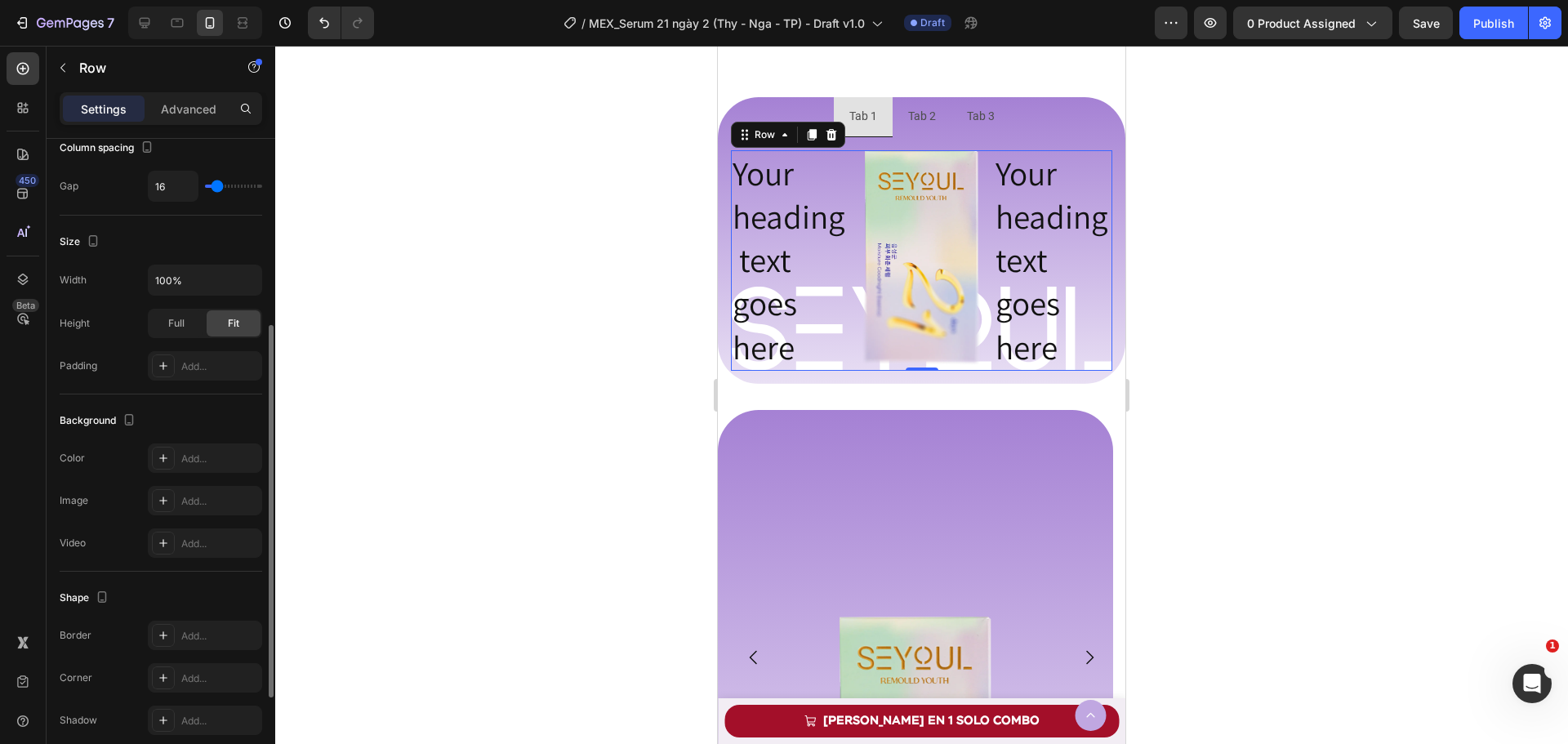
scroll to position [489, 0]
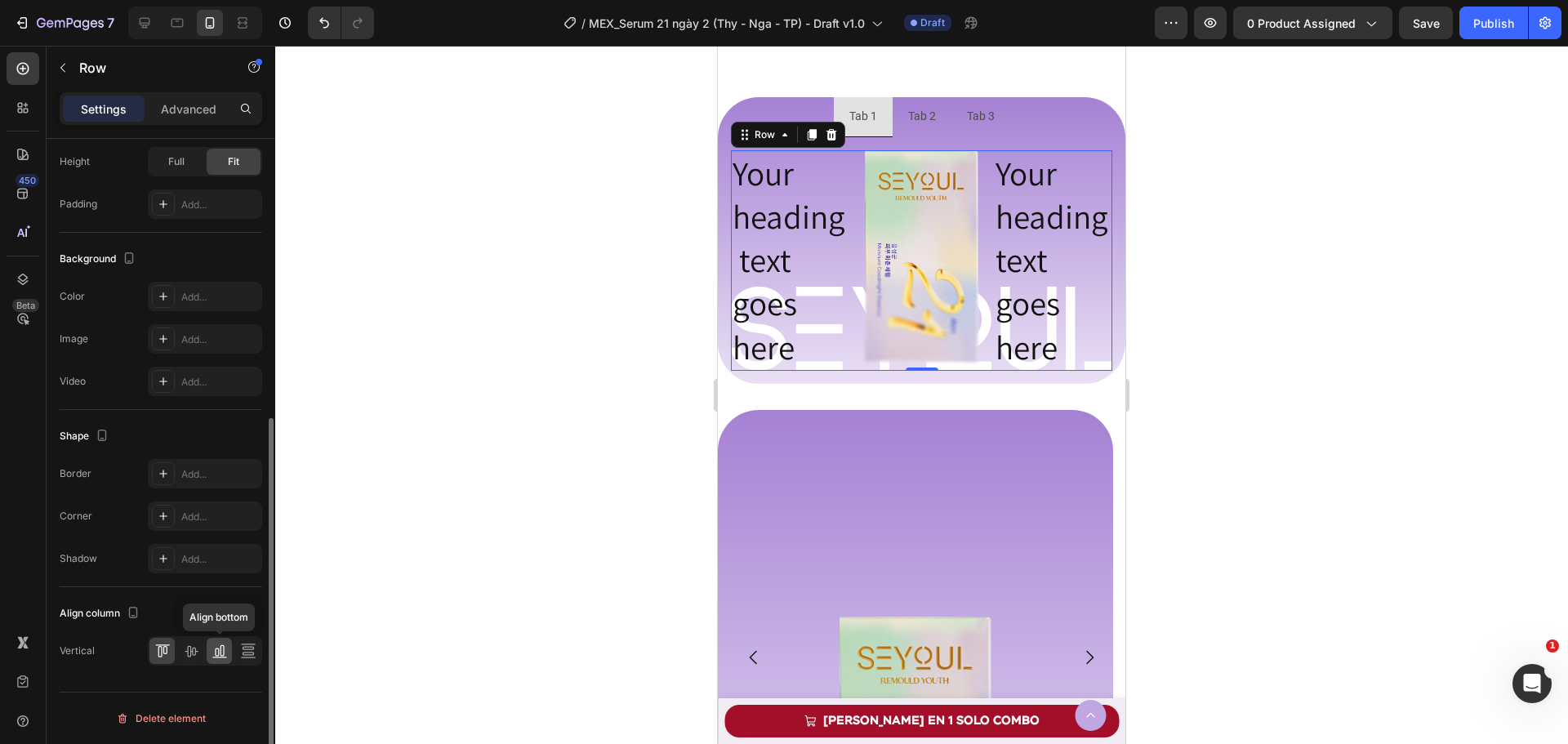
click at [217, 650] on icon at bounding box center [220, 650] width 16 height 16
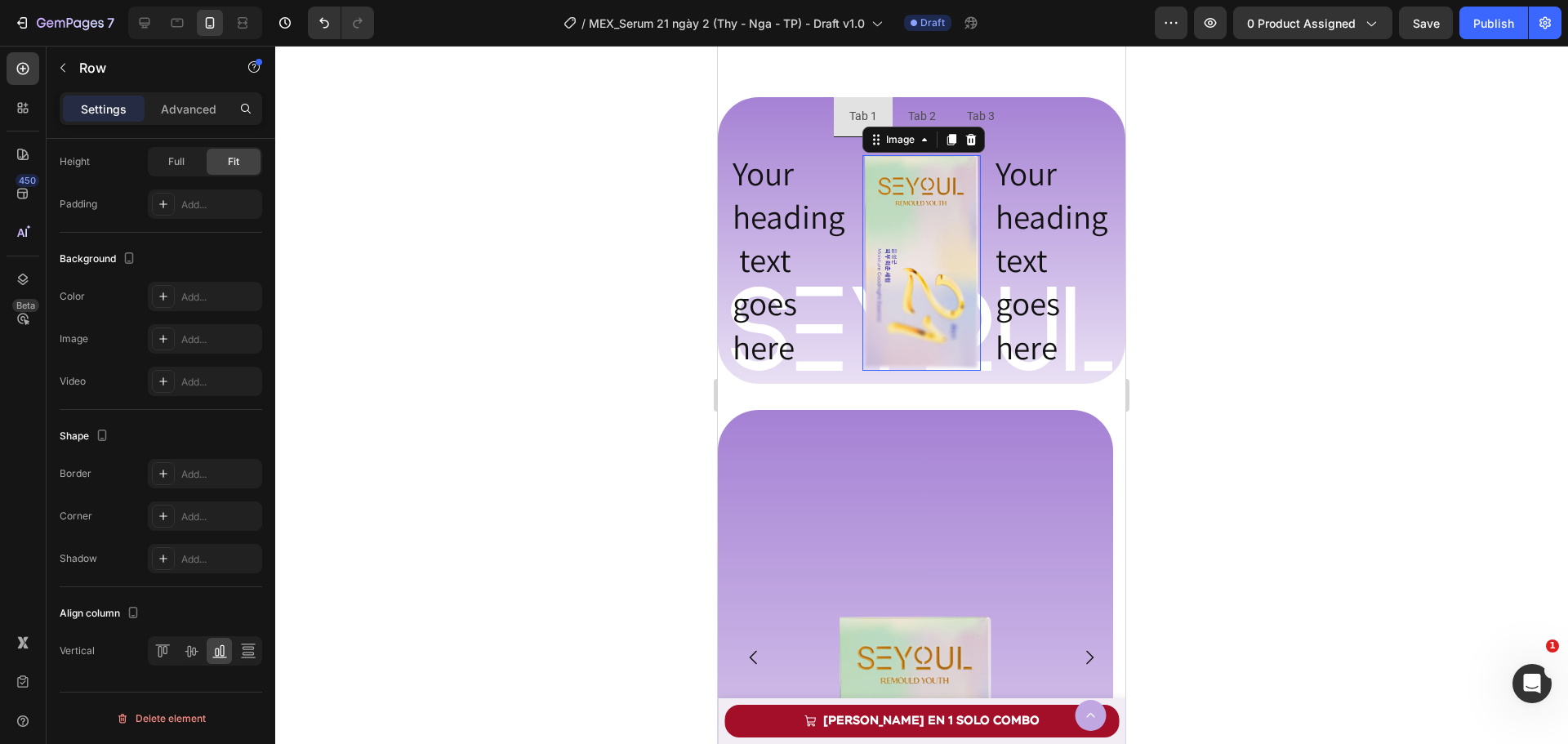
click at [878, 248] on img at bounding box center [921, 263] width 118 height 215
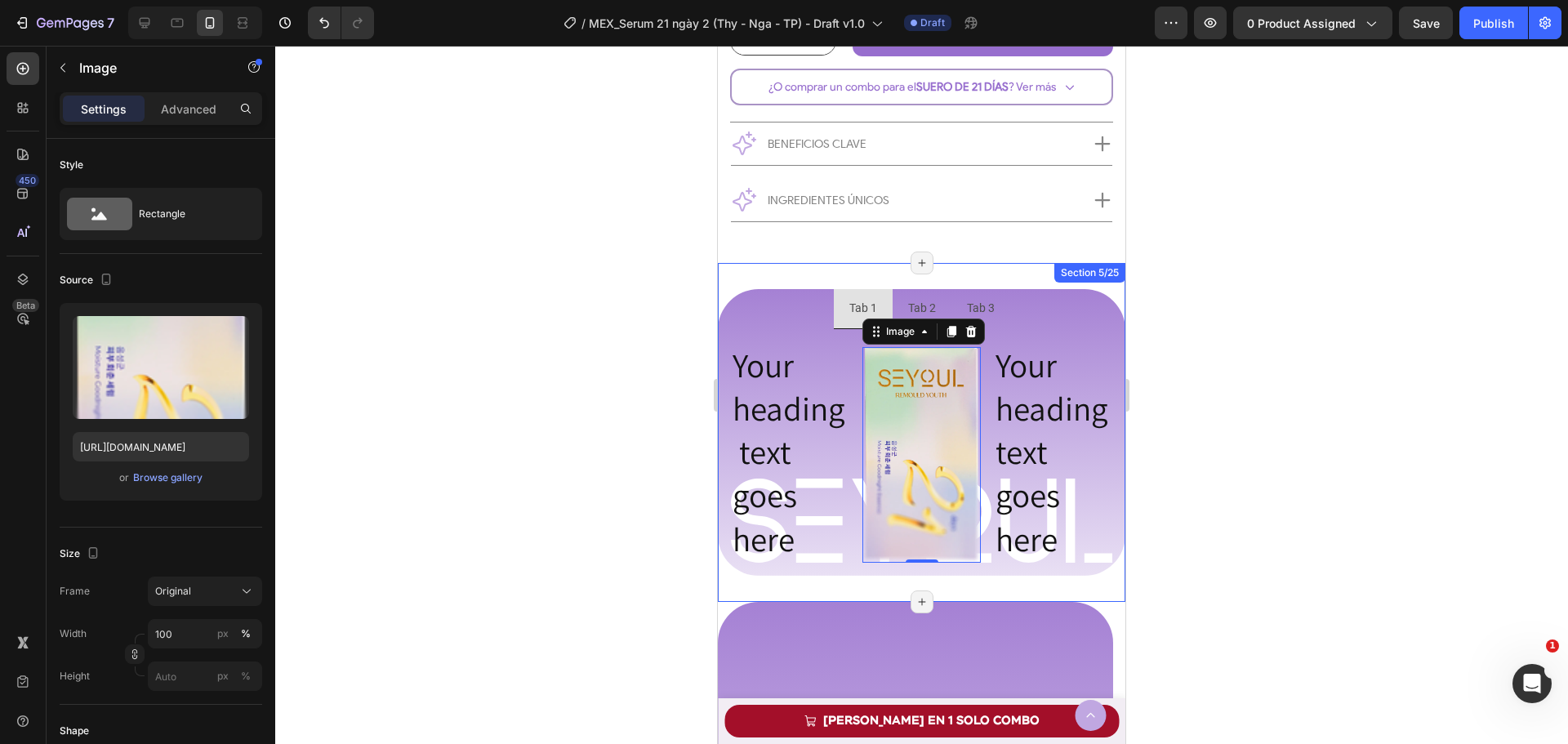
scroll to position [1078, 0]
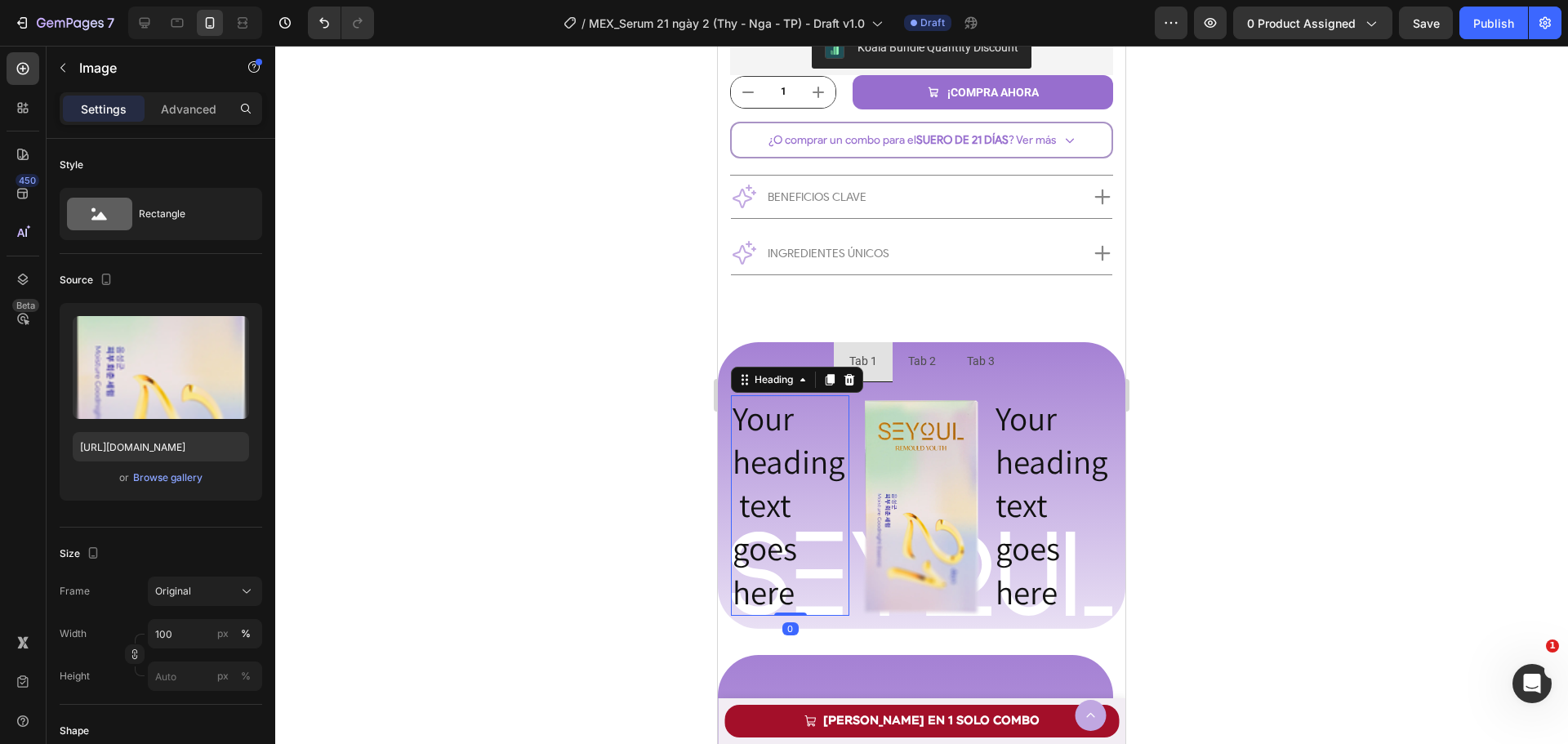
click at [793, 441] on p "Your heading text goes here" at bounding box center [789, 505] width 115 height 217
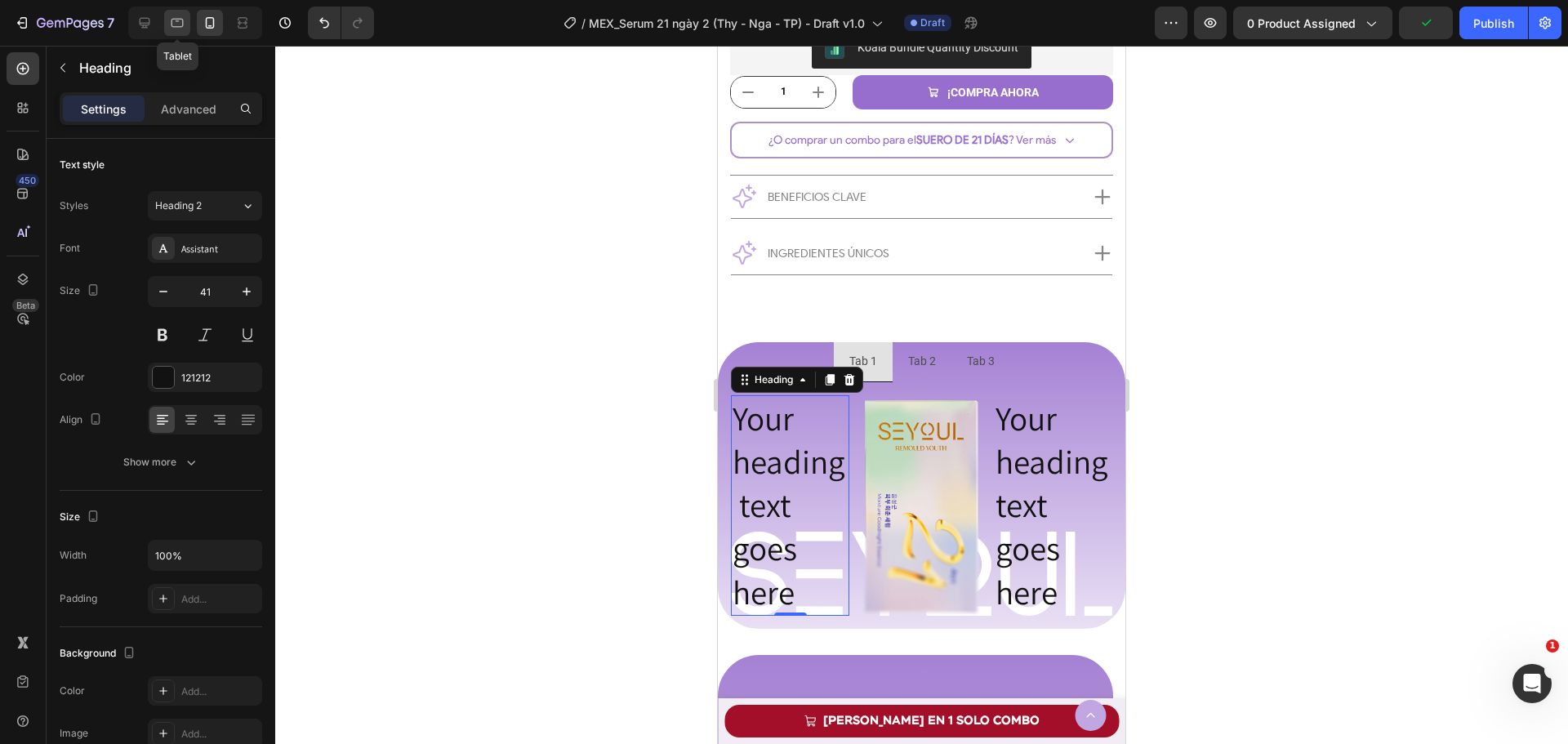
click at [175, 21] on icon at bounding box center [177, 23] width 16 height 16
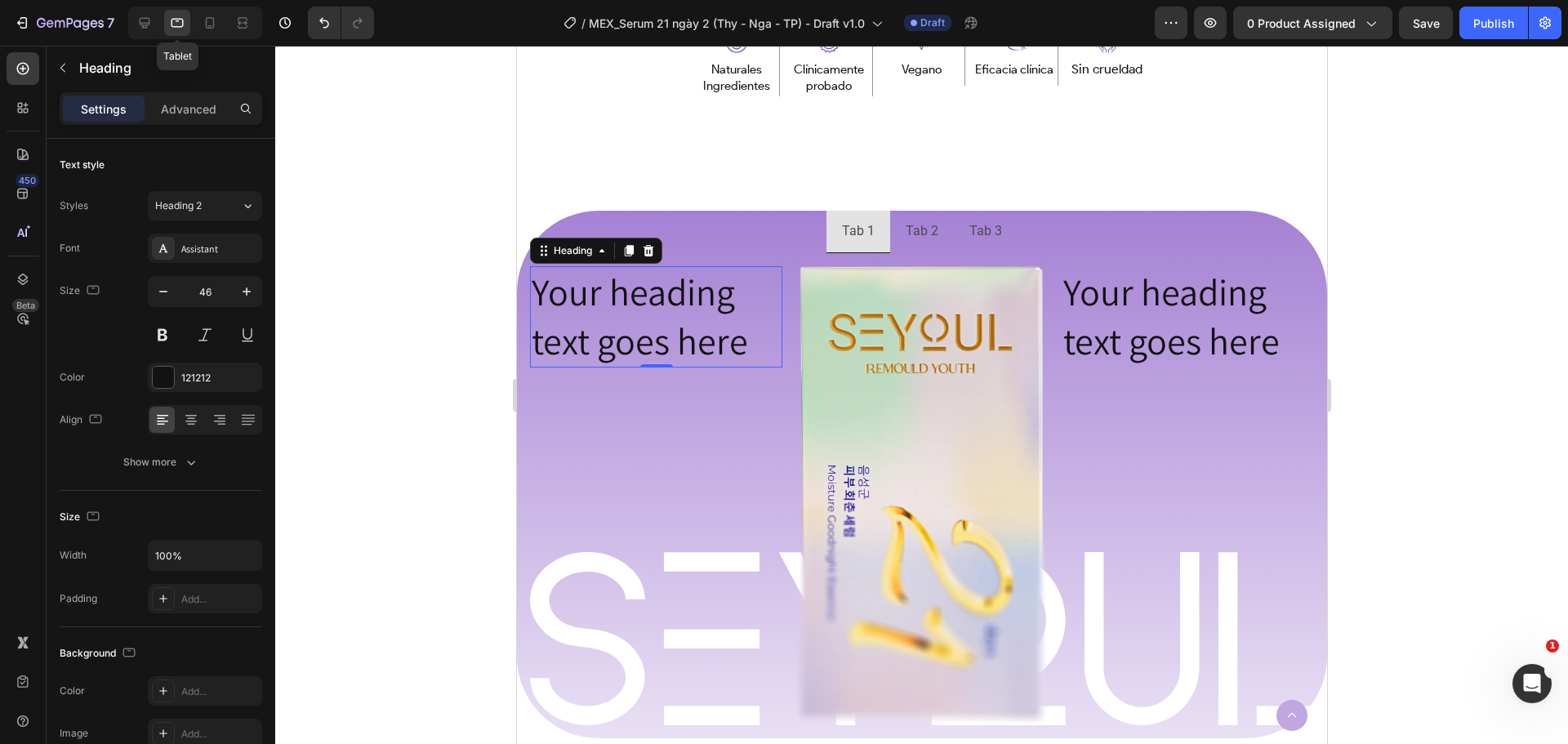
scroll to position [1262, 0]
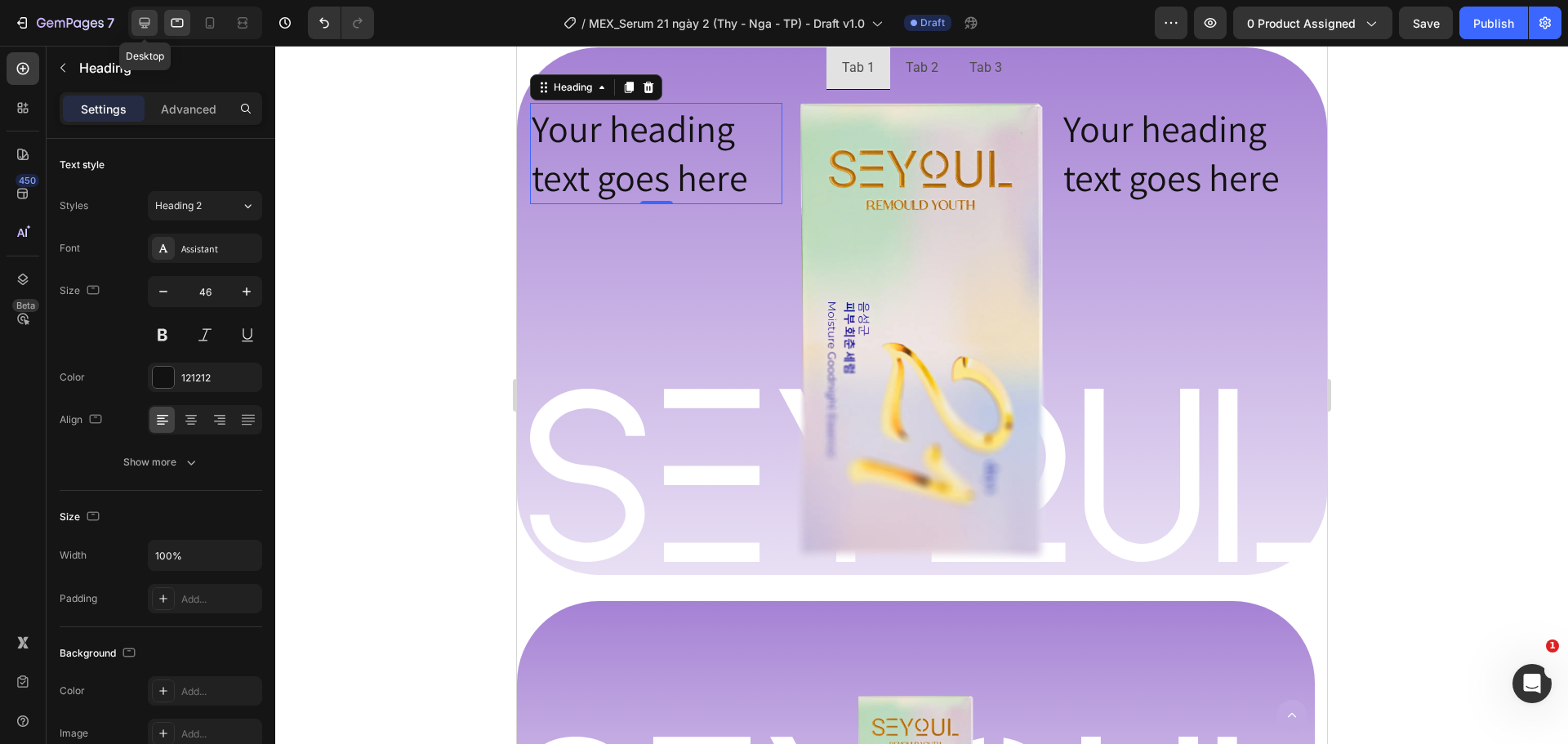
click at [142, 28] on icon at bounding box center [144, 23] width 16 height 16
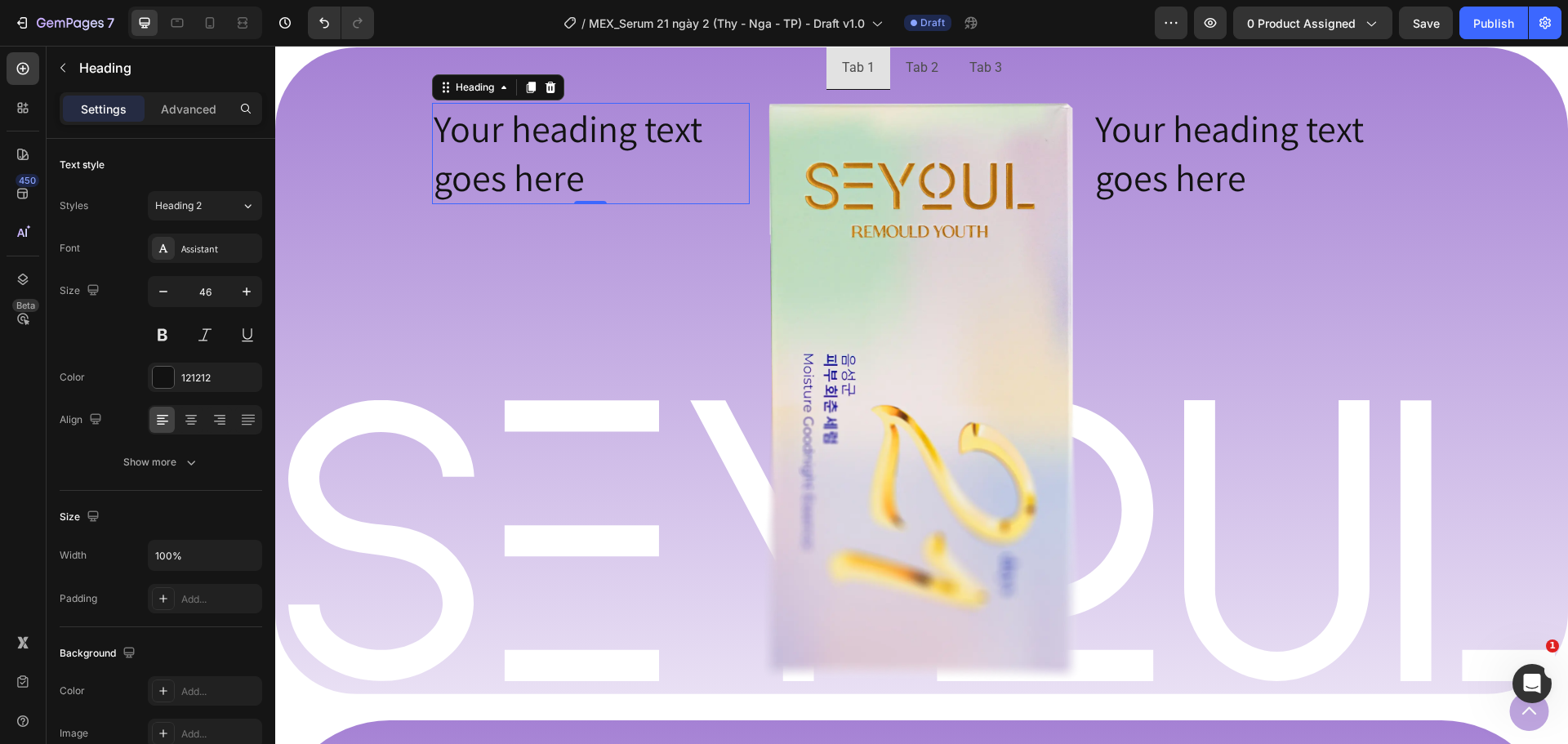
click at [193, 25] on div at bounding box center [194, 23] width 134 height 33
click at [221, 24] on div at bounding box center [210, 23] width 26 height 26
type input "41"
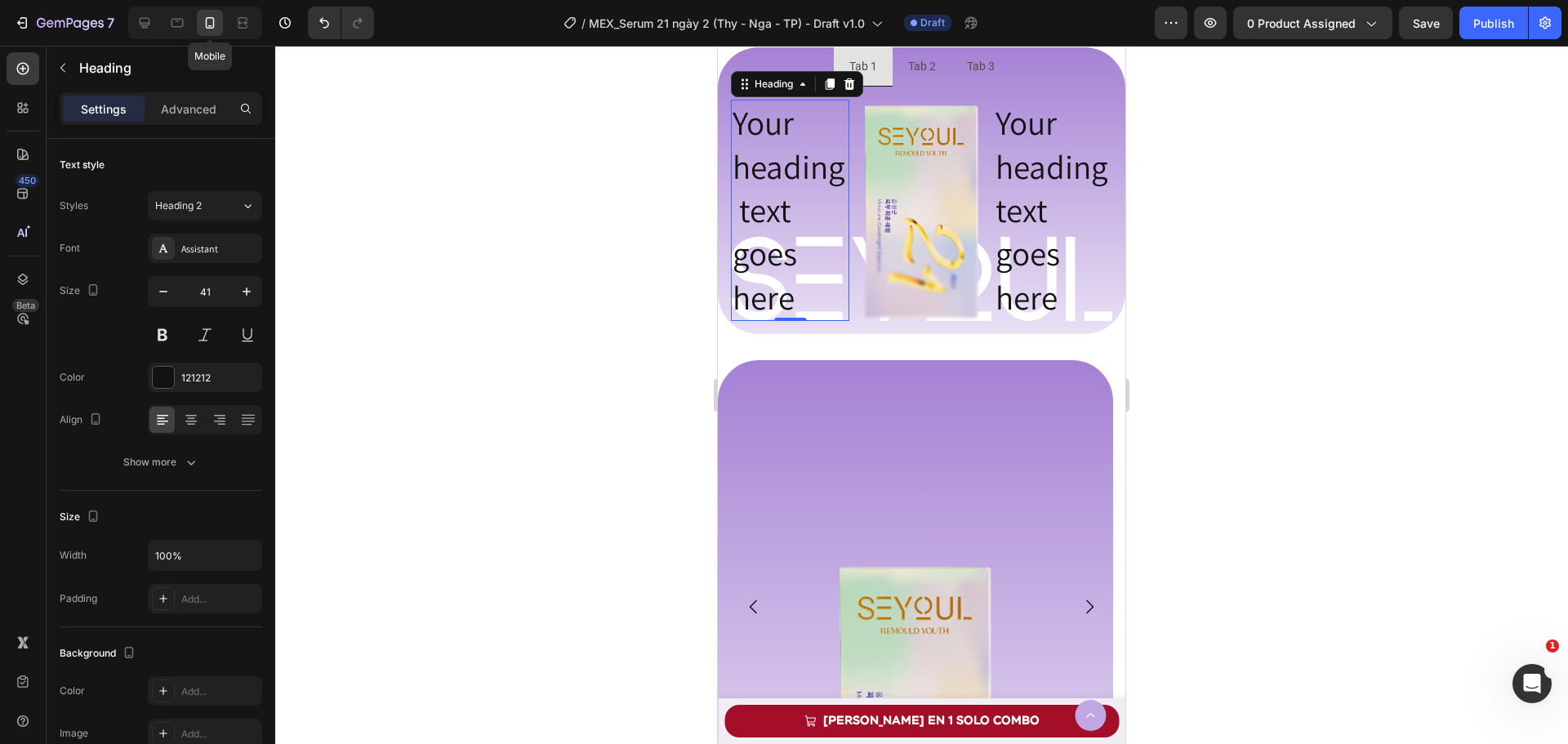
scroll to position [1075, 0]
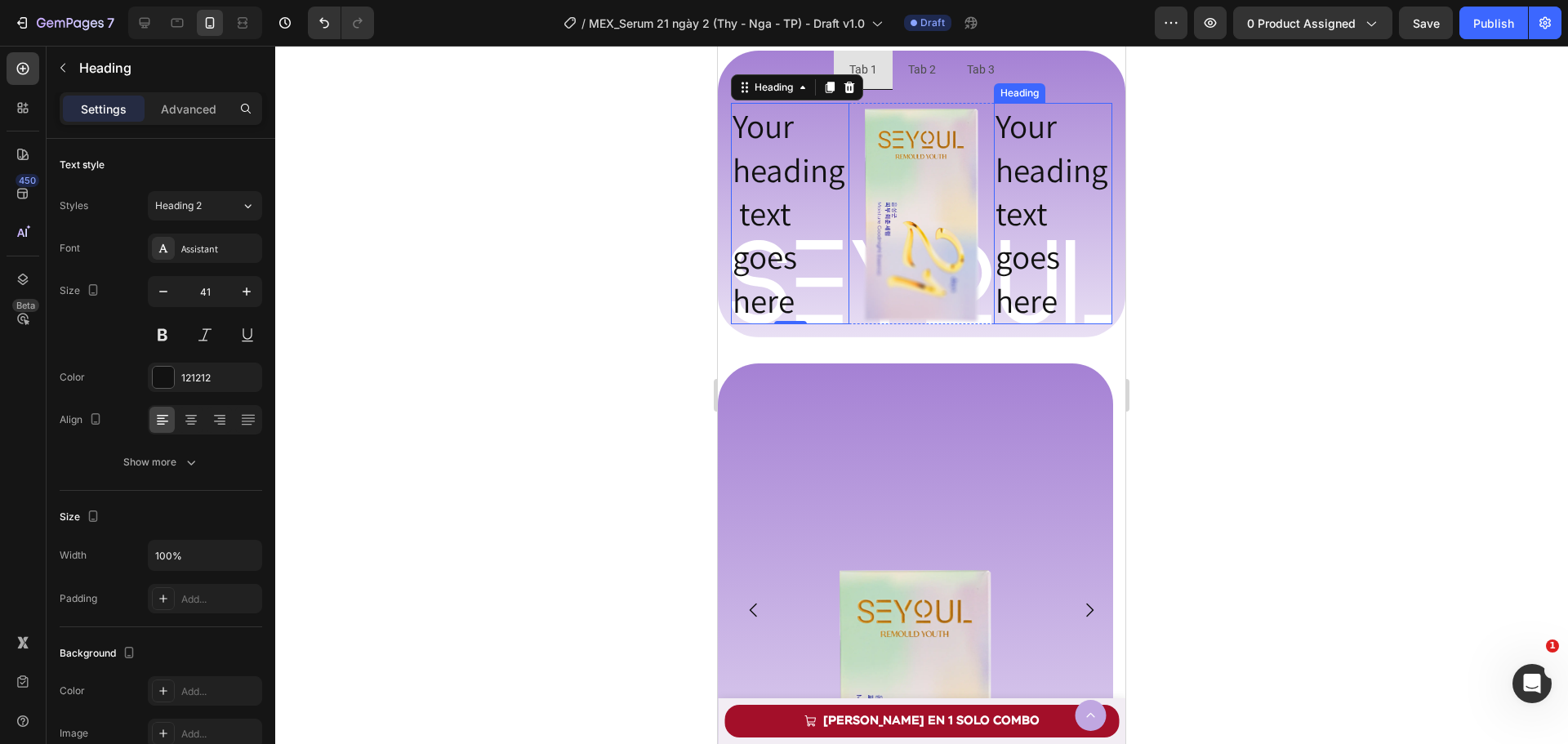
click at [1031, 200] on h2 "Your heading text goes here" at bounding box center [1053, 213] width 118 height 221
